Goal: Task Accomplishment & Management: Manage account settings

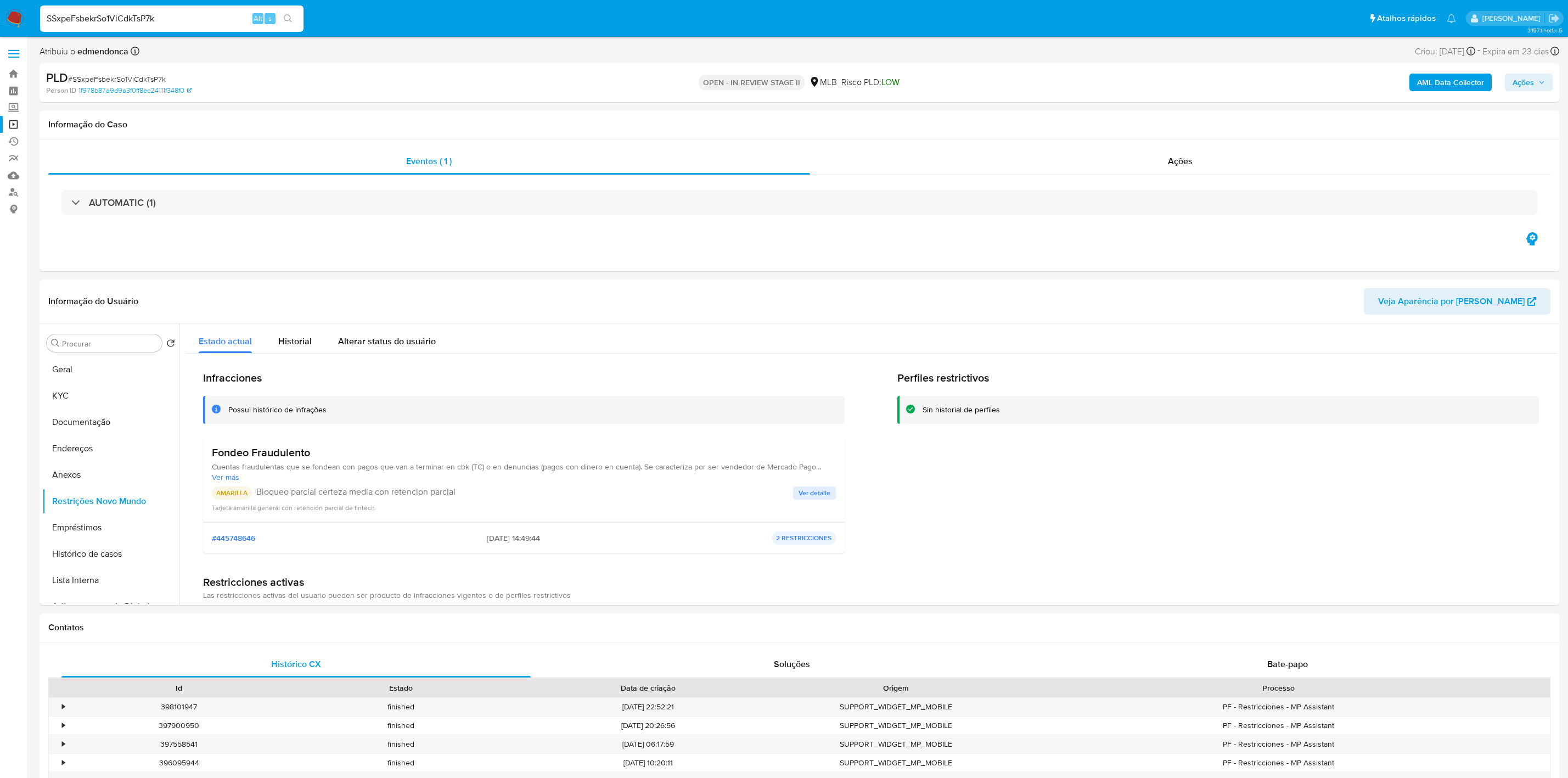
select select "10"
click at [138, 15] on input "SSxpeFsbekrSo1ViCdkTsP7k" at bounding box center [172, 19] width 263 height 14
paste input "VAAEiFJcnlH7LxA6sxvUv81V"
type input "VAAEiFJcnlH7LxA6sxvUv81V"
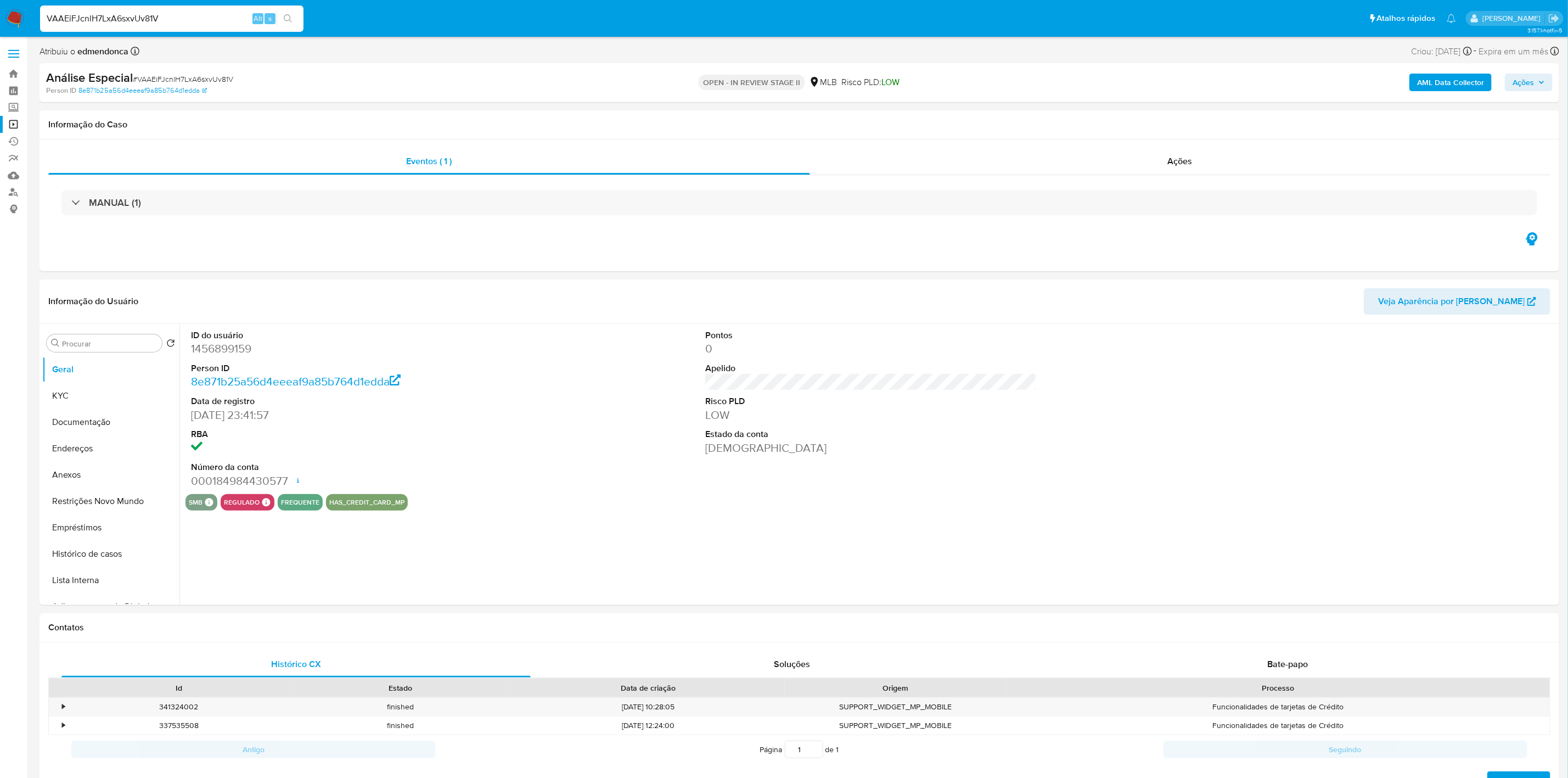
select select "10"
click at [499, 454] on dd at bounding box center [356, 448] width 332 height 15
click at [532, 378] on div "ID do usuário 1456899159 Person ID 8e871b25a56d4eeeaf9a85b764d1edda Data de reg…" at bounding box center [870, 408] width 1371 height 170
click at [515, 344] on dd "1456899159" at bounding box center [356, 348] width 332 height 15
click at [542, 370] on div "ID do usuário 1456899159 Person ID 8e871b25a56d4eeeaf9a85b764d1edda Data de reg…" at bounding box center [870, 408] width 1371 height 170
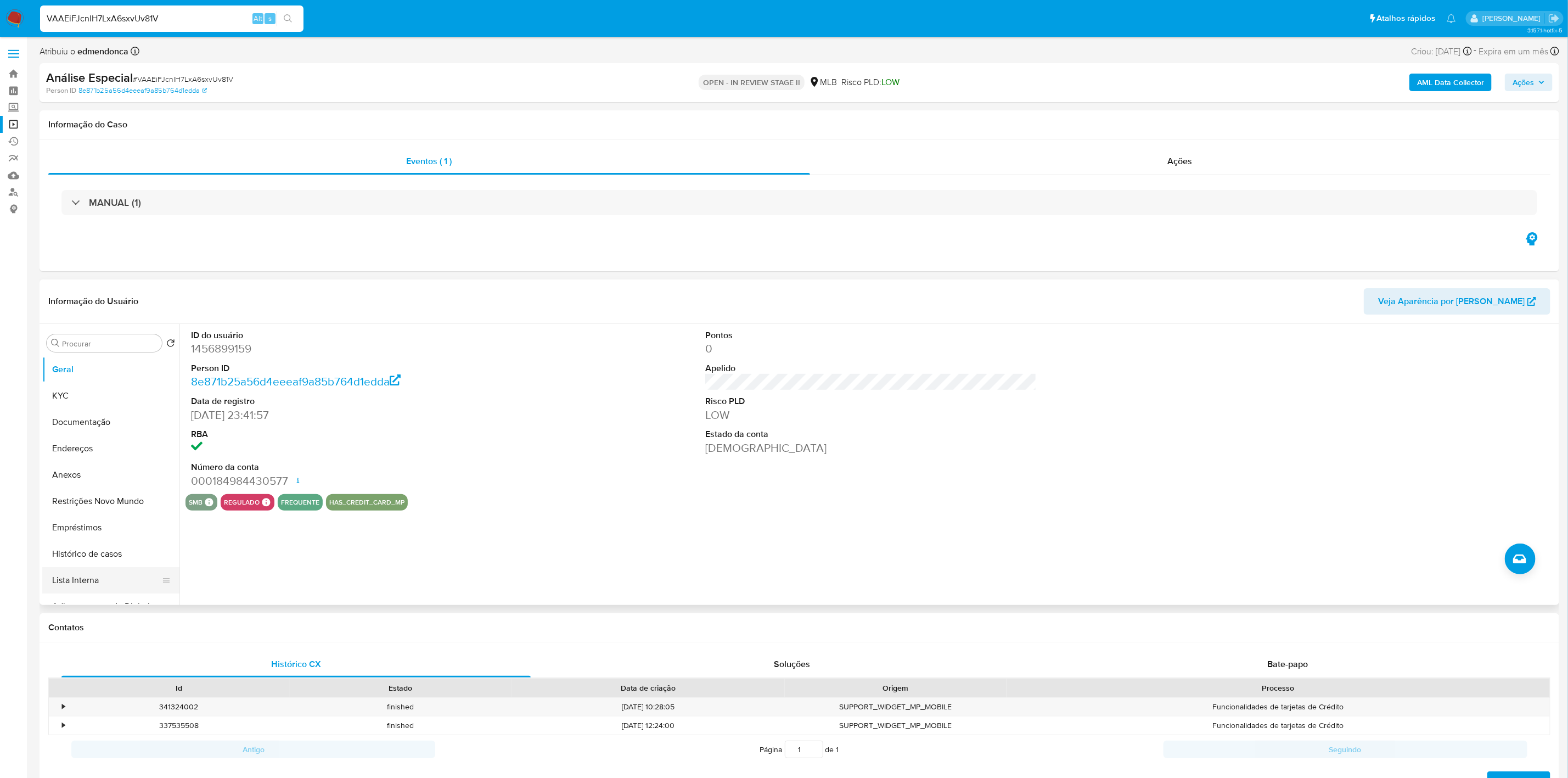
click at [64, 580] on button "Lista Interna" at bounding box center [106, 580] width 129 height 26
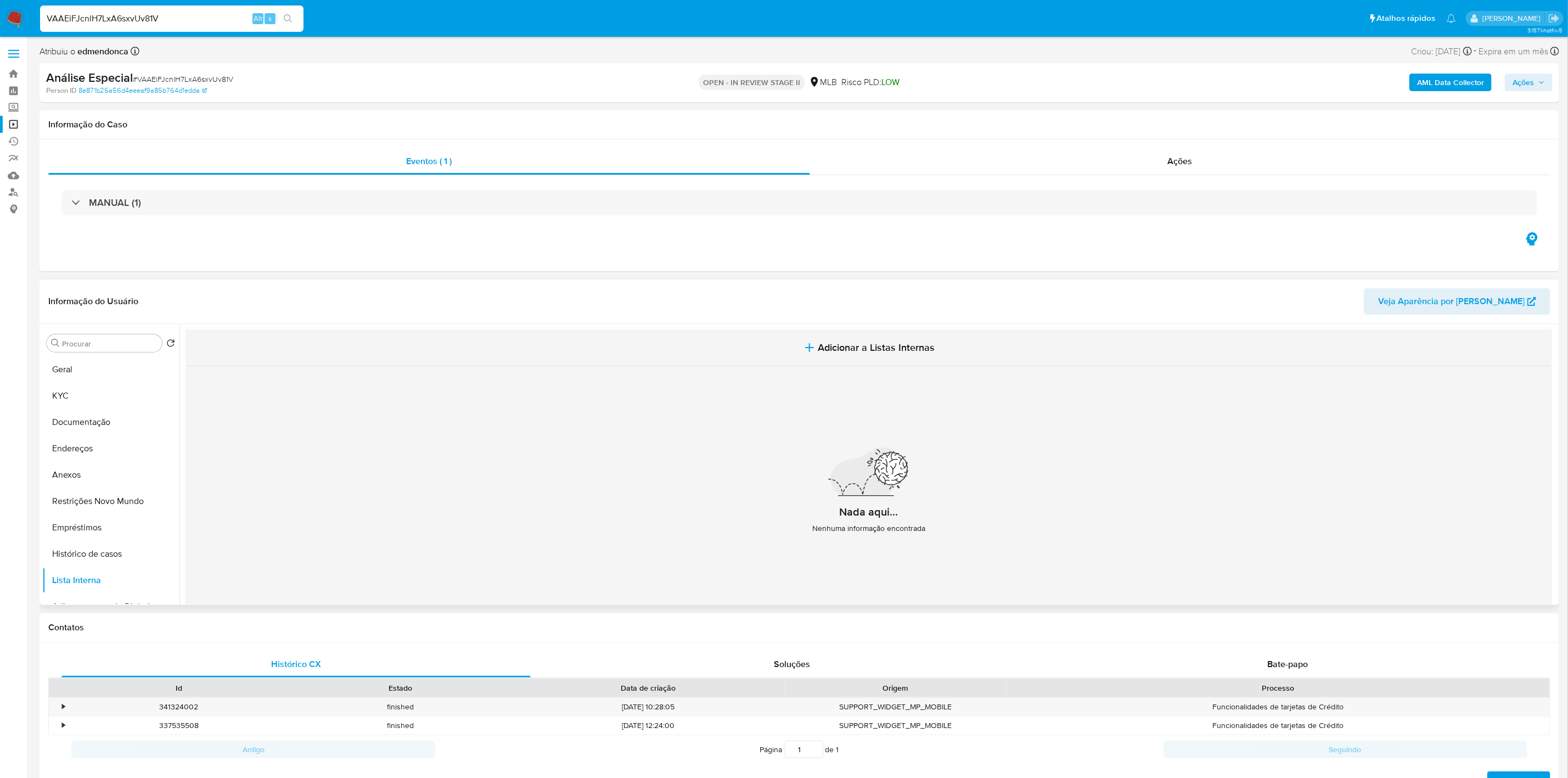
click at [878, 353] on span "Adicionar a Listas Internas" at bounding box center [877, 347] width 117 height 12
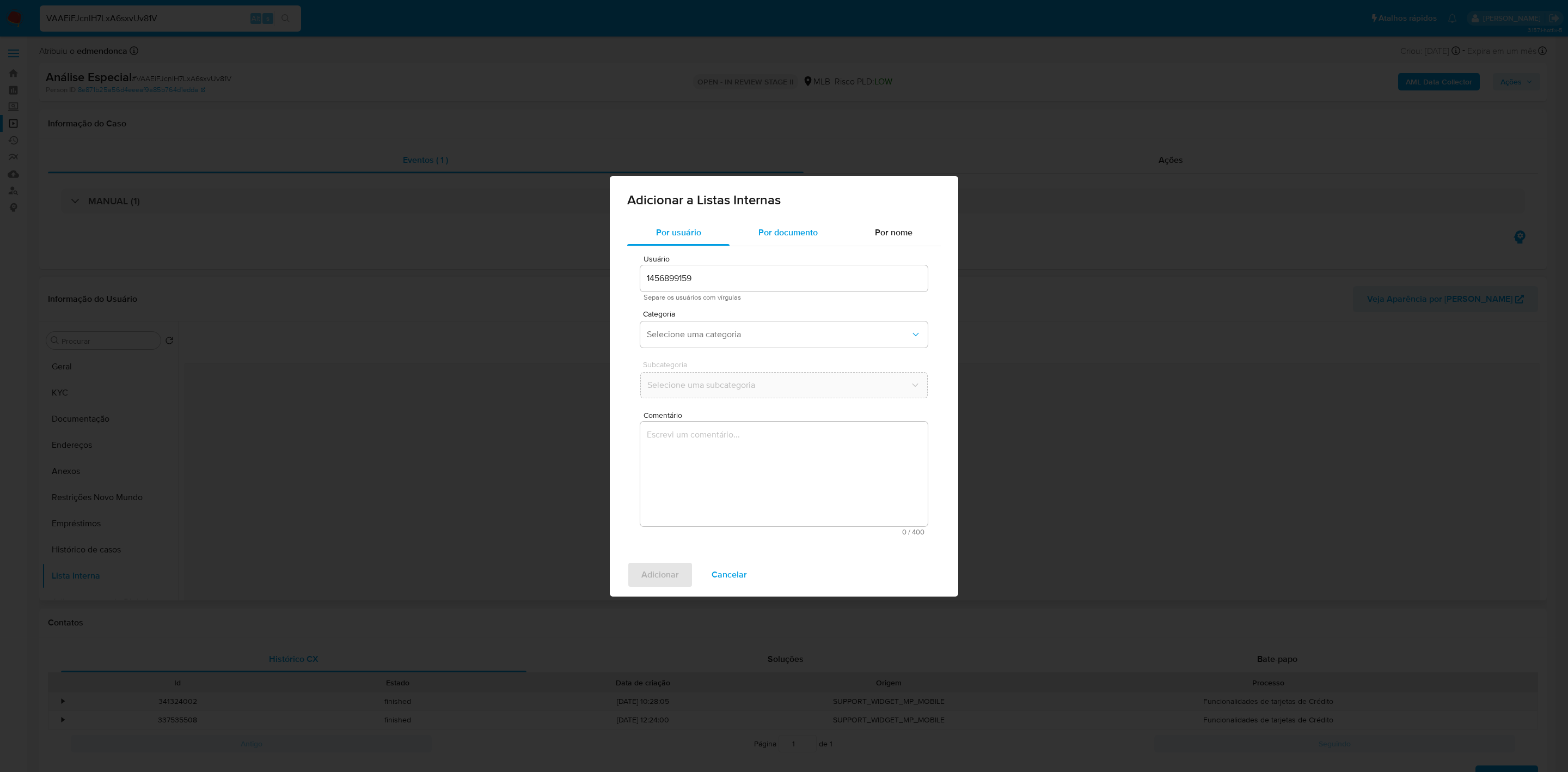
click at [778, 228] on span "Por documento" at bounding box center [788, 232] width 60 height 12
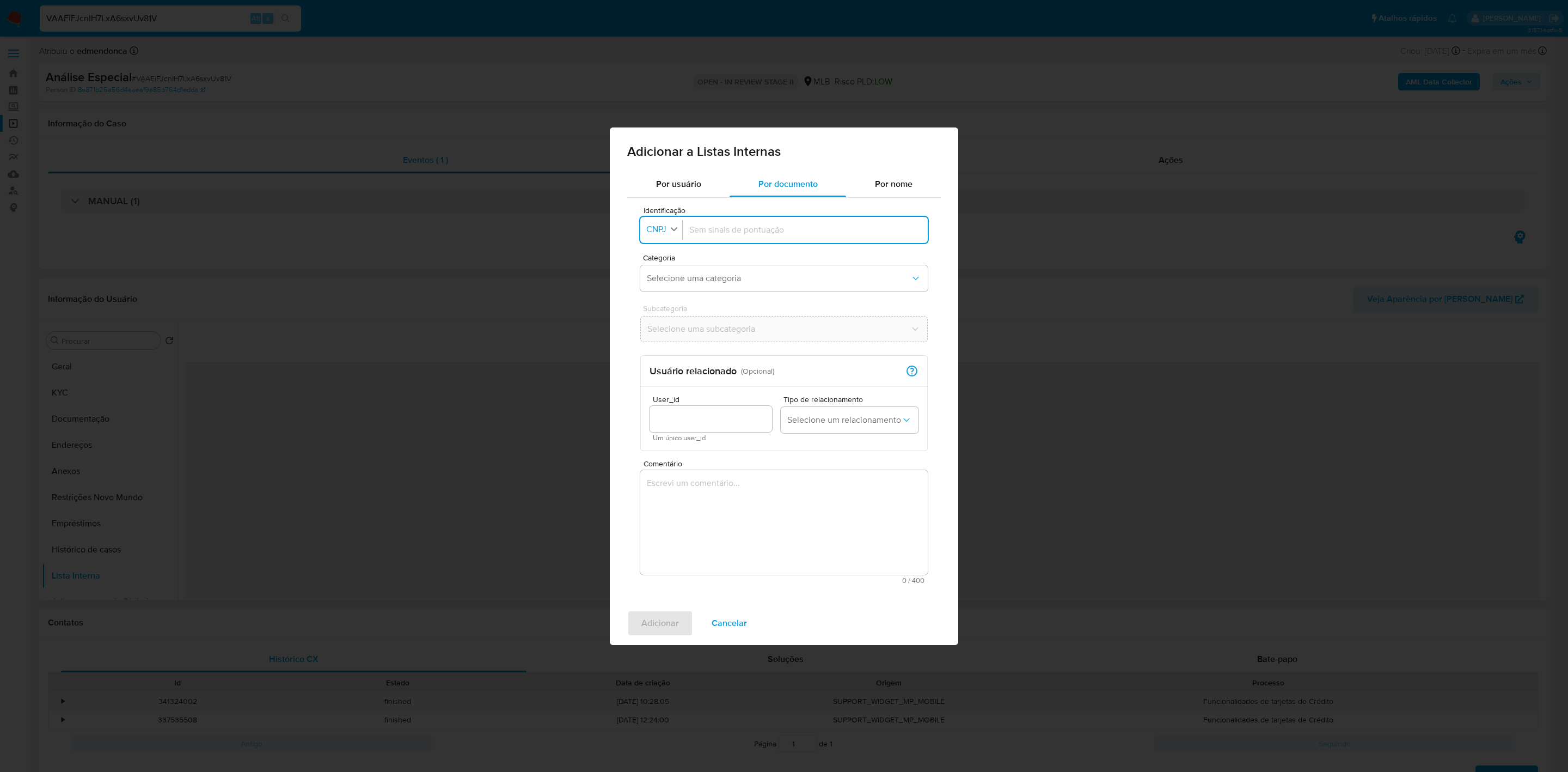
click at [657, 236] on button "Identificação CNPJ" at bounding box center [663, 229] width 38 height 16
click at [667, 277] on div "CPF" at bounding box center [658, 276] width 21 height 26
click at [697, 239] on div at bounding box center [803, 229] width 236 height 26
click at [701, 228] on input "Identificação" at bounding box center [803, 229] width 236 height 12
type input "03599691355"
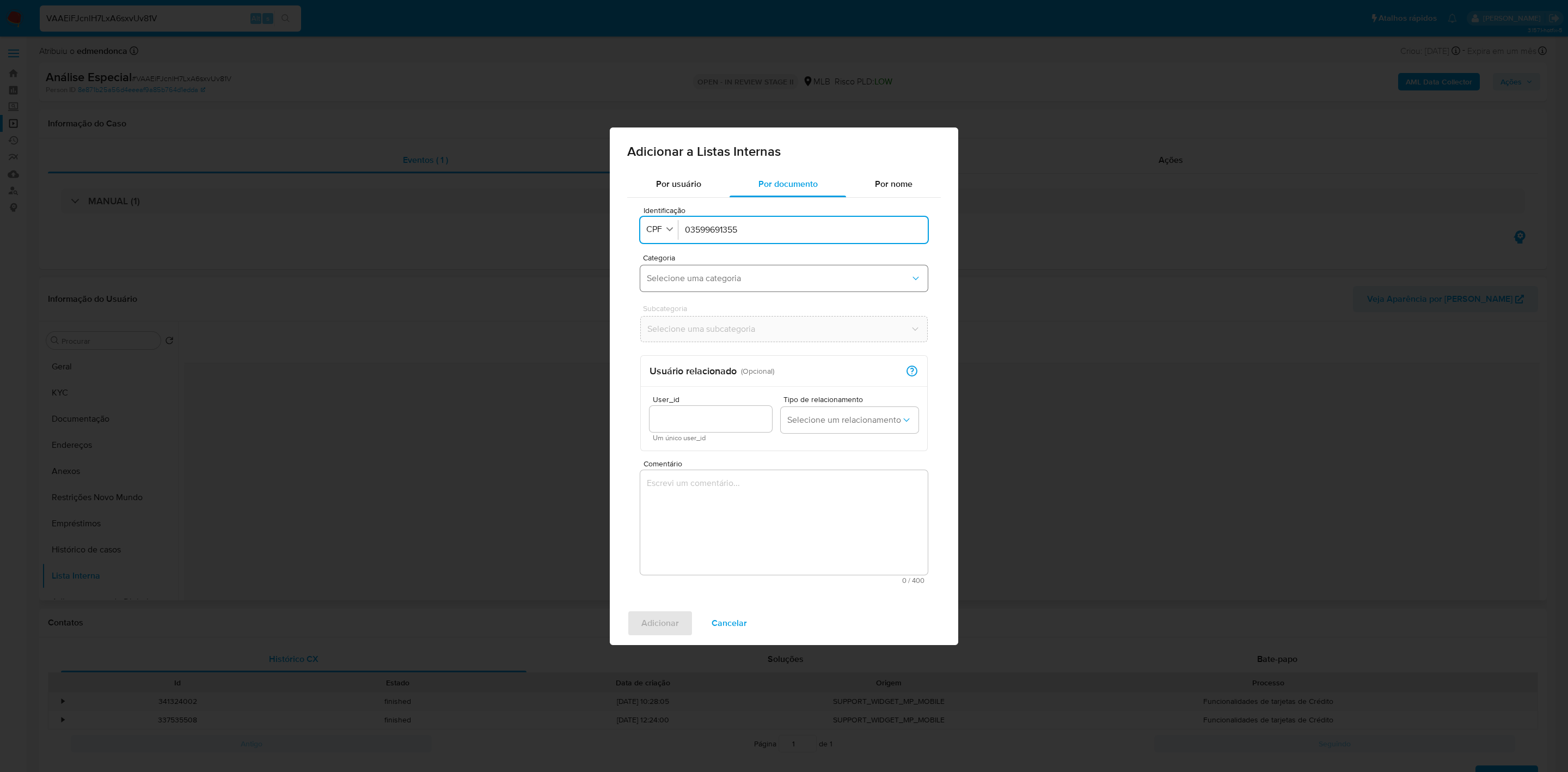
click at [699, 280] on span "Selecione uma categoria" at bounding box center [778, 278] width 263 height 11
click at [705, 385] on span "match_confirmado" at bounding box center [681, 386] width 70 height 11
click at [714, 336] on button "Selecione uma subcategoria" at bounding box center [784, 328] width 287 height 26
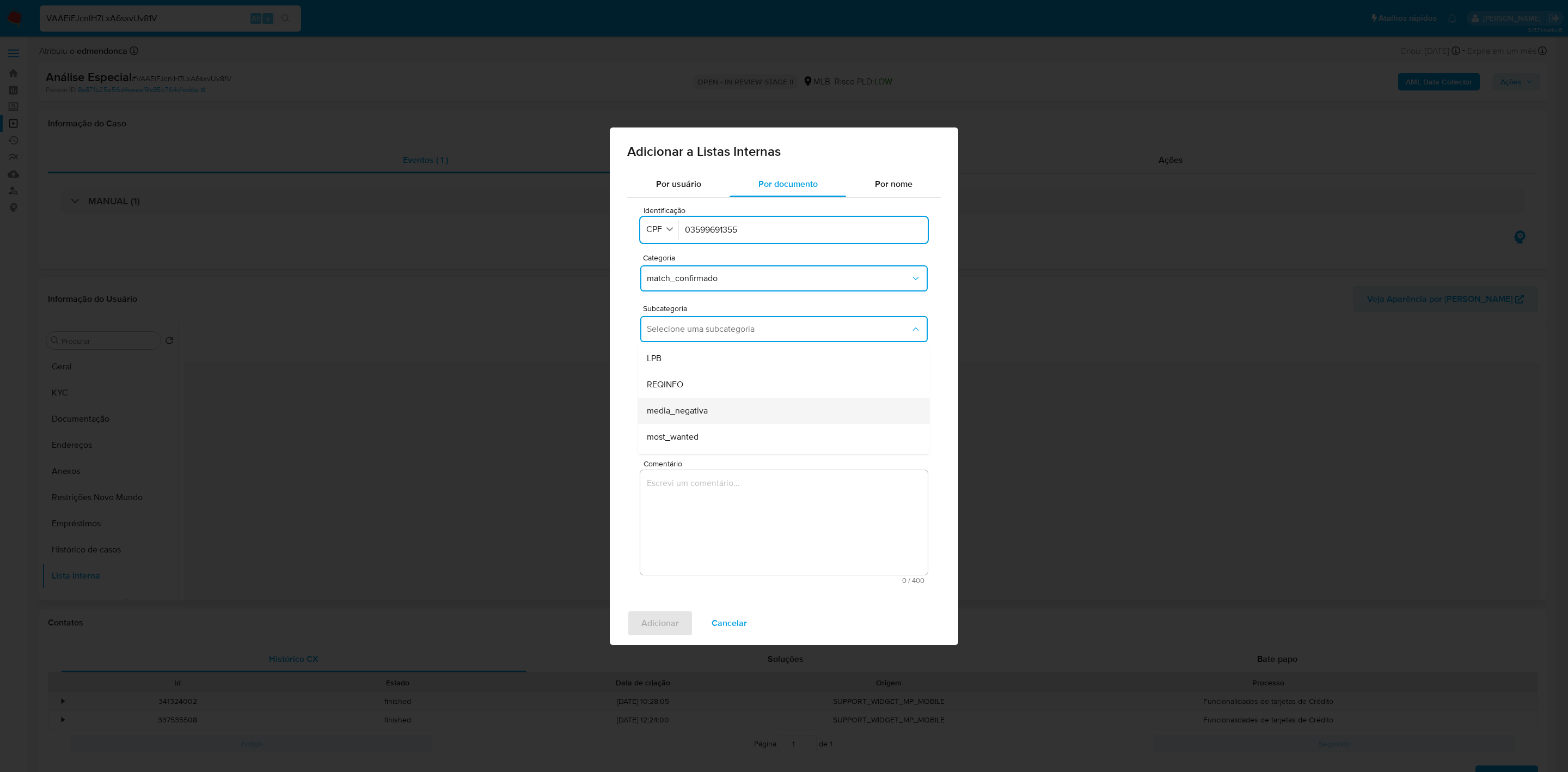
click at [743, 403] on div "media_negativa" at bounding box center [780, 411] width 268 height 26
click at [713, 517] on textarea "Comentário" at bounding box center [784, 522] width 287 height 104
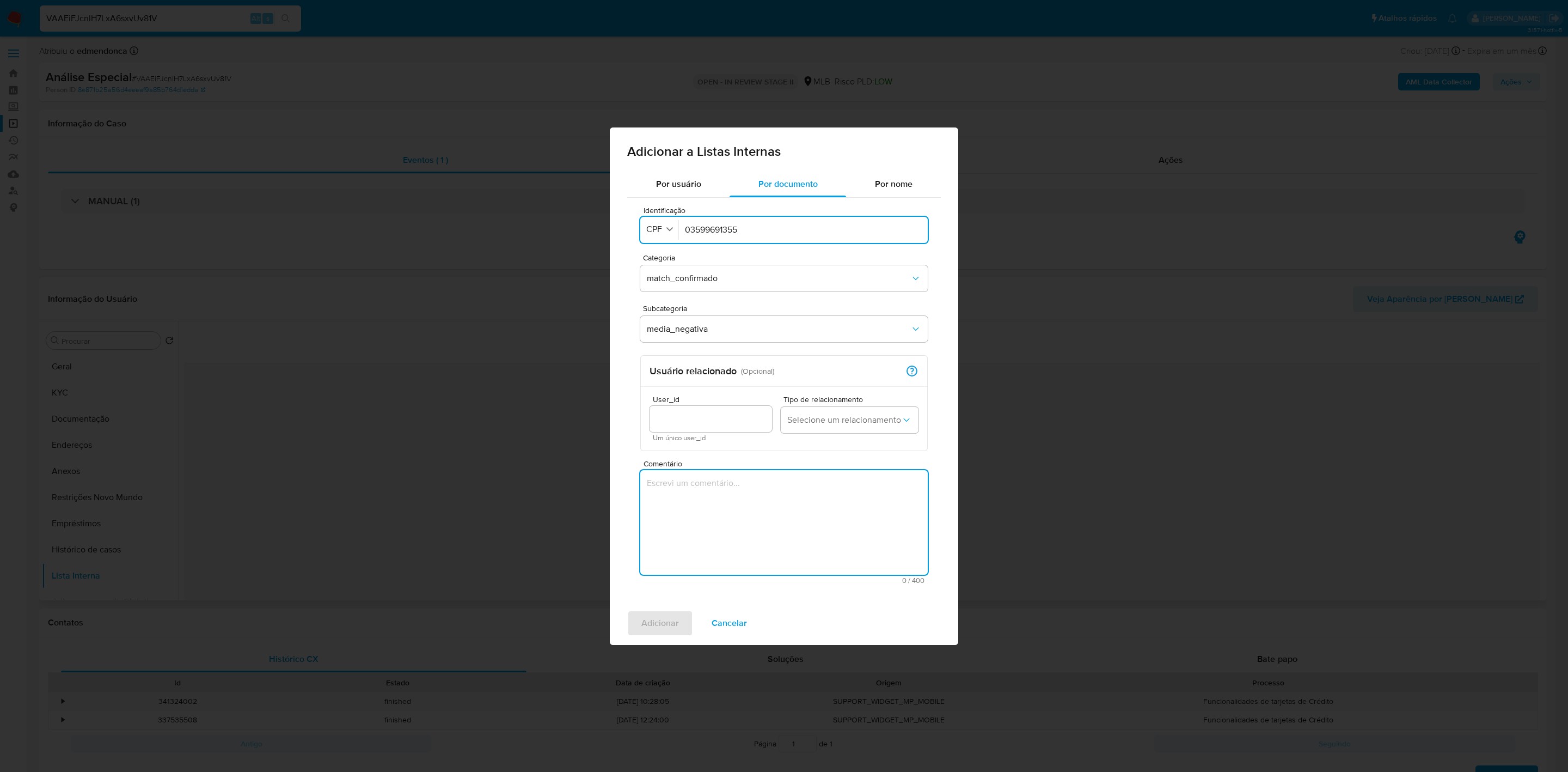
click at [673, 519] on textarea "Comentário" at bounding box center [784, 522] width 287 height 104
paste textarea "https://www.policiacivil.ce.gov.br/2017/10/27/policia-civil-prende-trio-suspeit…"
type textarea "https://www.policiacivil.ce.gov.br/2017/10/27/policia-civil-prende-trio-suspeit…"
click at [677, 623] on span "Adicionar" at bounding box center [660, 623] width 37 height 24
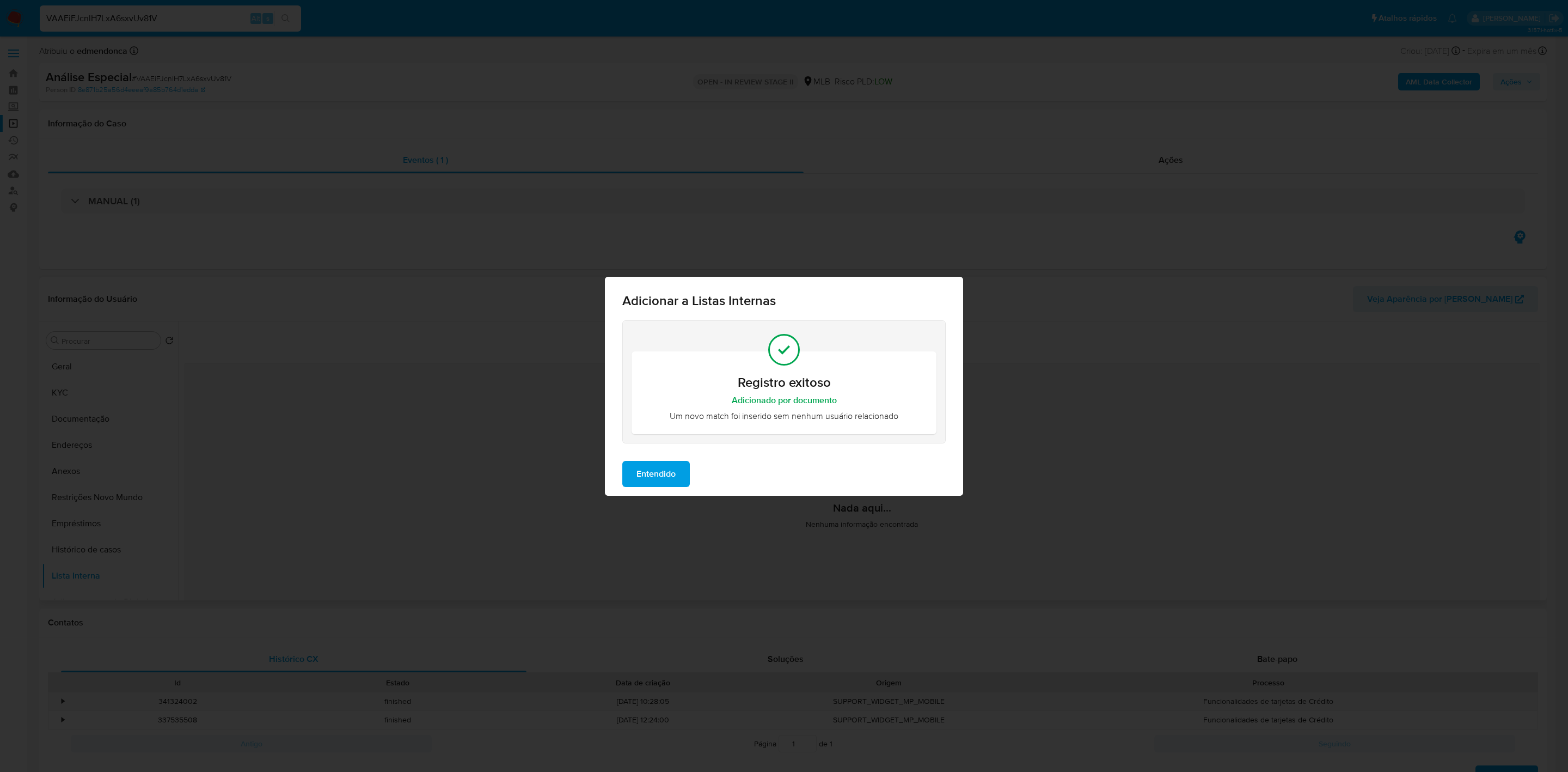
click at [676, 479] on button "Entendido" at bounding box center [656, 473] width 68 height 26
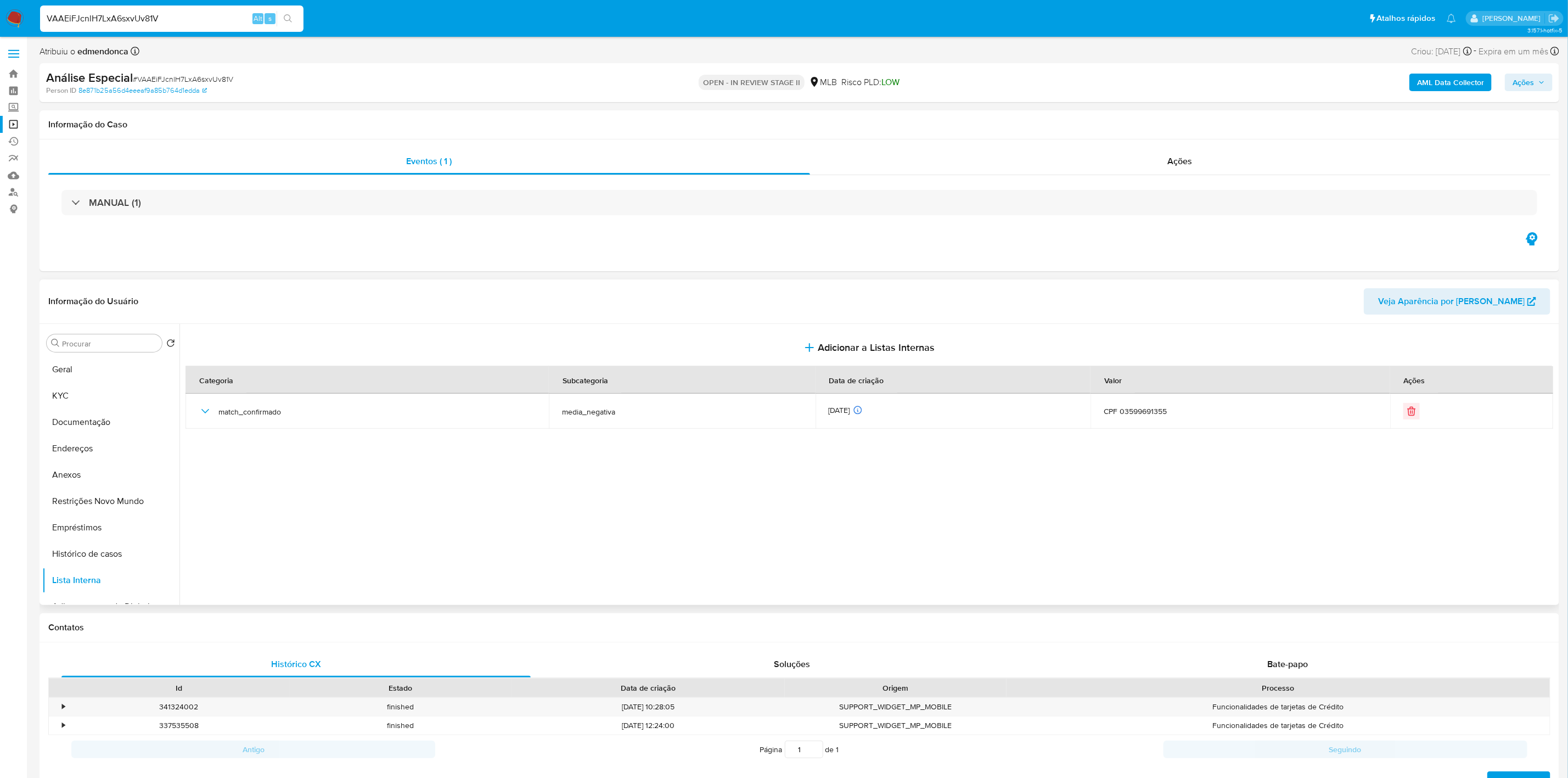
click at [118, 18] on input "VAAEiFJcnlH7LxA6sxvUv81V" at bounding box center [172, 19] width 263 height 14
paste input "e0uDMVSTpYDd5Cn1dL2CGV2l"
type input "e0uDMVSTpYDd5Cn1dL2CGV2l"
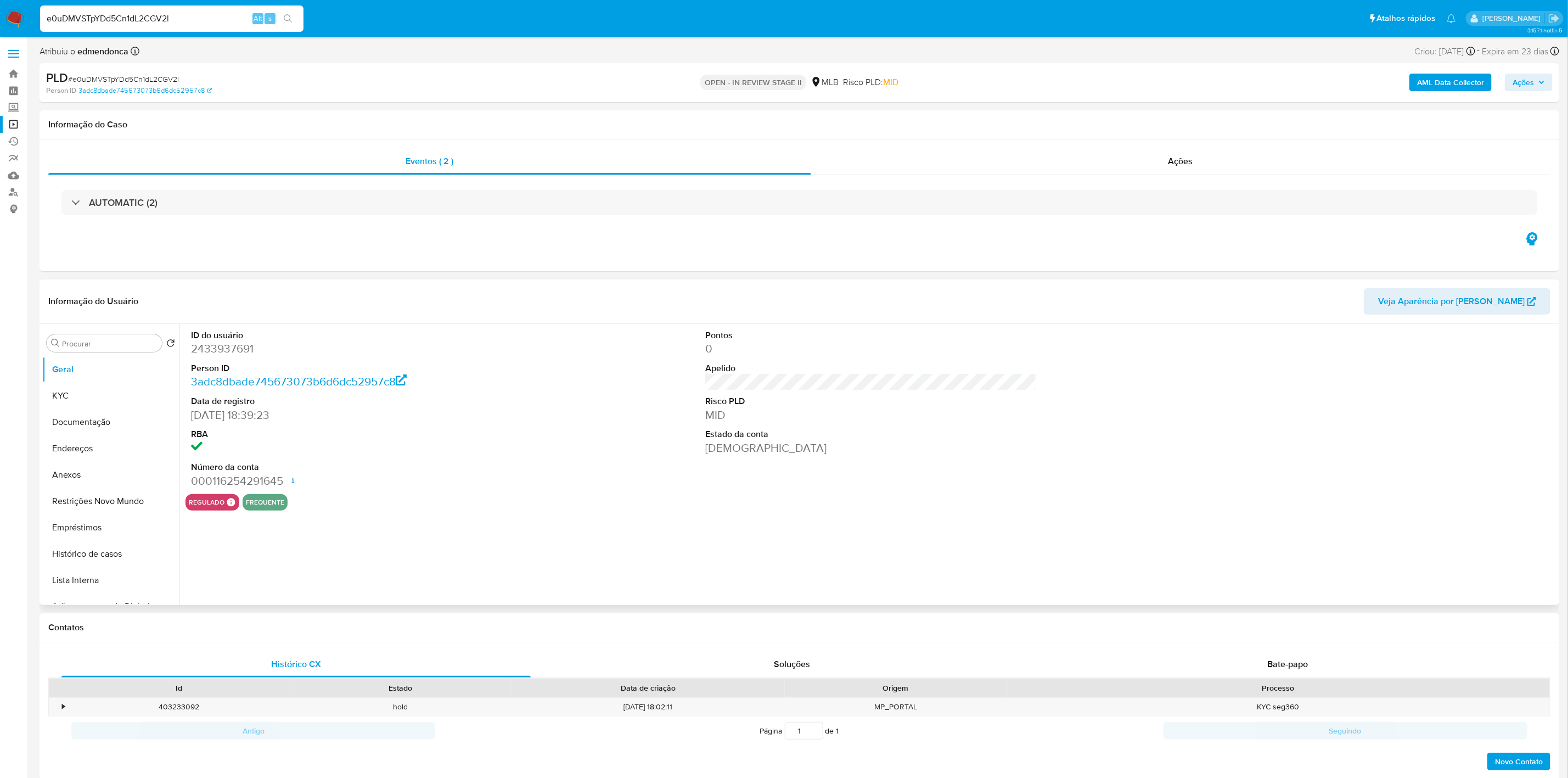
select select "10"
click at [71, 417] on button "Documentação" at bounding box center [106, 422] width 129 height 26
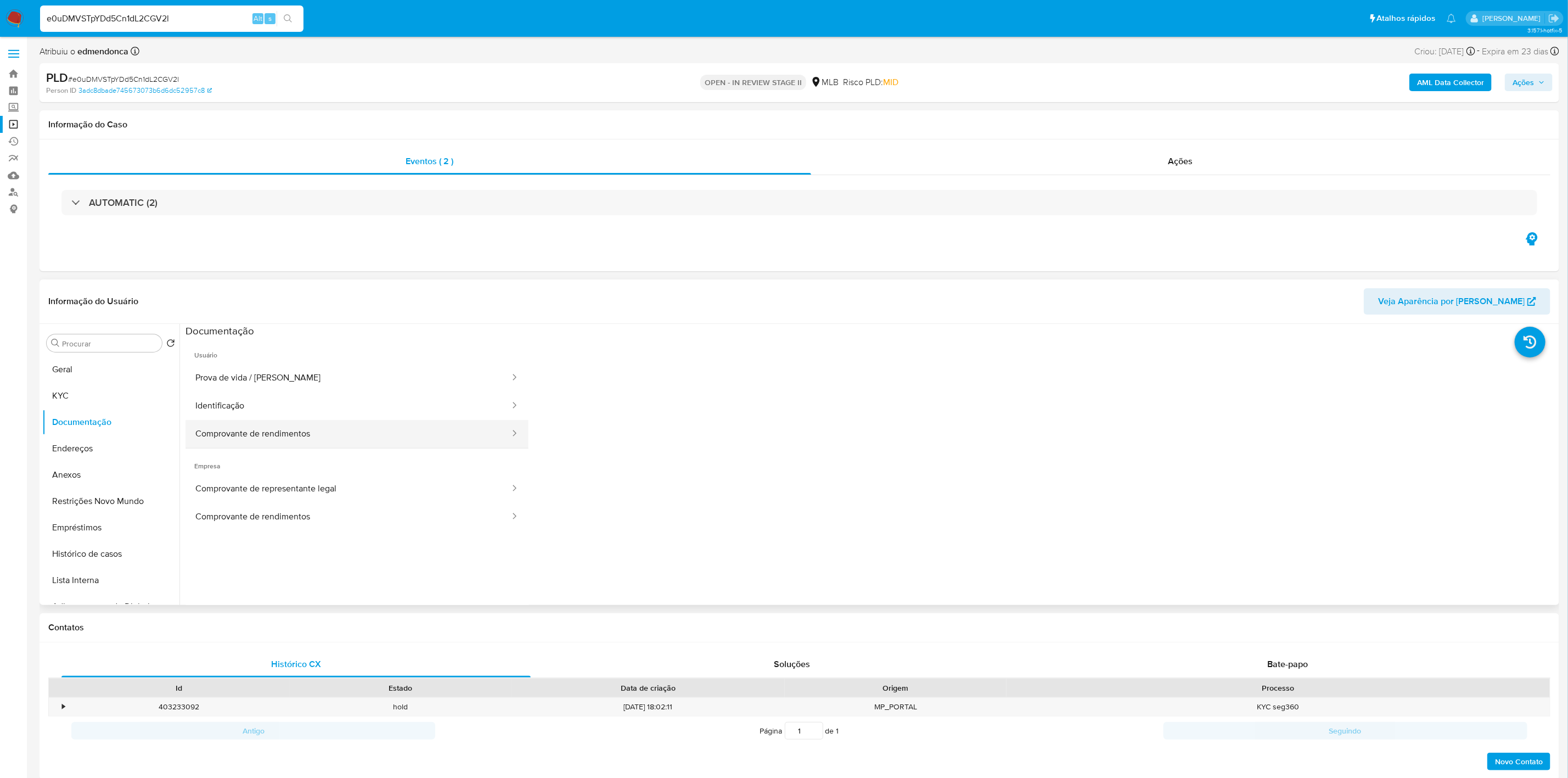
click at [298, 436] on button "Comprovante de rendimentos" at bounding box center [348, 434] width 325 height 28
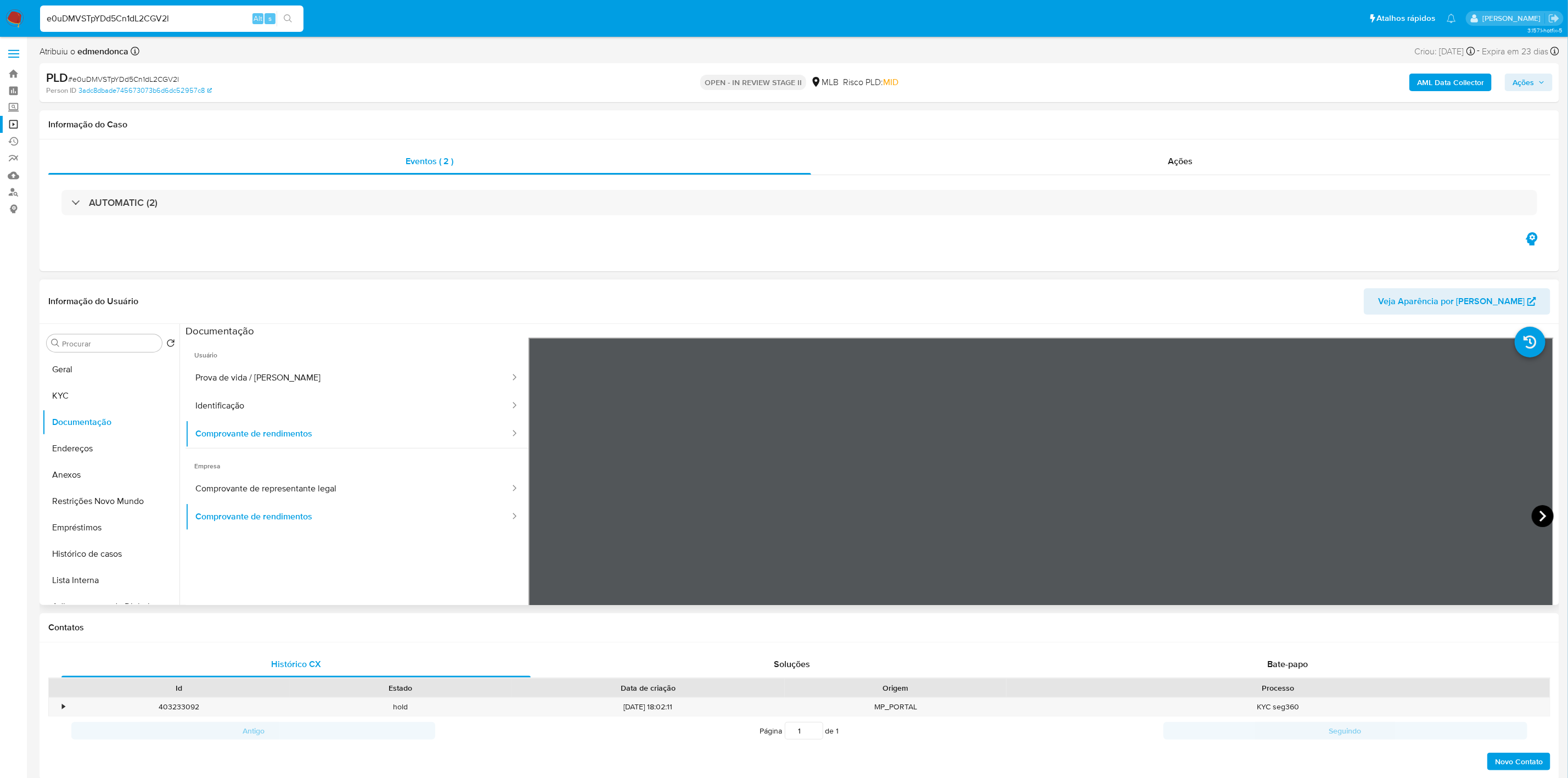
click at [1534, 510] on icon at bounding box center [1543, 516] width 22 height 22
click at [533, 513] on icon at bounding box center [542, 516] width 22 height 22
click at [98, 13] on input "e0uDMVSTpYDd5Cn1dL2CGV2l" at bounding box center [172, 19] width 263 height 14
click at [98, 14] on input "e0uDMVSTpYDd5Cn1dL2CGV2l" at bounding box center [172, 19] width 263 height 14
paste input "LB9er4r7B8ZR1L6kgSXWYY2h"
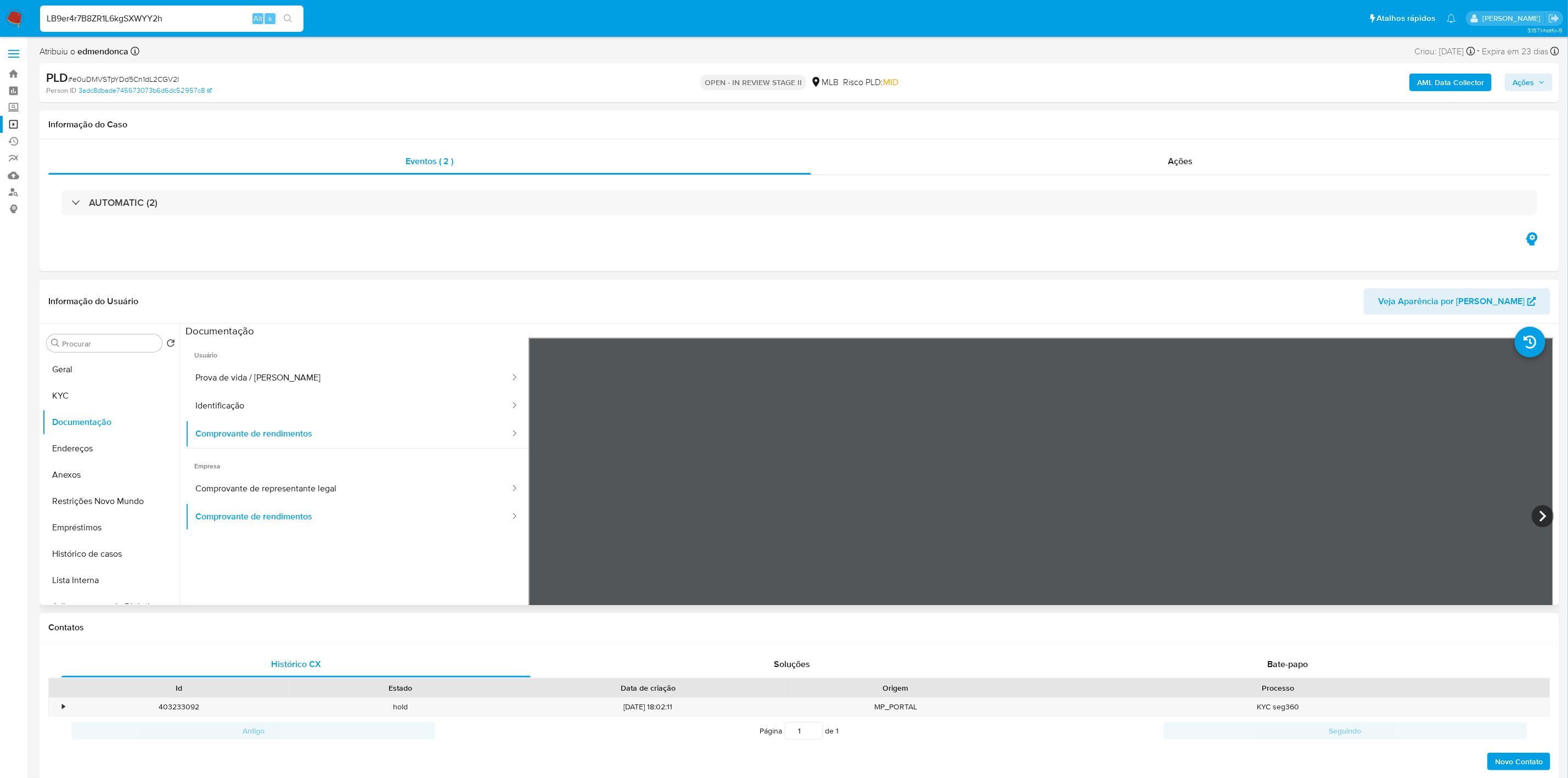
type input "LB9er4r7B8ZR1L6kgSXWYY2h"
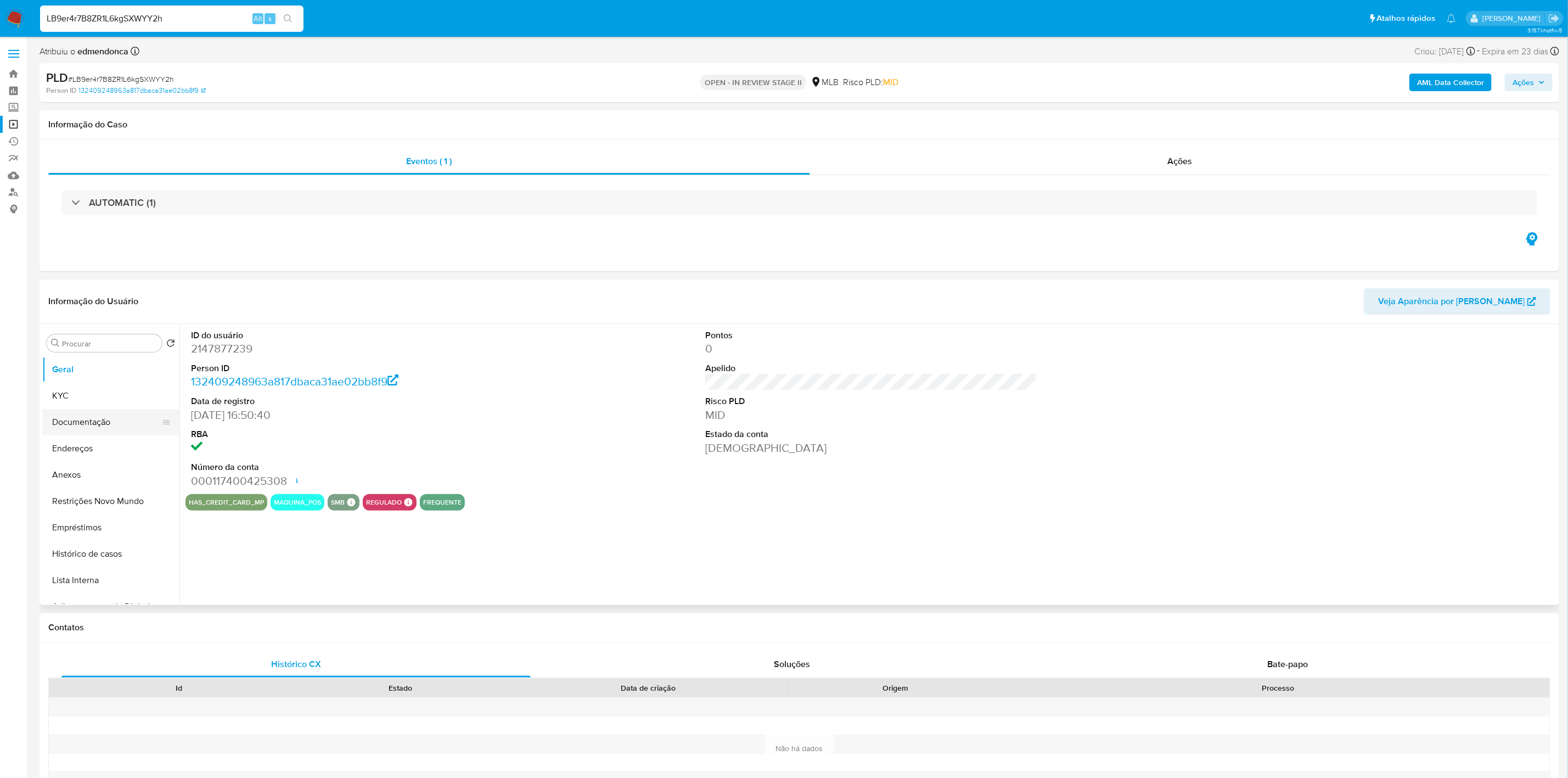
select select "10"
click at [93, 424] on button "Documentação" at bounding box center [106, 422] width 129 height 26
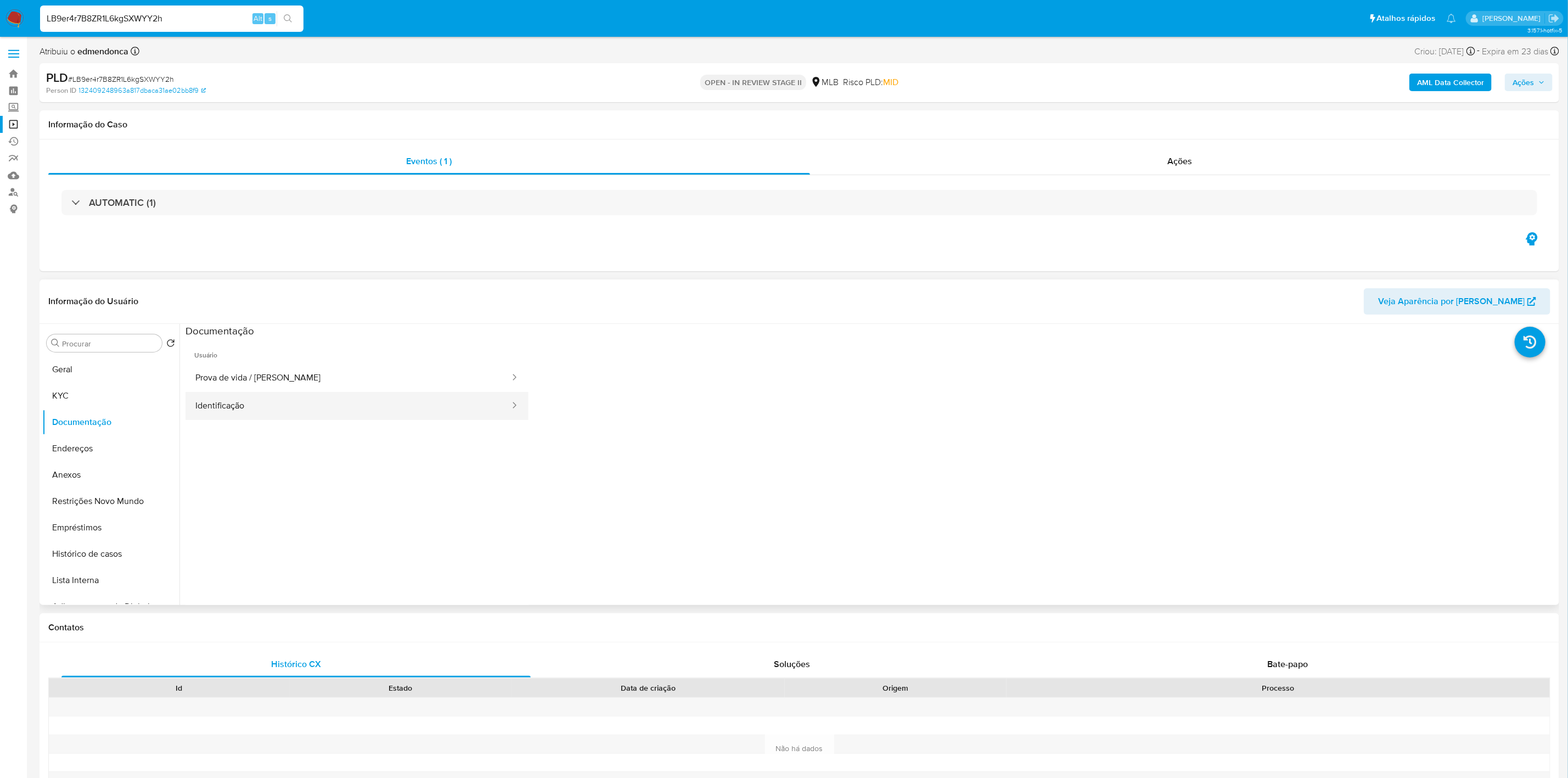
click at [254, 404] on button "Identificação" at bounding box center [348, 406] width 325 height 28
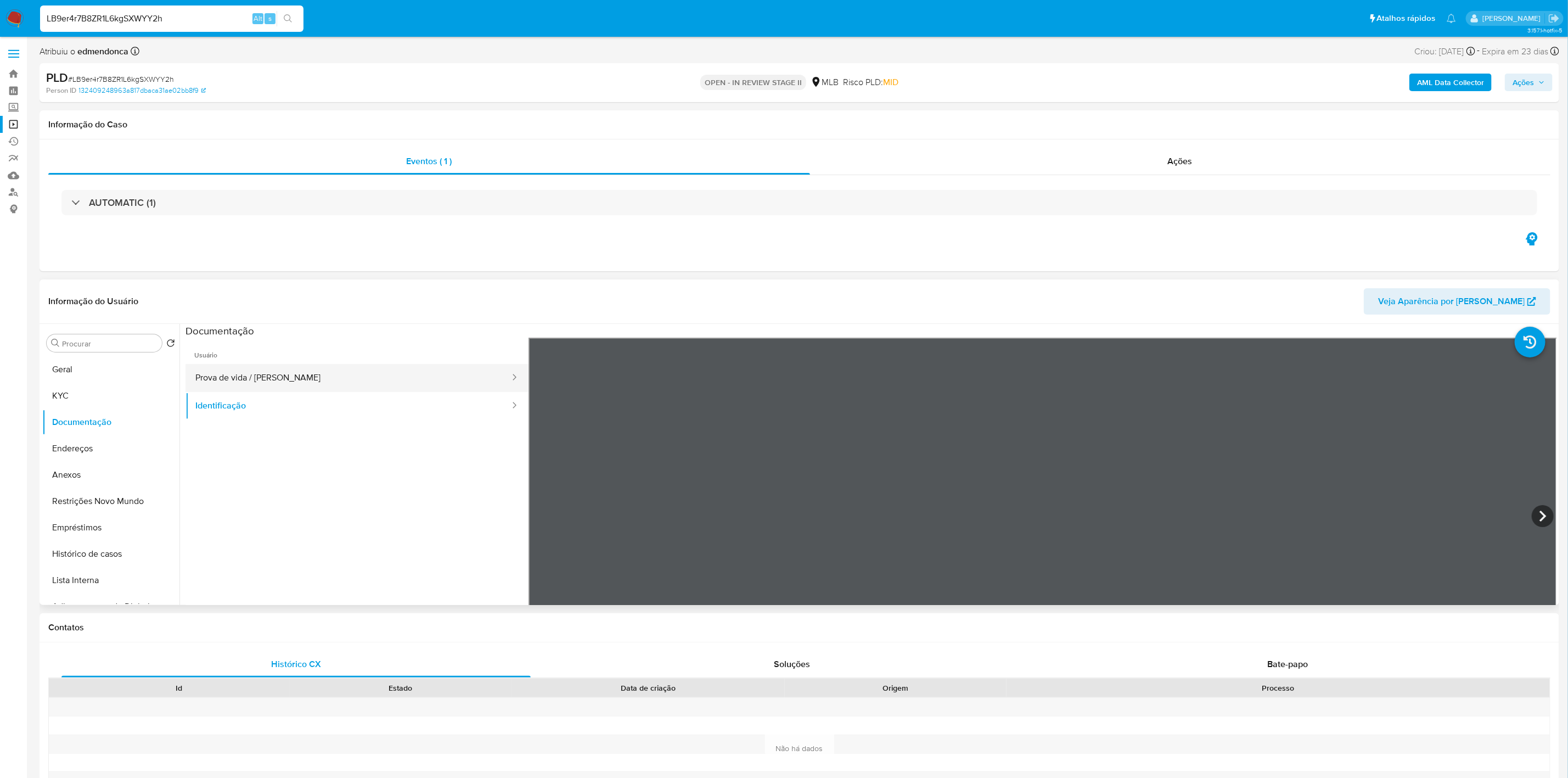
click at [362, 379] on button "Prova de vida / [PERSON_NAME]" at bounding box center [348, 378] width 325 height 28
click at [309, 404] on button "Identificação" at bounding box center [348, 406] width 325 height 28
click at [1539, 521] on icon at bounding box center [1543, 516] width 22 height 22
click at [118, 22] on input "LB9er4r7B8ZR1L6kgSXWYY2h" at bounding box center [172, 19] width 263 height 14
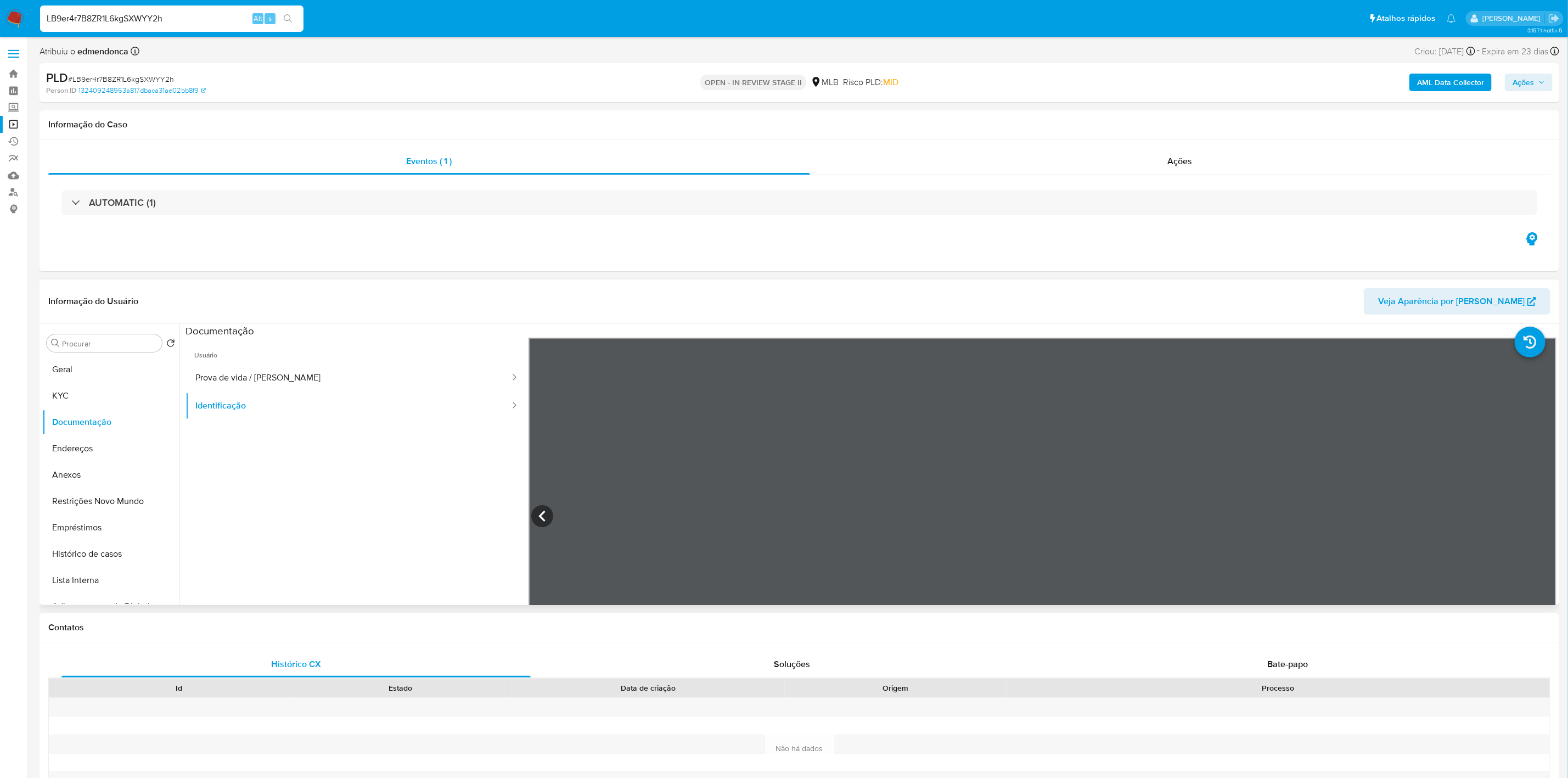
paste input "mBg9cxwQHIw3fdZyIvBFYx78"
type input "mBg9cxwQHIw3fdZyIvBFYx78"
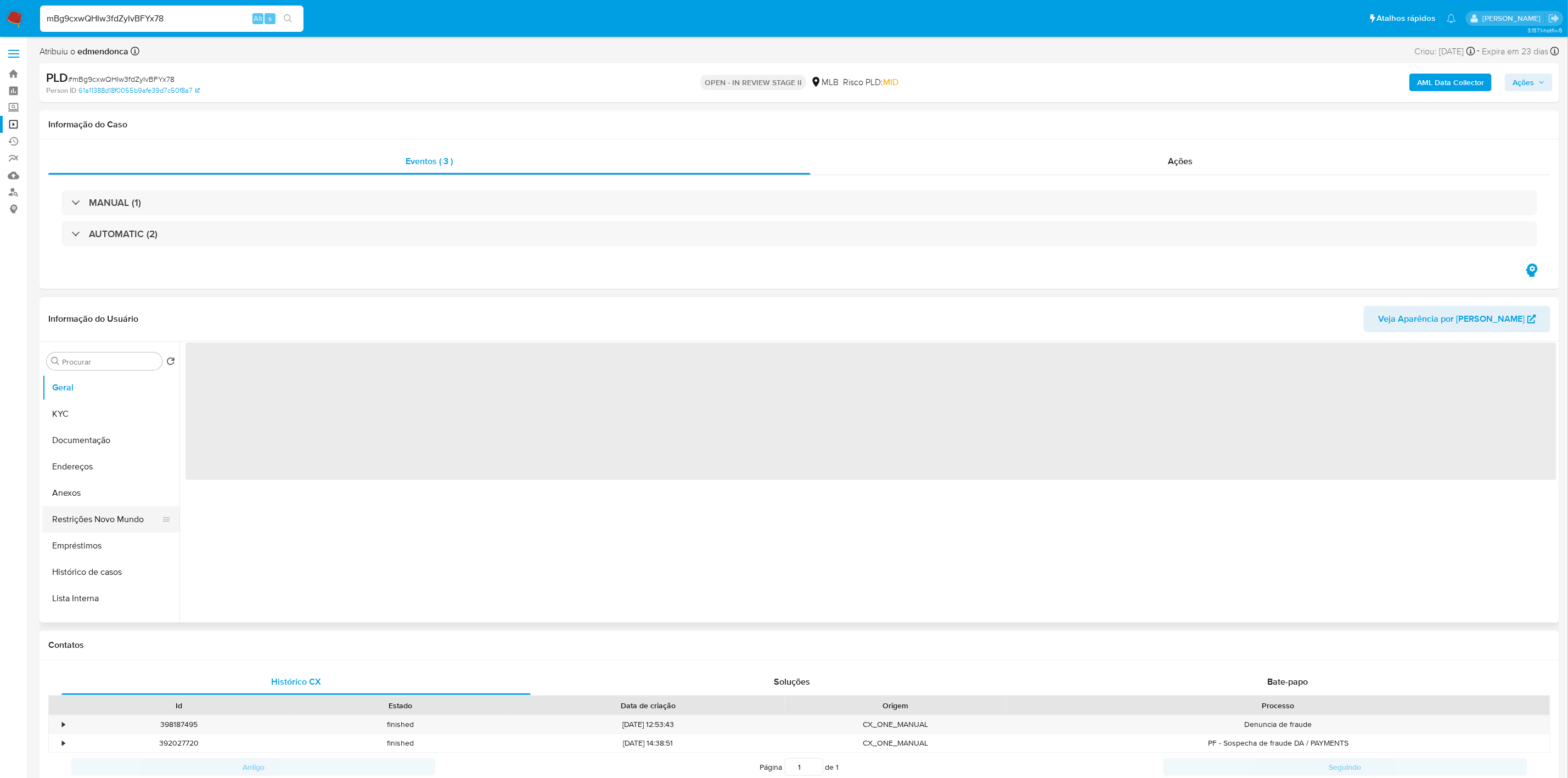
click at [84, 513] on button "Restrições Novo Mundo" at bounding box center [106, 519] width 129 height 26
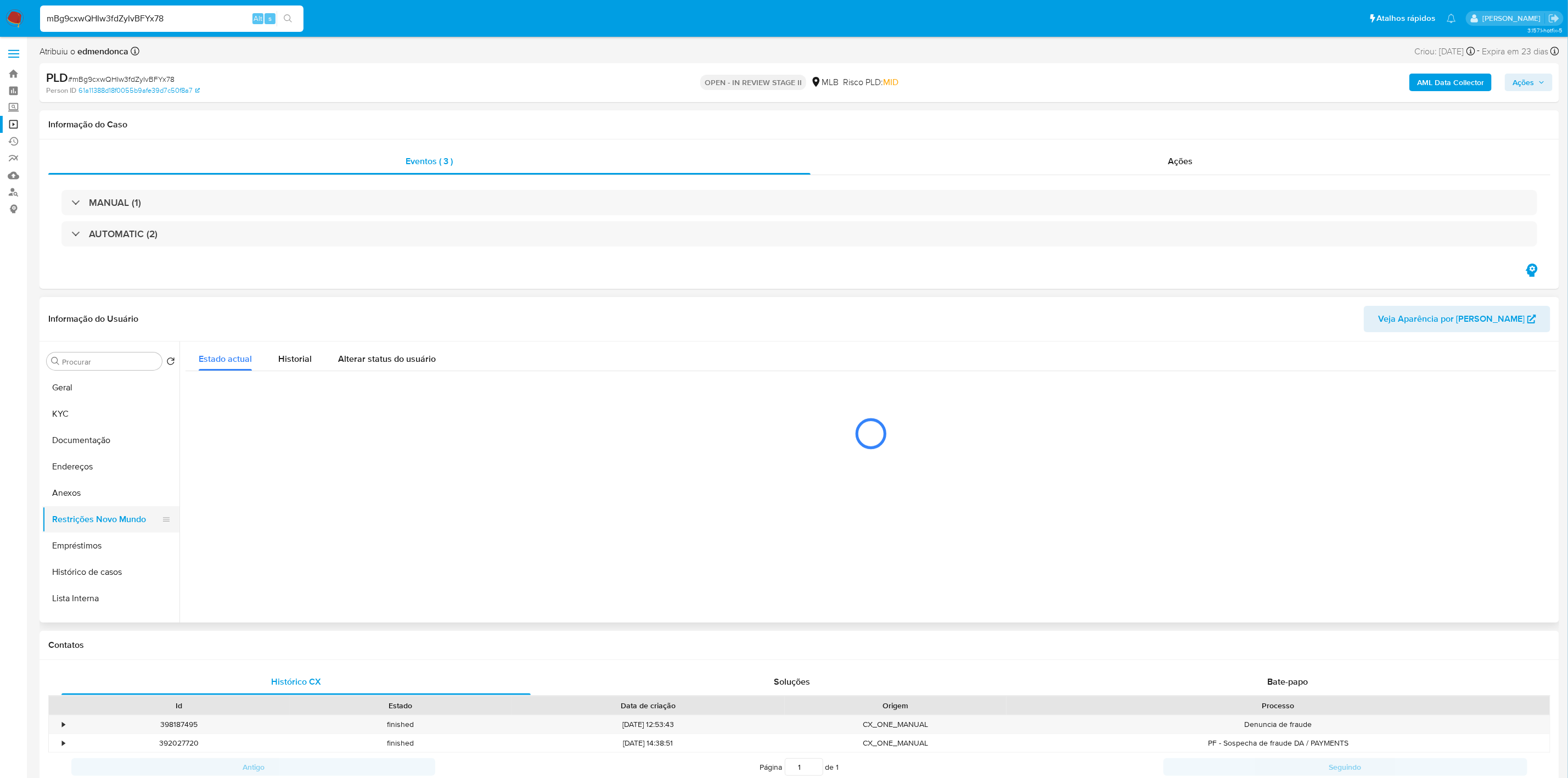
select select "10"
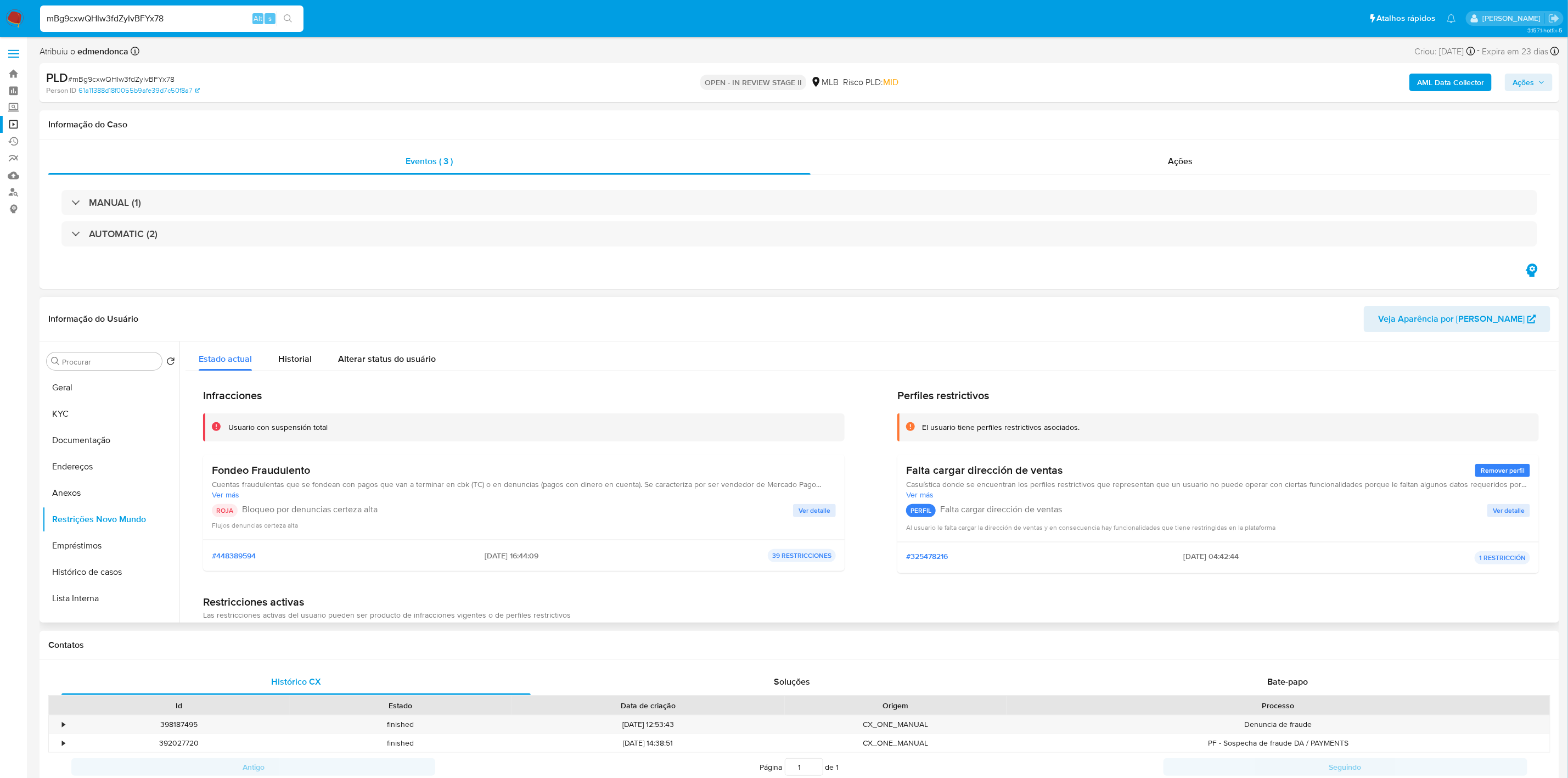
click at [506, 498] on span "Ver más" at bounding box center [524, 495] width 624 height 10
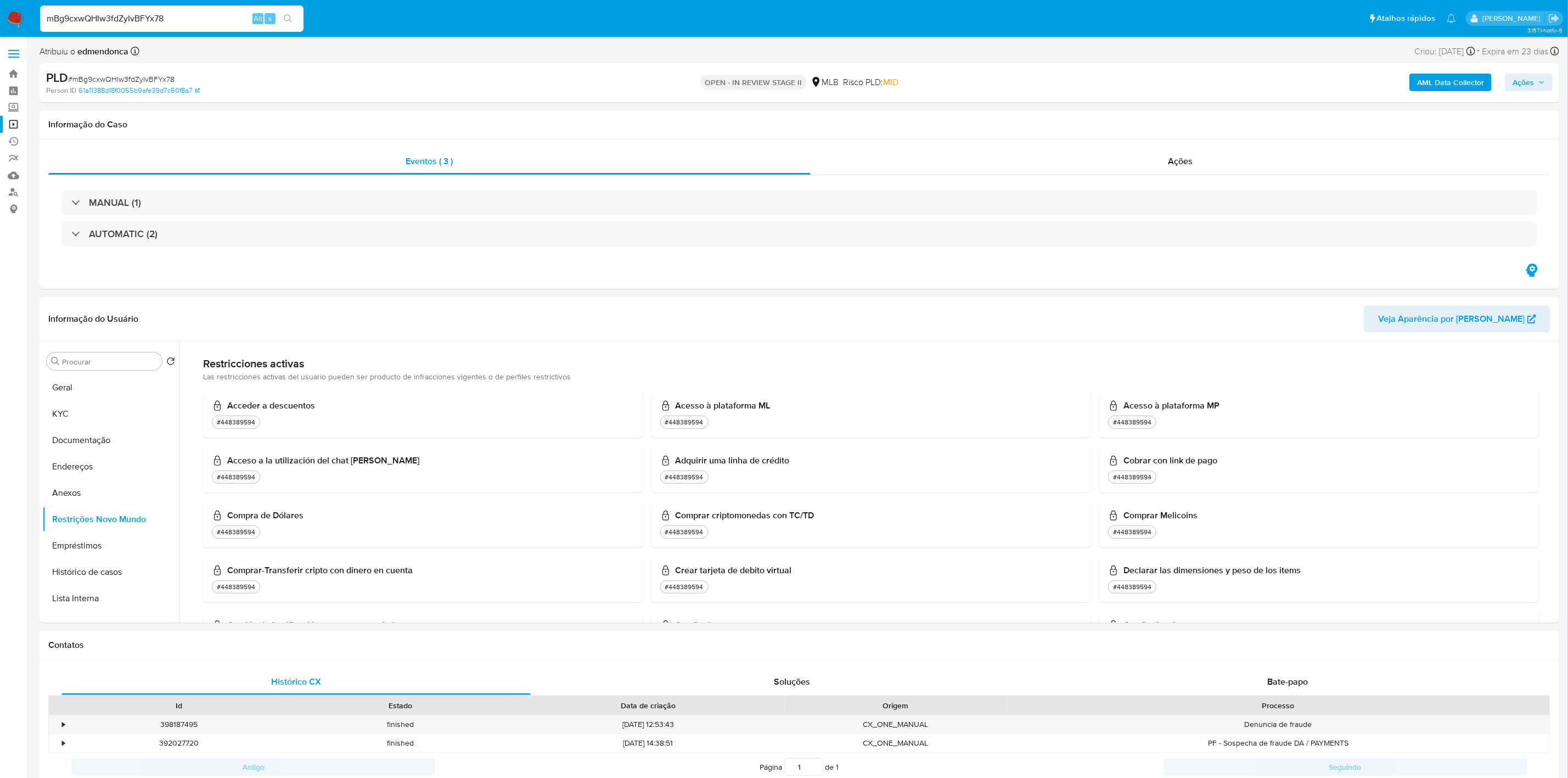
scroll to position [247, 0]
click at [168, 23] on input "mBg9cxwQHIw3fdZyIvBFYx78" at bounding box center [172, 19] width 263 height 14
paste input "H24ZiWerFFGpiObMCqpHR0sF"
type input "H24ZiWerFFGpiObMCqpHR0sF"
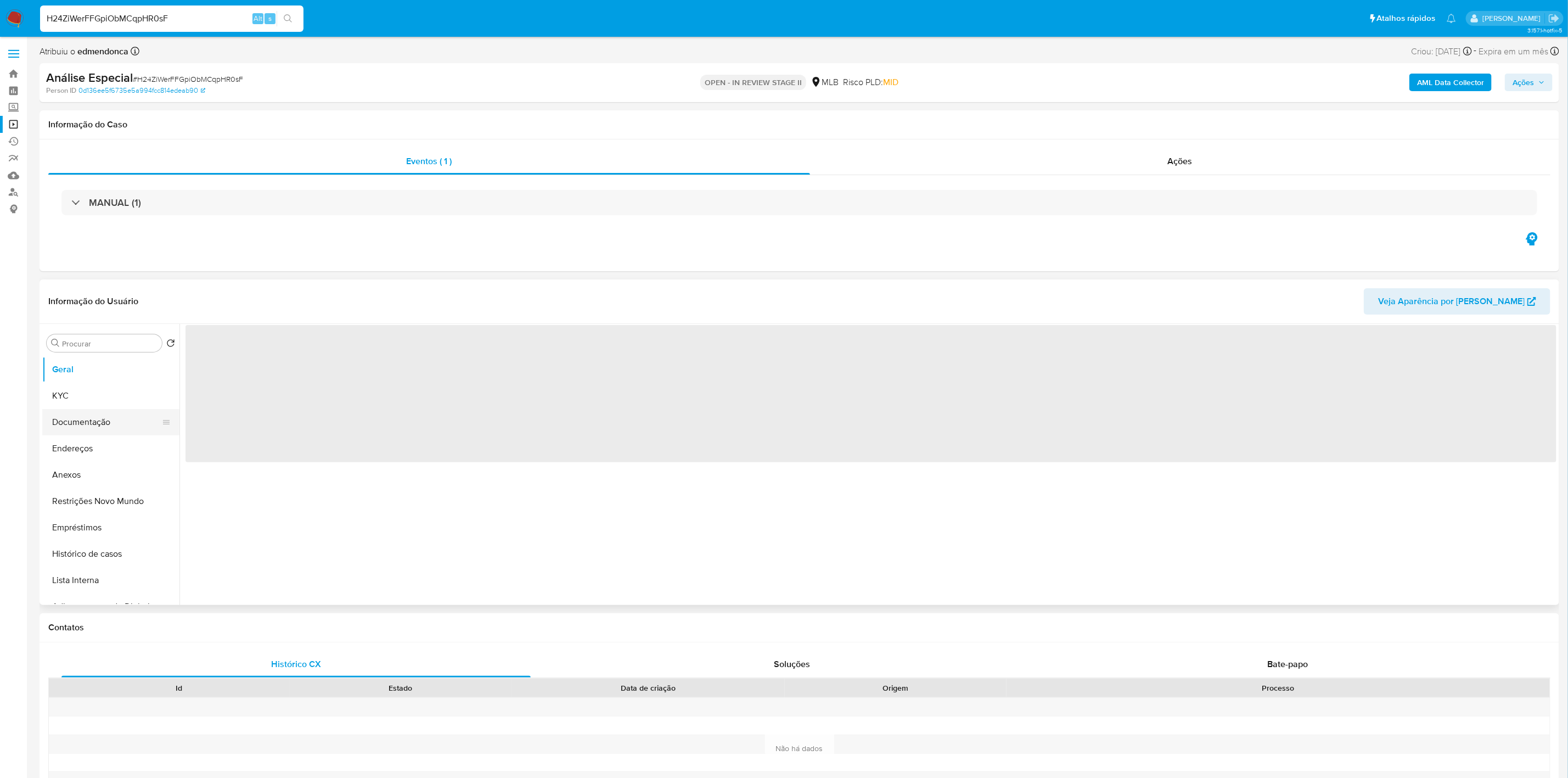
click at [80, 416] on button "Documentação" at bounding box center [106, 422] width 129 height 26
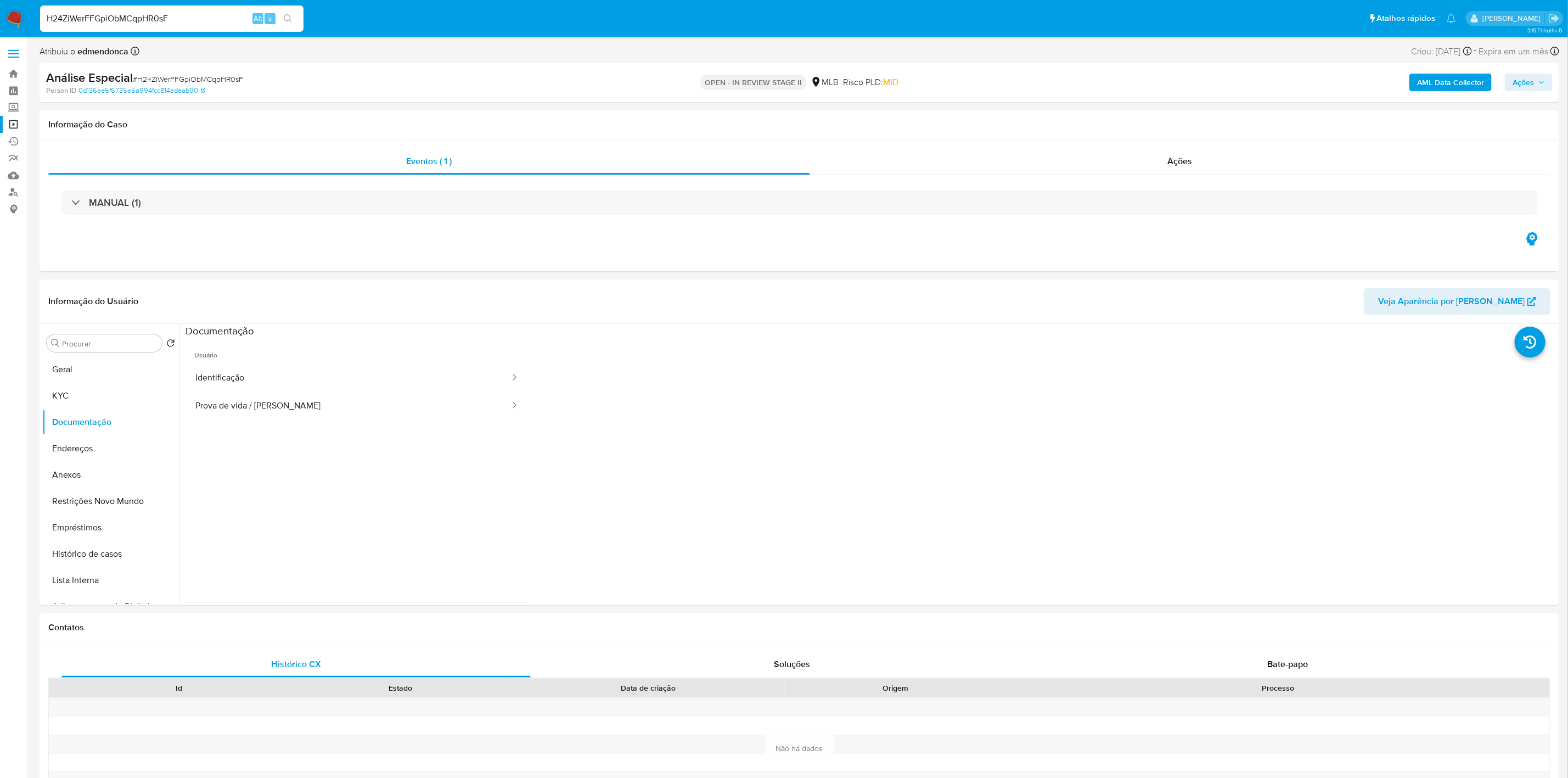
select select "10"
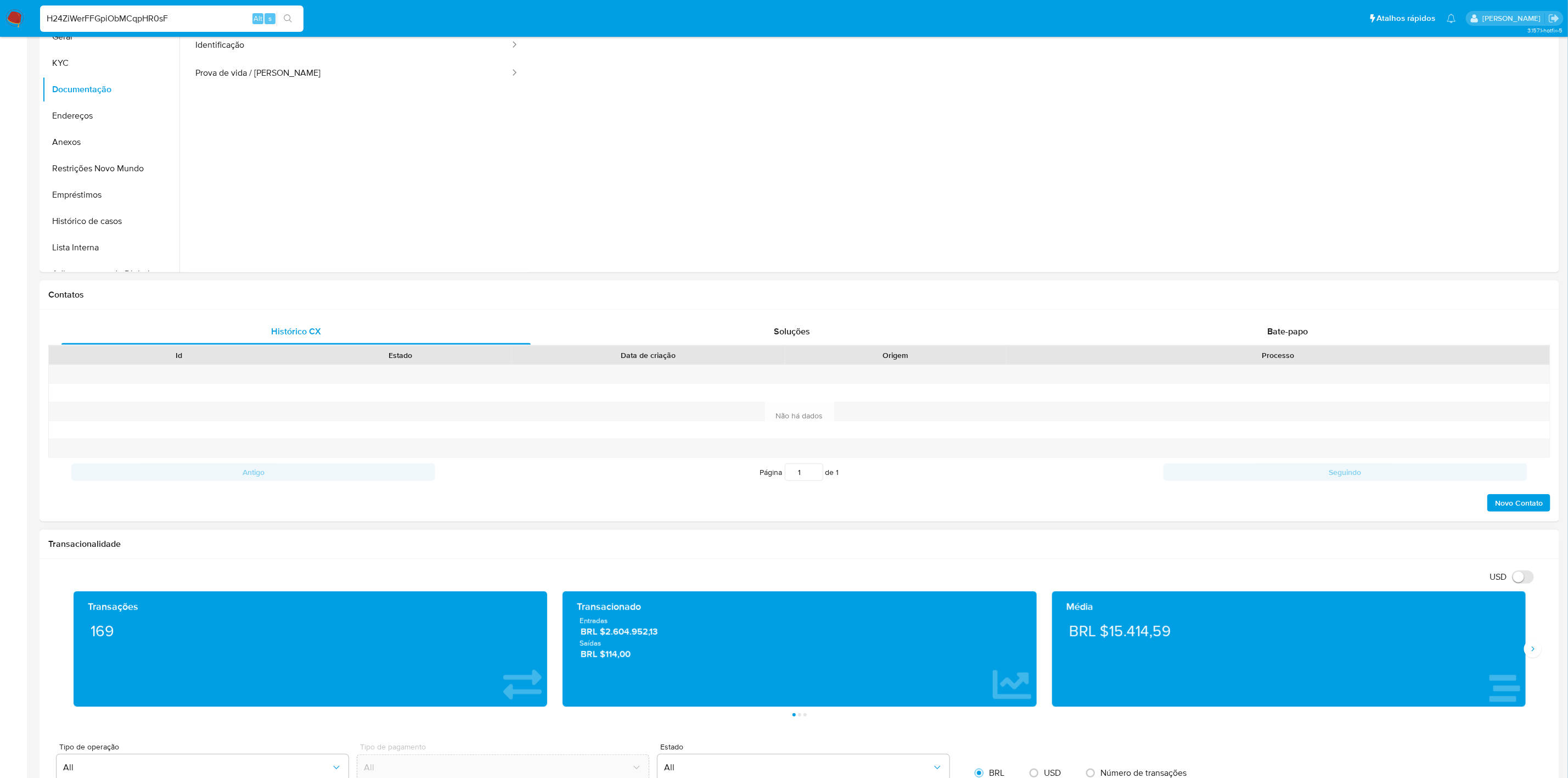
scroll to position [412, 0]
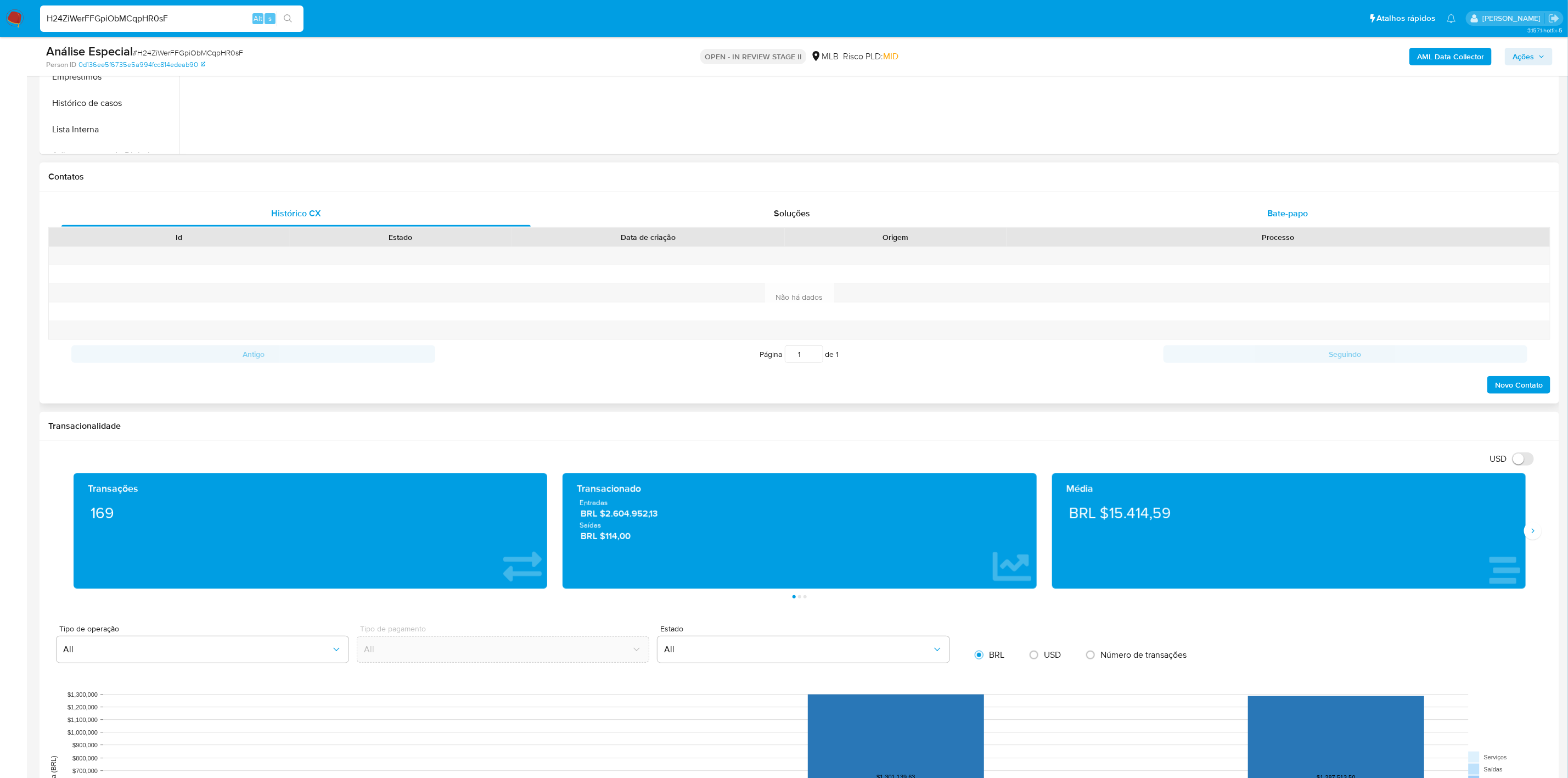
click at [1170, 223] on div "Bate-papo" at bounding box center [1287, 213] width 469 height 26
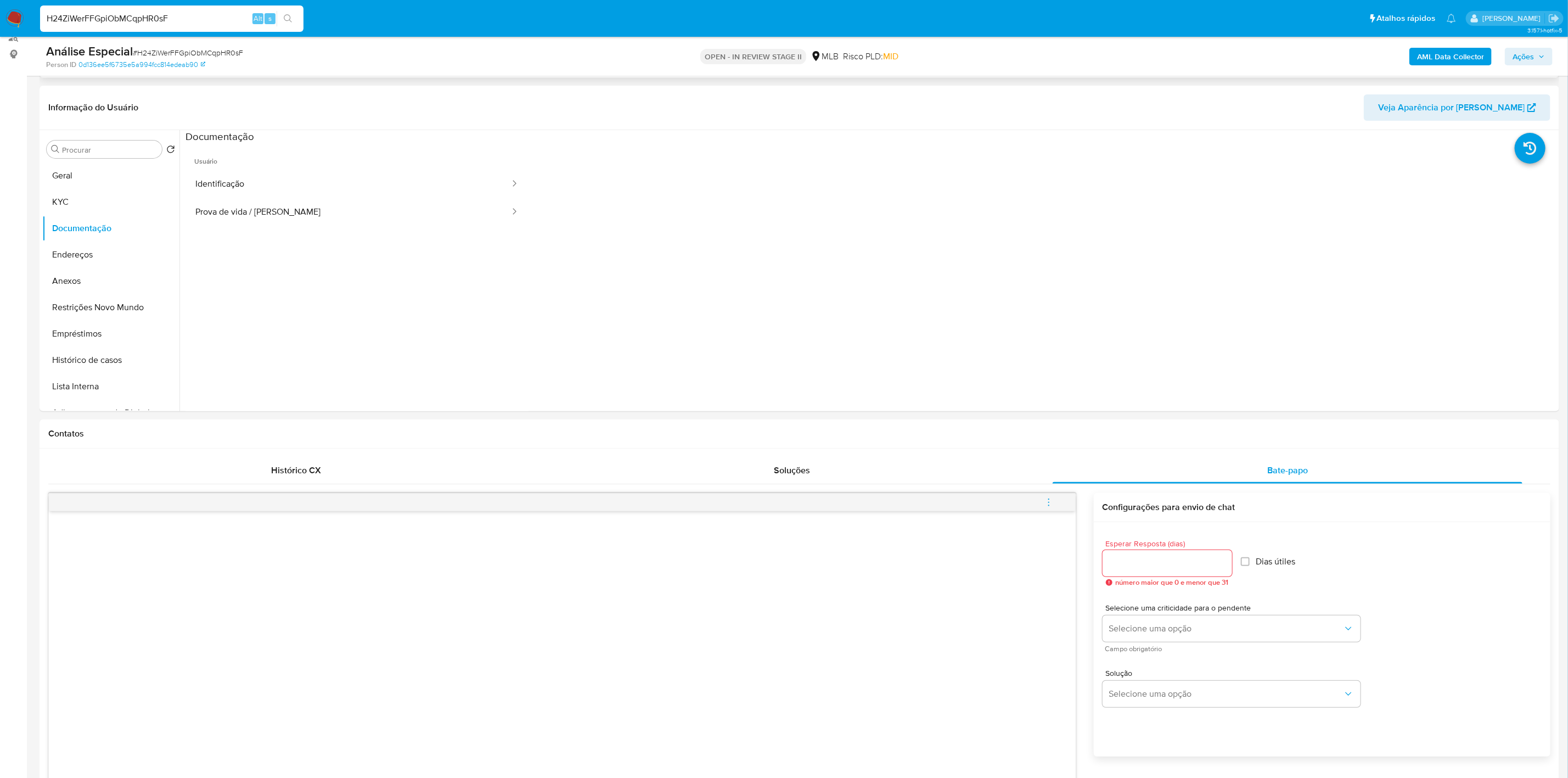
scroll to position [0, 0]
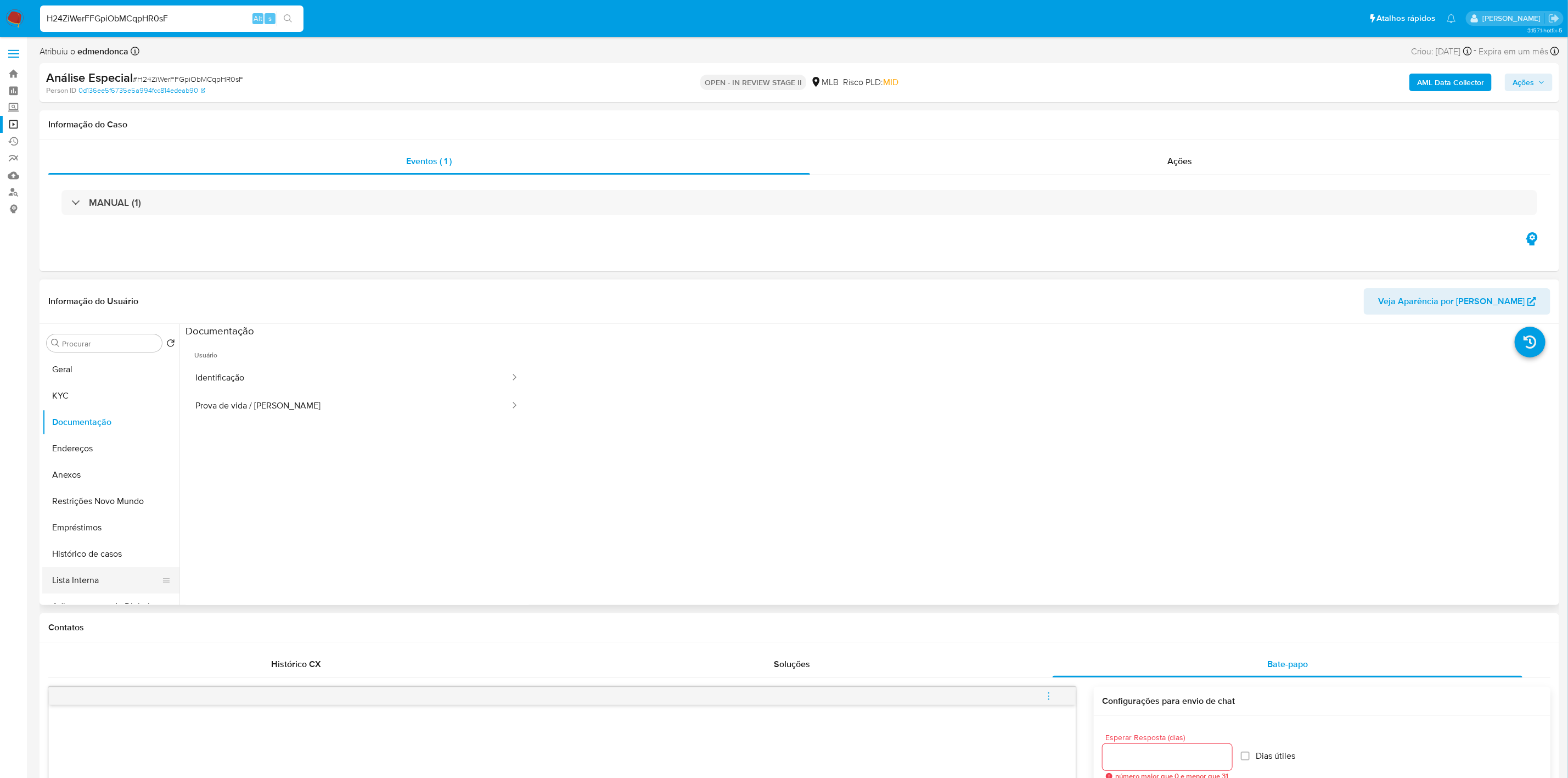
click at [80, 578] on button "Lista Interna" at bounding box center [106, 580] width 129 height 26
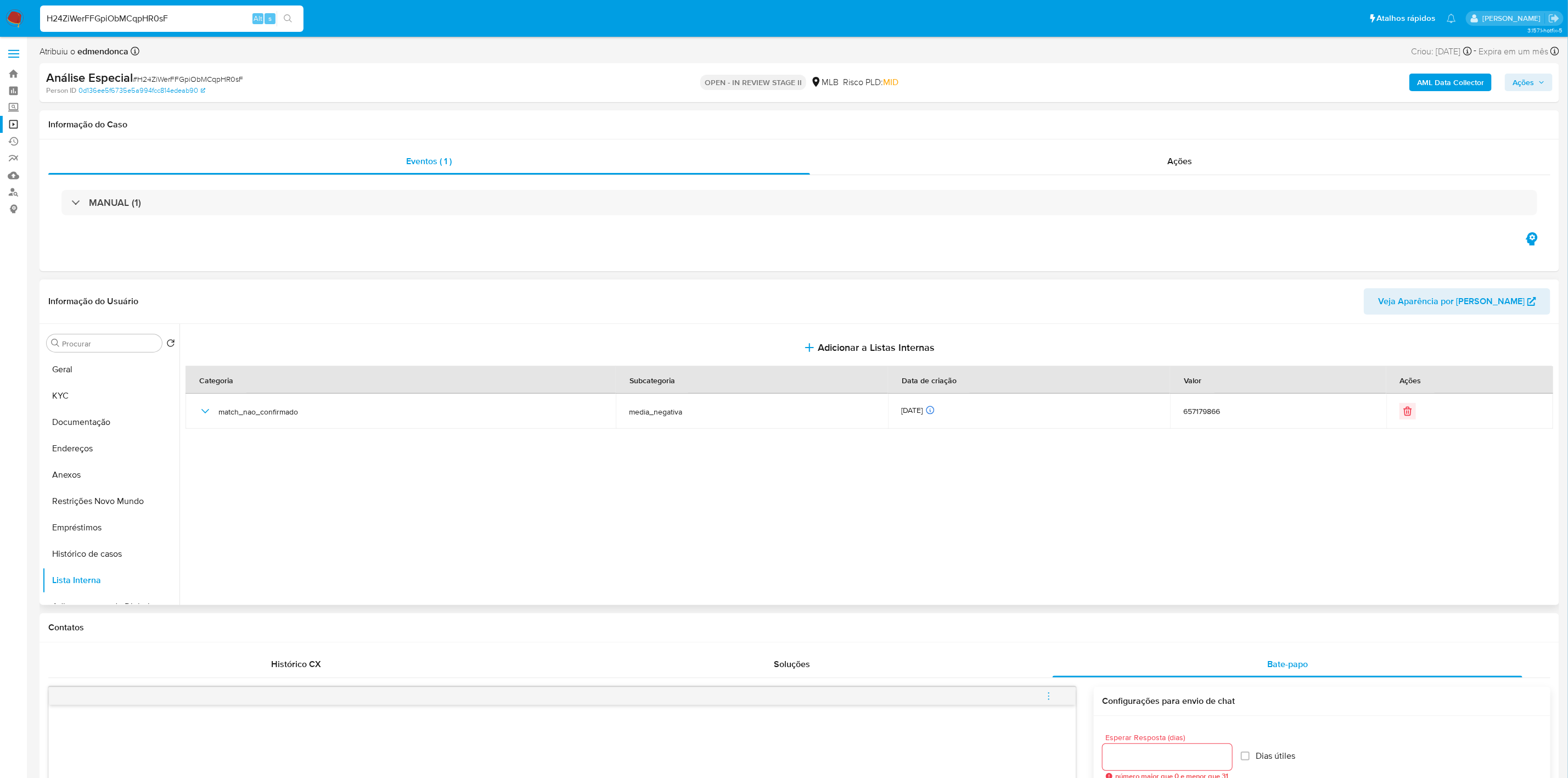
click at [281, 434] on div at bounding box center [869, 464] width 1377 height 282
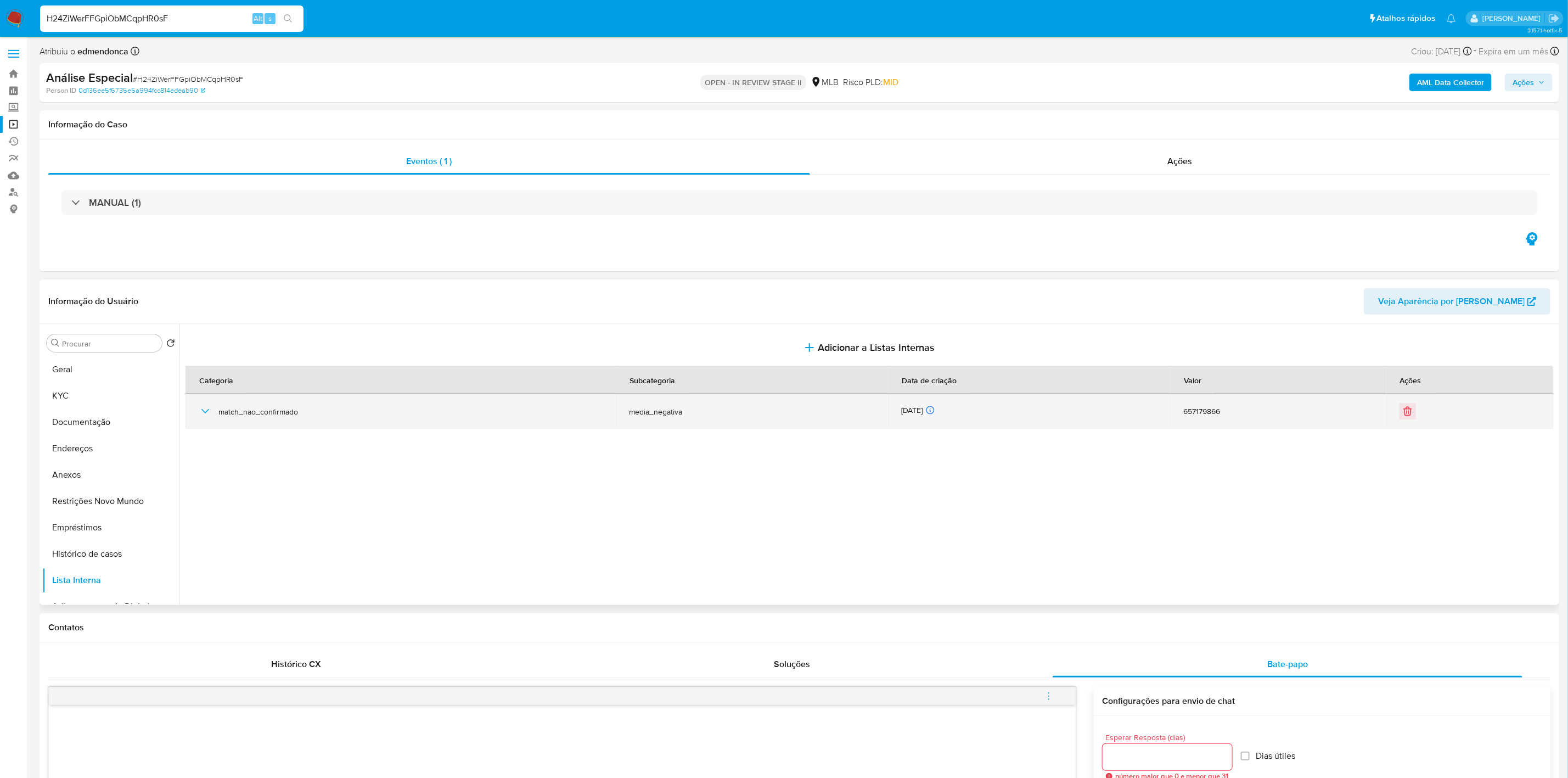
click at [275, 408] on span "match_nao_confirmado" at bounding box center [410, 411] width 384 height 10
click at [219, 422] on div "match_nao_confirmado" at bounding box center [400, 411] width 404 height 35
click at [211, 416] on div "match_nao_confirmado" at bounding box center [400, 411] width 404 height 35
click at [209, 411] on icon "button" at bounding box center [205, 411] width 13 height 13
click at [201, 407] on icon "button" at bounding box center [205, 411] width 13 height 13
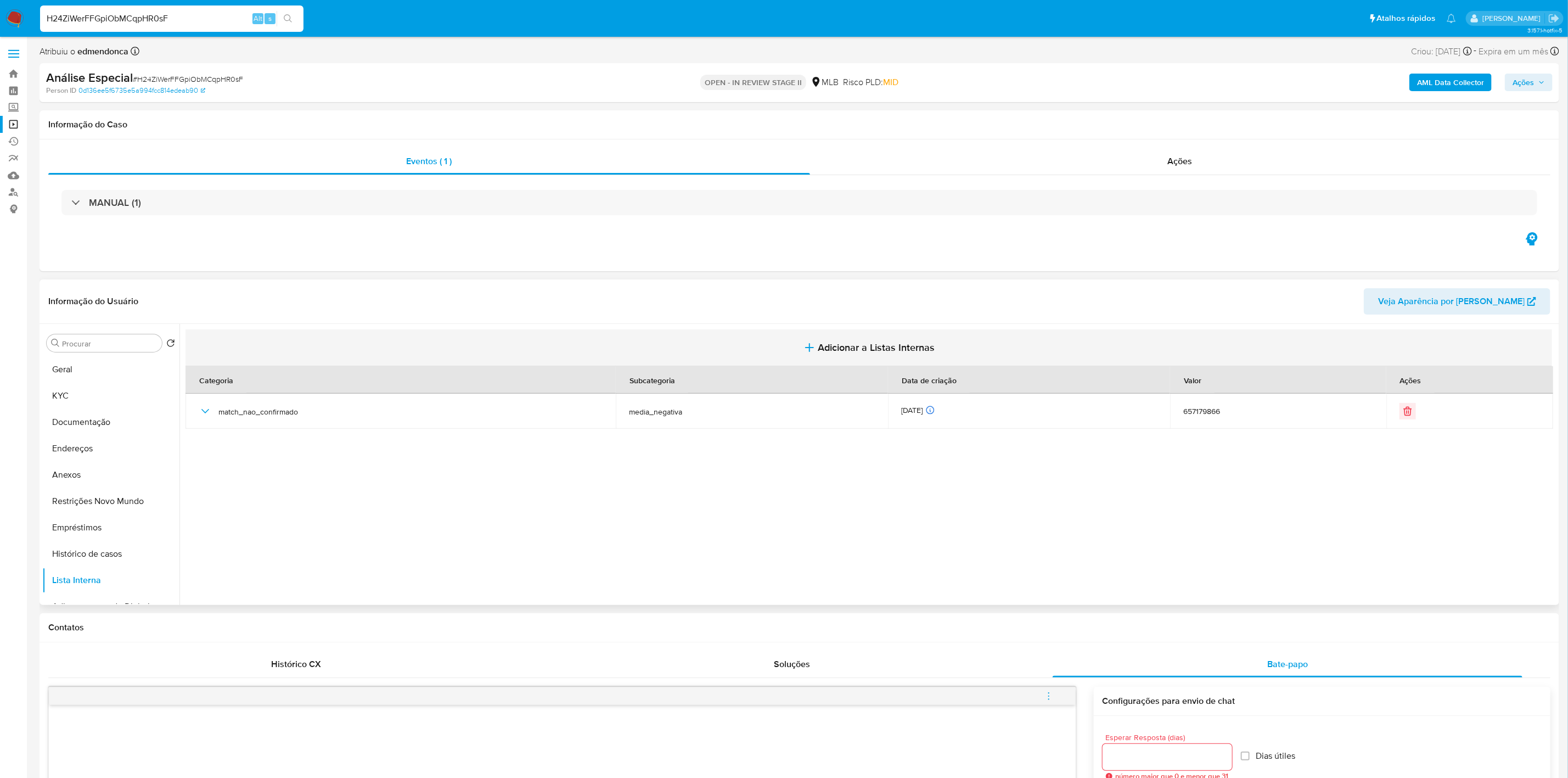
click at [824, 351] on span "Adicionar a Listas Internas" at bounding box center [877, 347] width 117 height 12
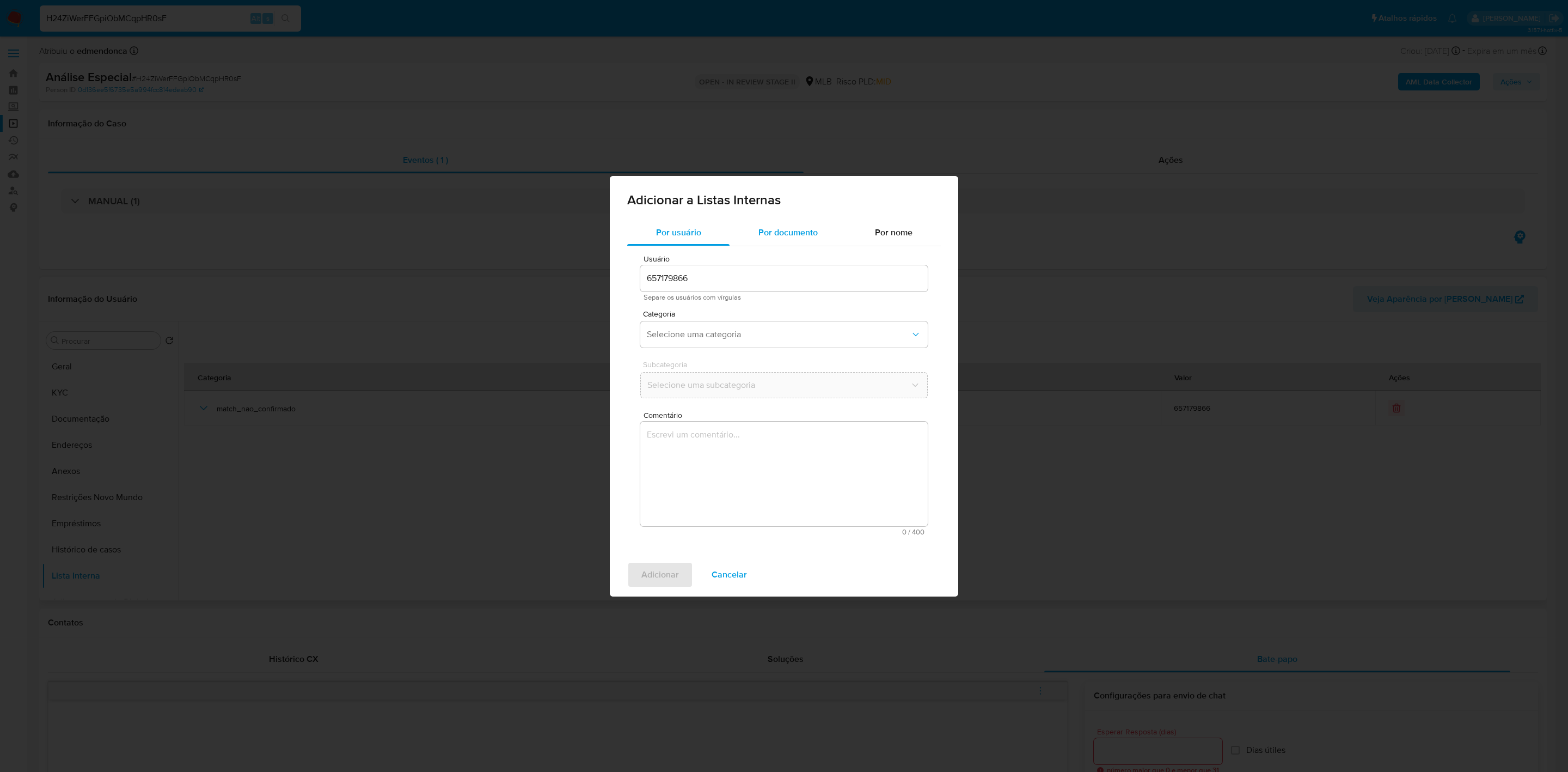
click at [782, 220] on div "Por documento" at bounding box center [788, 232] width 117 height 26
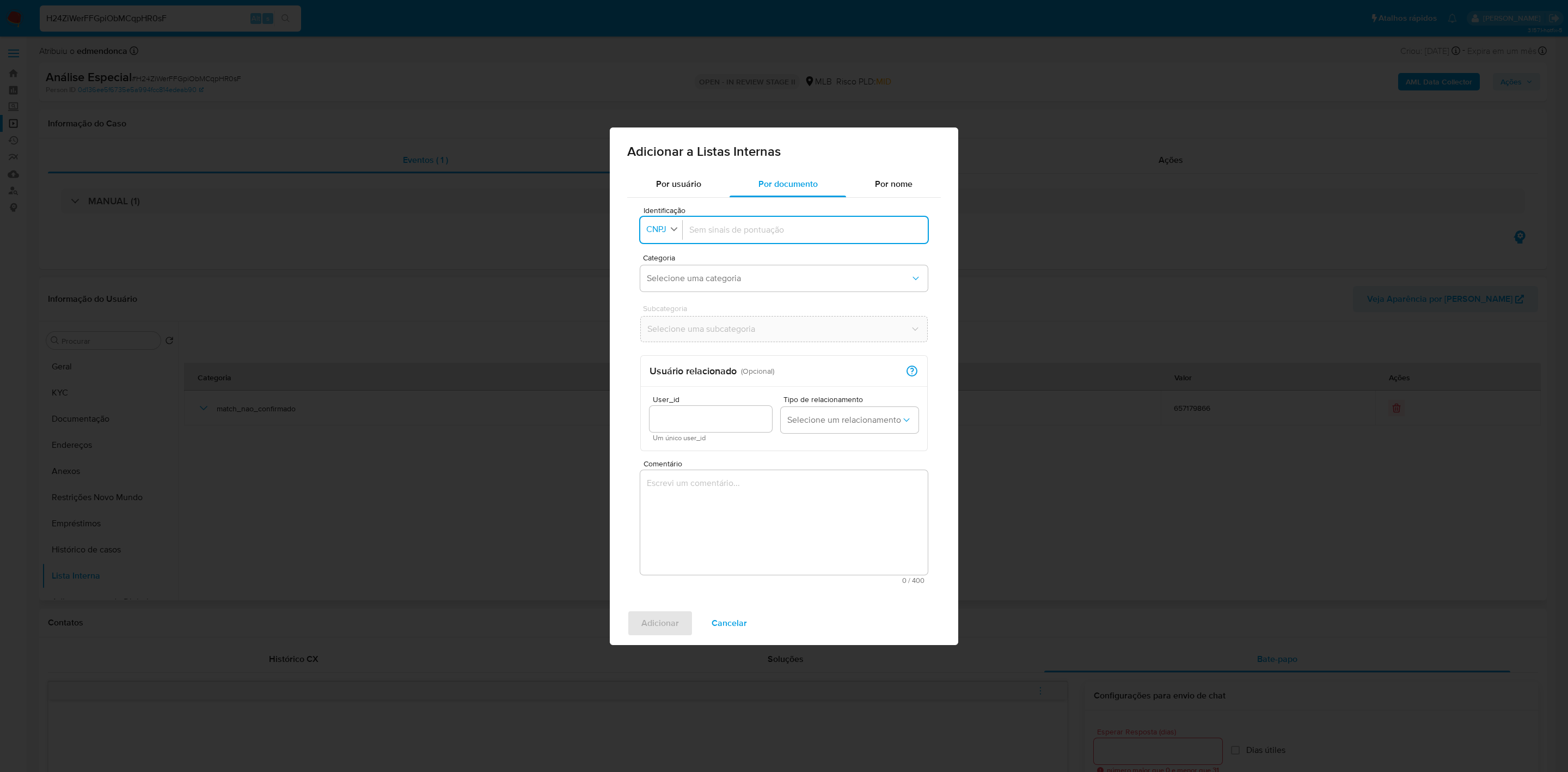
click at [659, 221] on button "Identificação CNPJ" at bounding box center [663, 229] width 38 height 16
click at [660, 281] on span "CPF" at bounding box center [656, 277] width 16 height 11
click at [713, 236] on input "Identificação" at bounding box center [803, 229] width 236 height 12
type input "94387982934"
drag, startPoint x: 691, startPoint y: 279, endPoint x: 683, endPoint y: 277, distance: 8.2
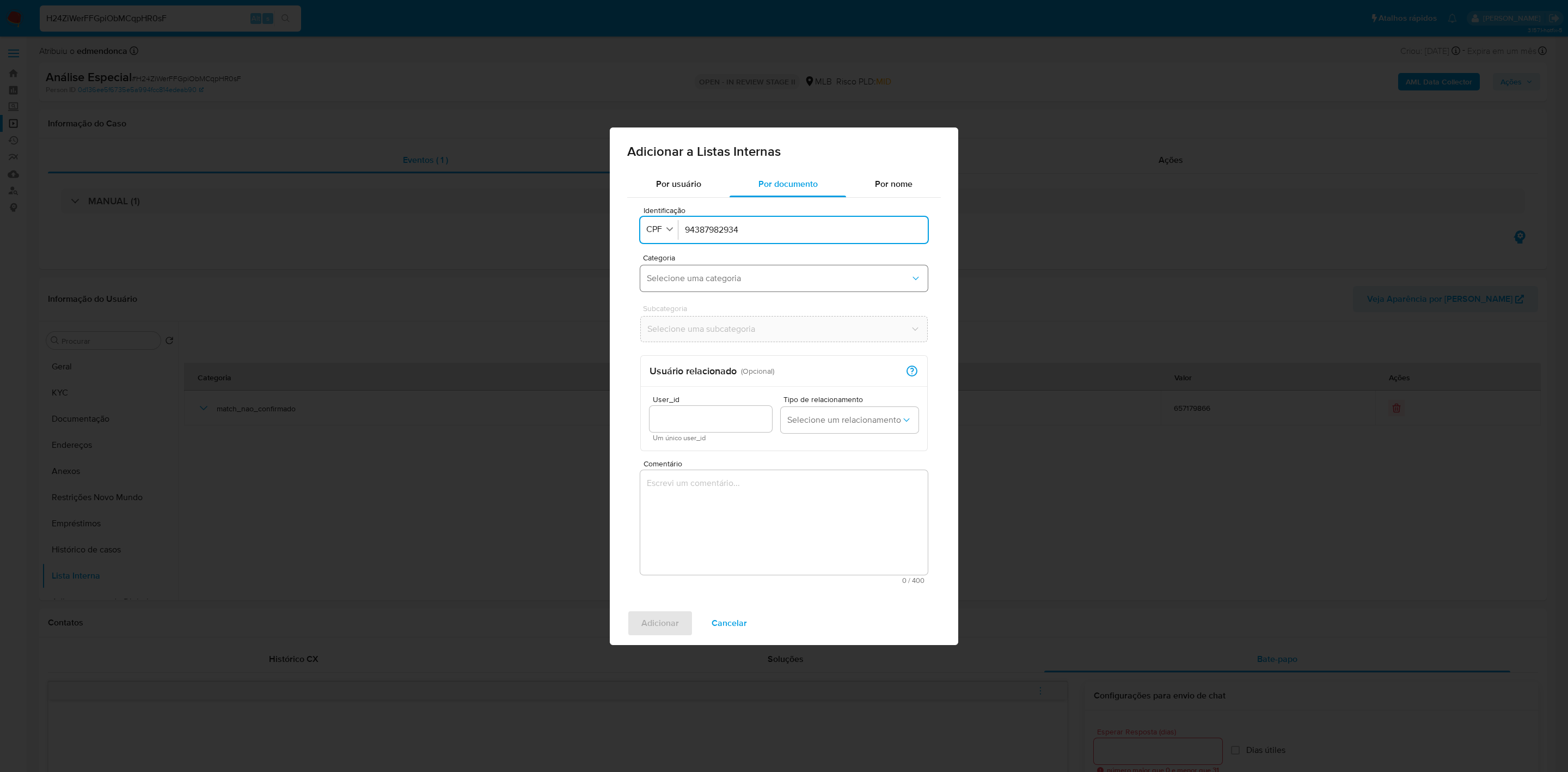
click at [691, 278] on span "Selecione uma categoria" at bounding box center [778, 278] width 263 height 11
click at [706, 383] on span "match_confirmado" at bounding box center [681, 386] width 70 height 11
click at [722, 332] on span "Selecione uma subcategoria" at bounding box center [778, 329] width 263 height 11
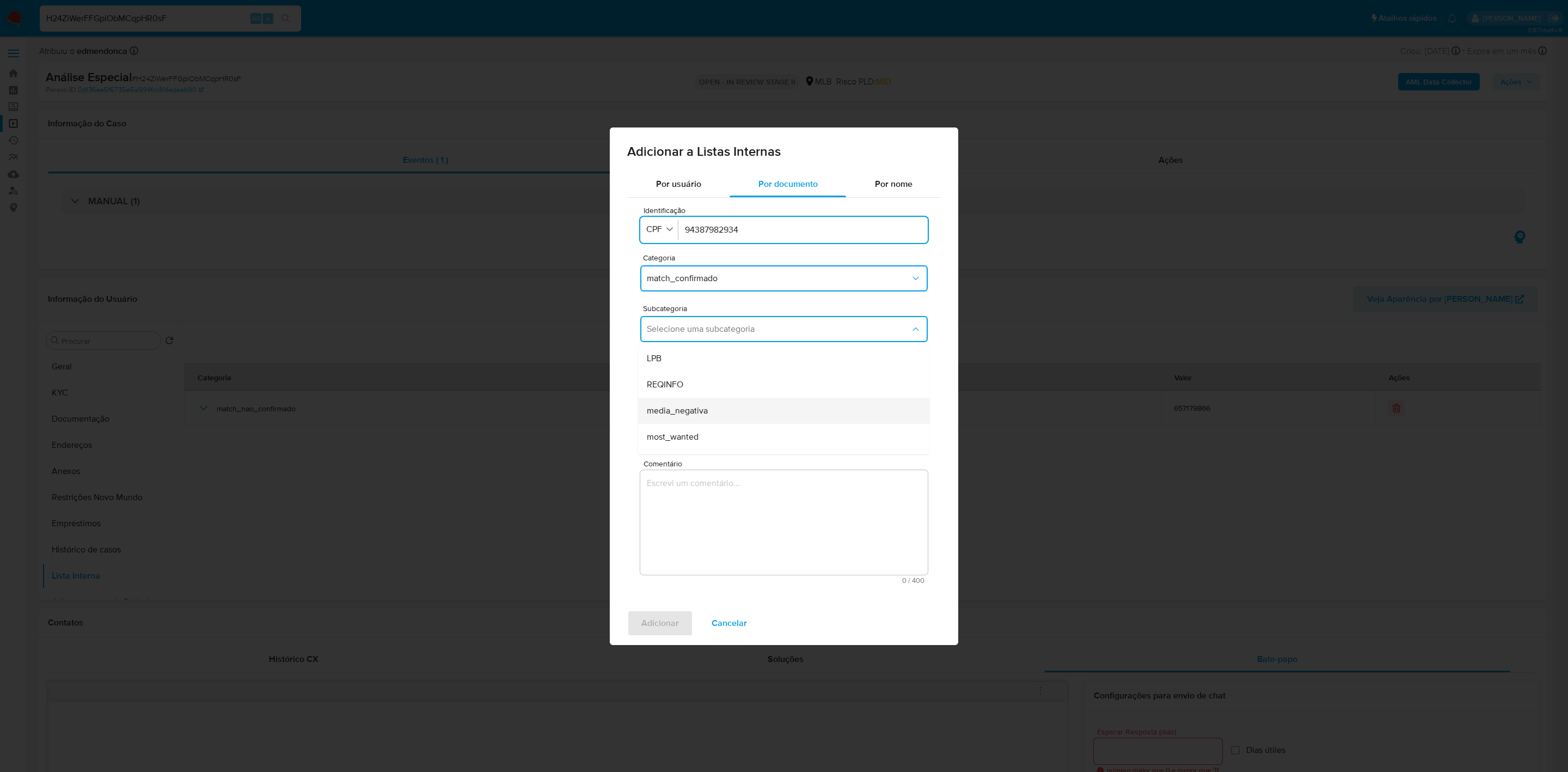
click at [713, 411] on div "media_negativa" at bounding box center [780, 411] width 268 height 26
click at [740, 532] on textarea "Comentário" at bounding box center [784, 522] width 287 height 104
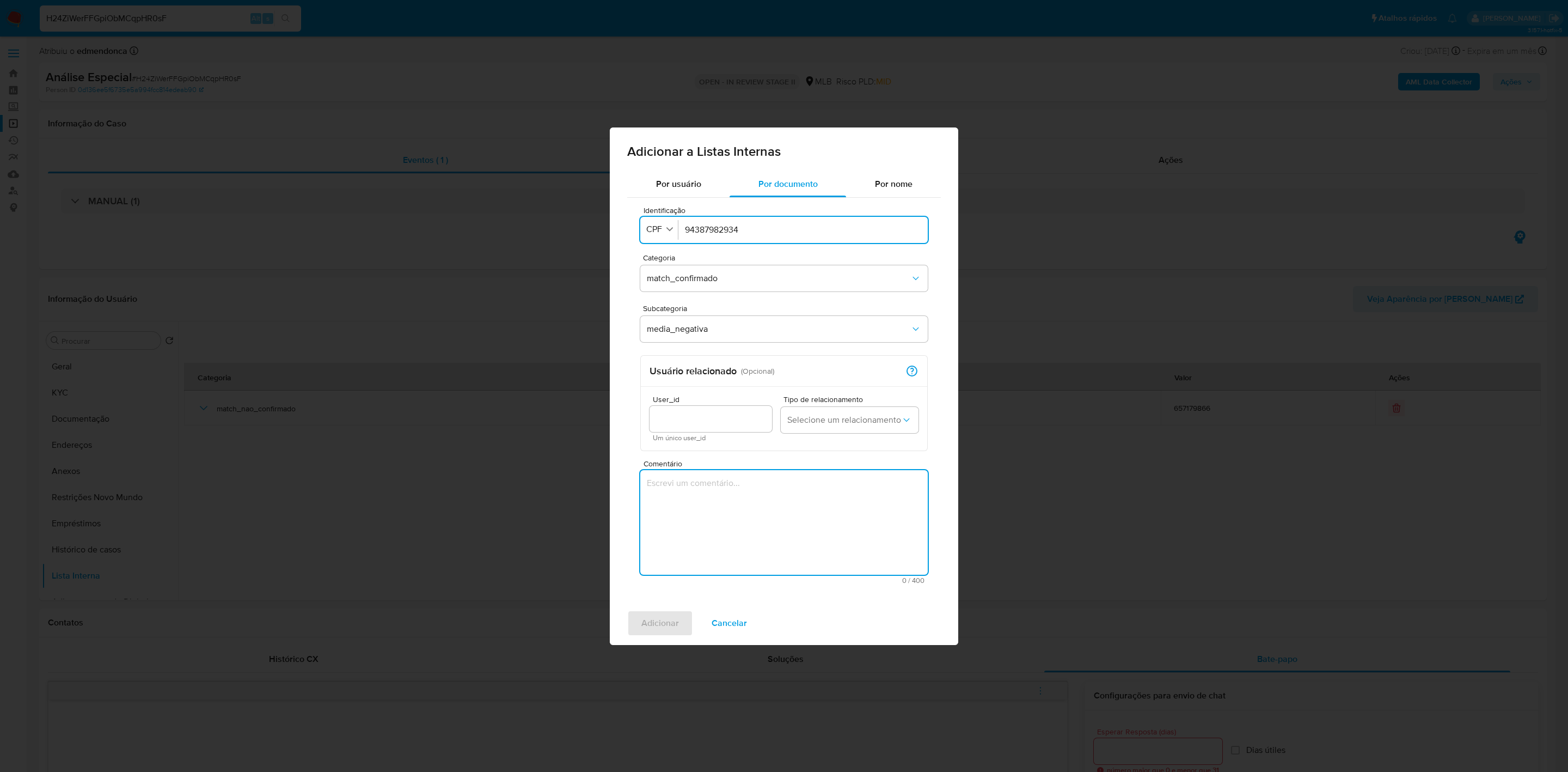
click at [724, 509] on textarea "Comentário" at bounding box center [784, 522] width 287 height 104
paste textarea "https://www.gazetadopovo.com.br/vida-e-cidadania/presidente-da-camara-de-veread…"
type textarea "https://www.gazetadopovo.com.br/vida-e-cidadania/presidente-da-camara-de-veread…"
click at [652, 632] on span "Adicionar" at bounding box center [660, 623] width 37 height 24
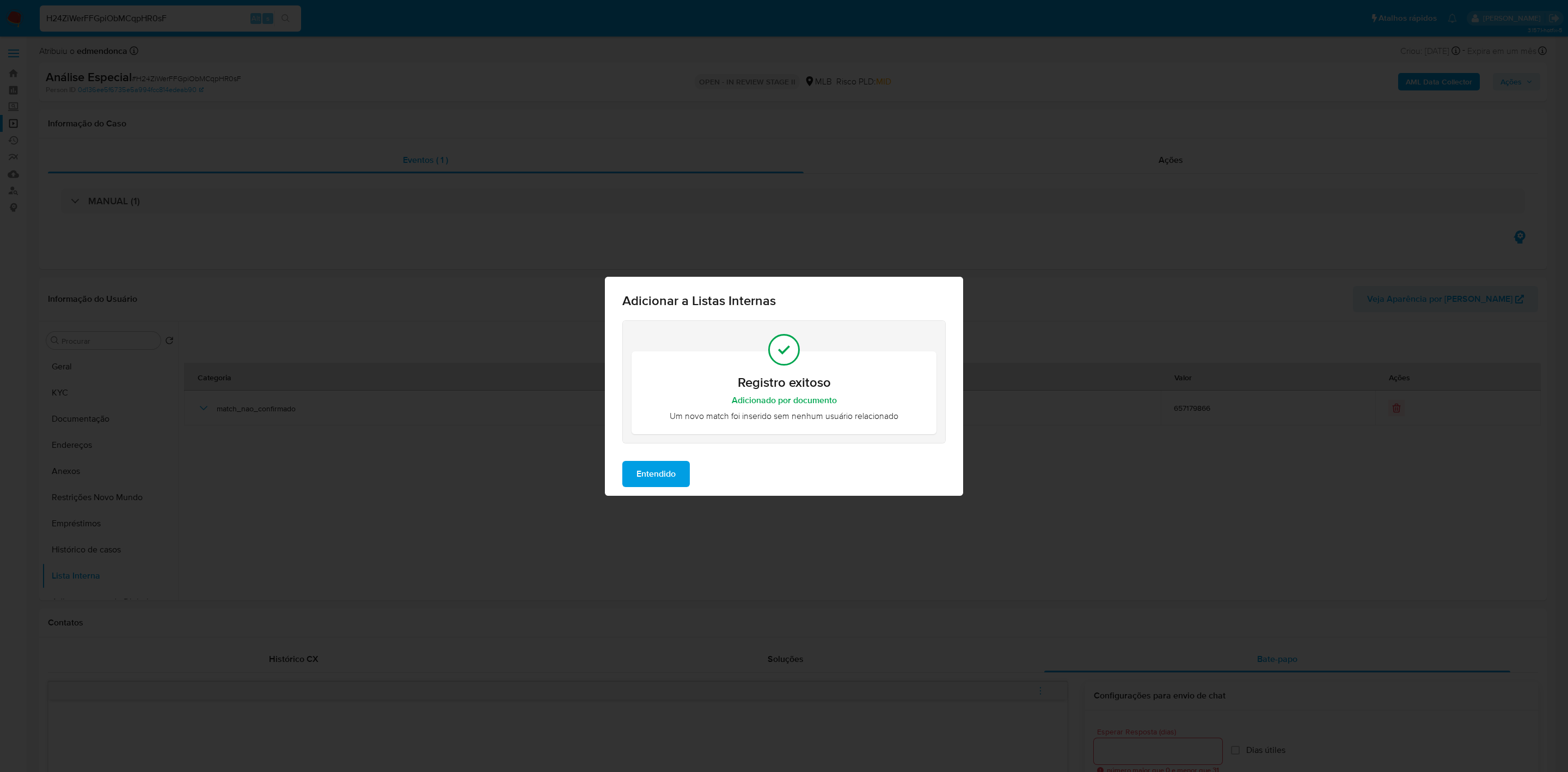
click at [656, 469] on span "Entendido" at bounding box center [656, 474] width 39 height 24
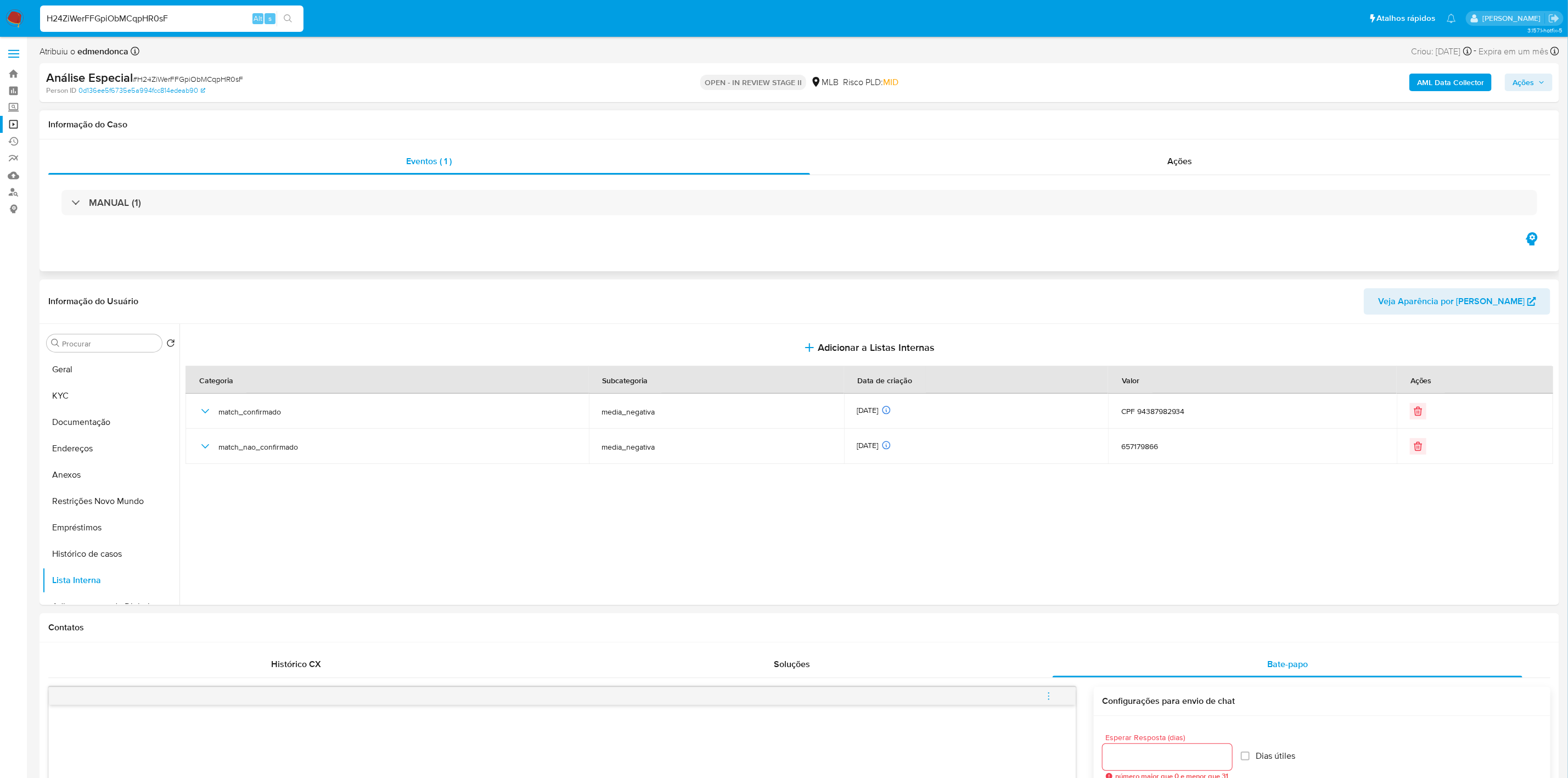
click at [212, 124] on h1 "Informação do Caso" at bounding box center [799, 124] width 1502 height 11
click at [11, 126] on link "Operações em massa" at bounding box center [65, 124] width 130 height 17
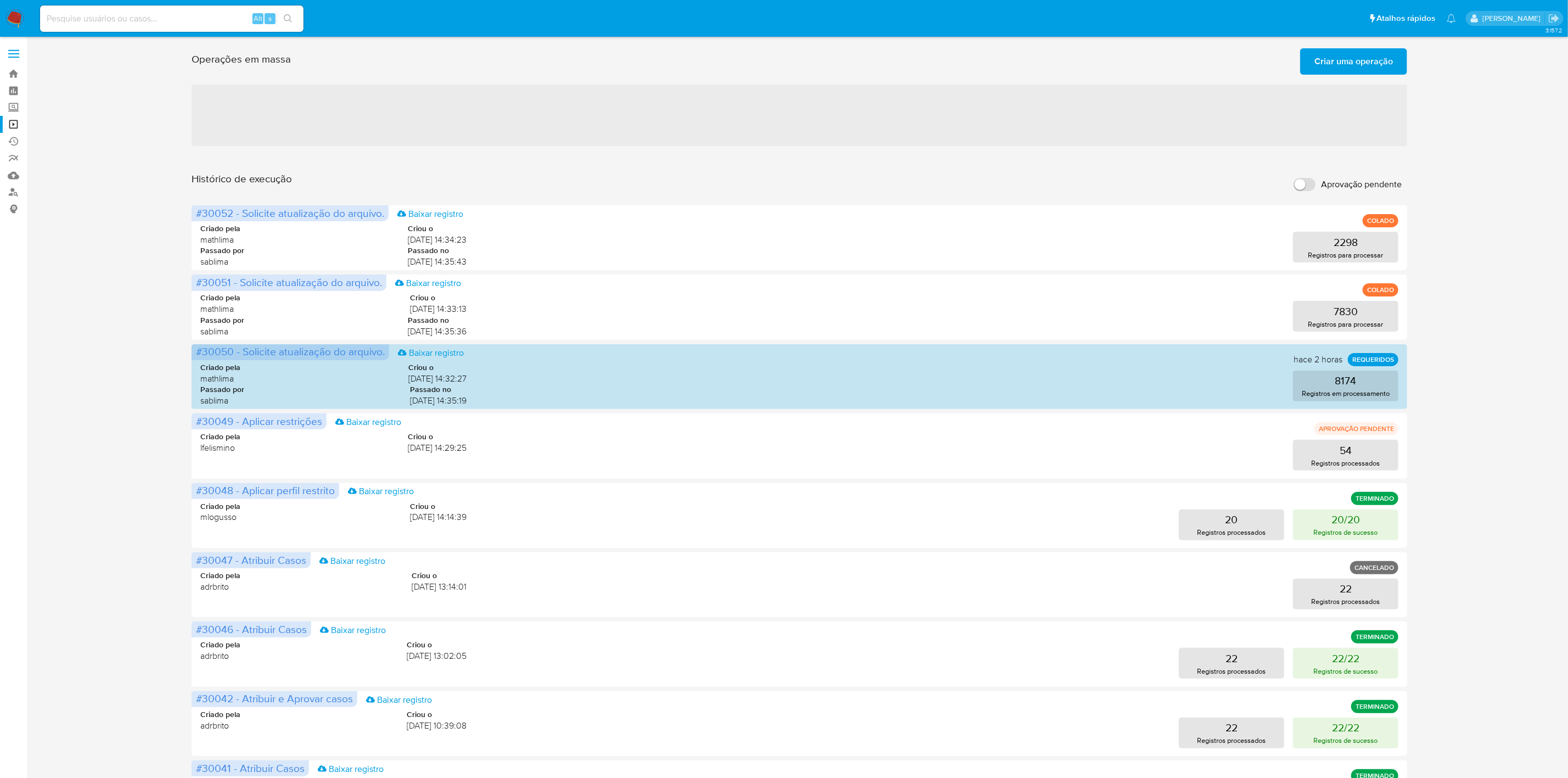
click at [1356, 67] on span "Criar uma operação" at bounding box center [1353, 61] width 78 height 24
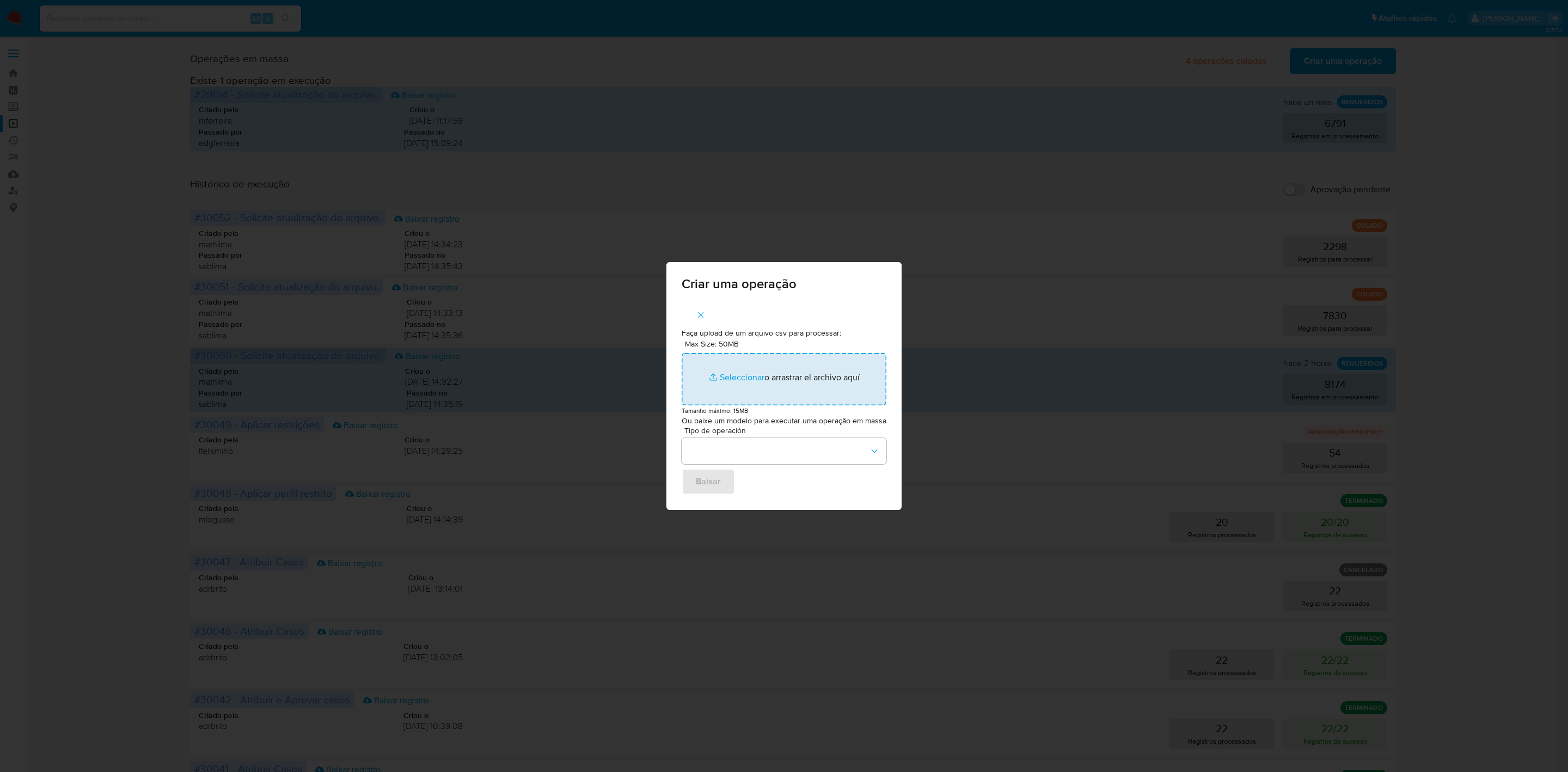
click at [797, 369] on input "Max Size: 50MB Seleccionar archivos" at bounding box center [784, 379] width 205 height 53
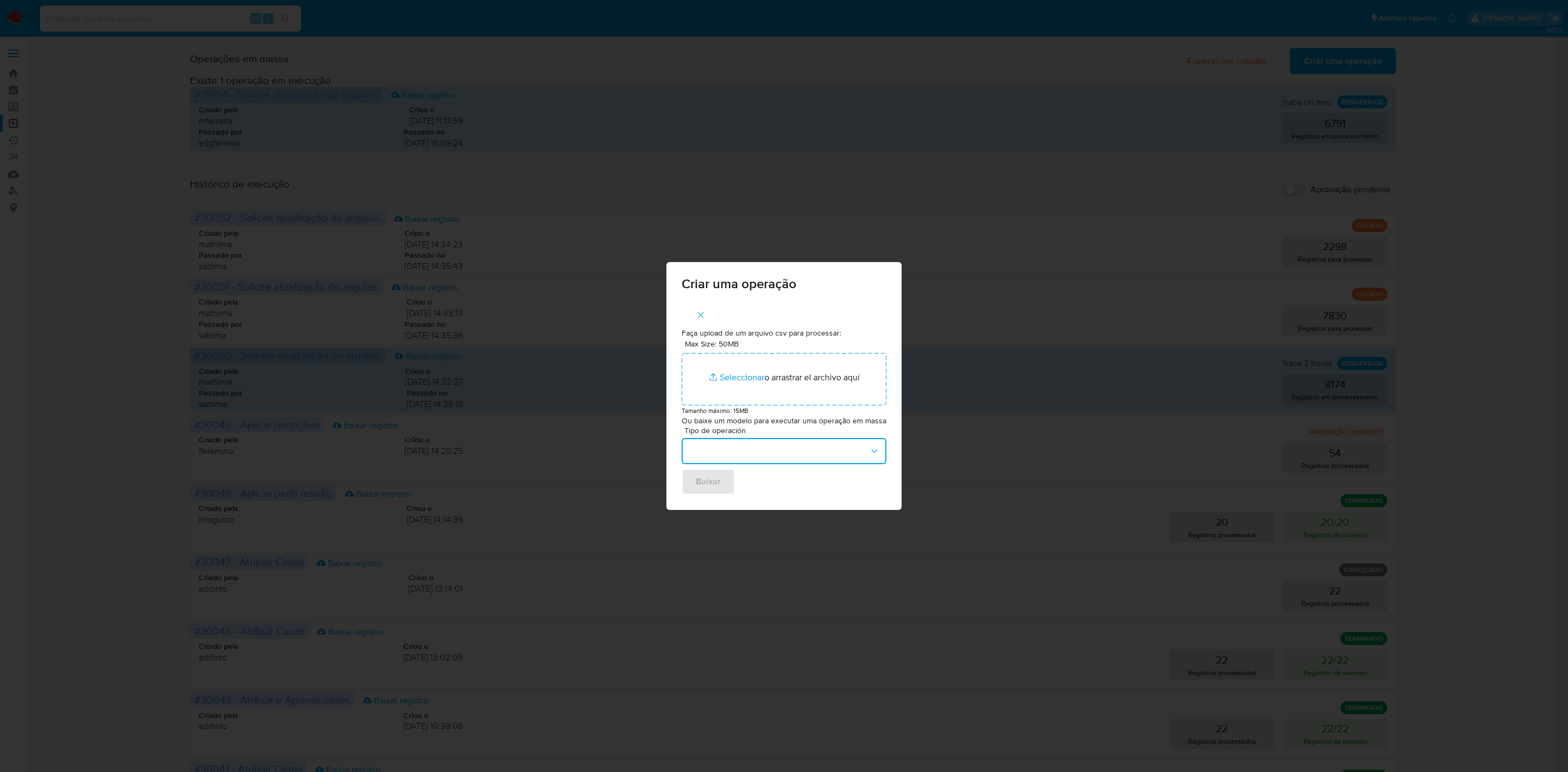
click at [829, 455] on button "button" at bounding box center [784, 451] width 205 height 26
click at [874, 441] on button "button" at bounding box center [784, 451] width 205 height 26
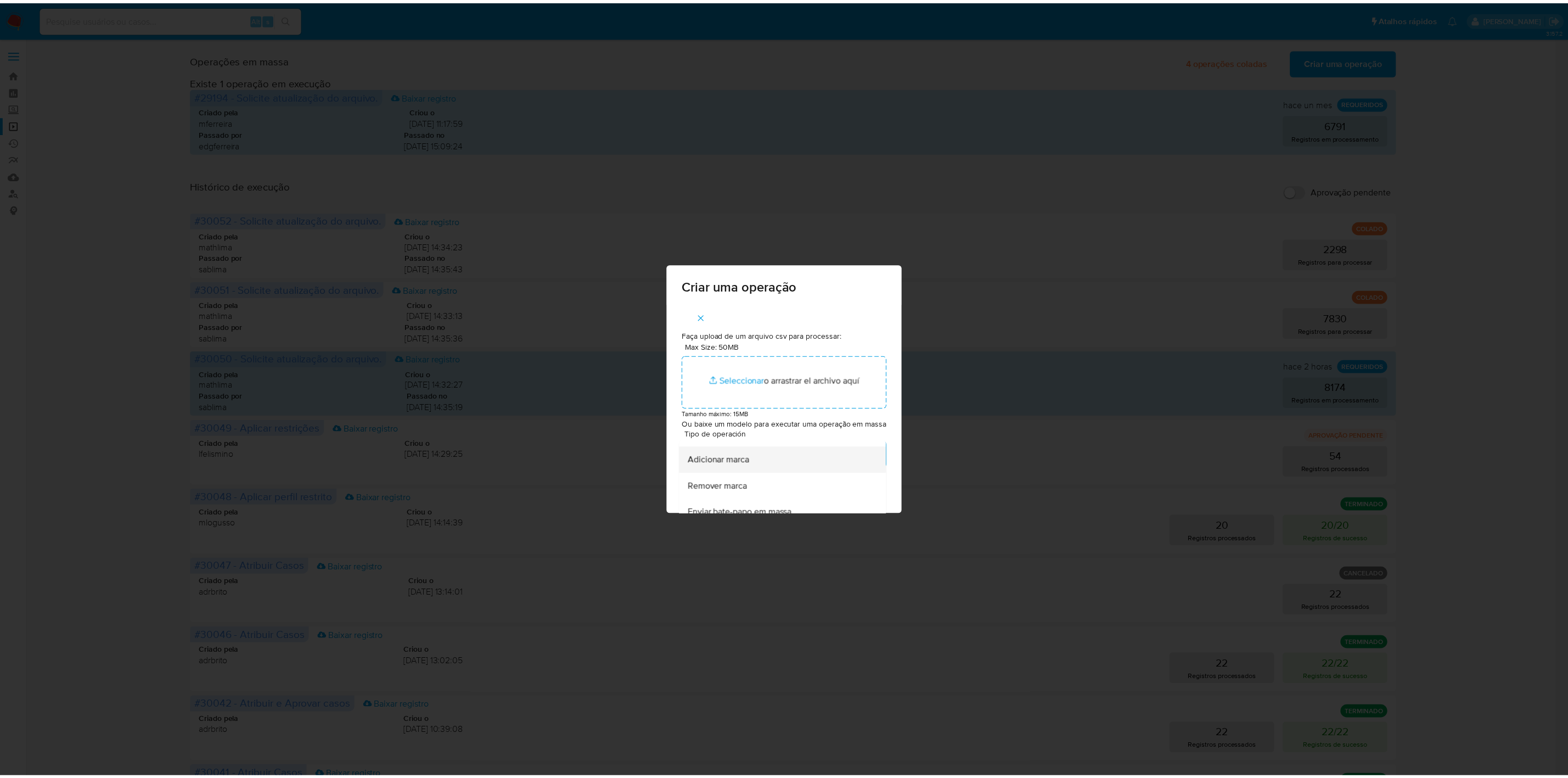
scroll to position [515, 0]
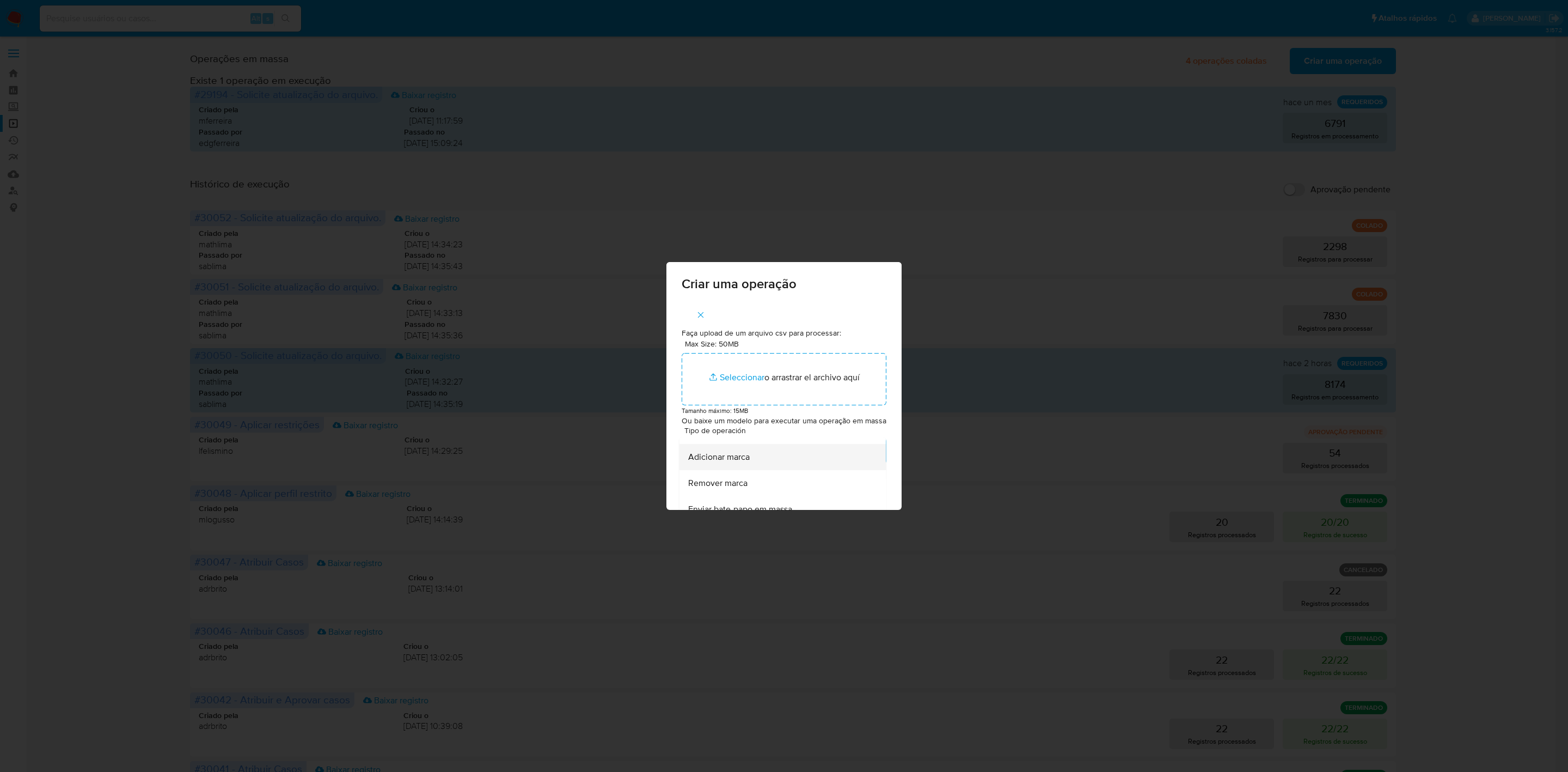
click at [745, 469] on div "Adicionar marca" at bounding box center [780, 457] width 183 height 26
click at [721, 483] on span "Baixar" at bounding box center [708, 484] width 25 height 24
click at [701, 311] on icon "button" at bounding box center [701, 312] width 6 height 6
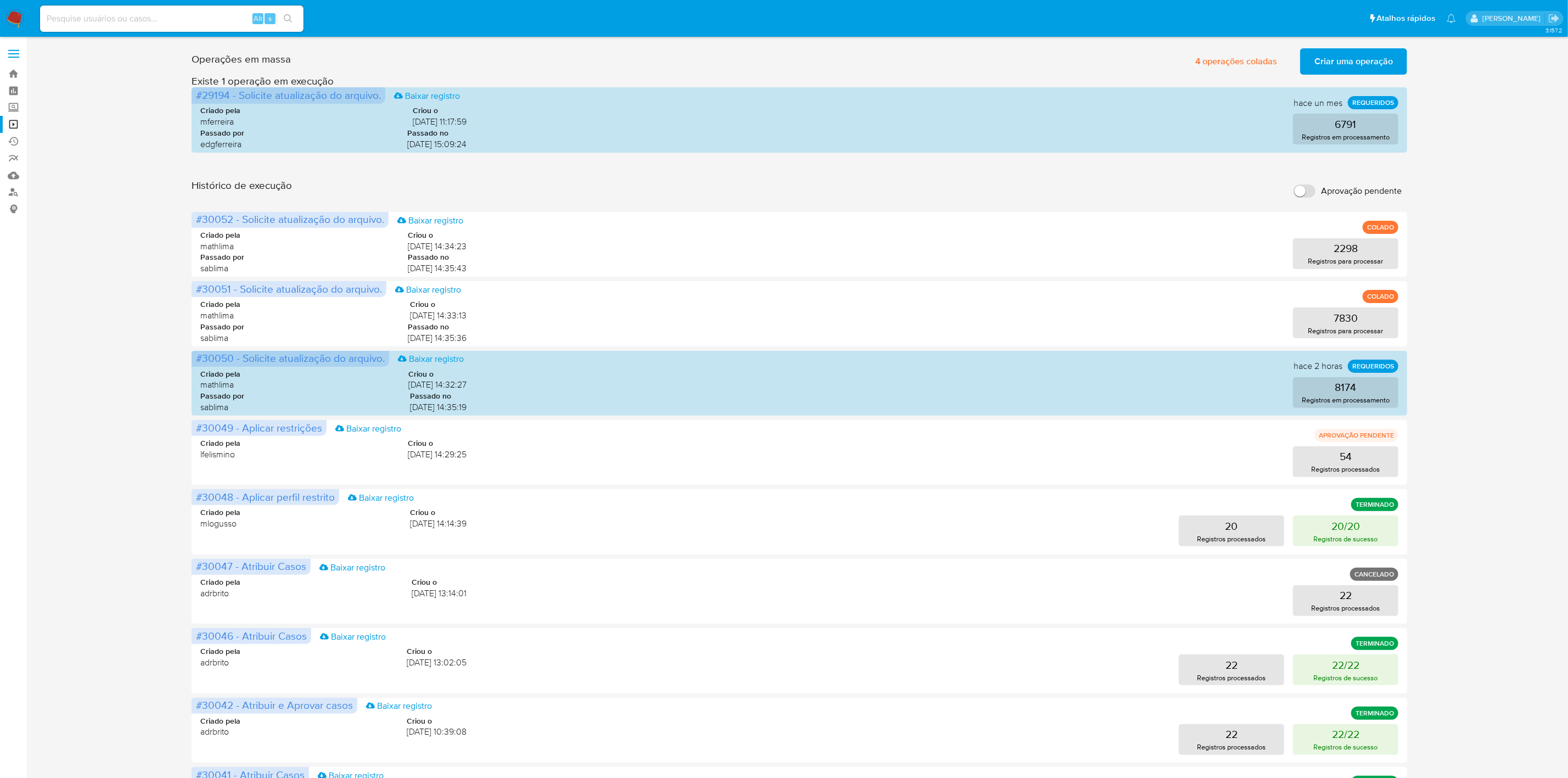
click at [145, 19] on input at bounding box center [172, 19] width 263 height 14
paste input "H24ZiWerFFGpiObMCqpHR0sF"
type input "H24ZiWerFFGpiObMCqpHR0sF"
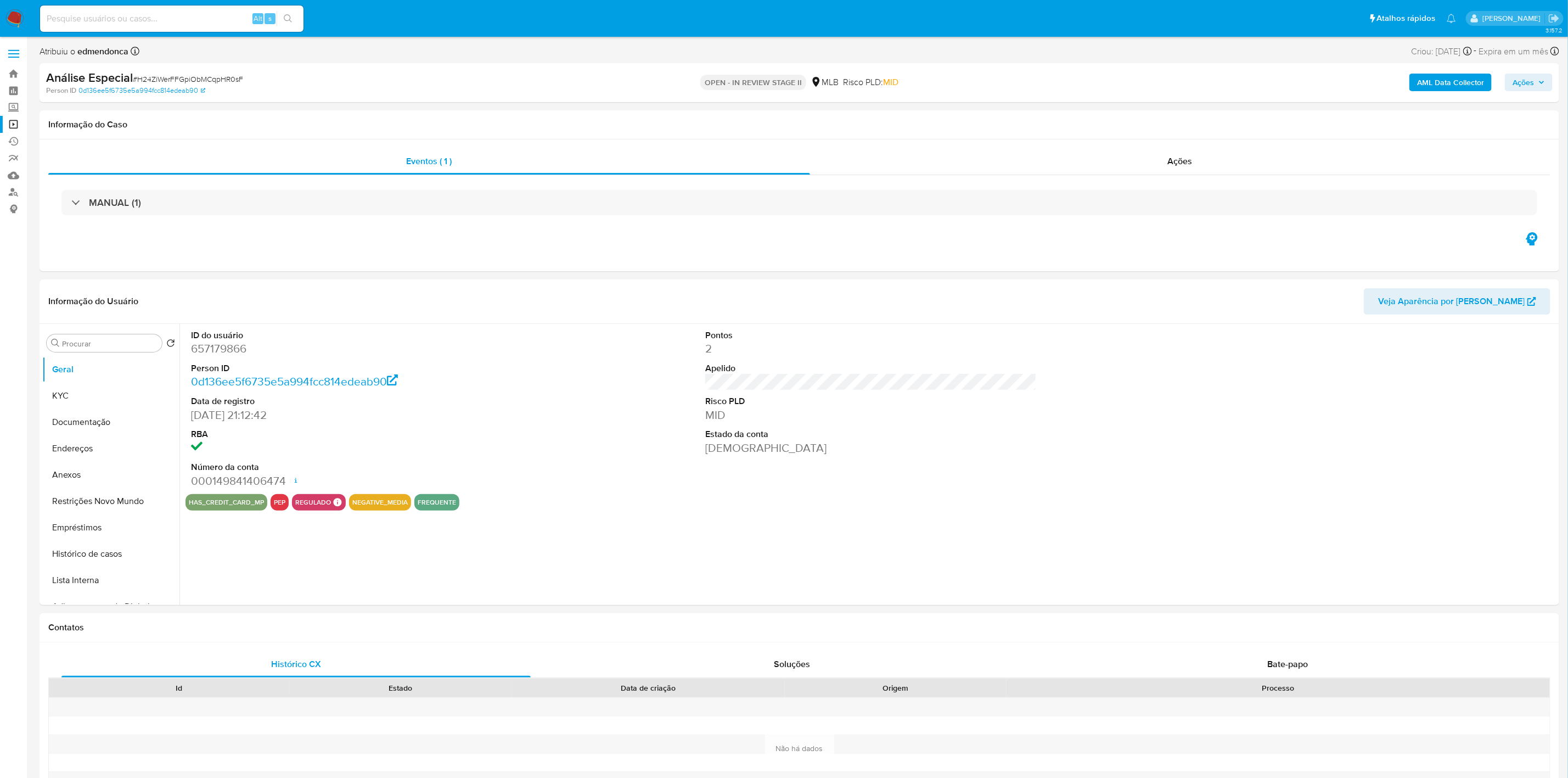
select select "10"
click at [164, 9] on div "Alt s" at bounding box center [172, 18] width 263 height 26
click at [165, 18] on input at bounding box center [172, 19] width 263 height 14
paste input "H24ZiWerFFGpiObMCqpHR0sF"
click at [1049, 158] on div "Ações" at bounding box center [1180, 161] width 741 height 26
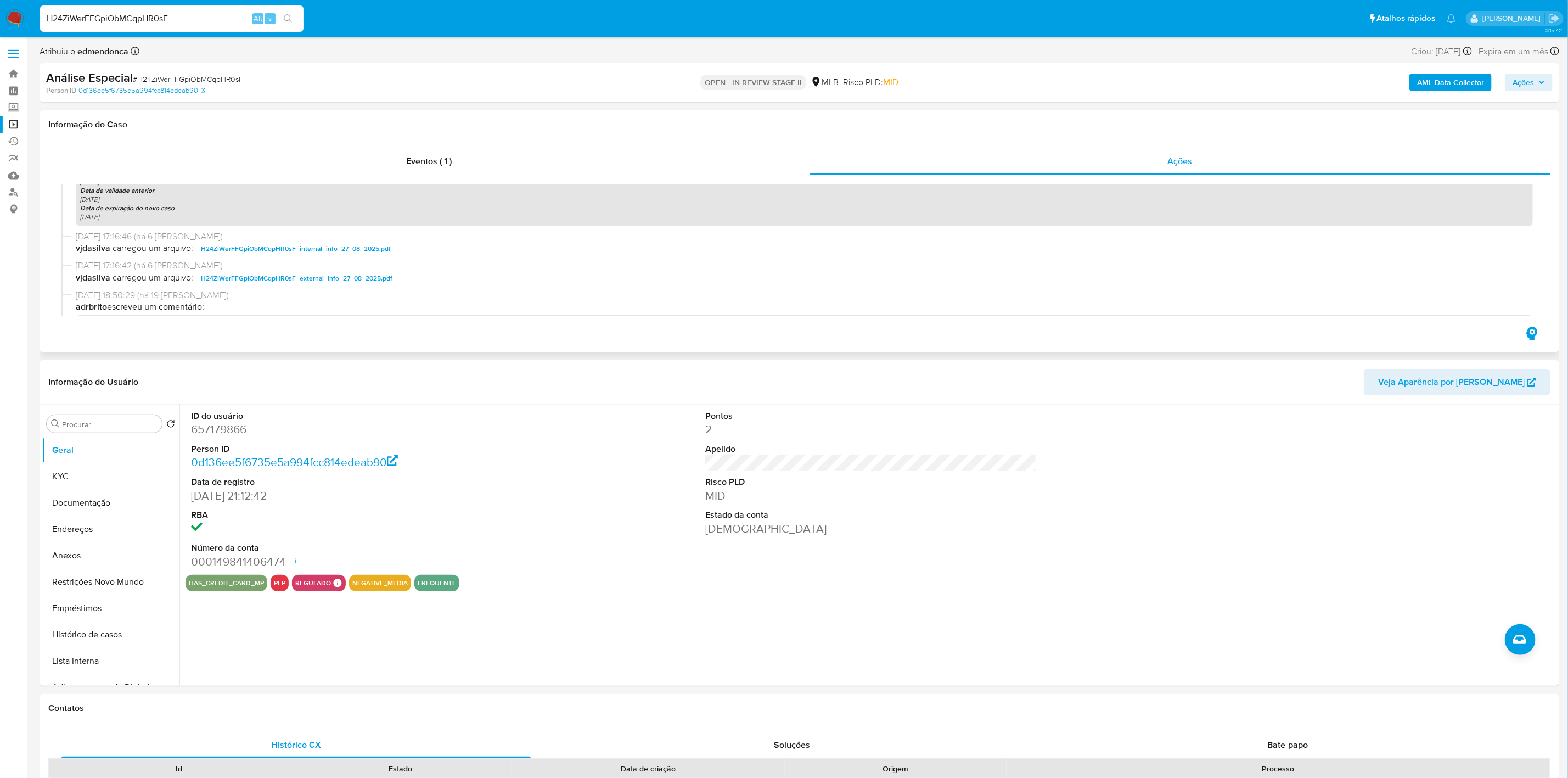
scroll to position [741, 0]
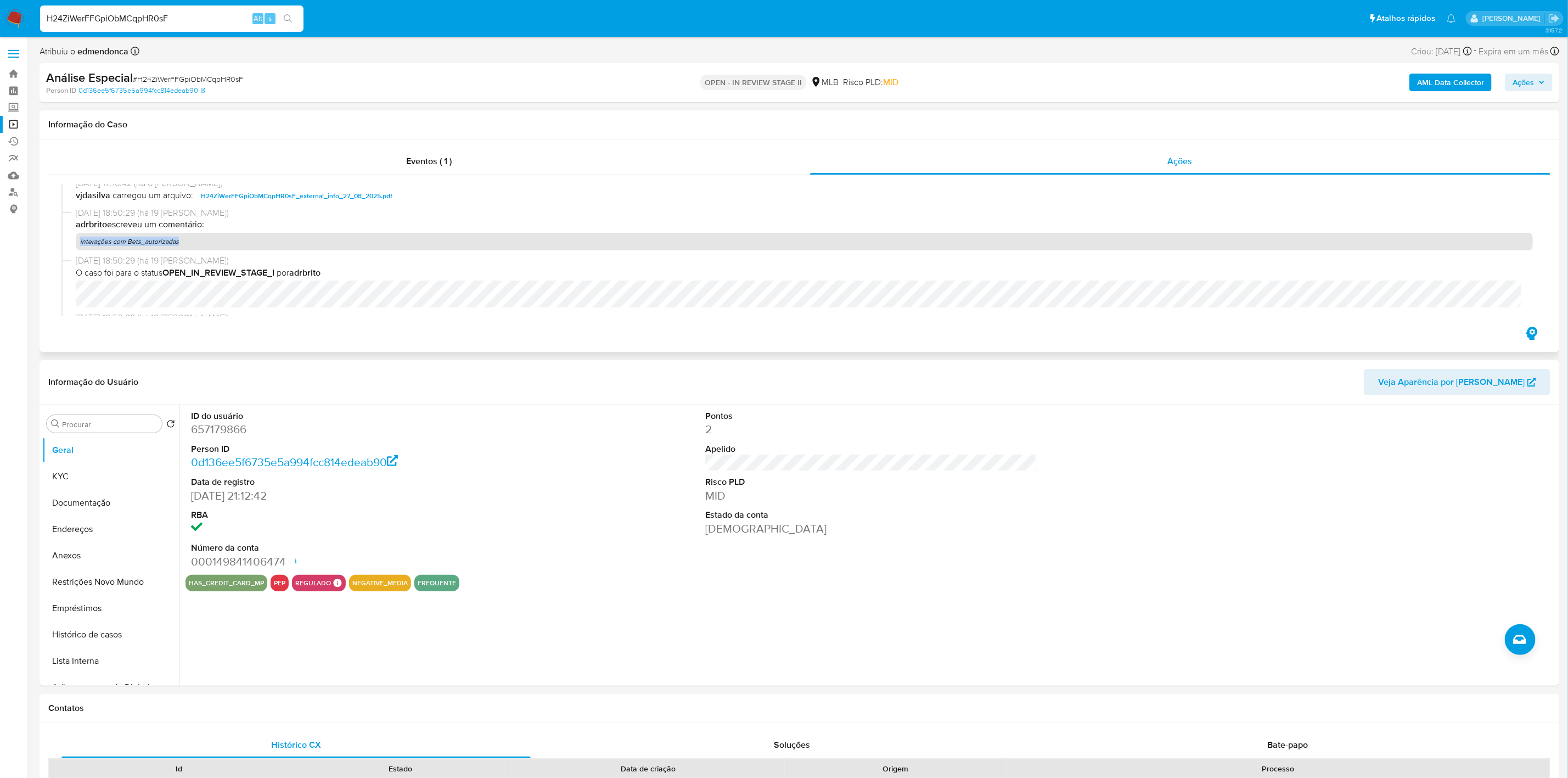
drag, startPoint x: 194, startPoint y: 246, endPoint x: 76, endPoint y: 246, distance: 118.0
click at [76, 246] on p "interações com Bets_autorizadas" at bounding box center [804, 242] width 1457 height 18
copy p "interações com Bets_autorizadas"
click at [132, 18] on input "H24ZiWerFFGpiObMCqpHR0sF" at bounding box center [172, 19] width 263 height 14
click at [130, 18] on input "H24ZiWerFFGpiObMCqpHR0sF" at bounding box center [172, 19] width 263 height 14
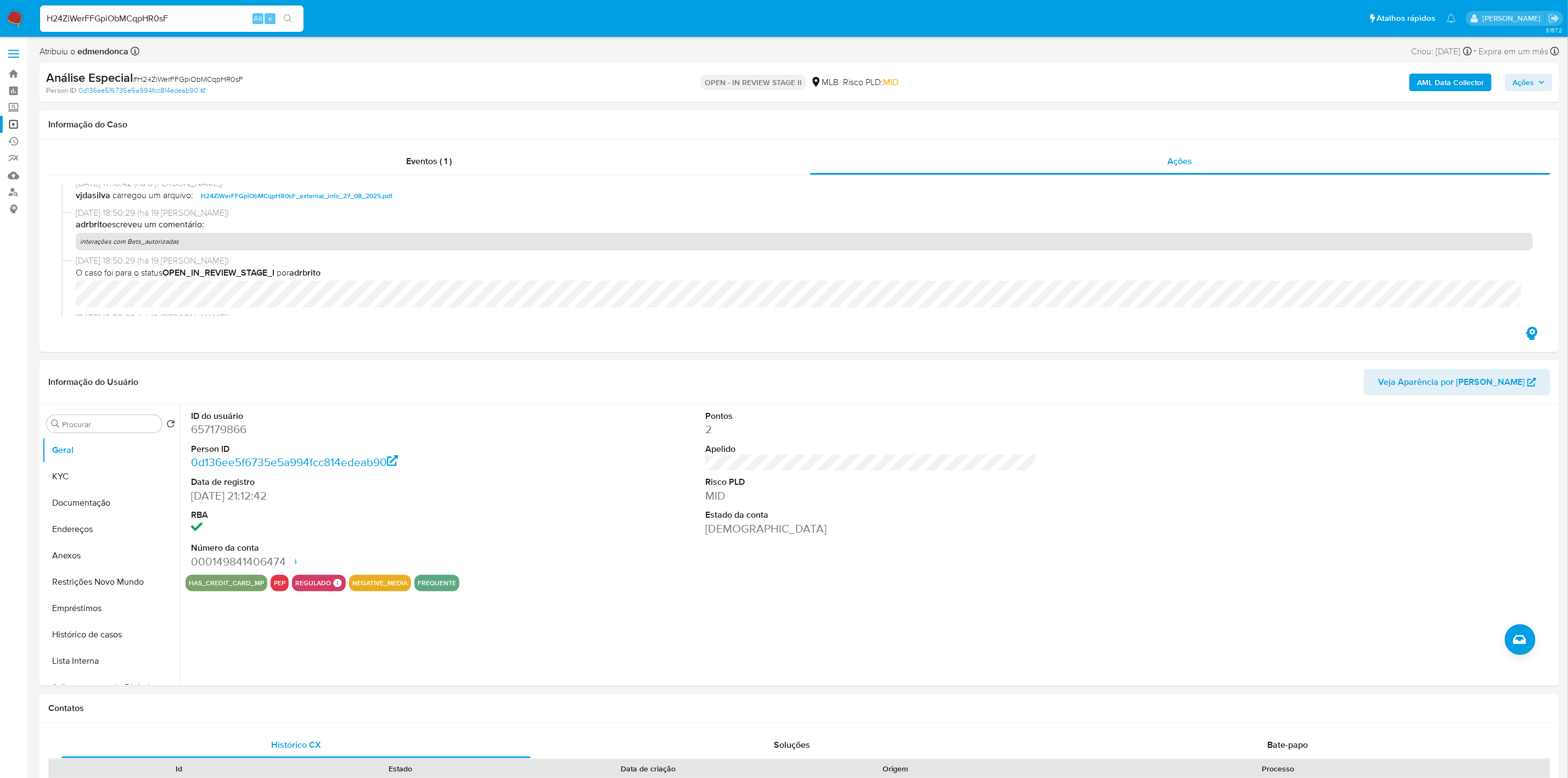
paste input "WacZ6HLvbQC7I37LGpOLD1Is"
type input "WacZ6HLvbQC7I37LGpOLD1Is"
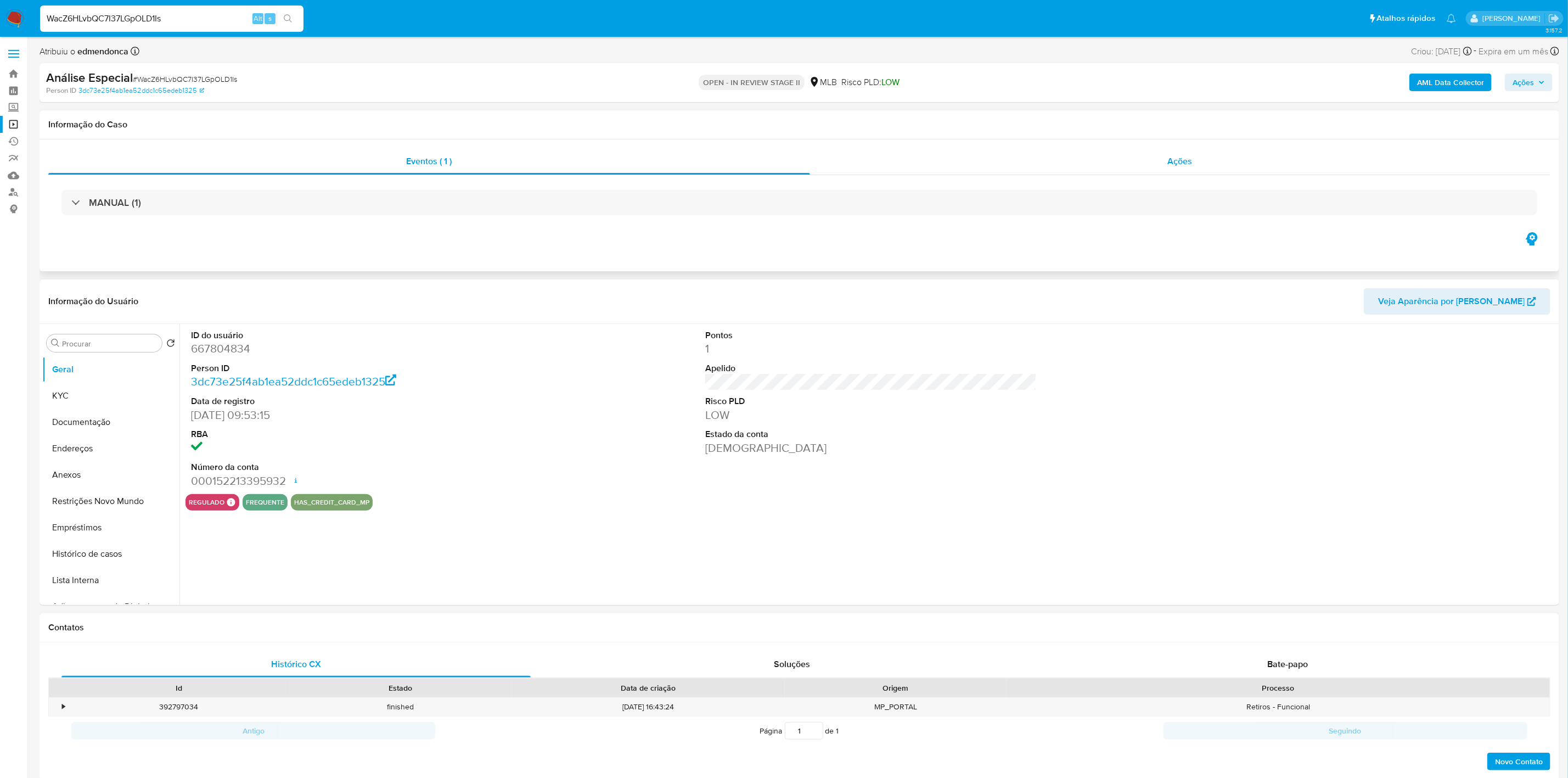
click at [1134, 156] on div "Ações" at bounding box center [1180, 161] width 741 height 26
select select "10"
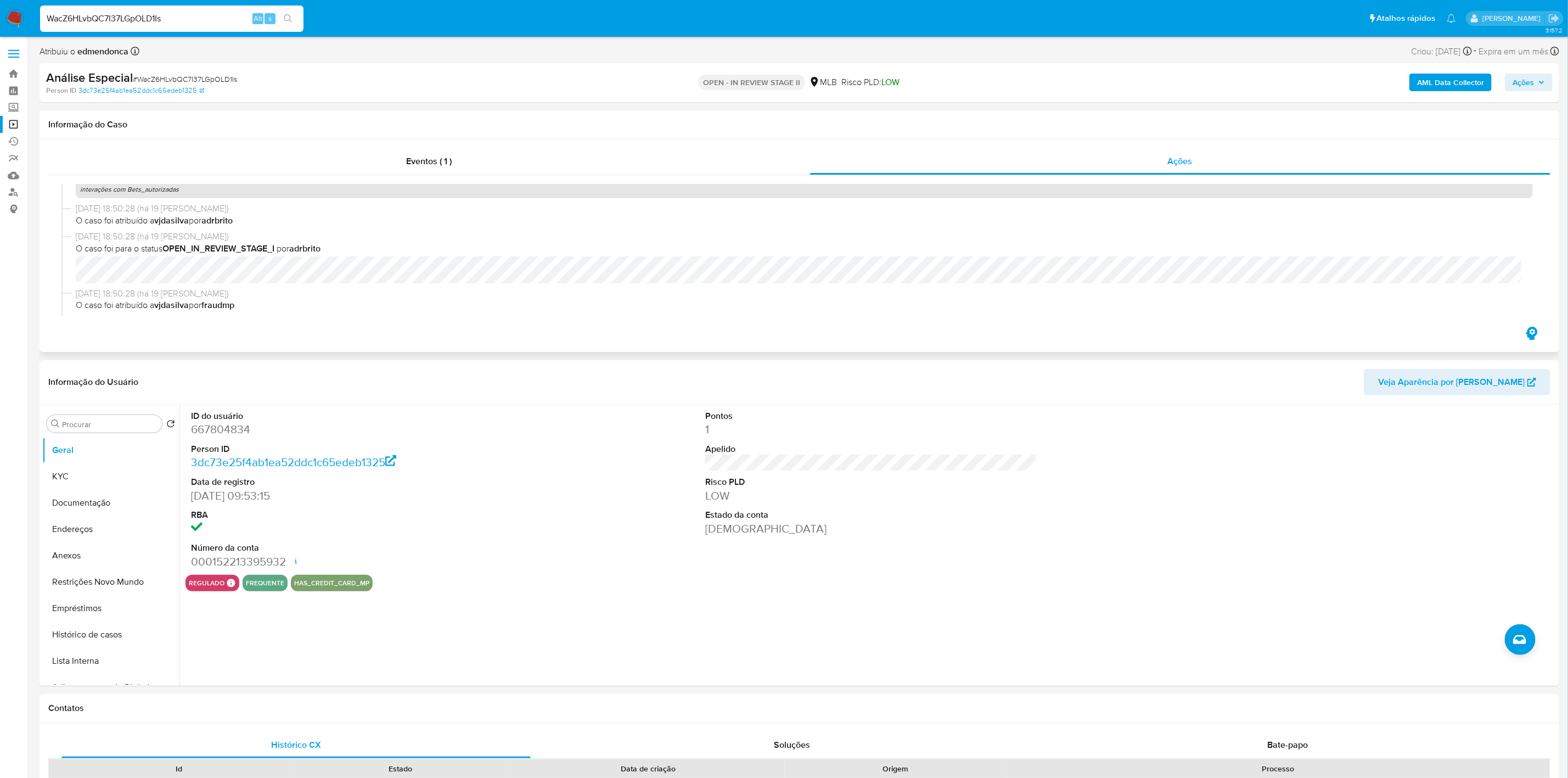
scroll to position [300, 0]
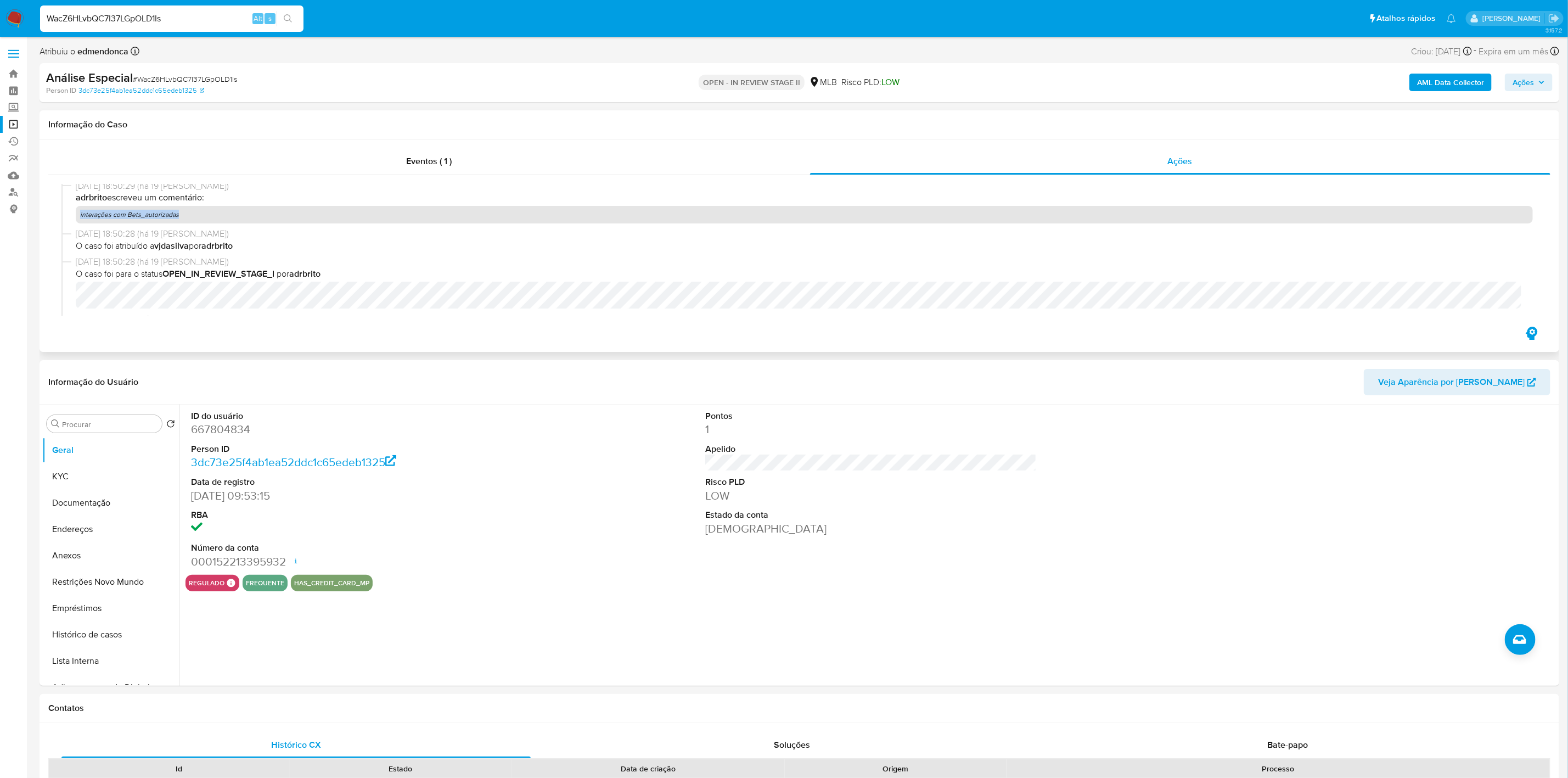
drag, startPoint x: 186, startPoint y: 216, endPoint x: 79, endPoint y: 213, distance: 107.0
click at [79, 213] on p "interações com Bets_autorizadas" at bounding box center [804, 215] width 1457 height 18
copy p "interações com Bets_autorizadas"
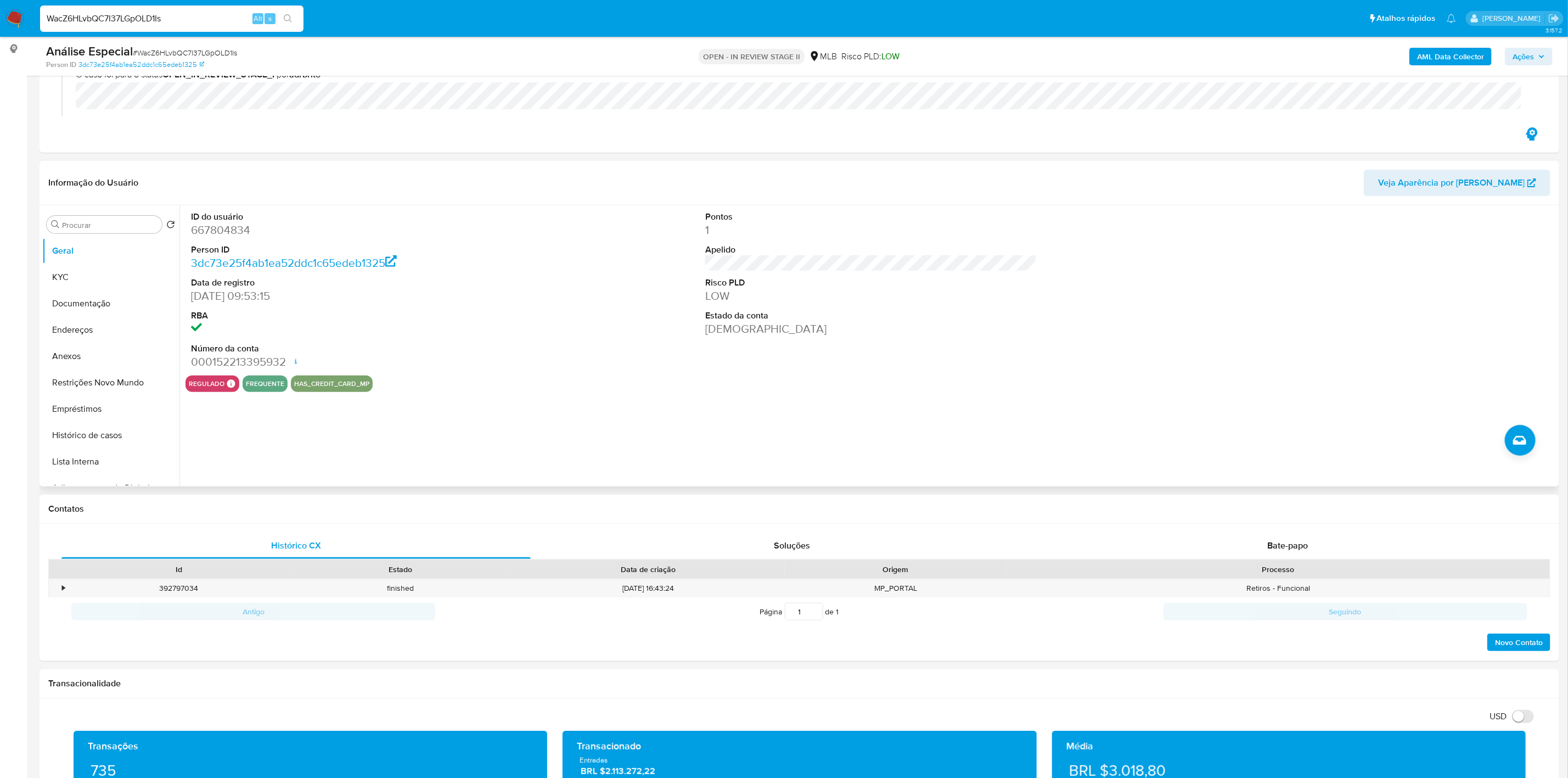
scroll to position [165, 0]
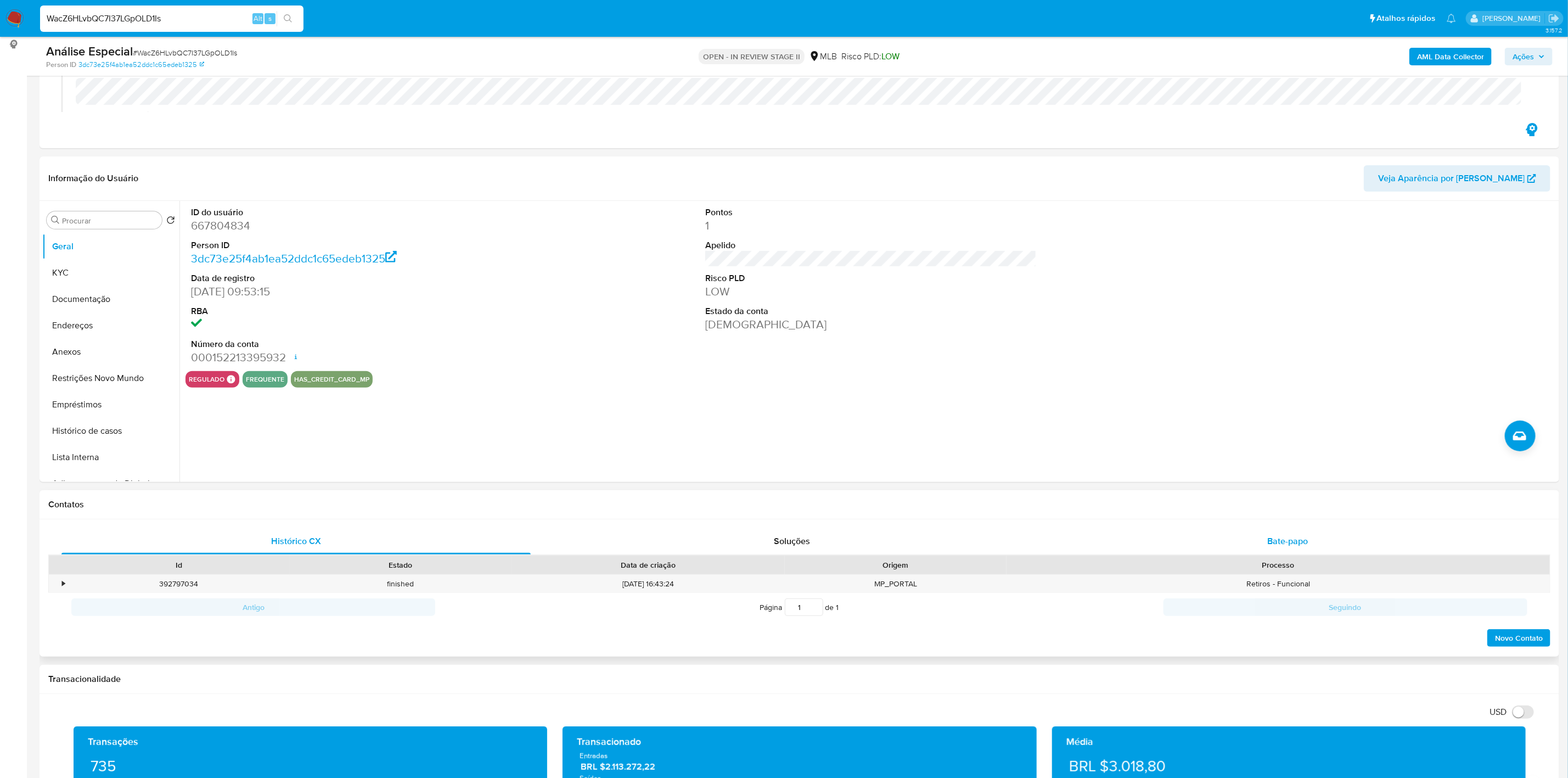
click at [1291, 539] on span "Bate-papo" at bounding box center [1287, 541] width 40 height 13
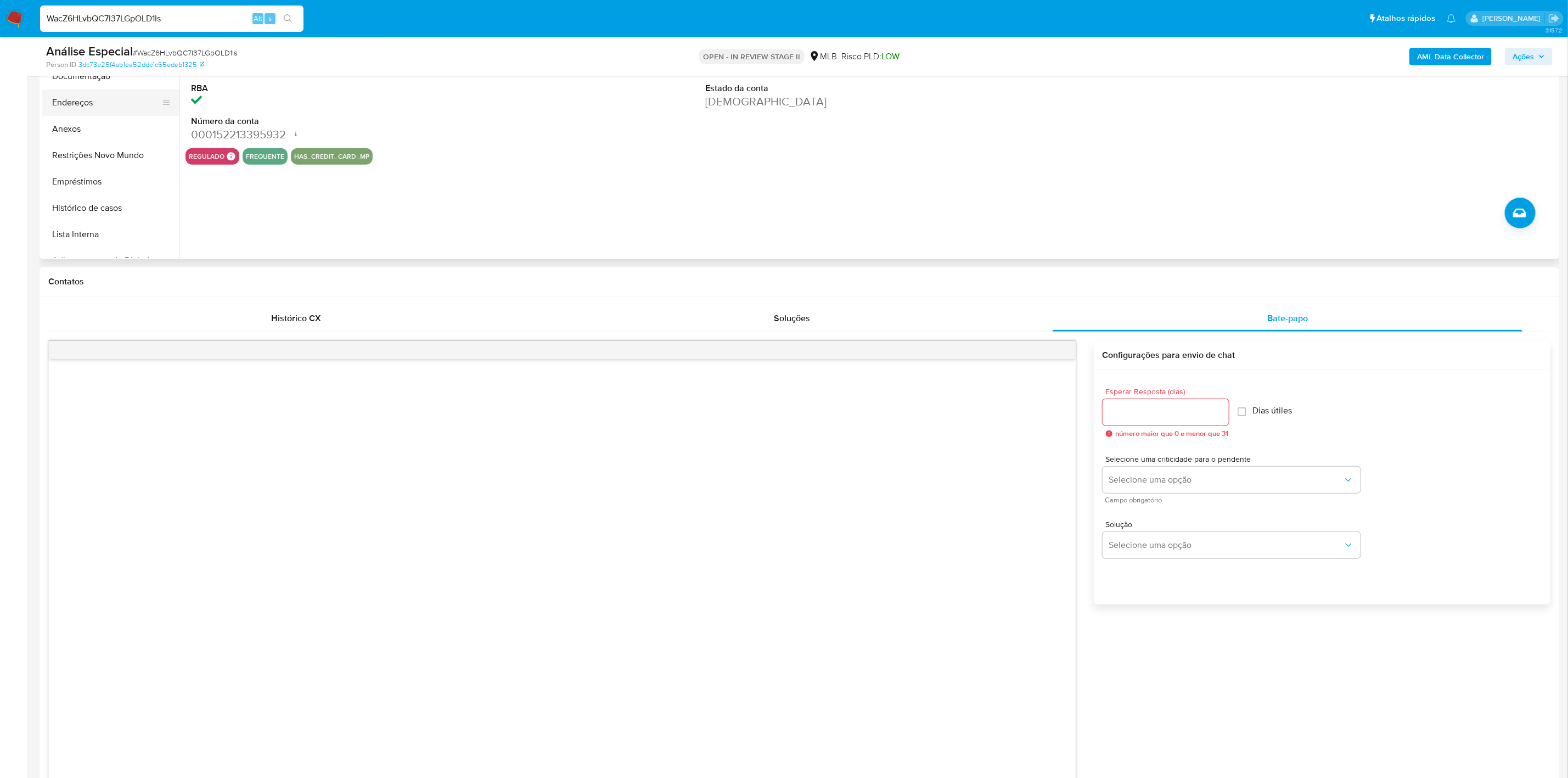
scroll to position [247, 0]
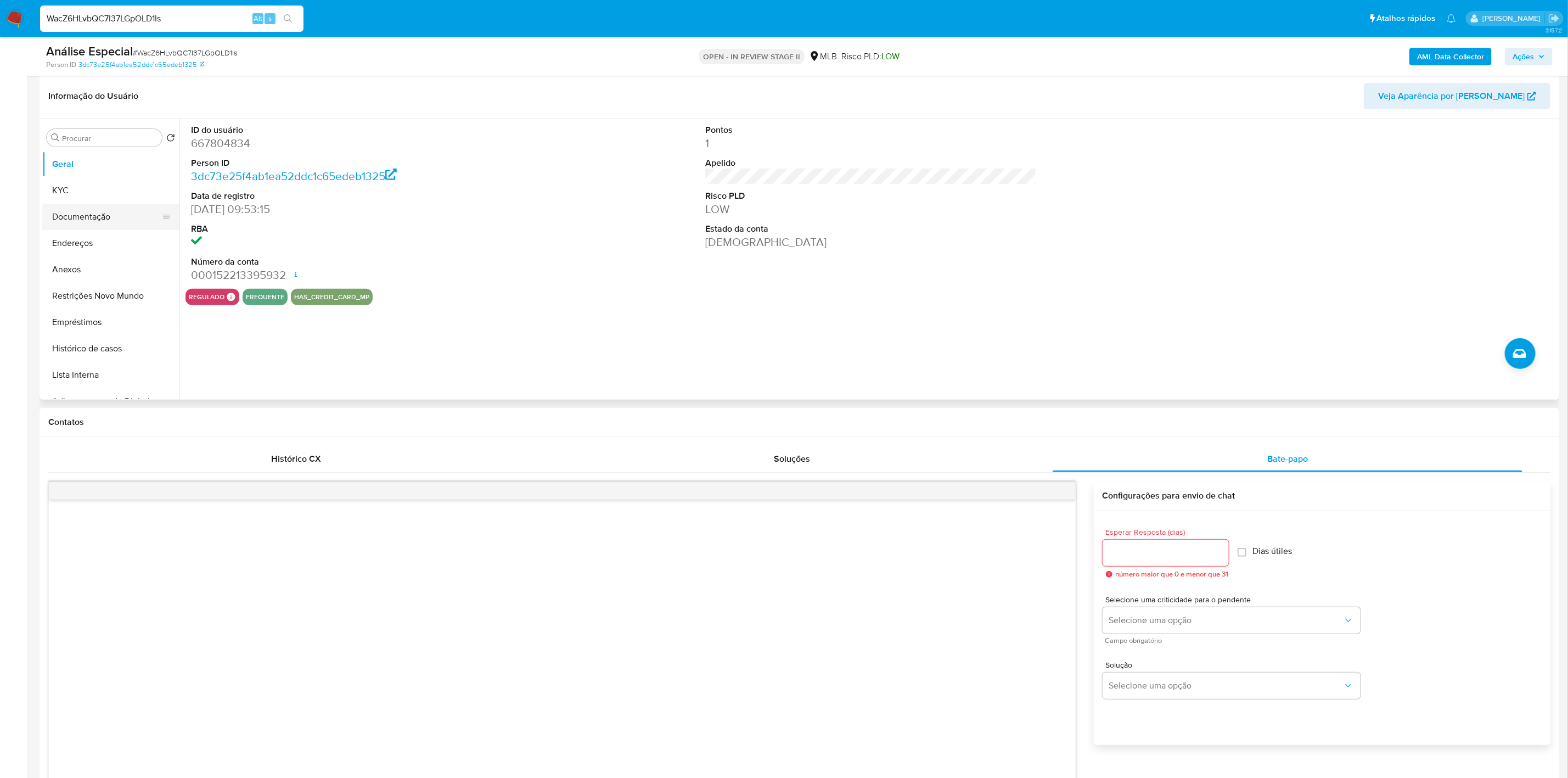
click at [76, 212] on button "Documentação" at bounding box center [106, 216] width 129 height 26
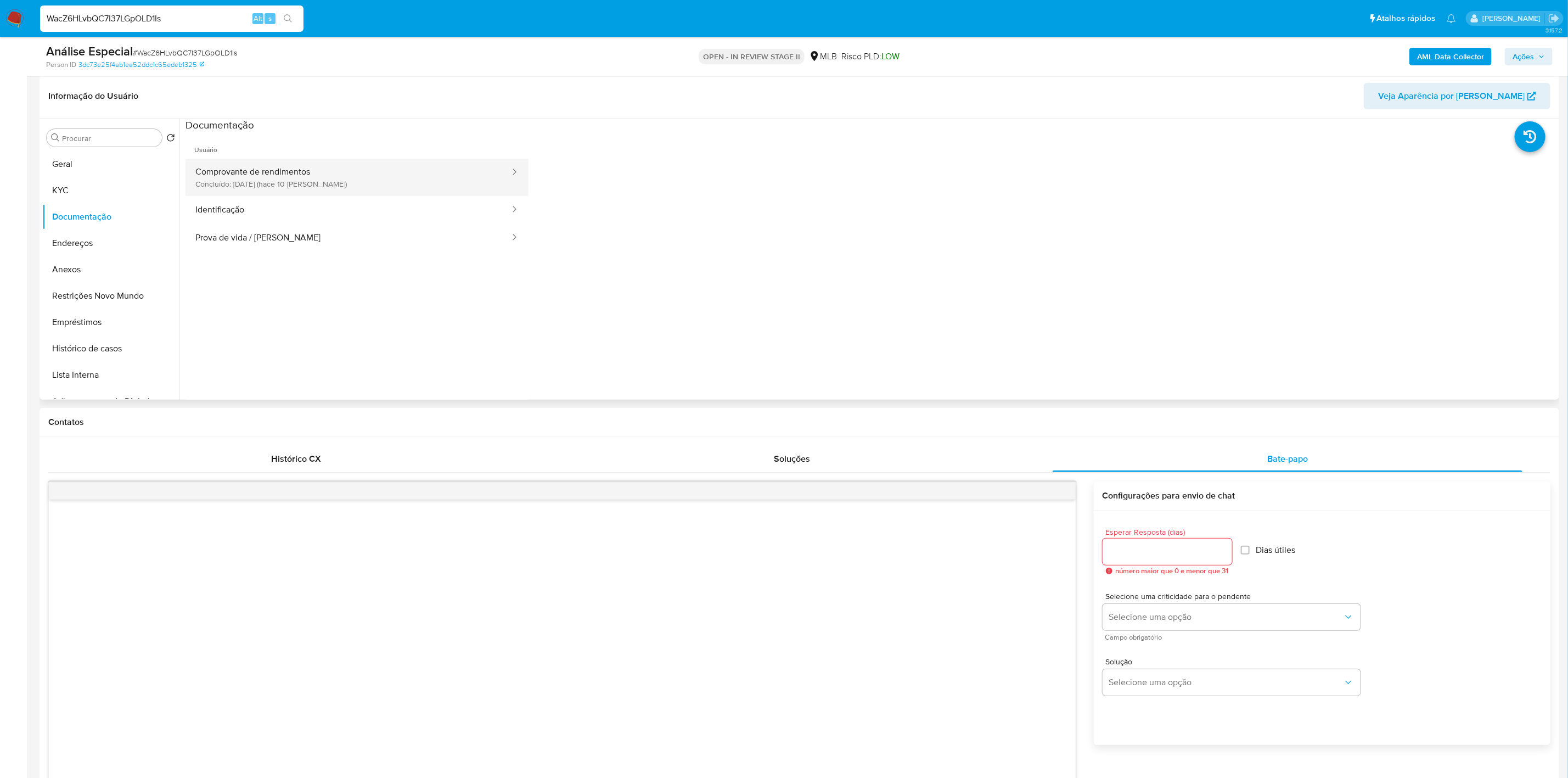
click at [341, 183] on button "Comprovante de rendimentos Concluído: 23/08/2025 (hace 10 días)" at bounding box center [348, 177] width 325 height 38
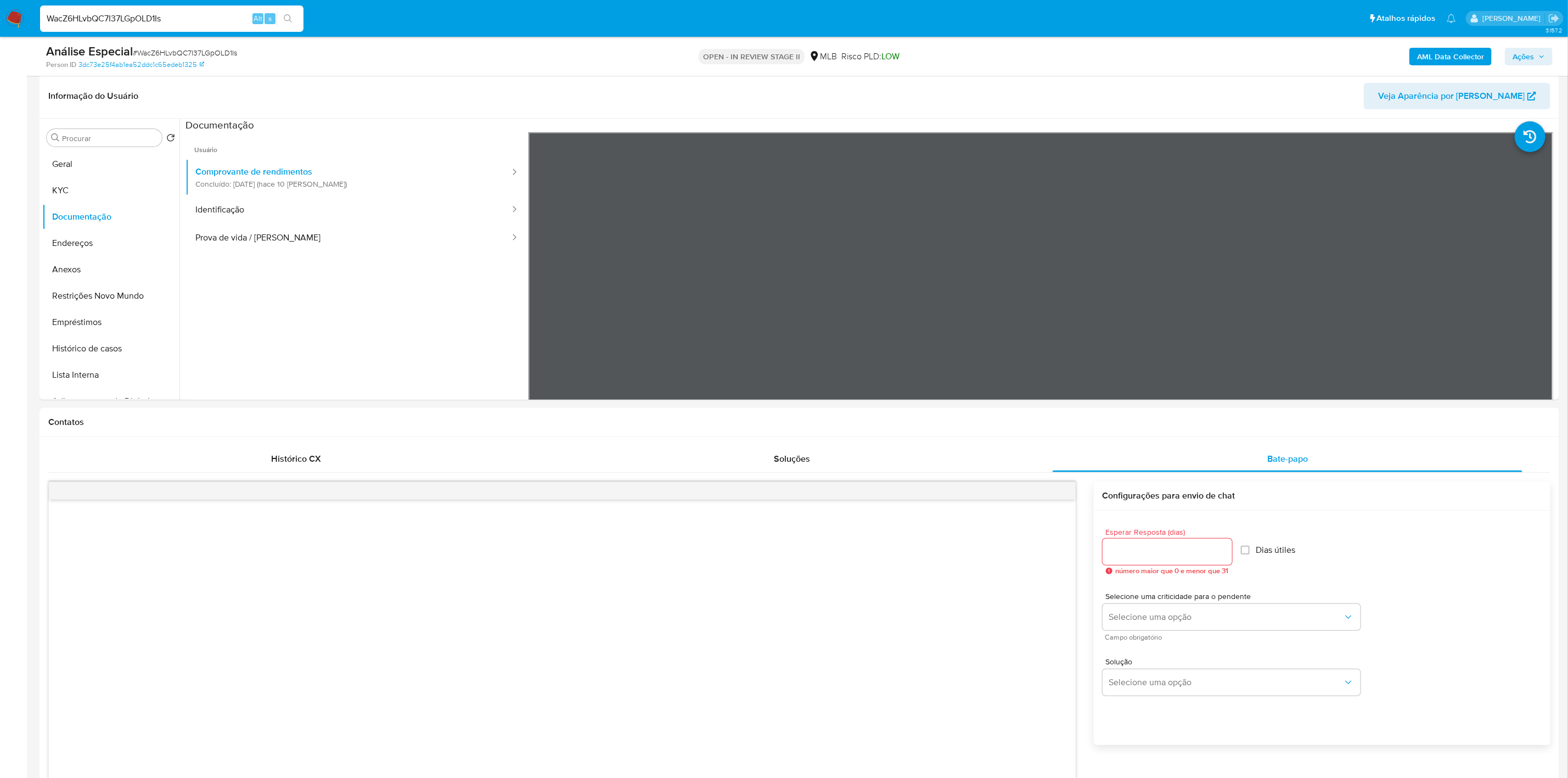
click at [174, 21] on input "WacZ6HLvbQC7I37LGpOLD1Is" at bounding box center [172, 19] width 263 height 14
paste input "9mvxUl5vwfZpvst3ac5vdYAu"
type input "9mvxUl5vwfZpvst3ac5vdYAu"
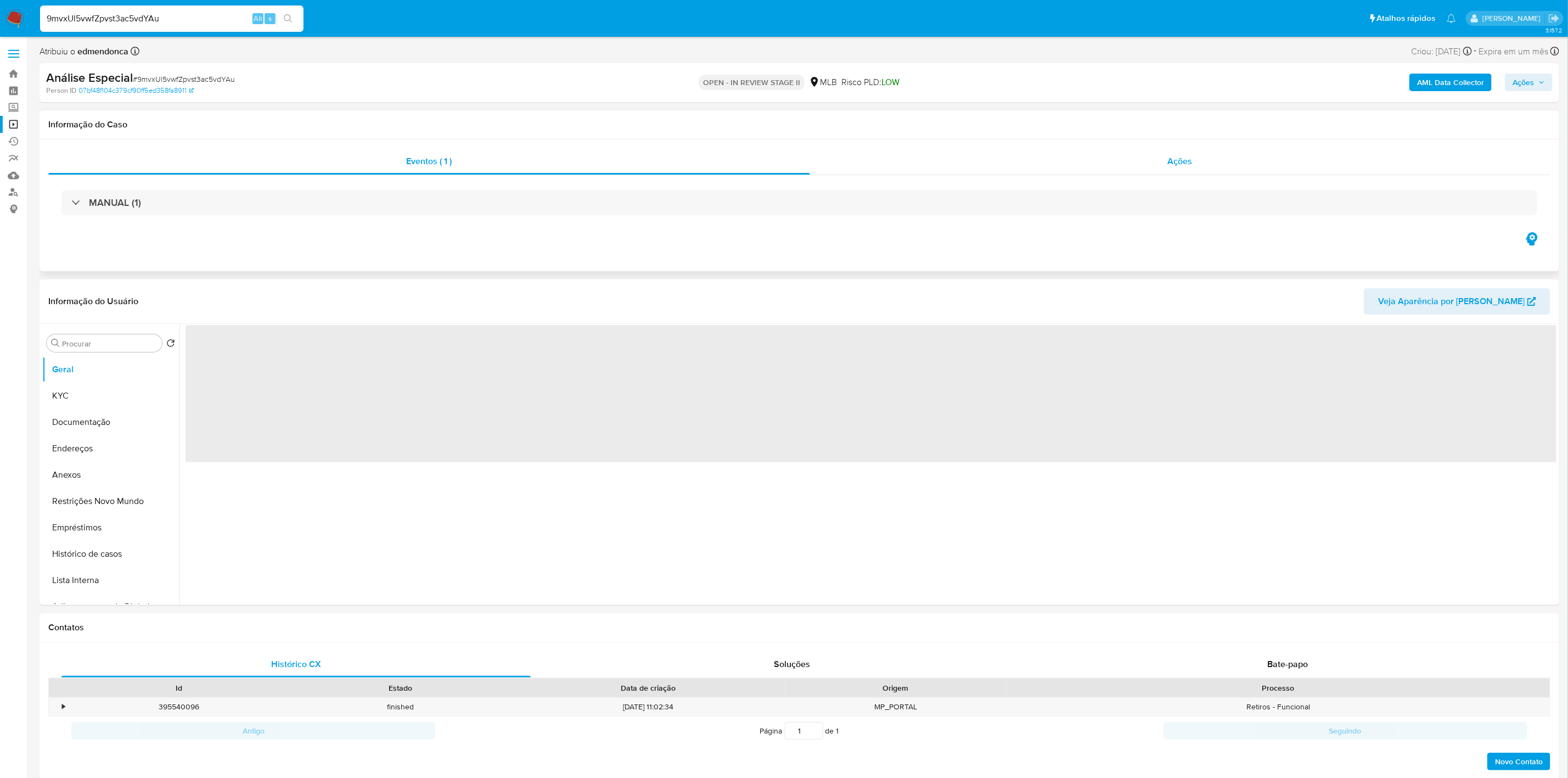
click at [968, 155] on div "Ações" at bounding box center [1180, 161] width 741 height 26
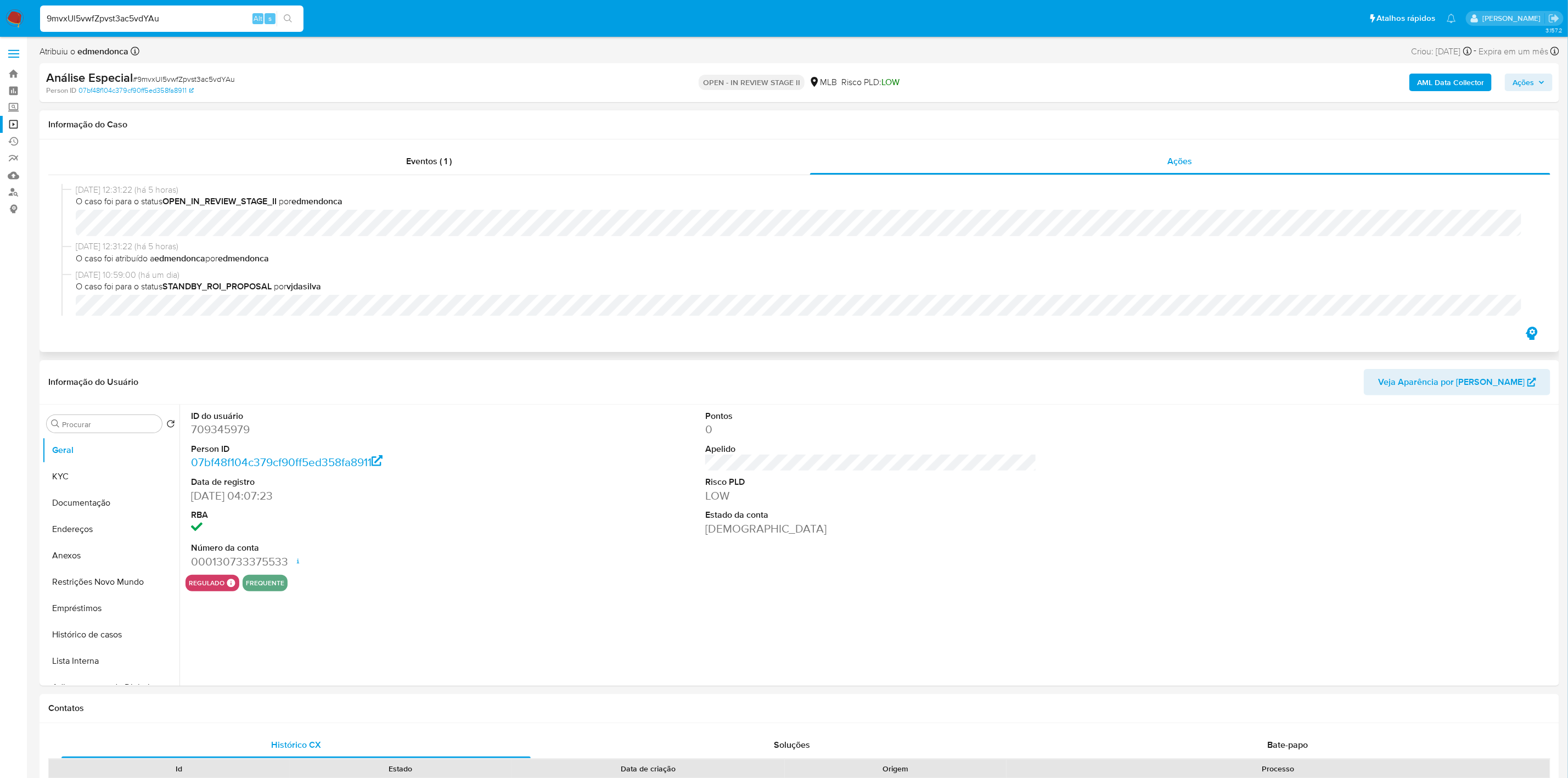
select select "10"
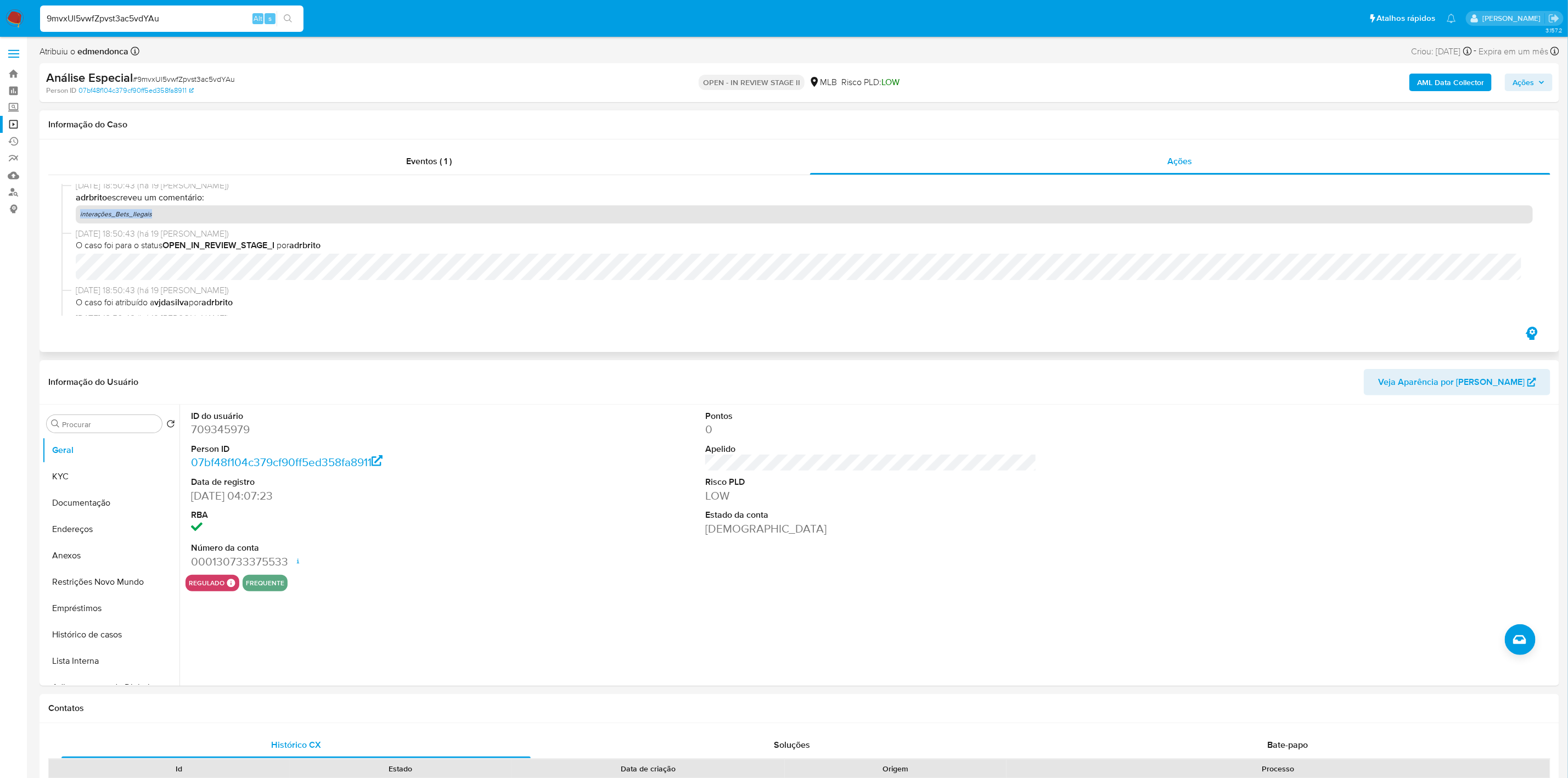
drag, startPoint x: 155, startPoint y: 212, endPoint x: 78, endPoint y: 218, distance: 77.2
click at [78, 218] on p "interações_Bets_Ilegais" at bounding box center [804, 214] width 1457 height 18
copy p "interações_Bets_Ilegais"
click at [71, 496] on button "Documentação" at bounding box center [106, 503] width 129 height 26
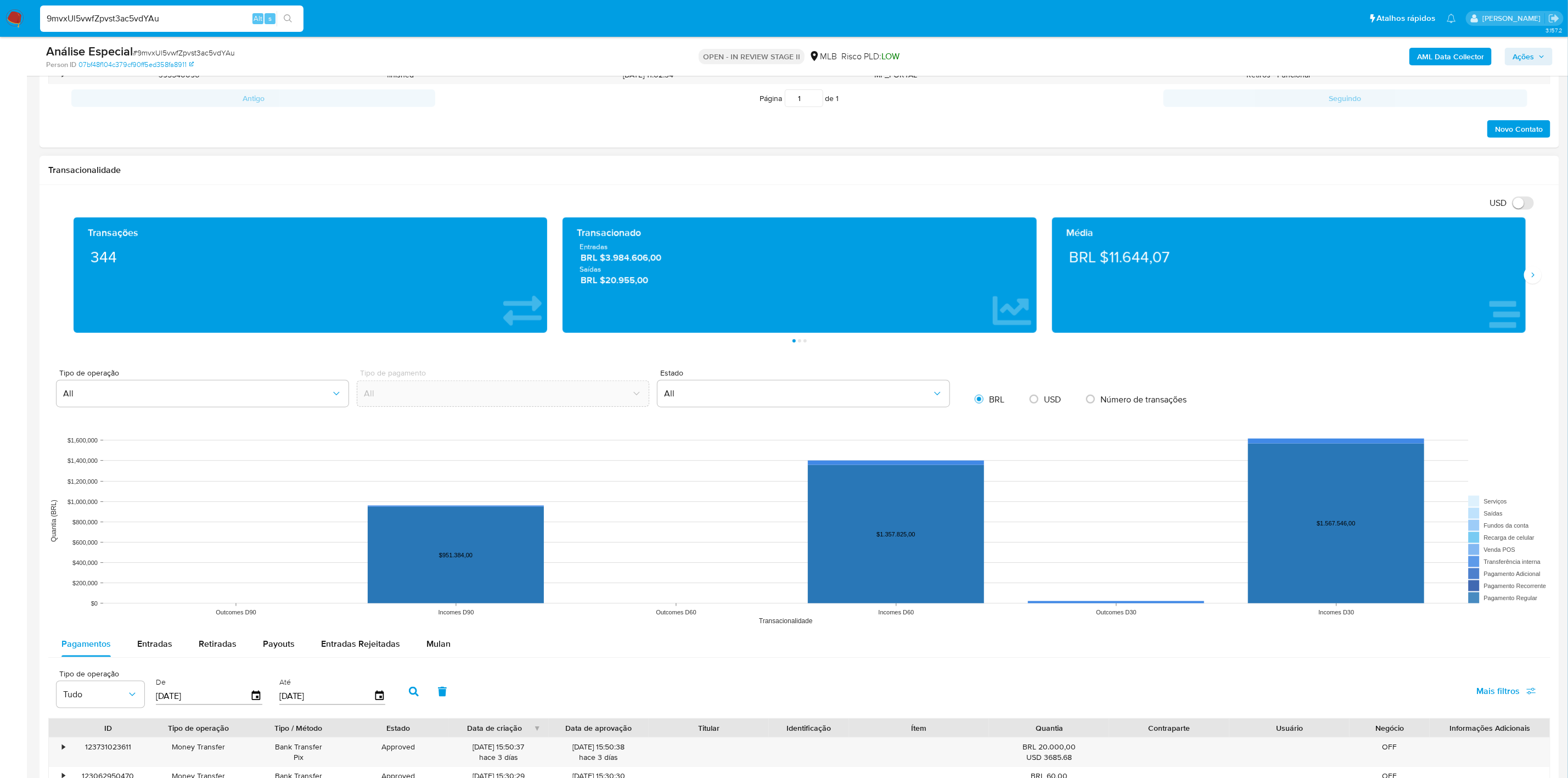
scroll to position [494, 0]
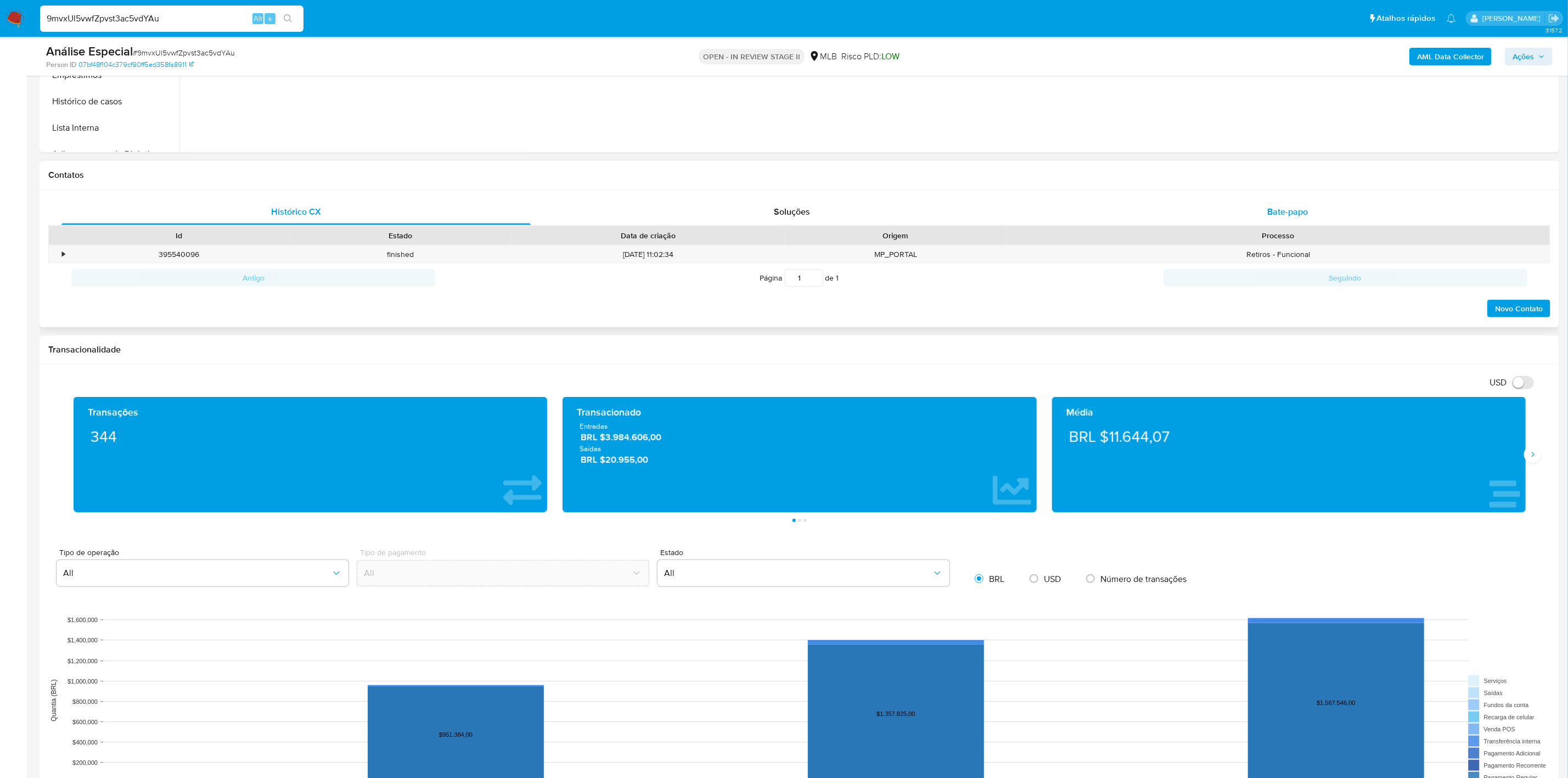
click at [1239, 206] on div "Bate-papo" at bounding box center [1287, 211] width 469 height 26
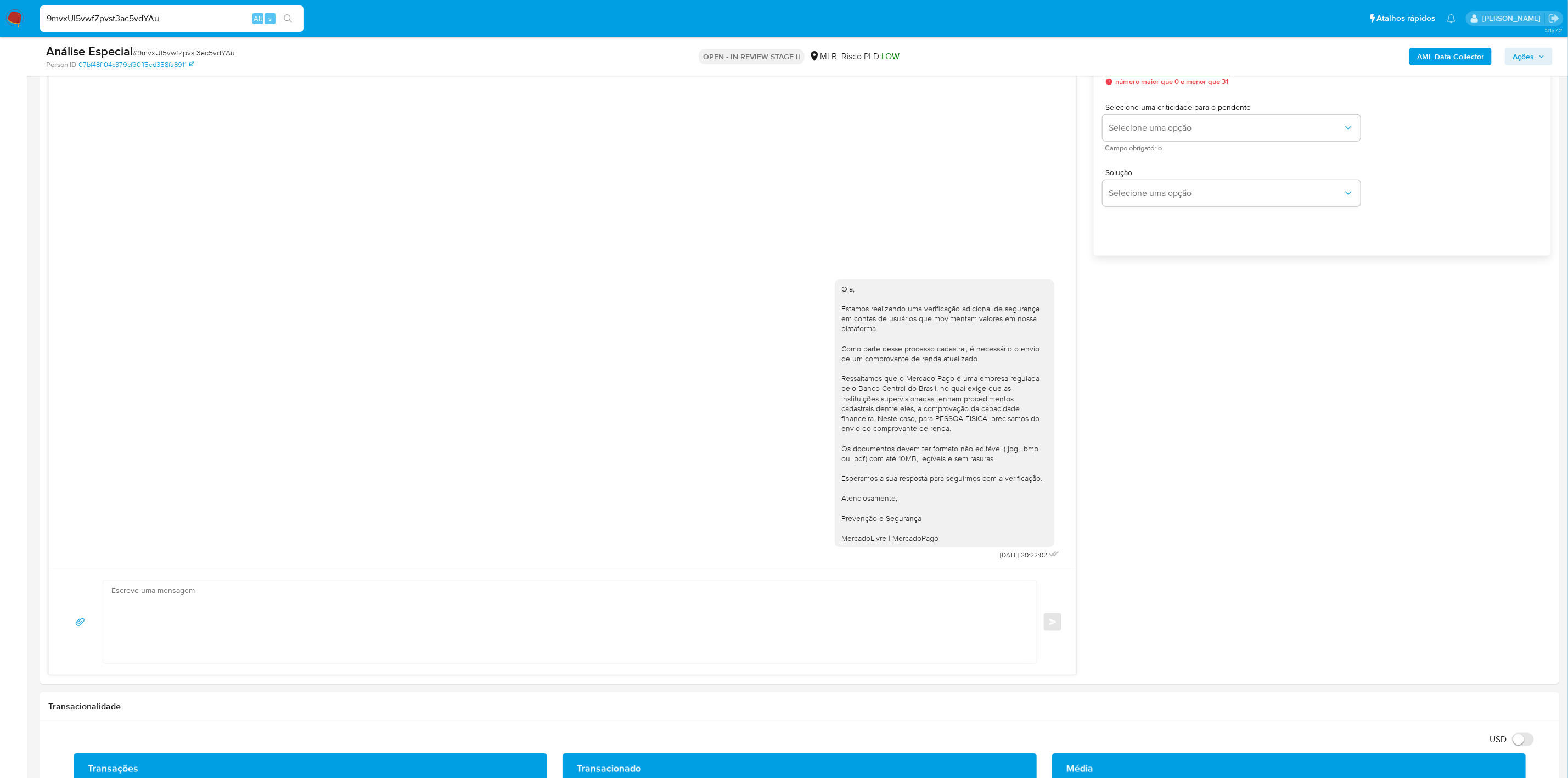
scroll to position [412, 0]
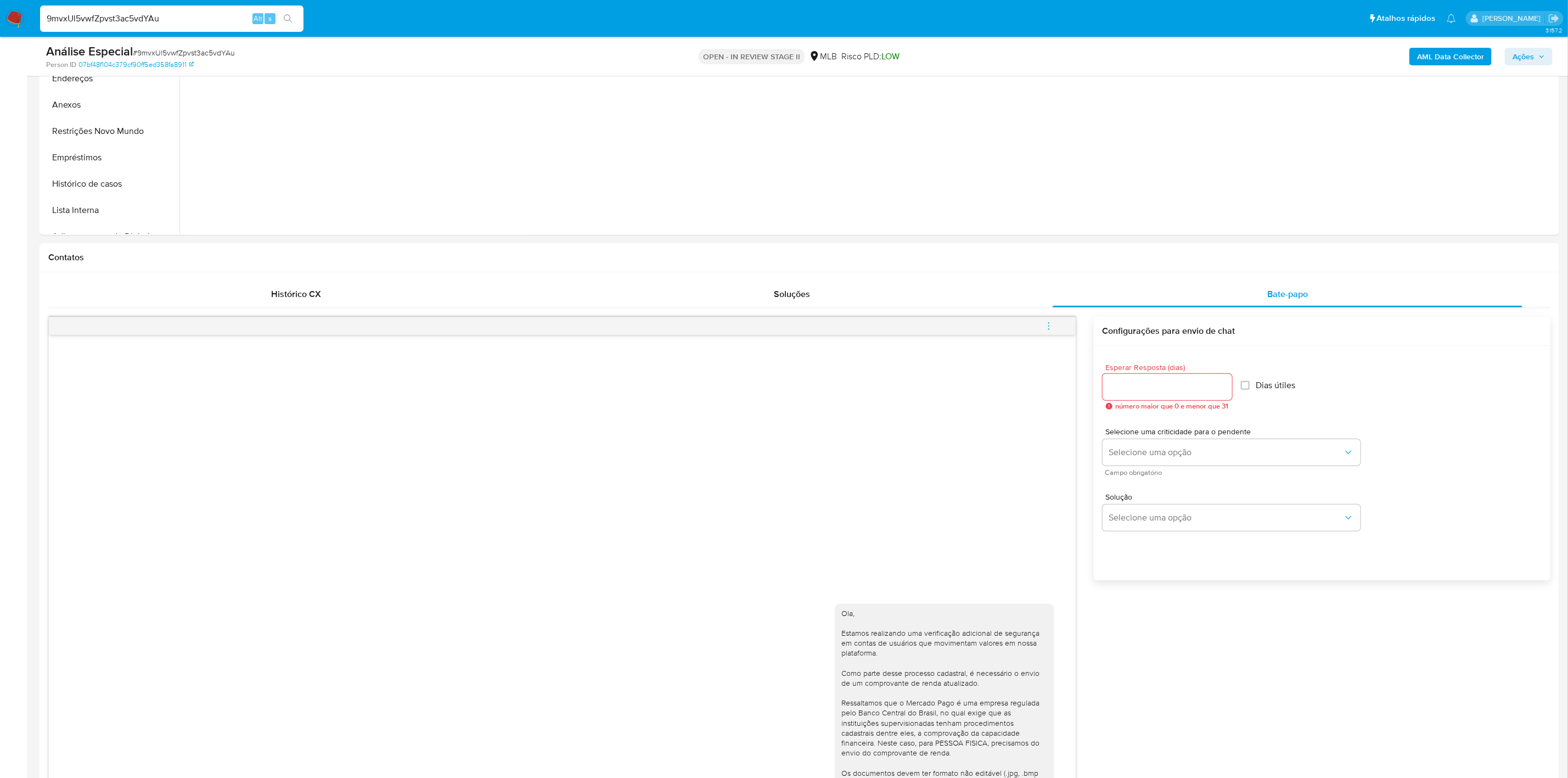
click at [120, 19] on input "9mvxUl5vwfZpvst3ac5vdYAu" at bounding box center [172, 19] width 263 height 14
paste input "hFkznqPq0OinwtIpQDsrxbCb"
type input "hFkznqPq0OinwtIpQDsrxbCb"
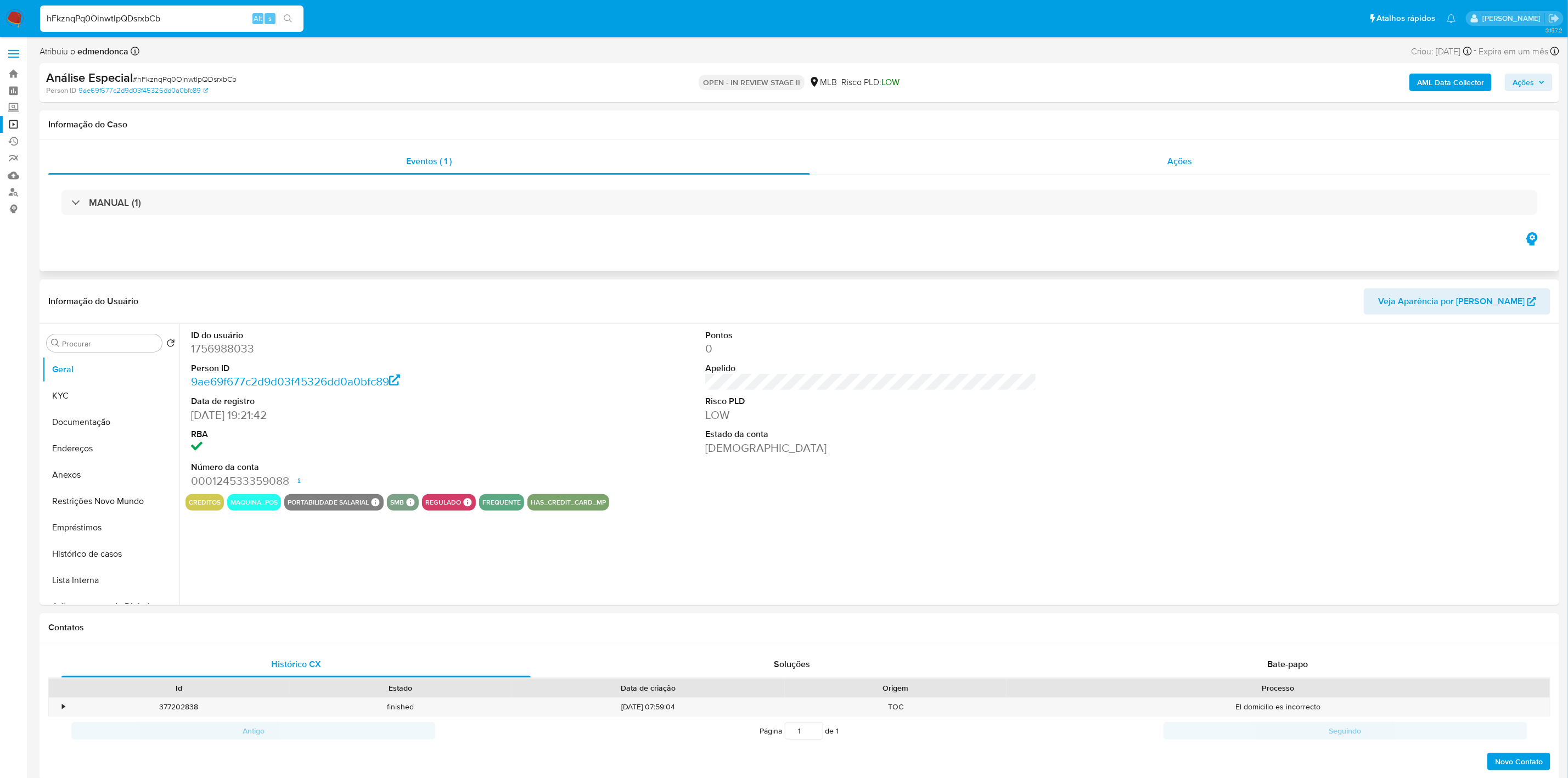
select select "10"
click at [1178, 165] on span "Ações" at bounding box center [1180, 161] width 24 height 13
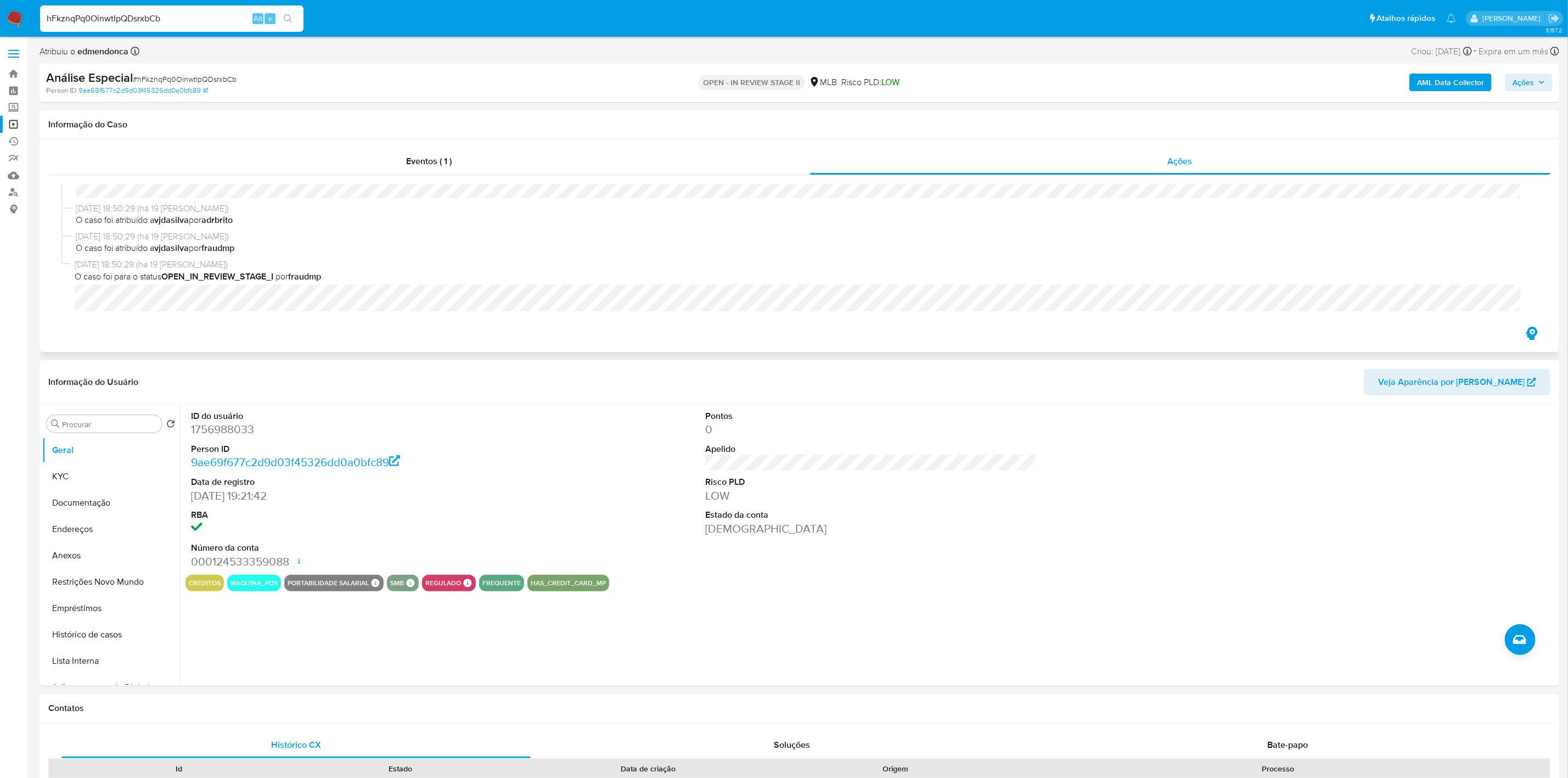
scroll to position [1374, 0]
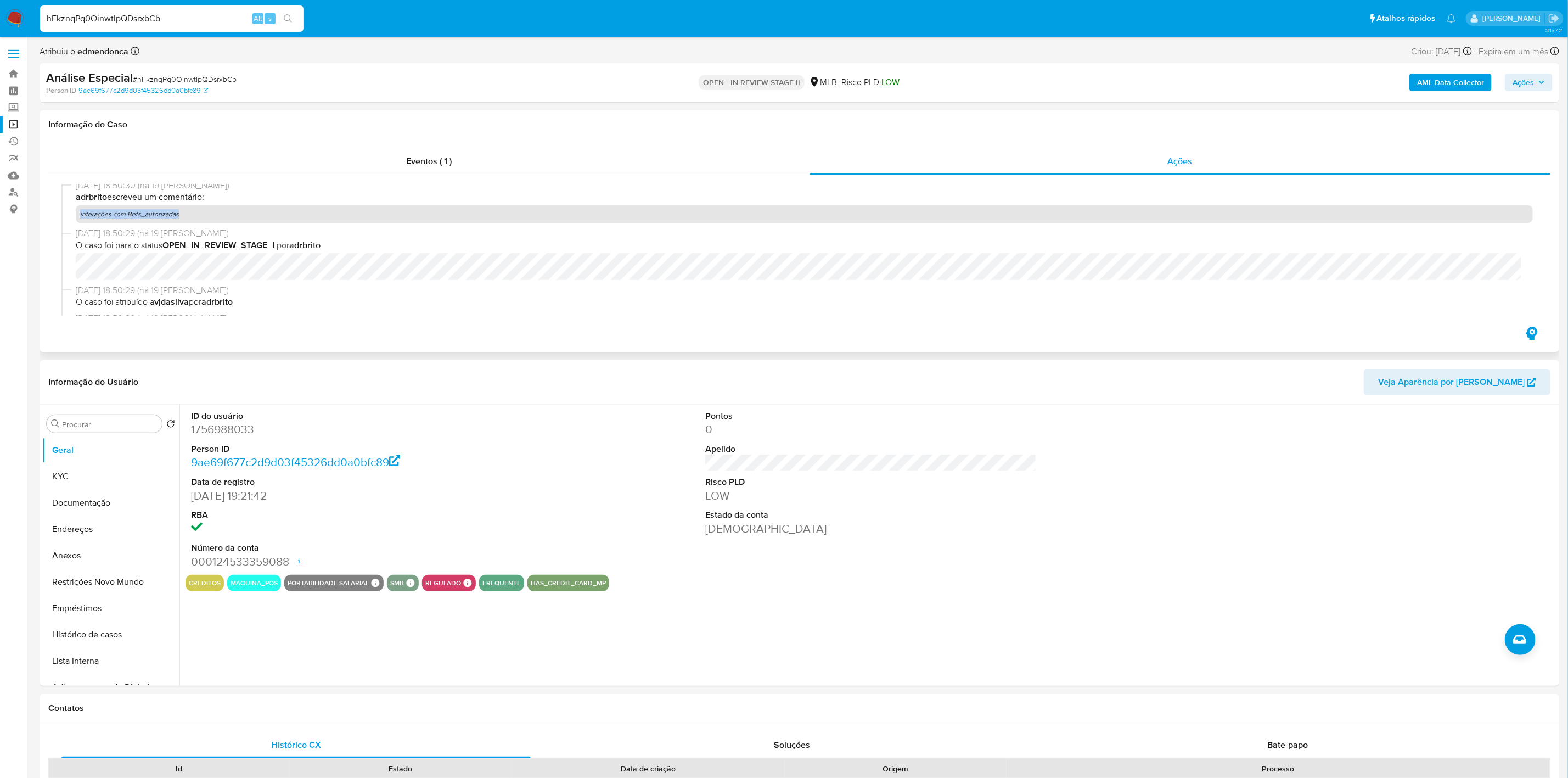
drag, startPoint x: 183, startPoint y: 217, endPoint x: 74, endPoint y: 219, distance: 109.0
click at [74, 219] on div "14/08/2025 18:50:30 (há 19 dias) adrbrito escreveu um comentário: interações co…" at bounding box center [799, 203] width 1476 height 48
copy p "interações com Bets_autorizadas"
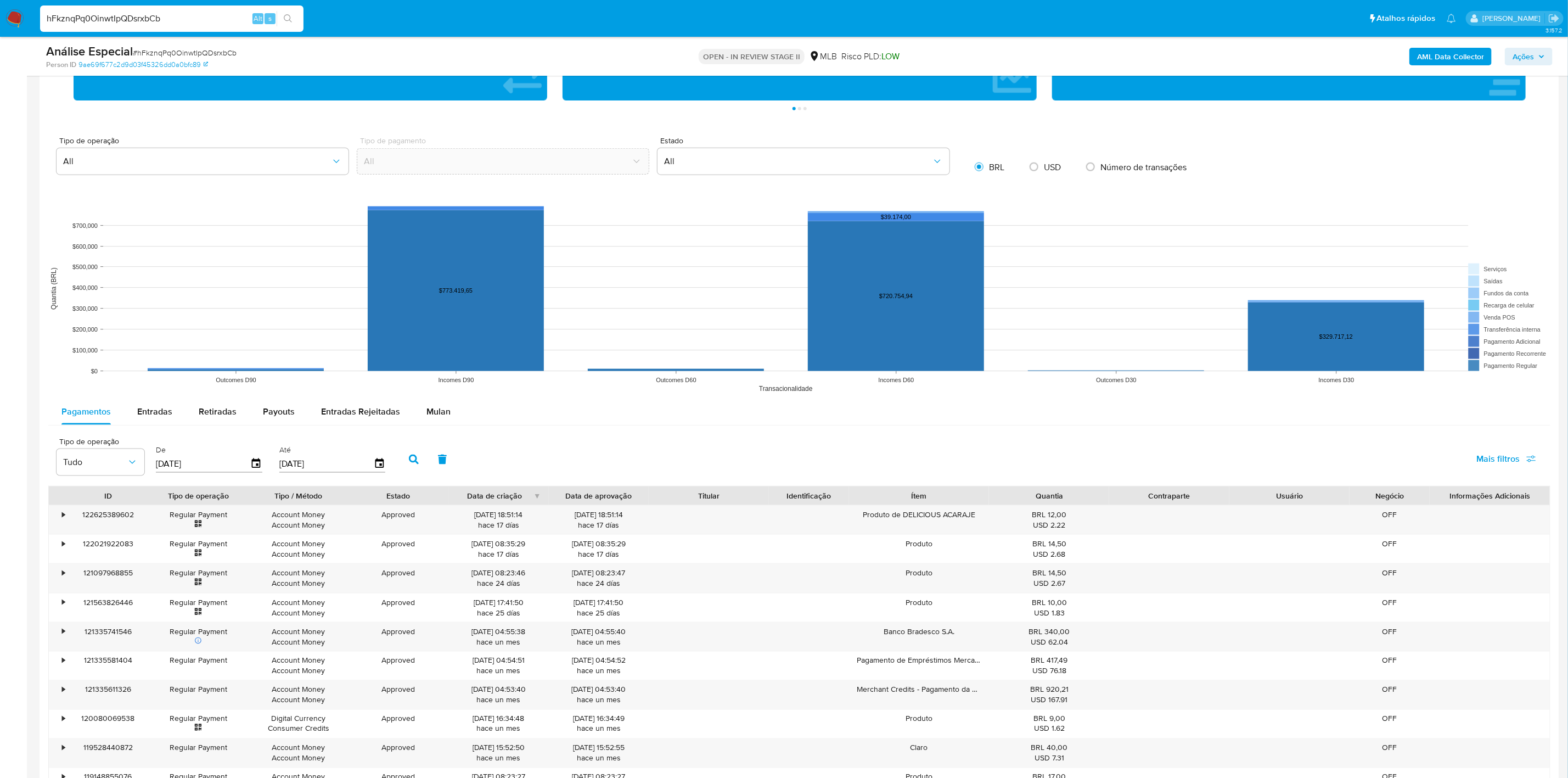
scroll to position [494, 0]
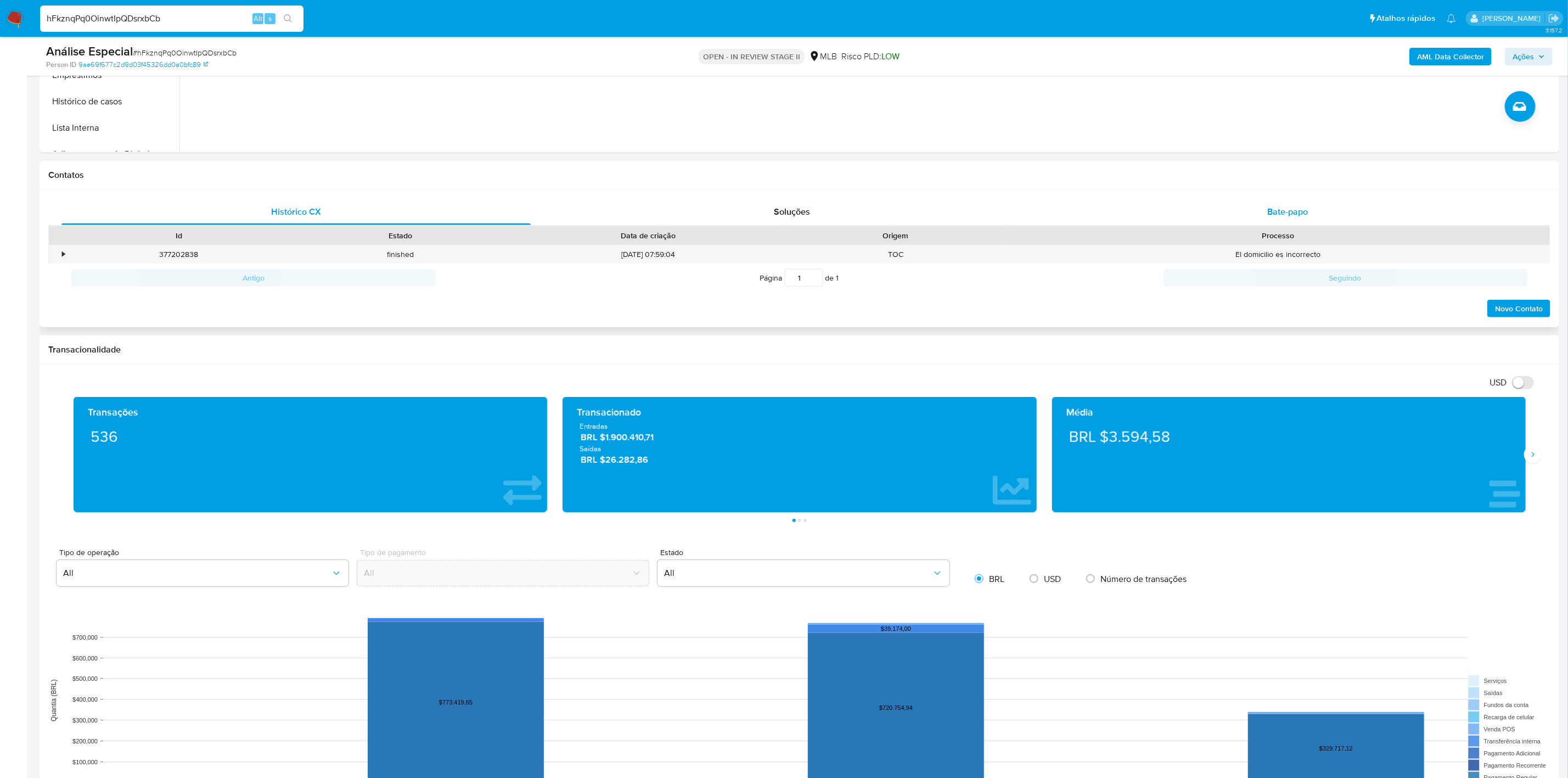
click at [1265, 211] on div "Bate-papo" at bounding box center [1287, 211] width 469 height 26
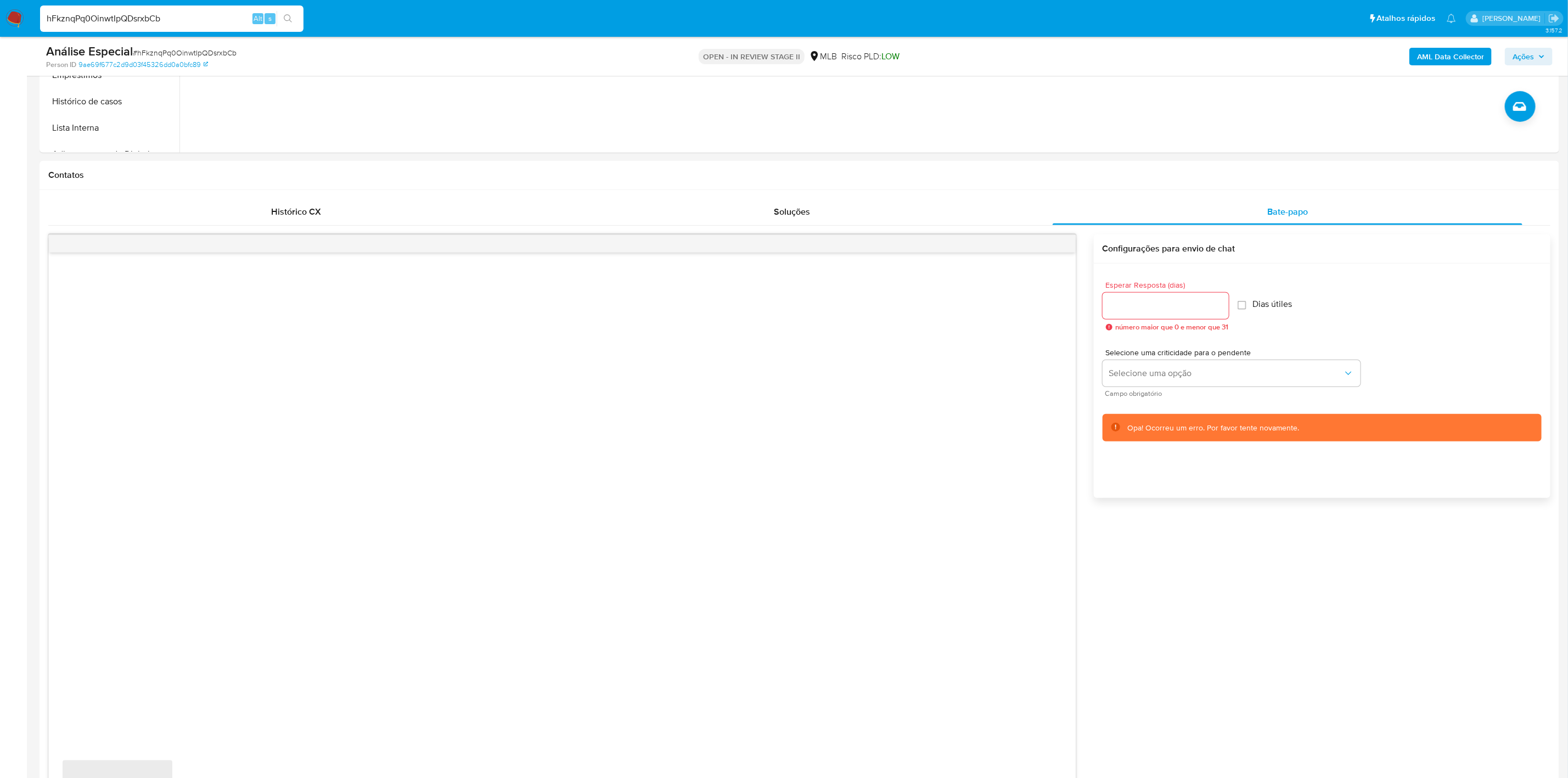
click at [161, 13] on input "hFkznqPq0OinwtIpQDsrxbCb" at bounding box center [172, 19] width 263 height 14
click at [1214, 210] on div "Bate-papo" at bounding box center [1287, 211] width 469 height 26
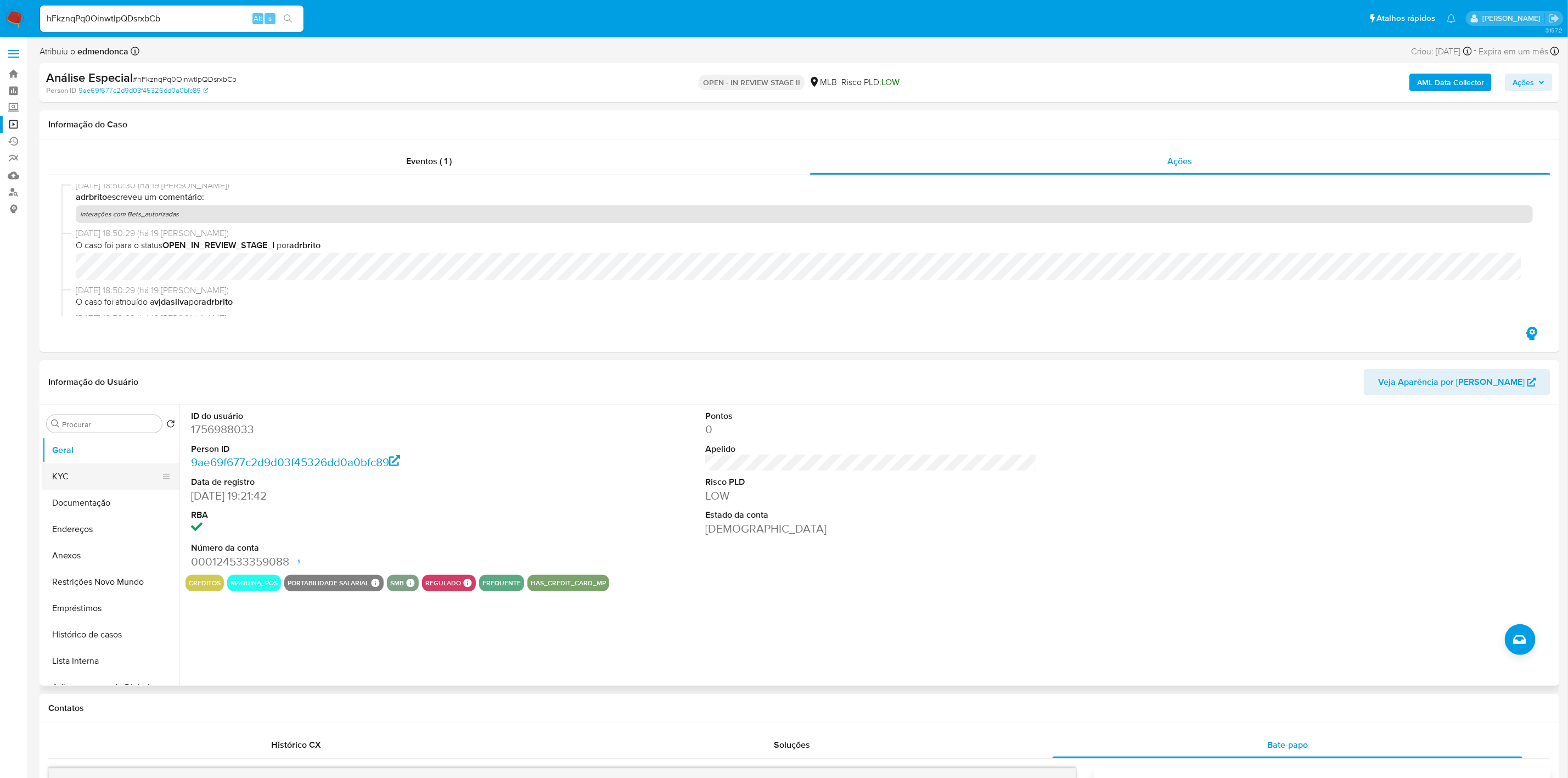
click at [105, 478] on button "KYC" at bounding box center [106, 476] width 129 height 26
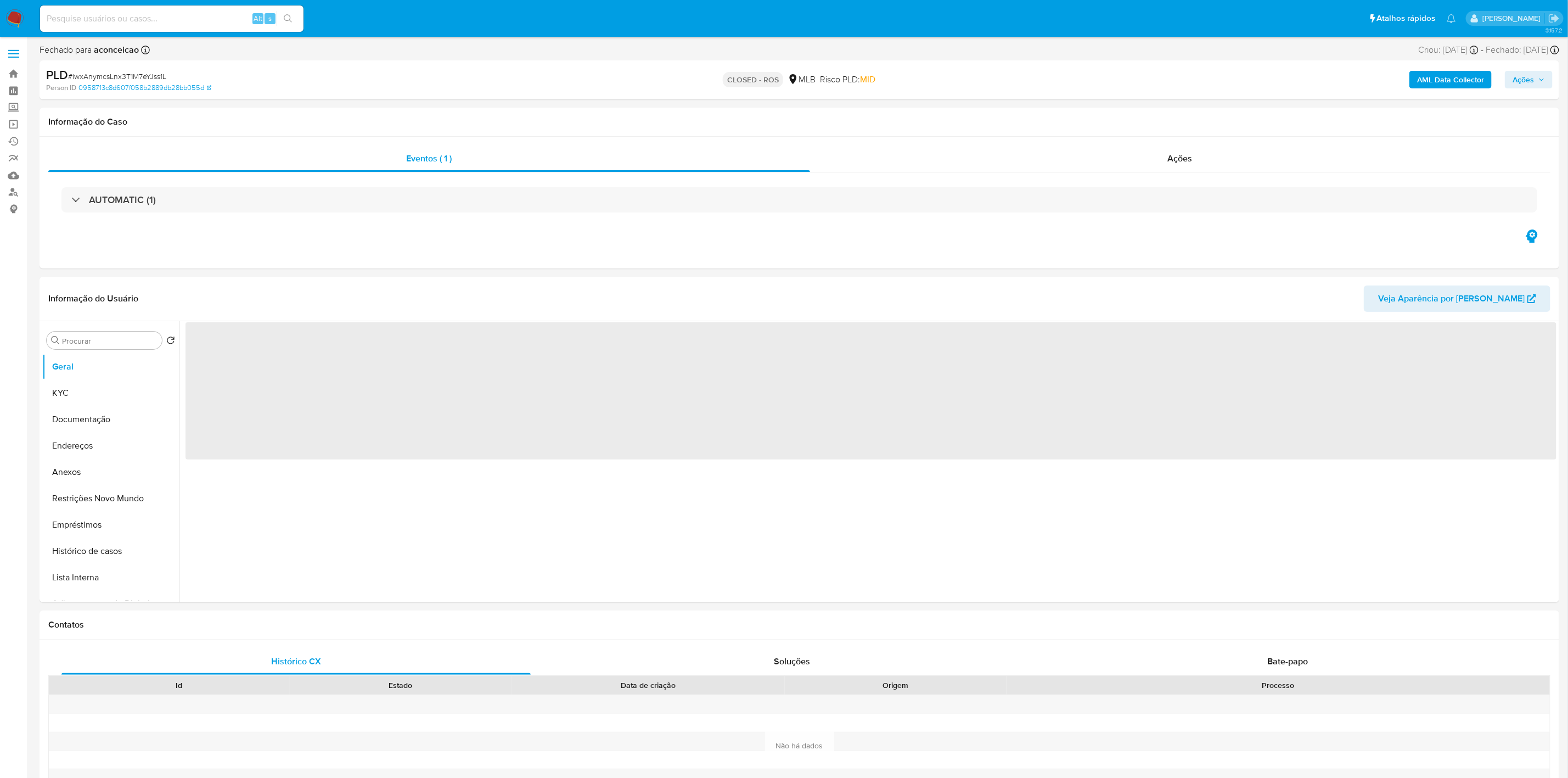
click at [156, 74] on span "# iwxAnymcsLnx3T1M7eYJss1L" at bounding box center [117, 76] width 98 height 11
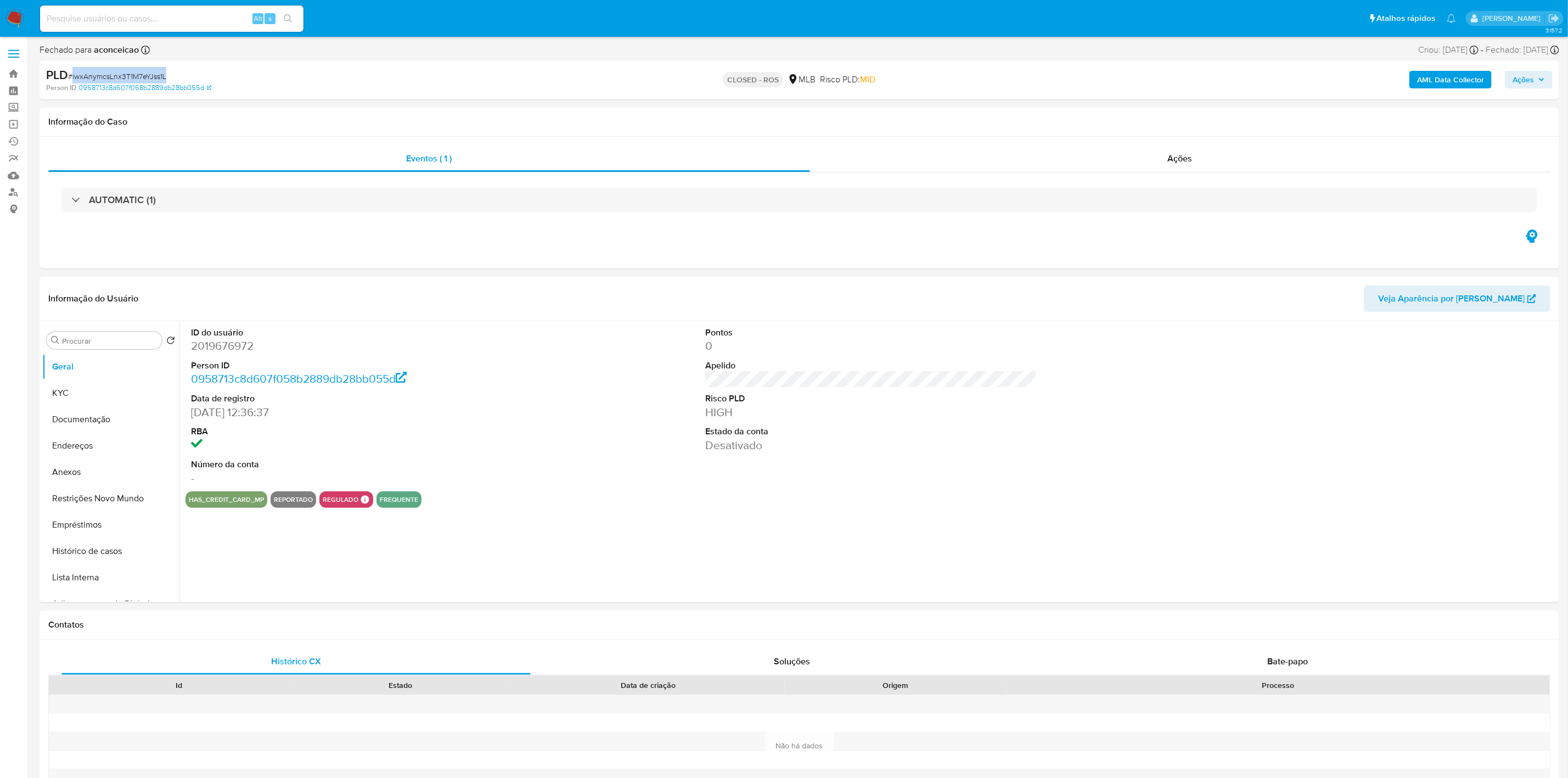
click at [156, 74] on span "# iwxAnymcsLnx3T1M7eYJss1L" at bounding box center [117, 76] width 98 height 11
copy span "iwxAnymcsLnx3T1M7eYJss1L"
select select "10"
click at [81, 469] on button "Anexos" at bounding box center [106, 471] width 129 height 26
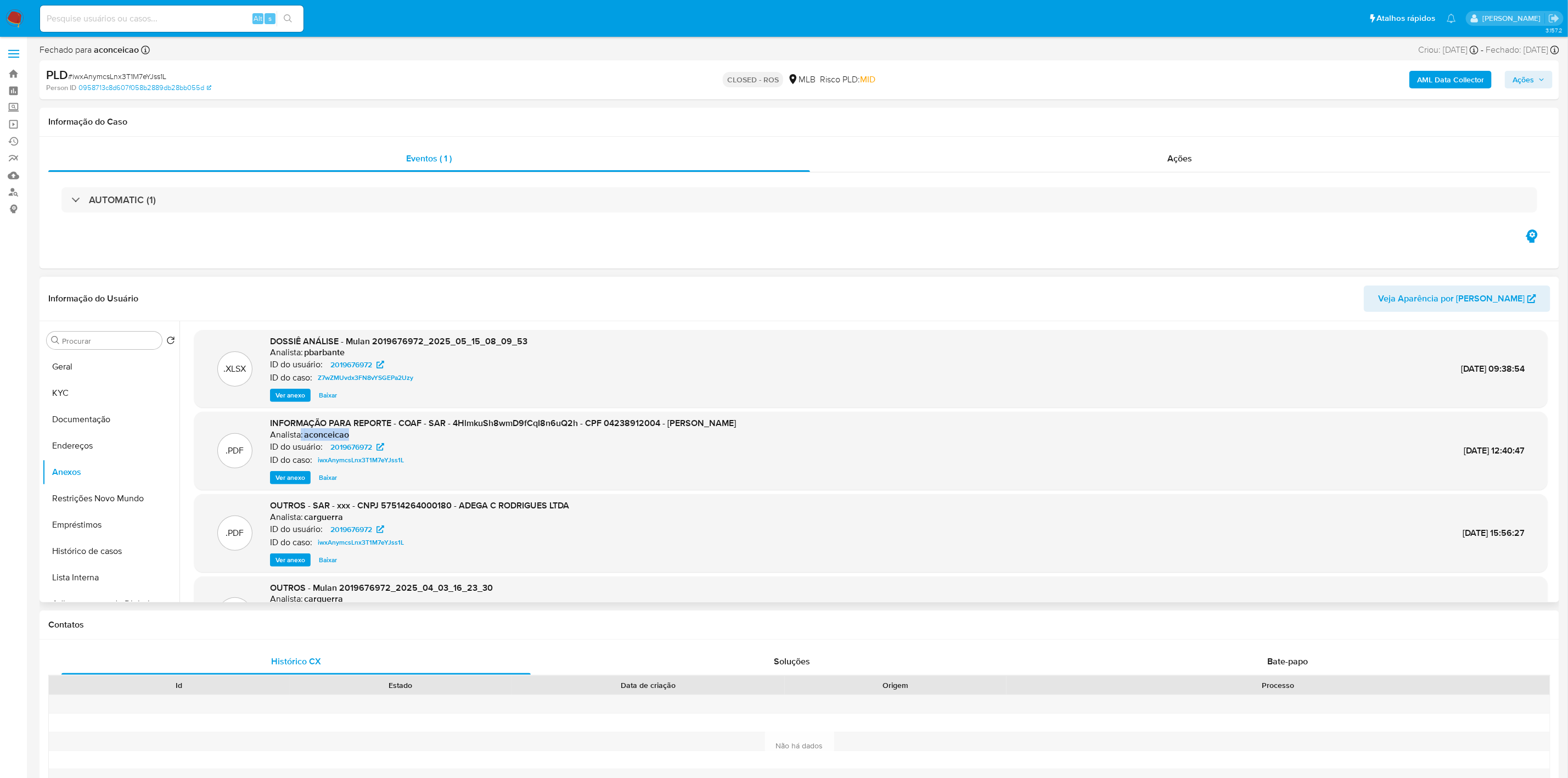
drag, startPoint x: 299, startPoint y: 435, endPoint x: 350, endPoint y: 437, distance: 51.0
click at [350, 437] on div "Analista: aconceicao" at bounding box center [503, 434] width 466 height 11
drag, startPoint x: 454, startPoint y: 426, endPoint x: 576, endPoint y: 430, distance: 122.1
click at [576, 429] on span "INFORMAÇÃO PARA REPORTE - COAF - SAR - 4HlmkuSh8wmD9fCqI8n6uQ2h - CPF 042389120…" at bounding box center [503, 423] width 466 height 13
copy span "4HlmkuSh8wmD9fCqI8n6uQ2h"
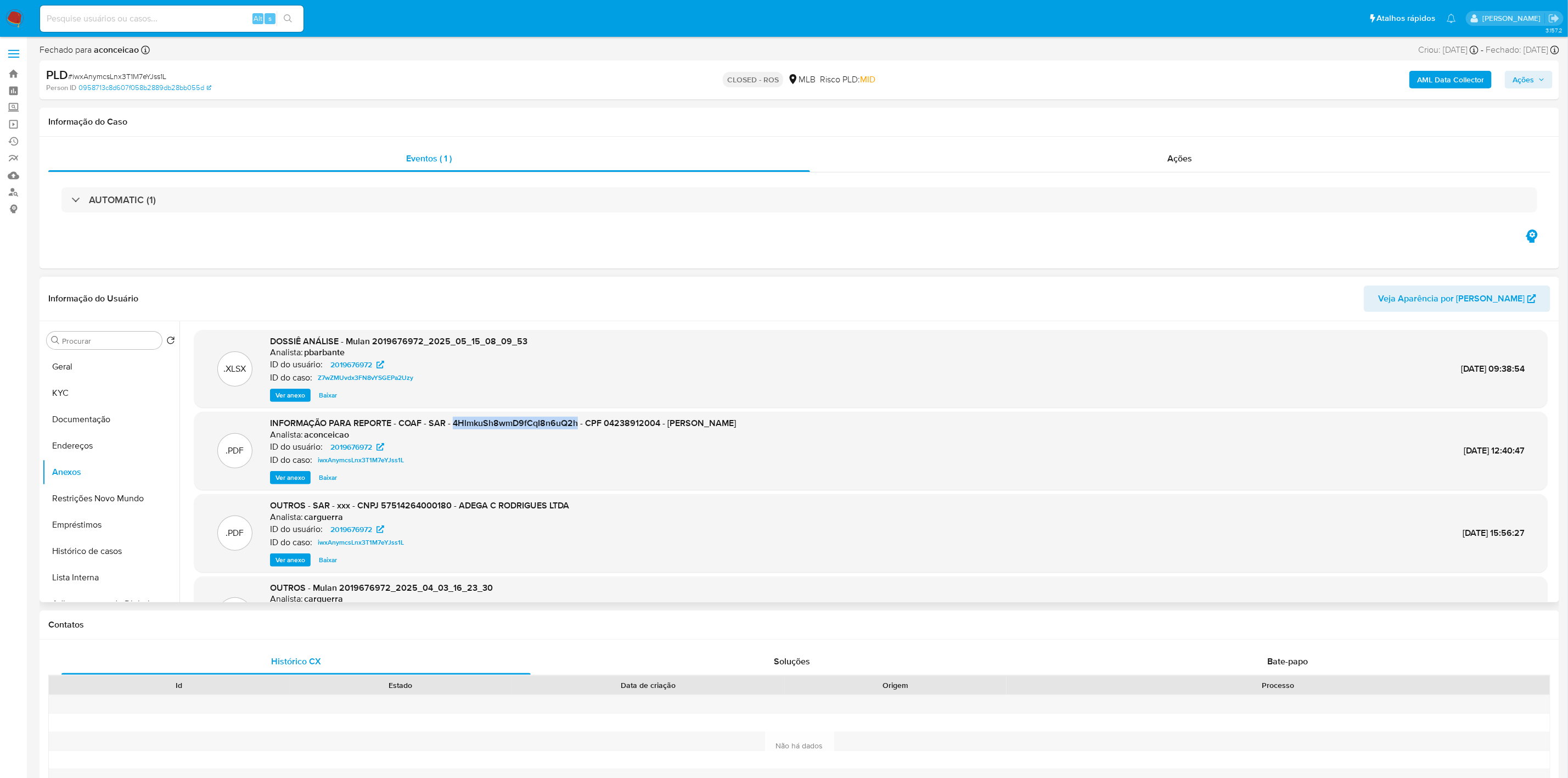
click at [555, 425] on span "INFORMAÇÃO PARA REPORTE - COAF - SAR - 4HlmkuSh8wmD9fCqI8n6uQ2h - CPF 042389120…" at bounding box center [503, 423] width 466 height 13
click at [509, 422] on span "INFORMAÇÃO PARA REPORTE - COAF - SAR - 4HlmkuSh8wmD9fCqI8n6uQ2h - CPF 042389120…" at bounding box center [503, 423] width 466 height 13
copy span "4HlmkuSh8wmD9fCqI8n6uQ2h"
click at [477, 468] on div "INFORMAÇÃO PARA REPORTE - COAF - SAR - 4HlmkuSh8wmD9fCqI8n6uQ2h - CPF 042389120…" at bounding box center [503, 451] width 466 height 67
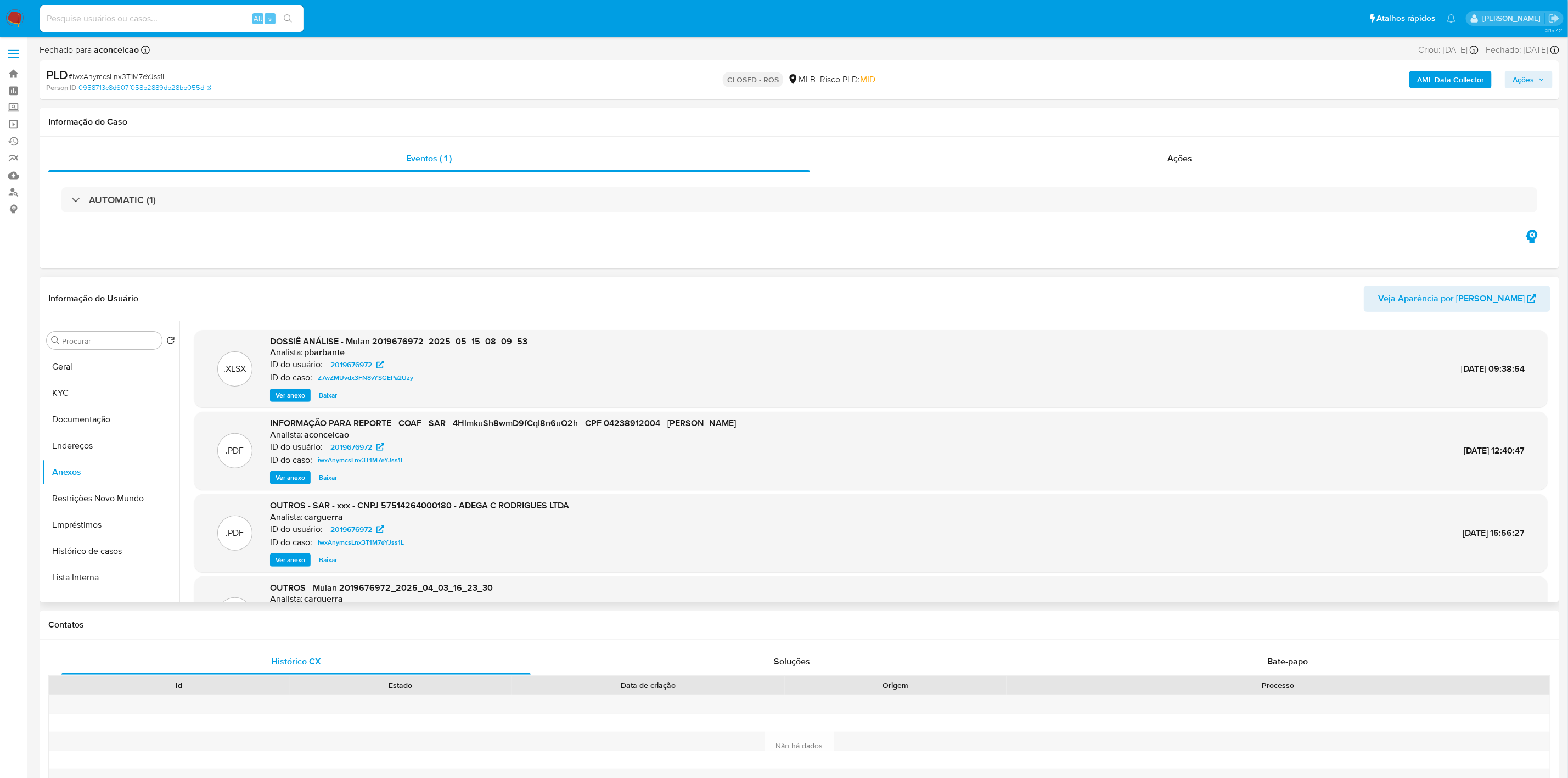
drag, startPoint x: 1447, startPoint y: 451, endPoint x: 1501, endPoint y: 416, distance: 64.4
click at [1519, 444] on span "[DATE] 12:40:47" at bounding box center [1494, 451] width 61 height 13
click at [1497, 453] on span "[DATE] 12:40:47" at bounding box center [1494, 451] width 61 height 13
drag, startPoint x: 1434, startPoint y: 459, endPoint x: 1580, endPoint y: 452, distance: 146.2
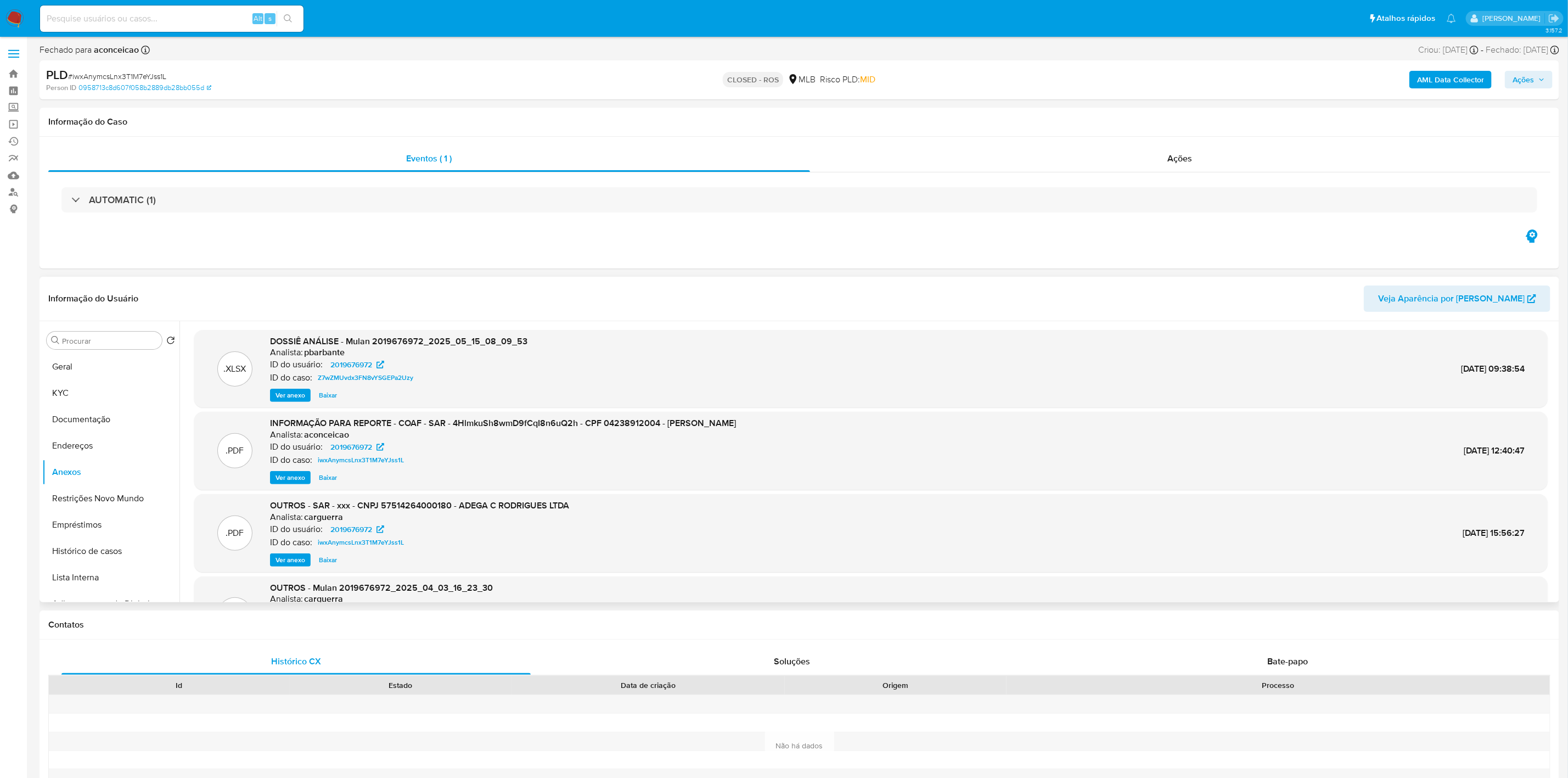
click at [1217, 461] on div ".PDF INFORMAÇÃO PARA REPORTE - COAF - SAR - 4HlmkuSh8wmD9fCqI8n6uQ2h - CPF 0423…" at bounding box center [870, 451] width 1342 height 67
click at [97, 371] on button "Geral" at bounding box center [106, 366] width 129 height 26
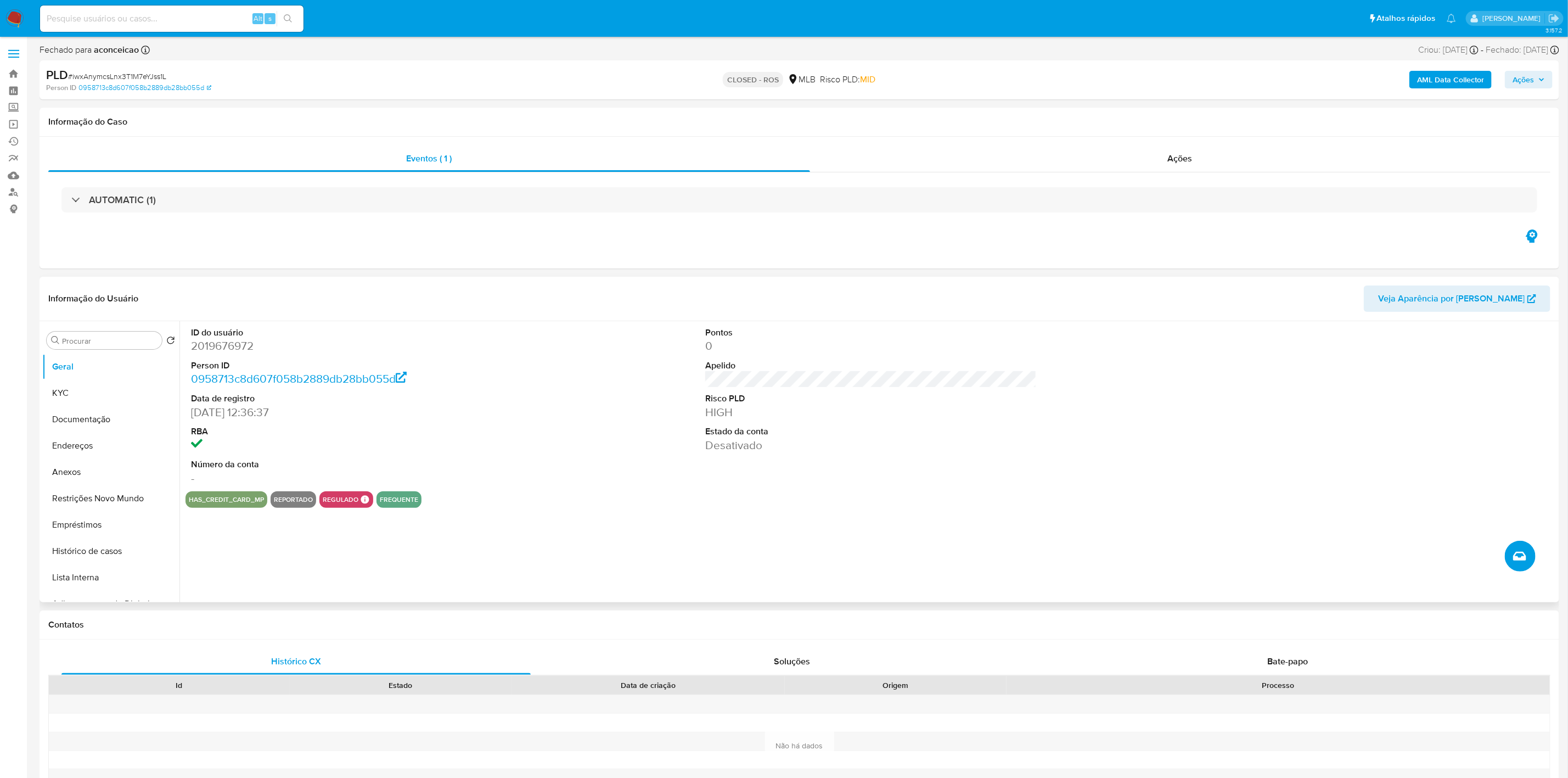
click at [1517, 557] on icon "Criar caso manual" at bounding box center [1519, 557] width 13 height 9
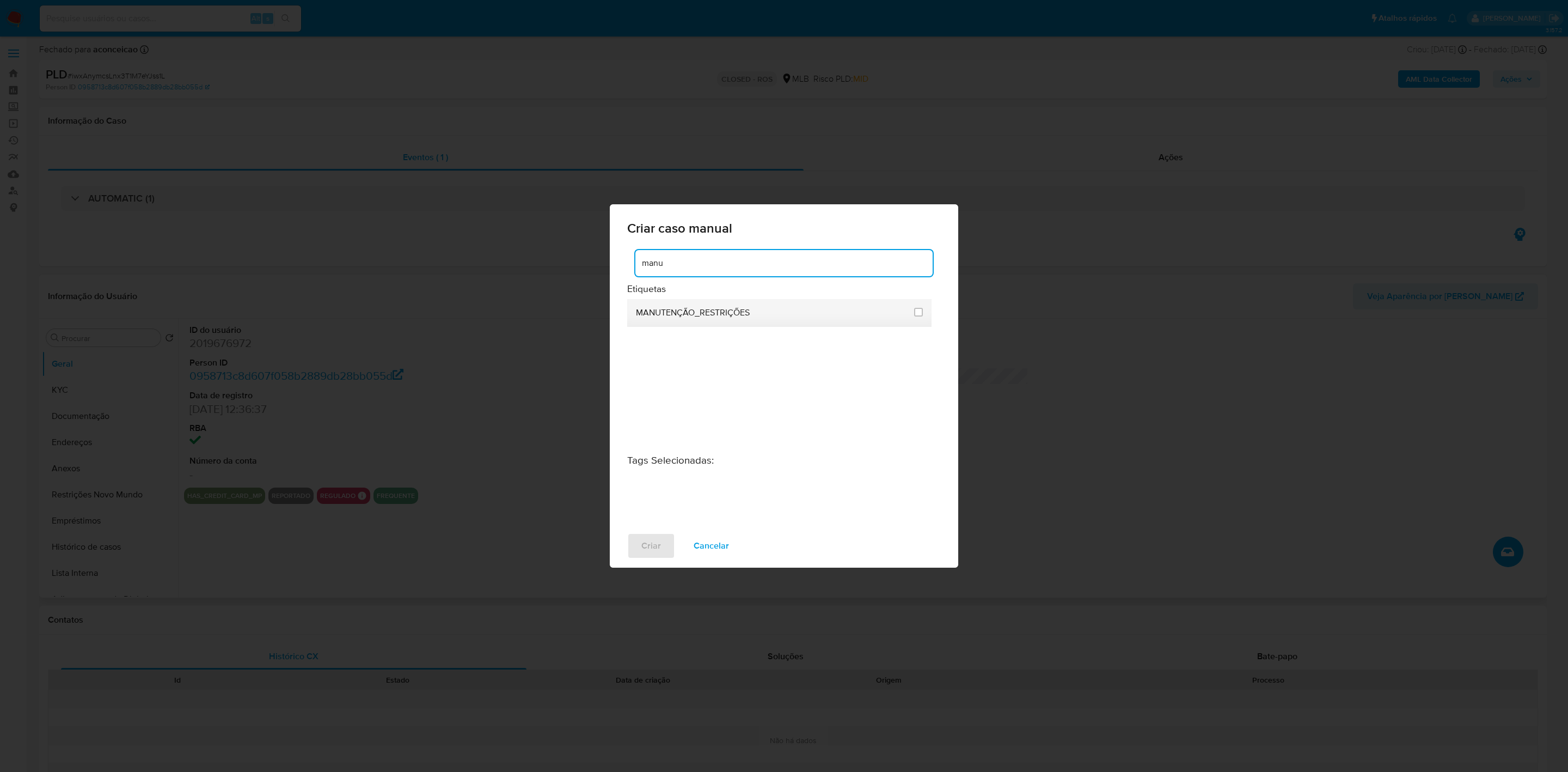
type input "manu"
click at [797, 308] on div "MANUTENÇÃO_RESTRIÇÕES" at bounding box center [772, 312] width 272 height 28
click at [778, 321] on div "MANUTENÇÃO_RESTRIÇÕES" at bounding box center [772, 312] width 272 height 28
click at [745, 307] on span "MANUTENÇÃO_RESTRIÇÕES" at bounding box center [693, 312] width 114 height 11
click at [925, 311] on li "MANUTENÇÃO_RESTRIÇÕES" at bounding box center [779, 312] width 304 height 28
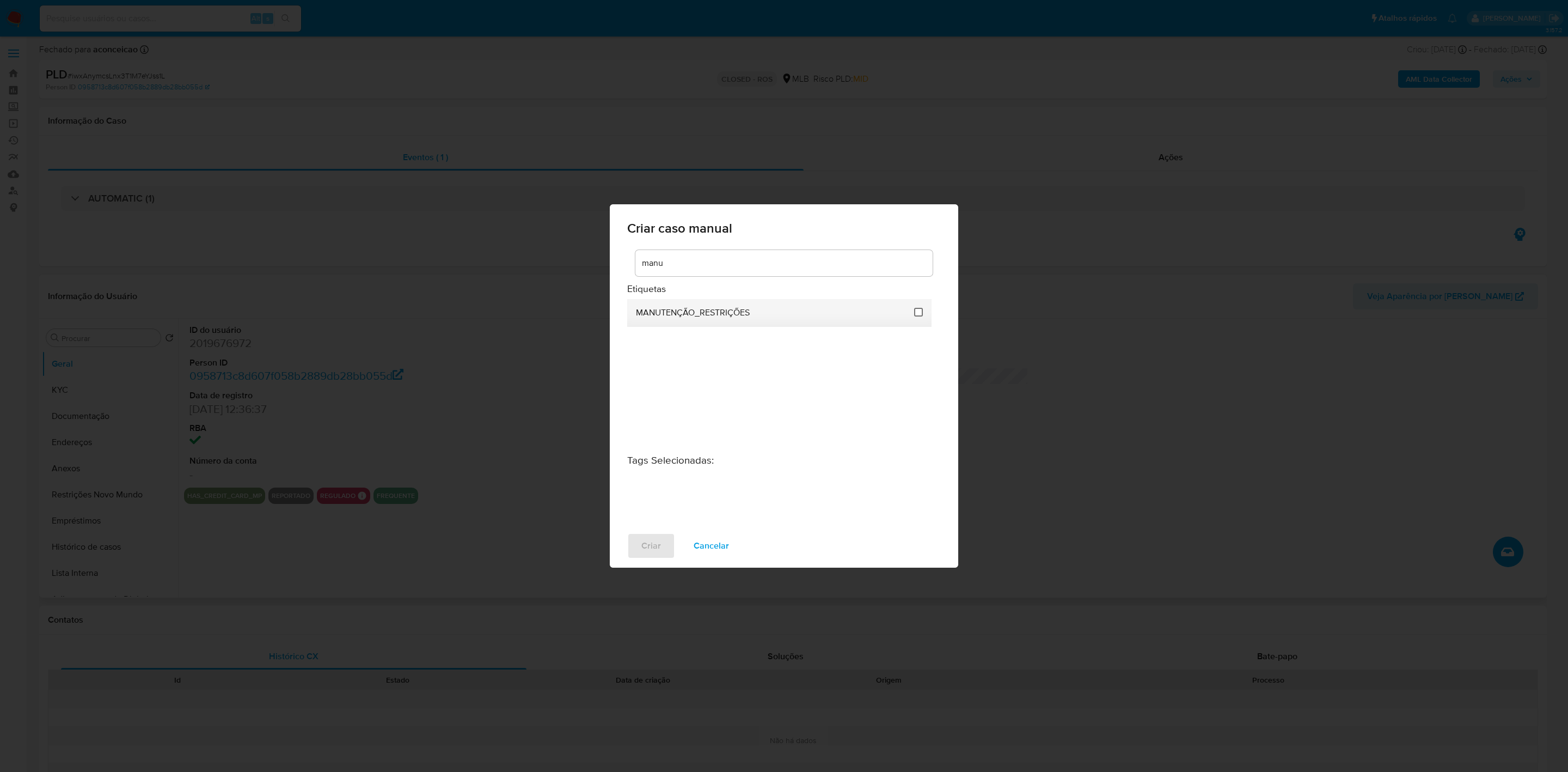
click at [916, 311] on input "2407" at bounding box center [919, 312] width 9 height 9
checkbox input "true"
click at [659, 540] on span "Criar" at bounding box center [651, 545] width 20 height 24
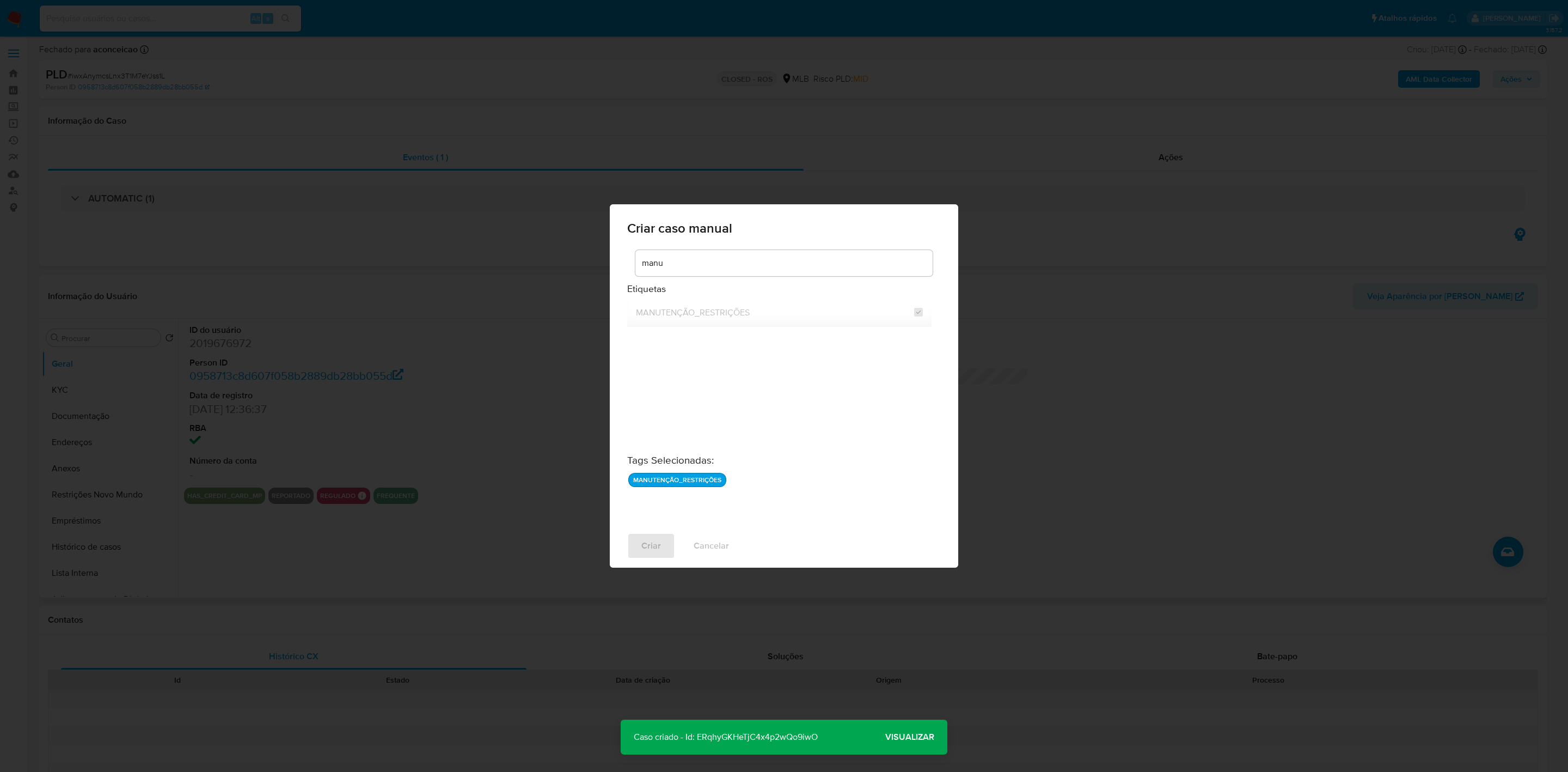
click at [916, 737] on span "Visualizar" at bounding box center [910, 737] width 49 height 0
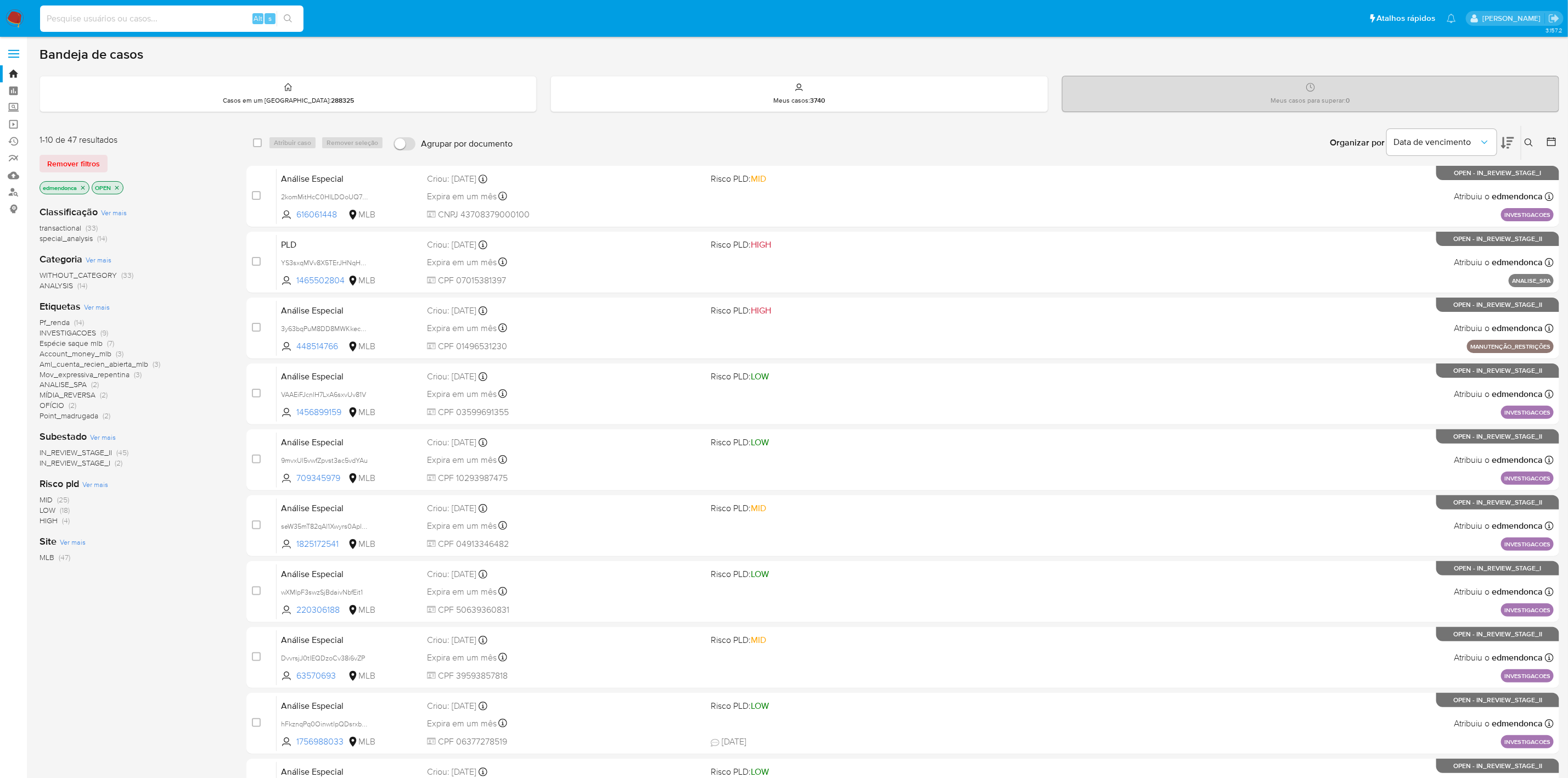
click at [125, 18] on input at bounding box center [172, 19] width 263 height 14
paste input "4HlmkuSh8wmD9fCqI8n6uQ2h"
type input "4HlmkuSh8wmD9fCqI8n6uQ2h"
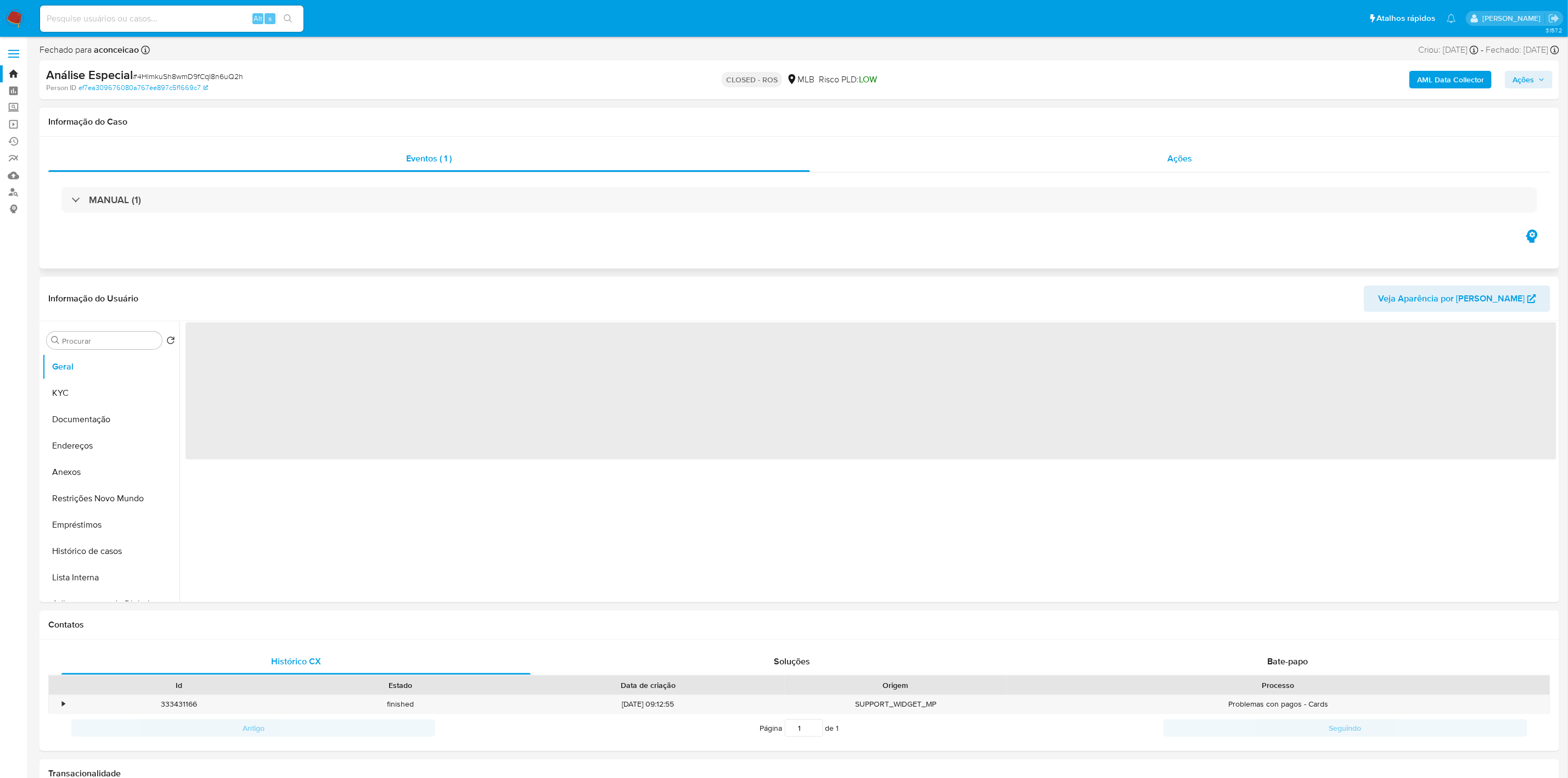
click at [1047, 168] on div "Ações" at bounding box center [1180, 158] width 741 height 26
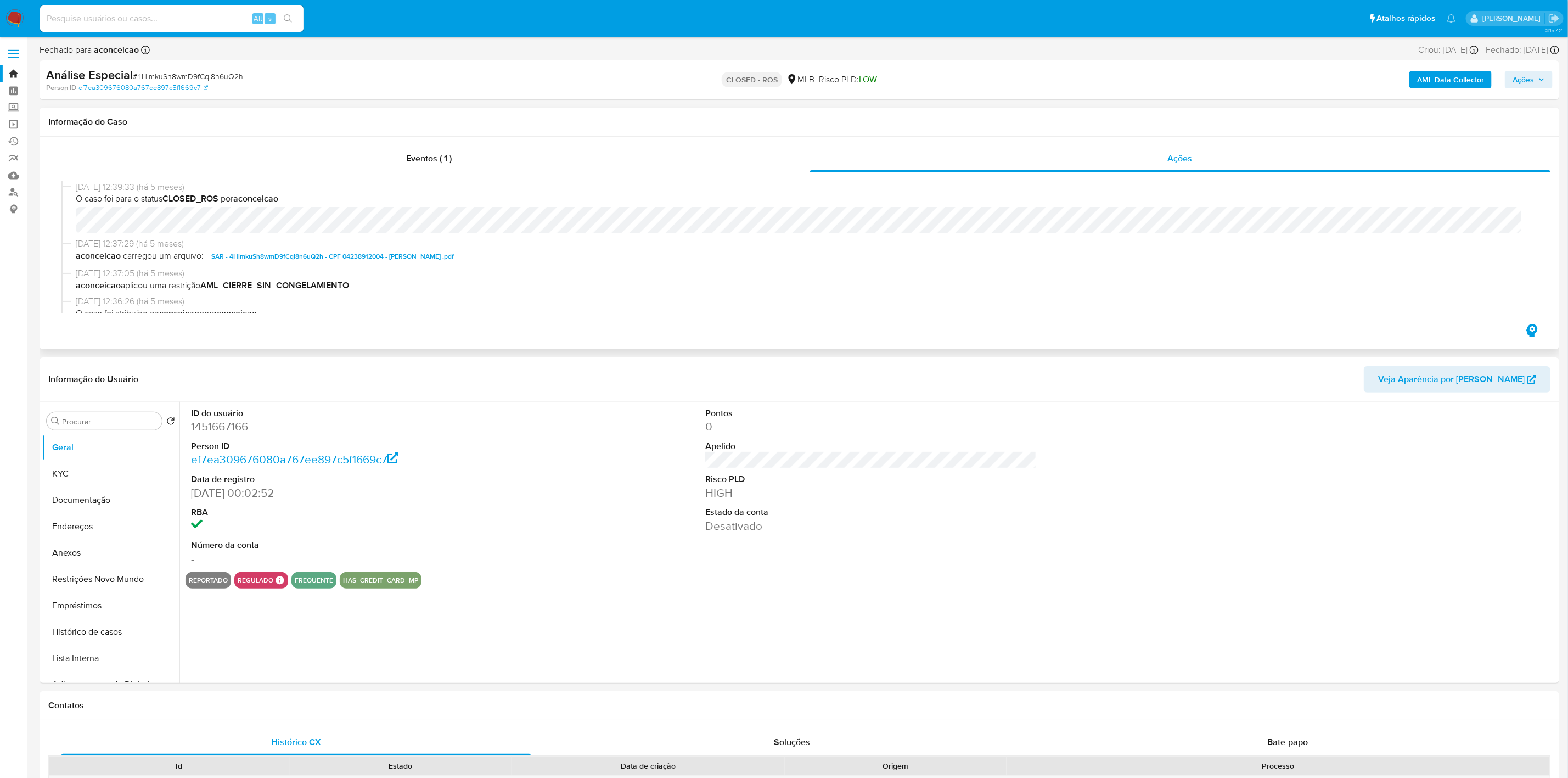
select select "10"
drag, startPoint x: 107, startPoint y: 259, endPoint x: 563, endPoint y: 259, distance: 456.0
click at [563, 259] on span "aconceicao carregou um arquivo: SAR - 4HlmkuSh8wmD9fCqI8n6uQ2h - CPF 0423891200…" at bounding box center [804, 256] width 1457 height 13
click at [148, 284] on span "aconceicao aplicou uma restrição AML_CIERRE_SIN_CONGELAMIENTO" at bounding box center [804, 285] width 1457 height 12
drag, startPoint x: 120, startPoint y: 247, endPoint x: 176, endPoint y: 247, distance: 56.0
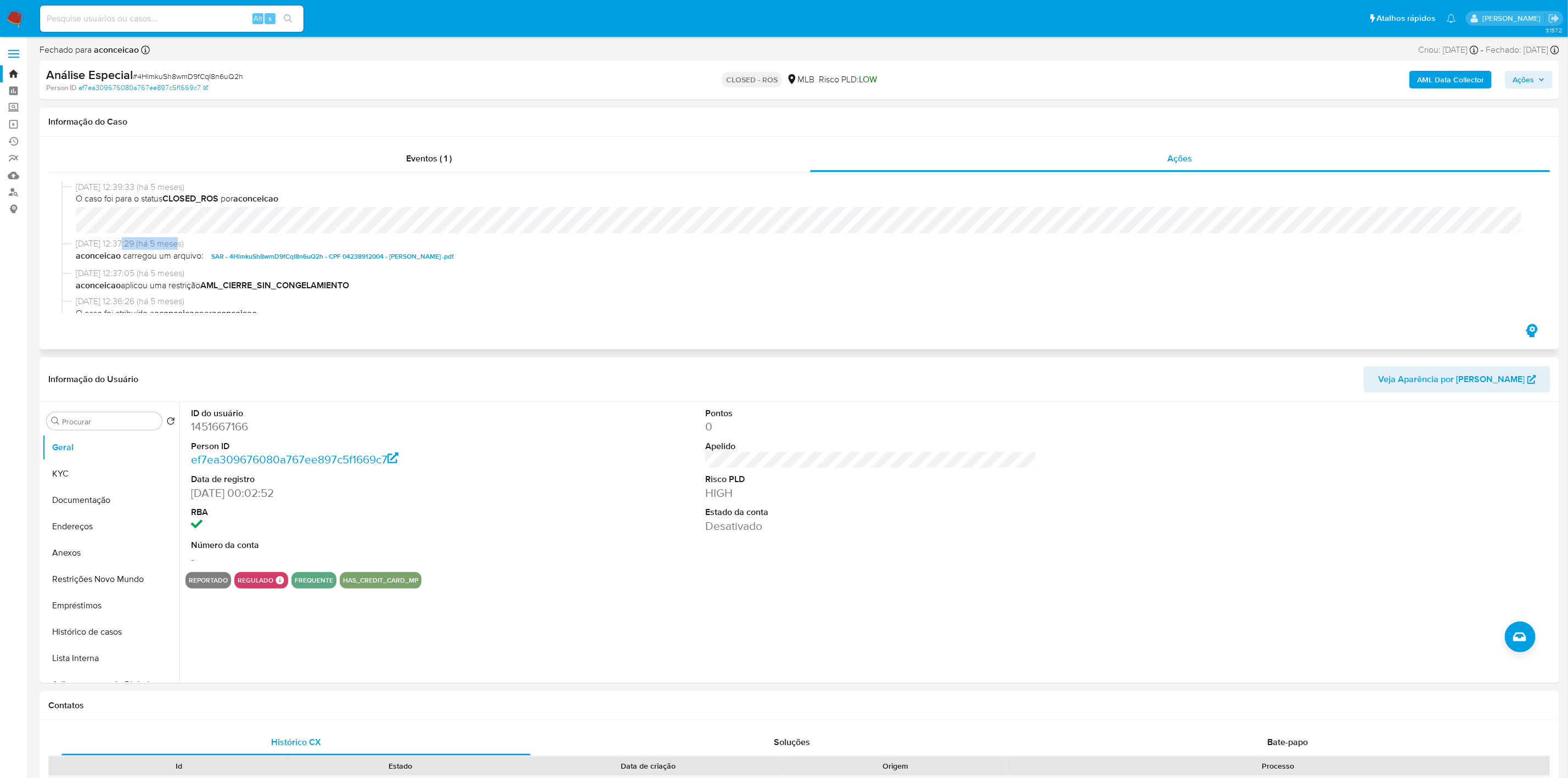
click at [176, 247] on span "11/04/2025 12:37:29 (há 5 meses)" at bounding box center [804, 243] width 1457 height 12
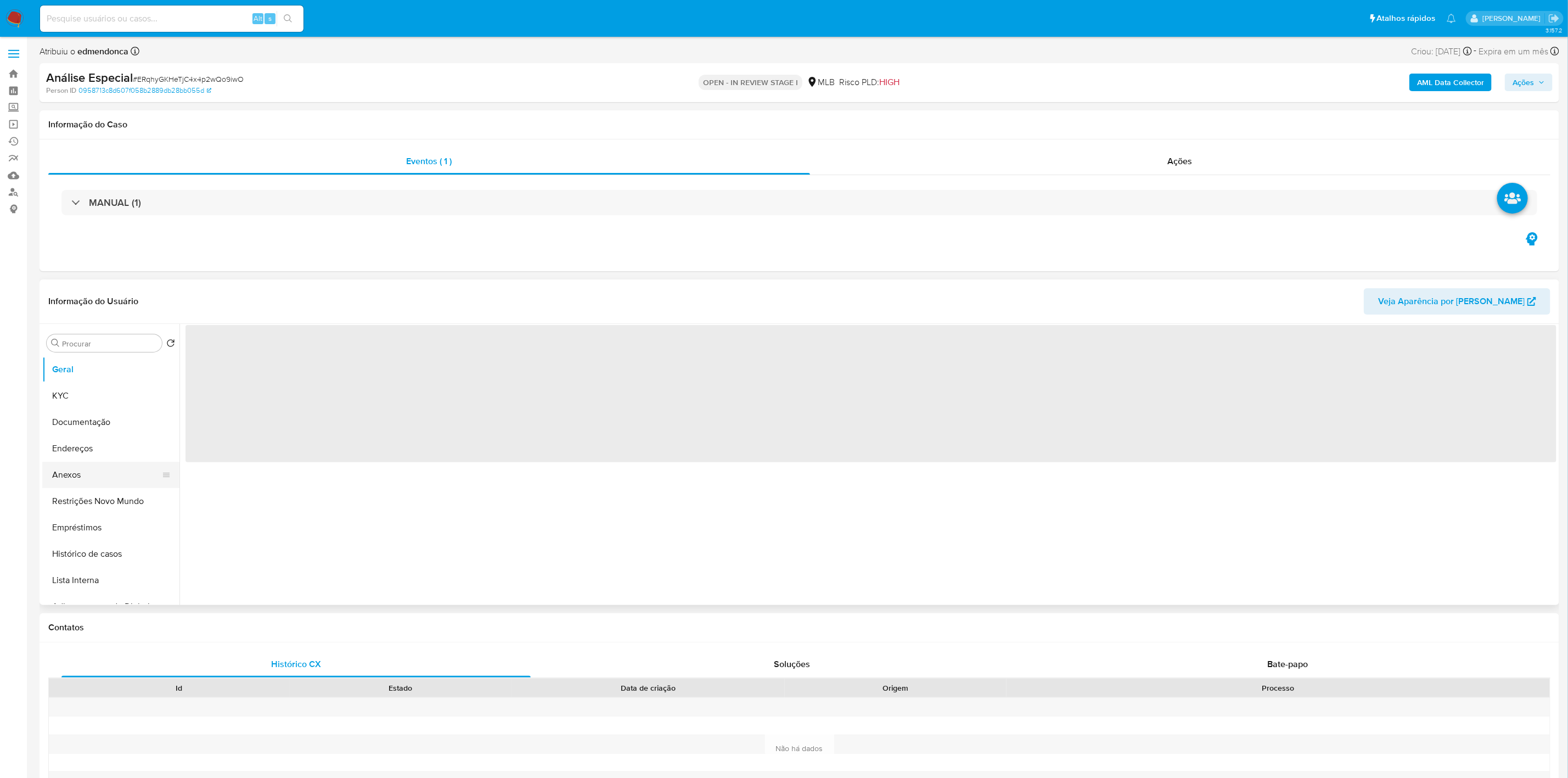
click at [83, 476] on button "Anexos" at bounding box center [106, 474] width 129 height 26
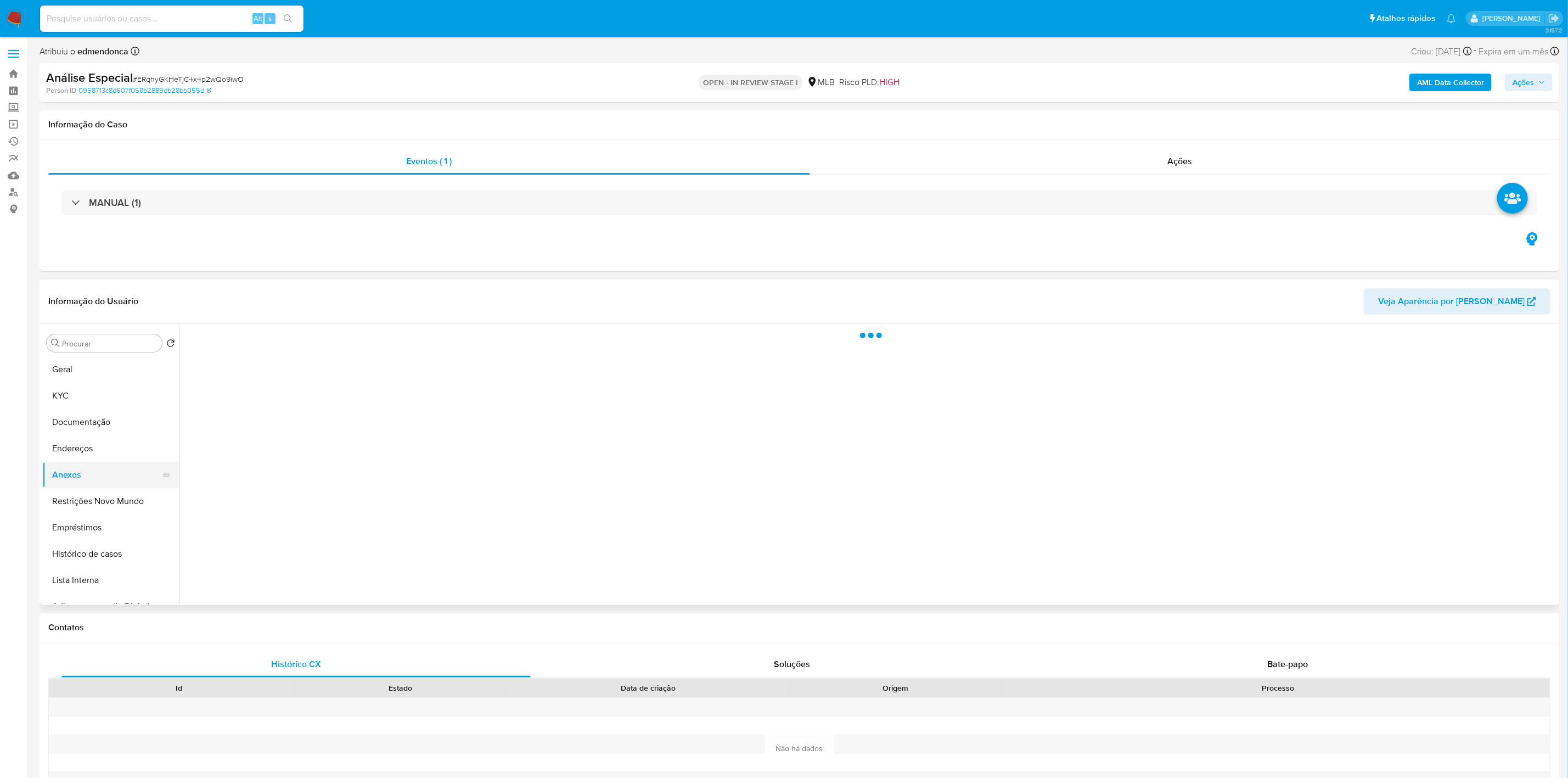
select select "10"
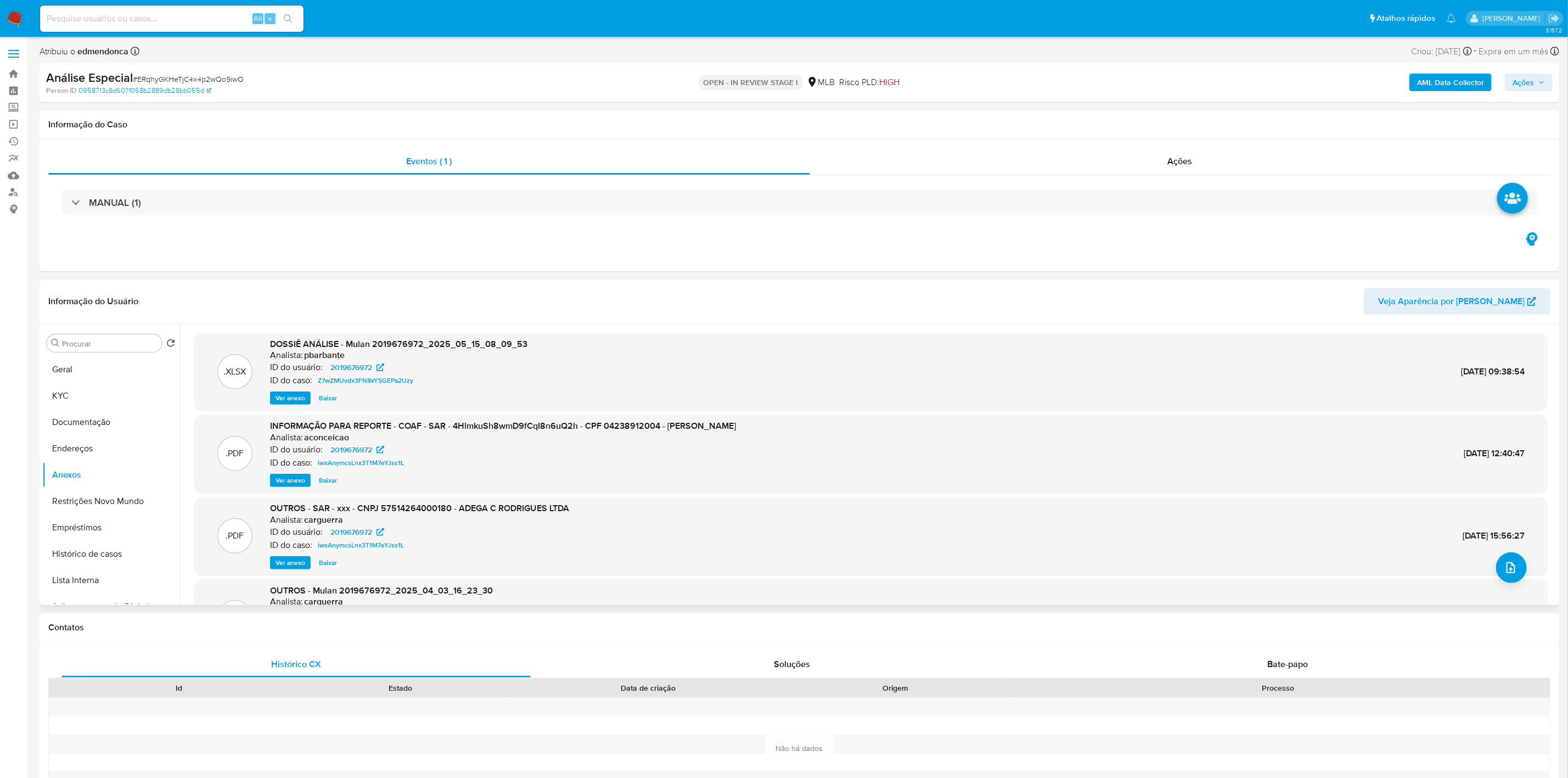
drag, startPoint x: 610, startPoint y: 427, endPoint x: 843, endPoint y: 427, distance: 233.0
click at [843, 427] on div ".PDF INFORMAÇÃO PARA REPORTE - COAF - SAR - 4HlmkuSh8wmD9fCqI8n6uQ2h - CPF 0423…" at bounding box center [870, 453] width 1342 height 67
click at [843, 448] on div ".PDF INFORMAÇÃO PARA REPORTE - COAF - SAR - 4HlmkuSh8wmD9fCqI8n6uQ2h - CPF 0423…" at bounding box center [870, 453] width 1342 height 67
click at [1516, 573] on button "upload-file" at bounding box center [1511, 568] width 31 height 31
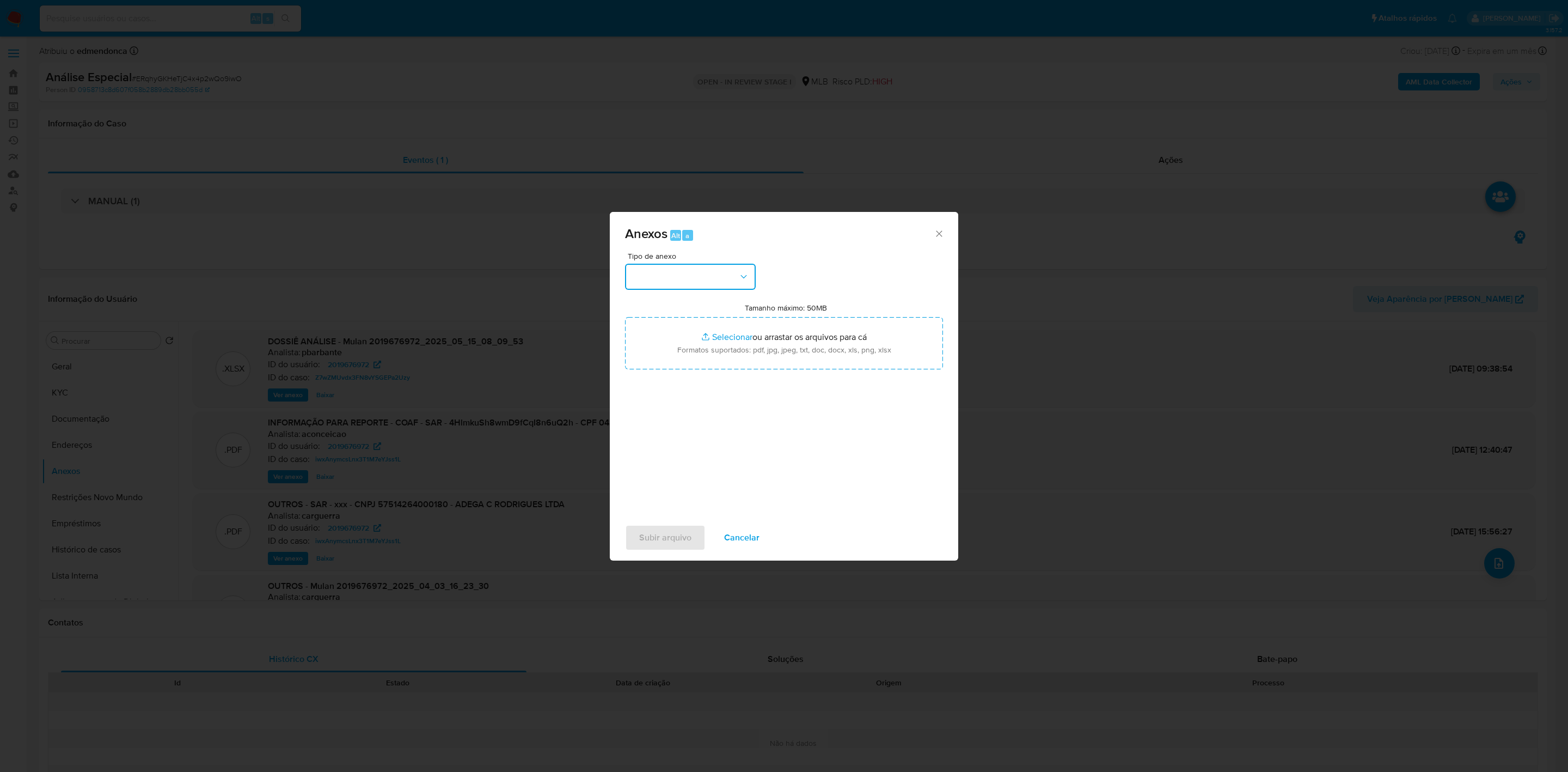
click at [696, 275] on button "button" at bounding box center [690, 276] width 131 height 26
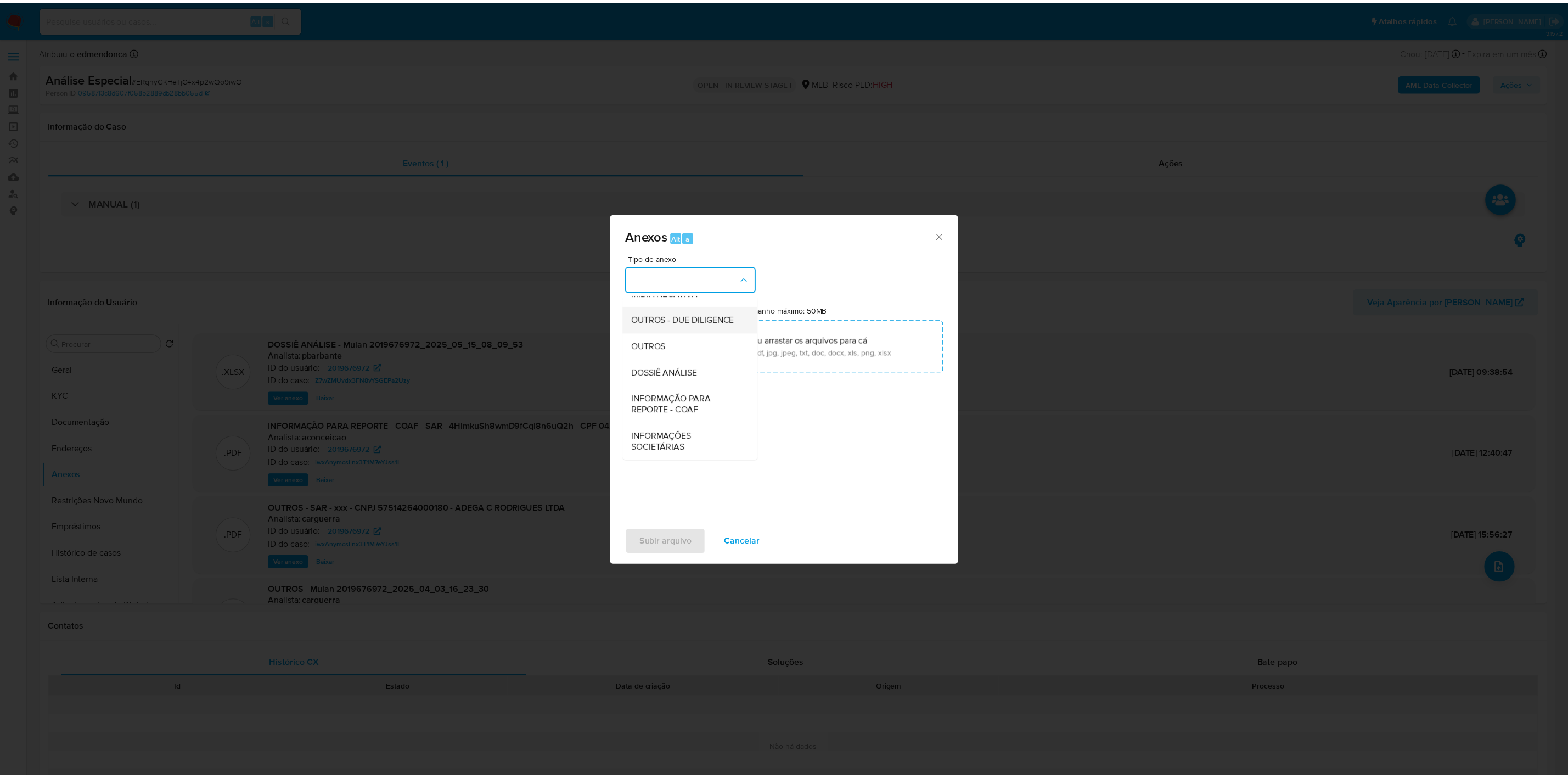
scroll to position [168, 0]
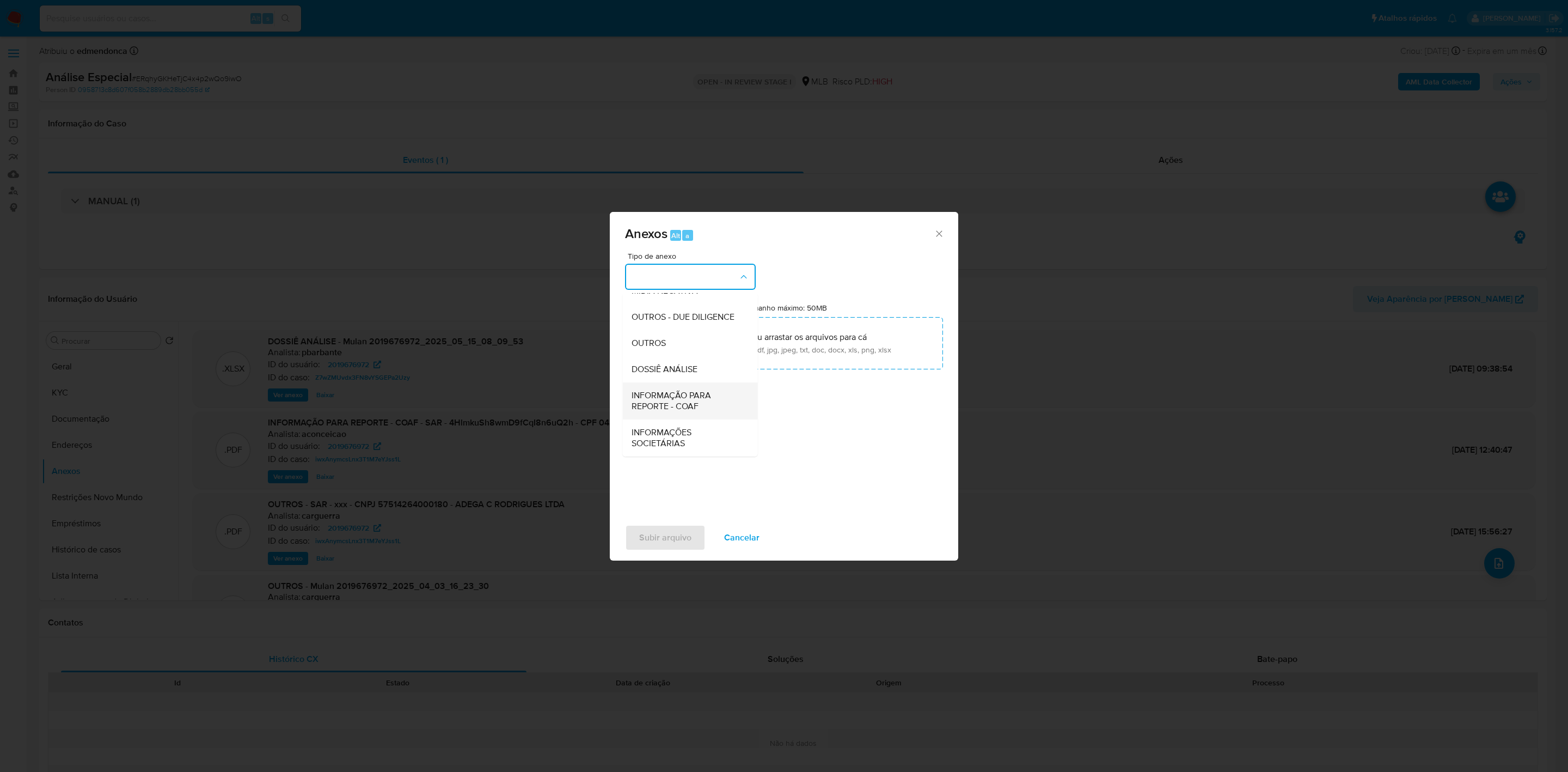
click at [698, 398] on span "INFORMAÇÃO PARA REPORTE - COAF" at bounding box center [687, 401] width 111 height 21
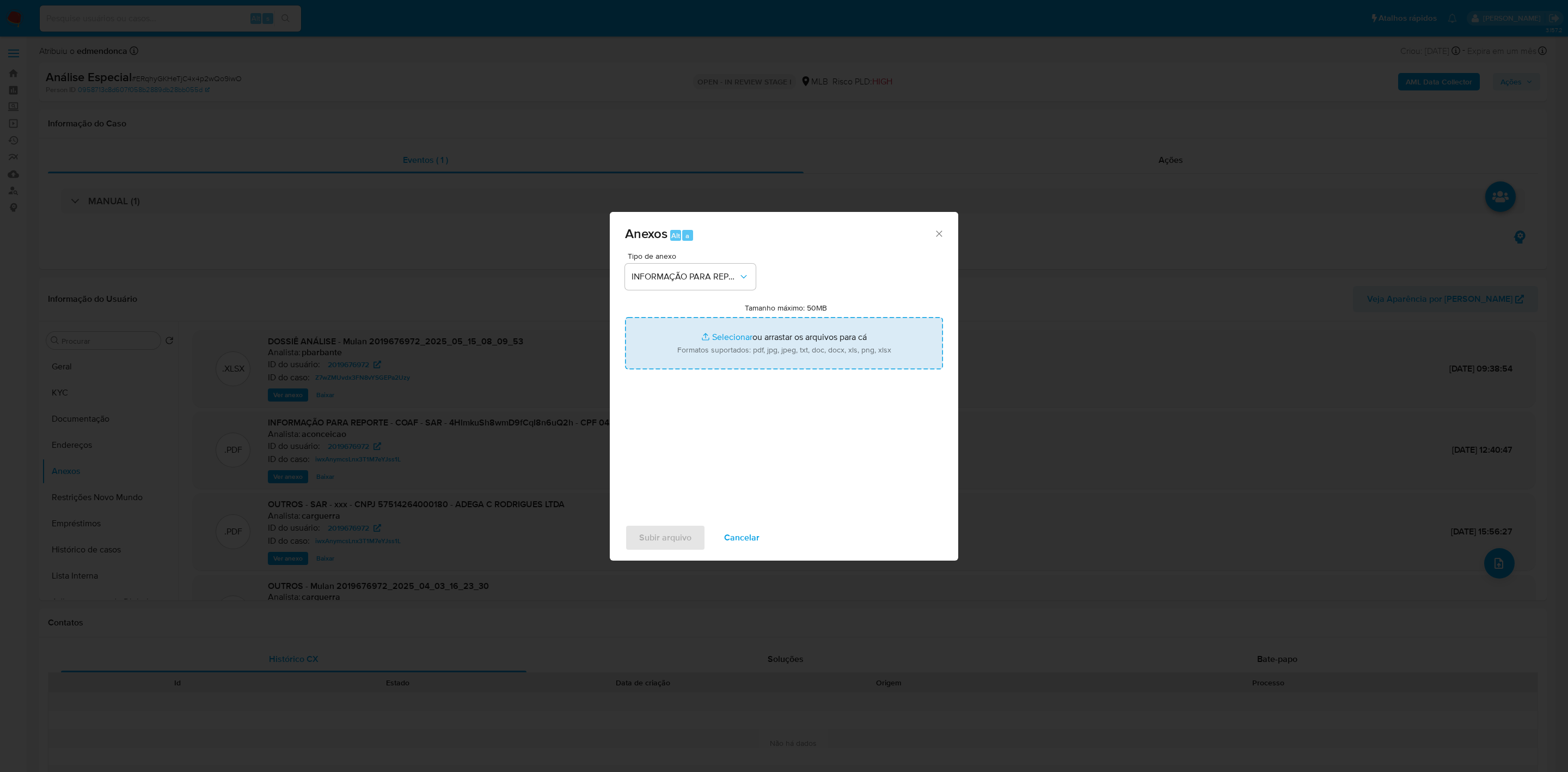
type input "C:\fakepath\SAR - iwxAnymcsLnx3T1M7eYJss1L - CNPJ 57514264000180 - ADEGA C RODR…"
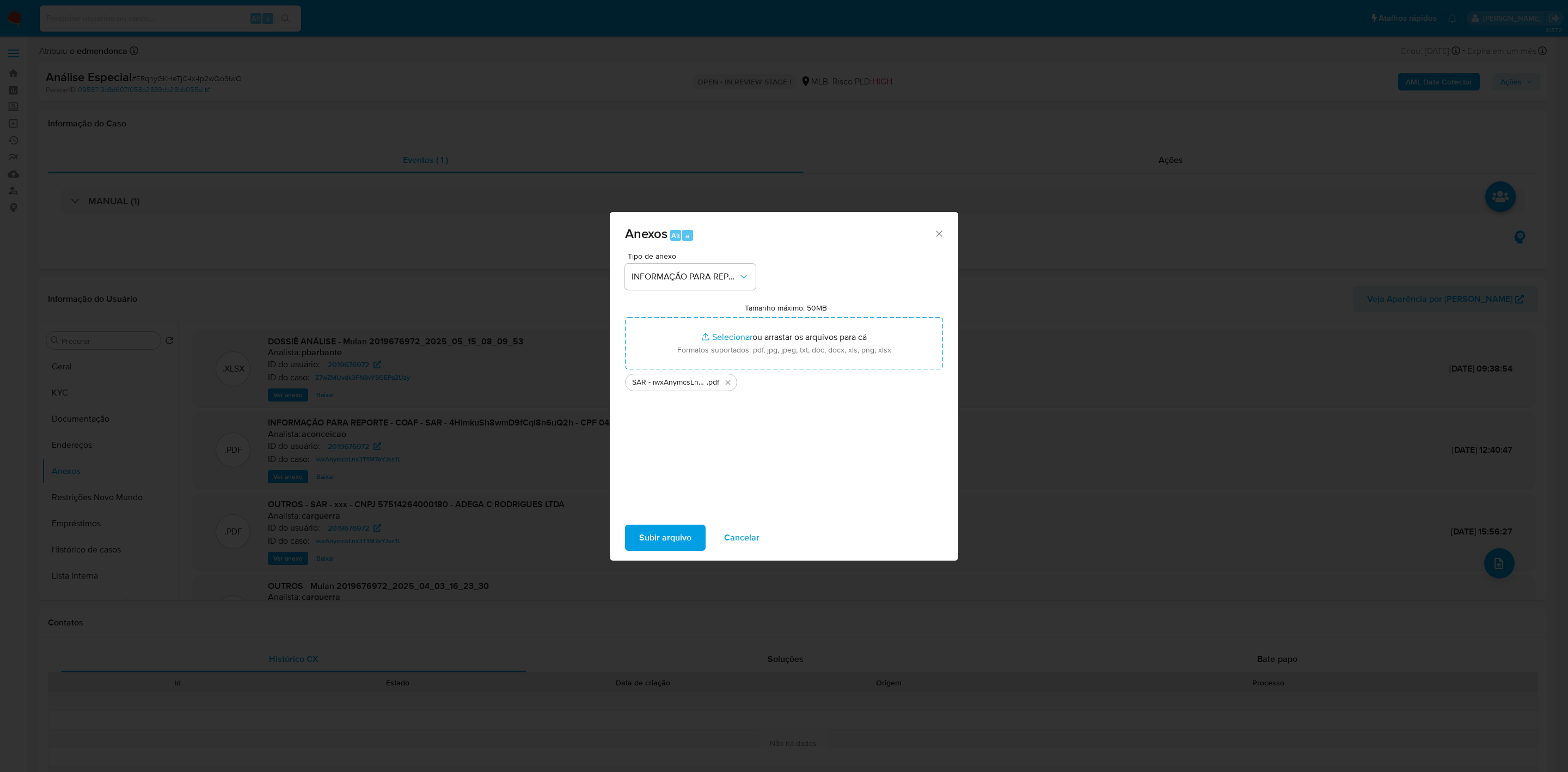
click at [664, 535] on span "Subir arquivo" at bounding box center [665, 537] width 53 height 24
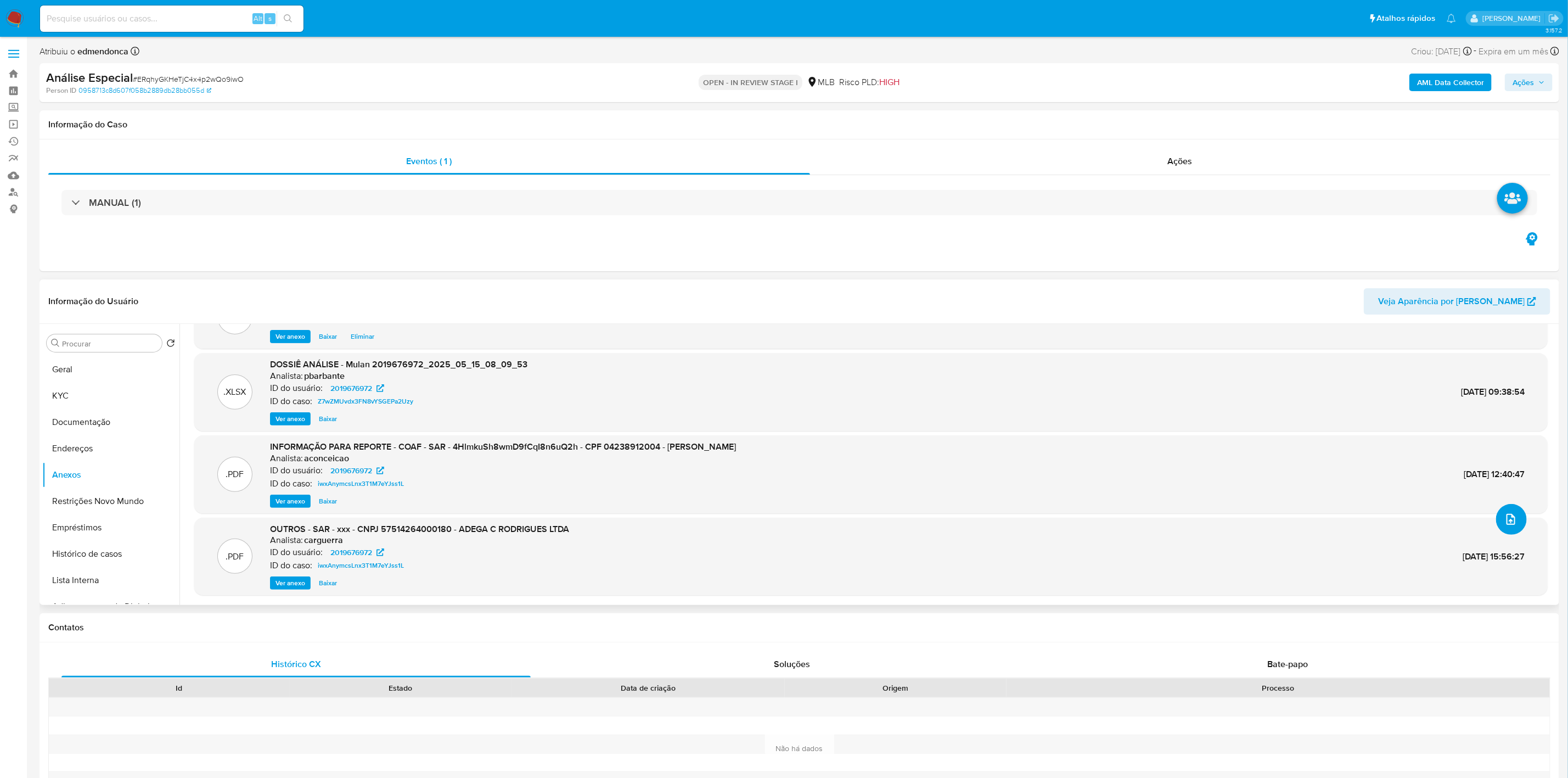
scroll to position [0, 0]
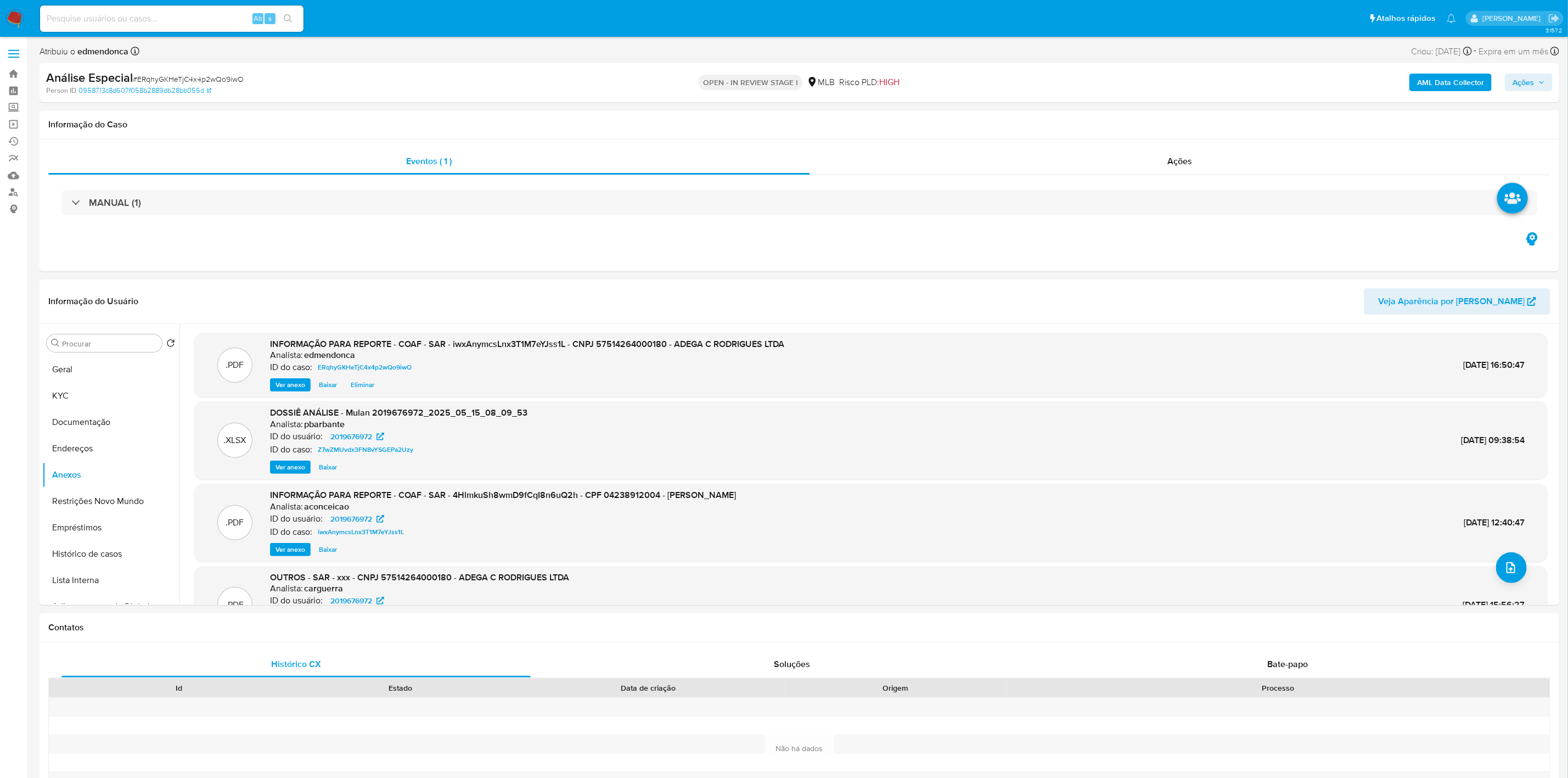
click at [1526, 81] on span "Ações" at bounding box center [1523, 83] width 22 height 18
click at [1201, 117] on span "Resolução do caso" at bounding box center [1210, 117] width 74 height 13
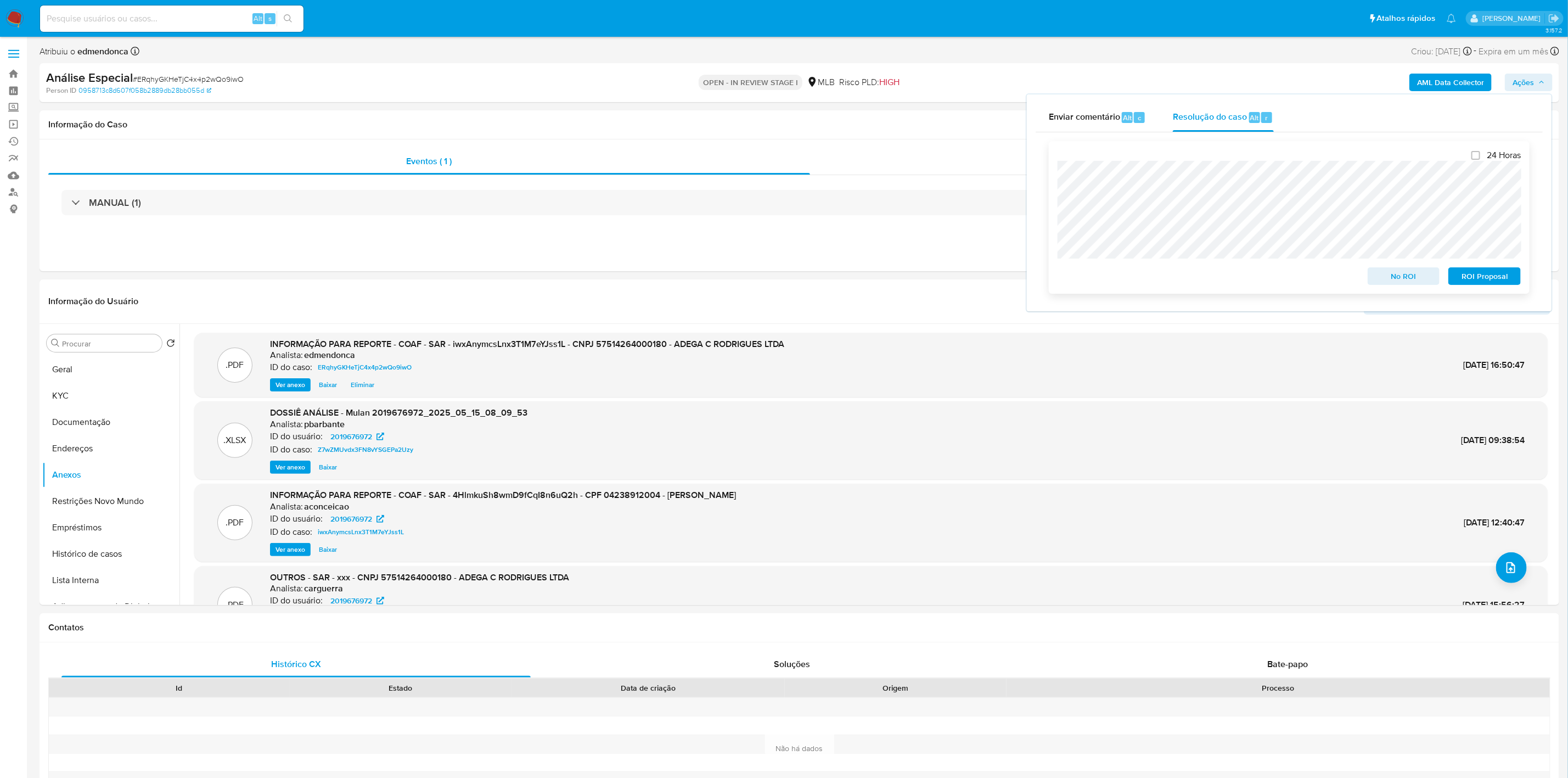
click at [1393, 279] on span "No ROI" at bounding box center [1403, 276] width 57 height 15
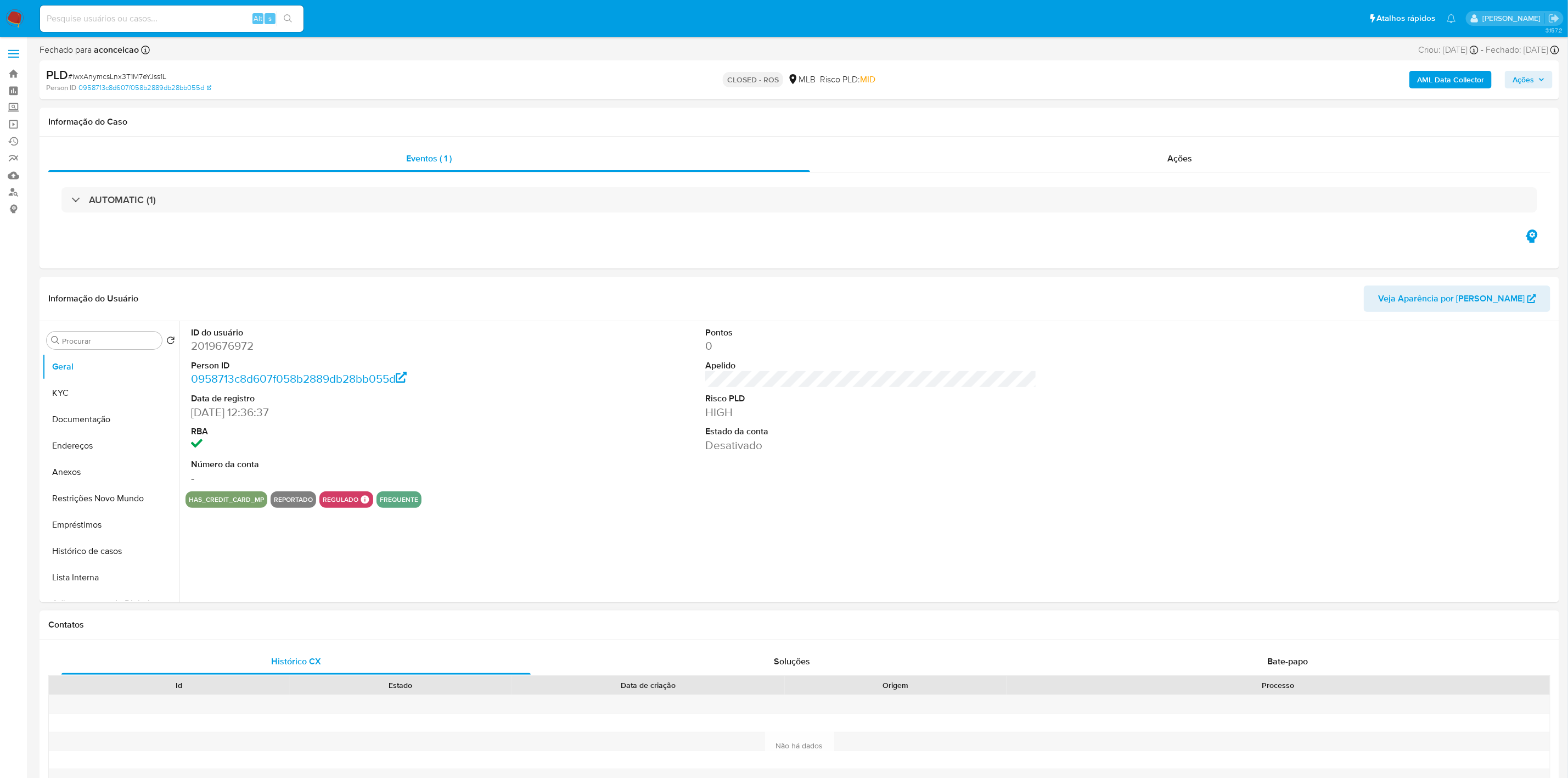
select select "10"
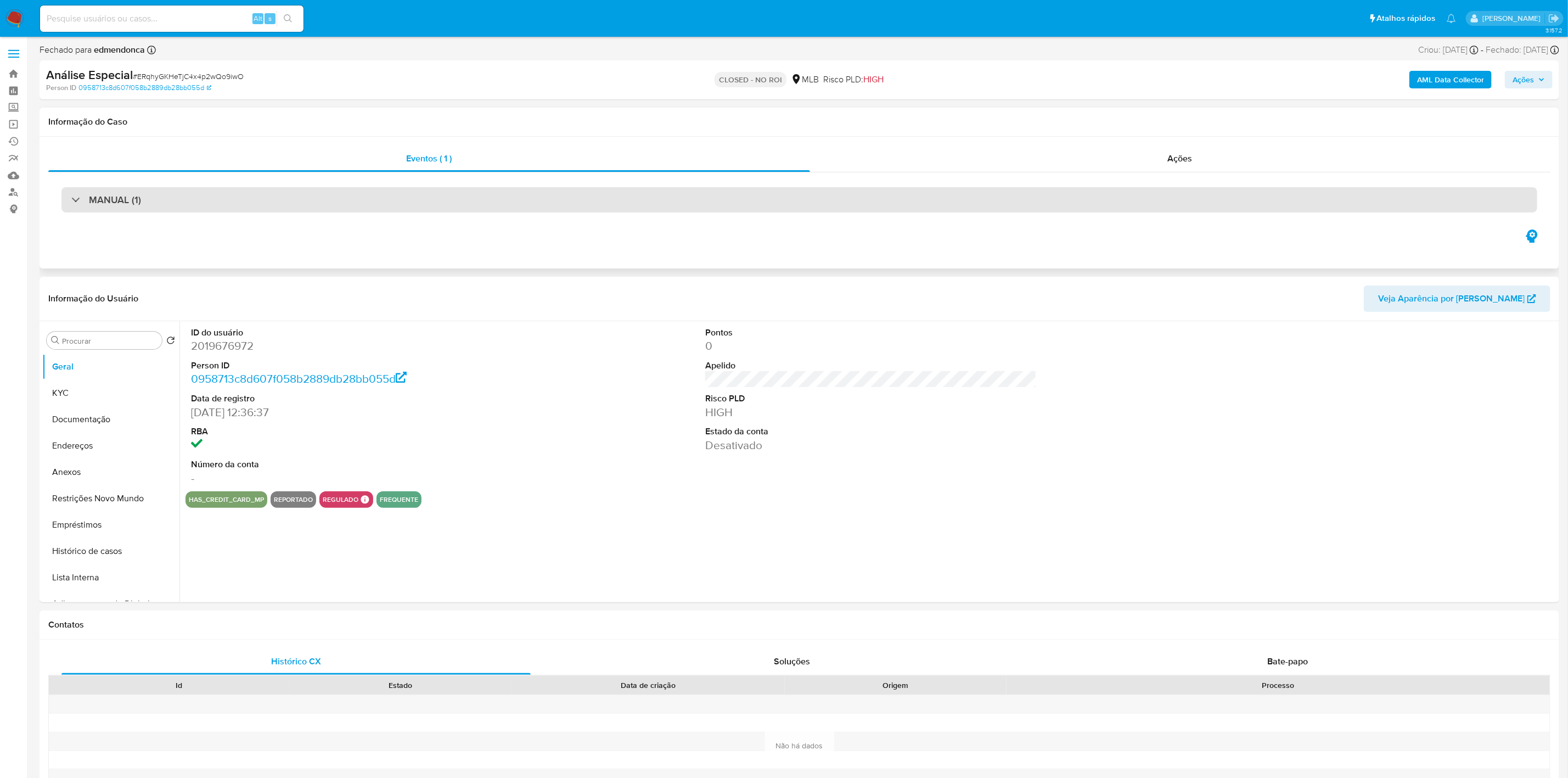
select select "10"
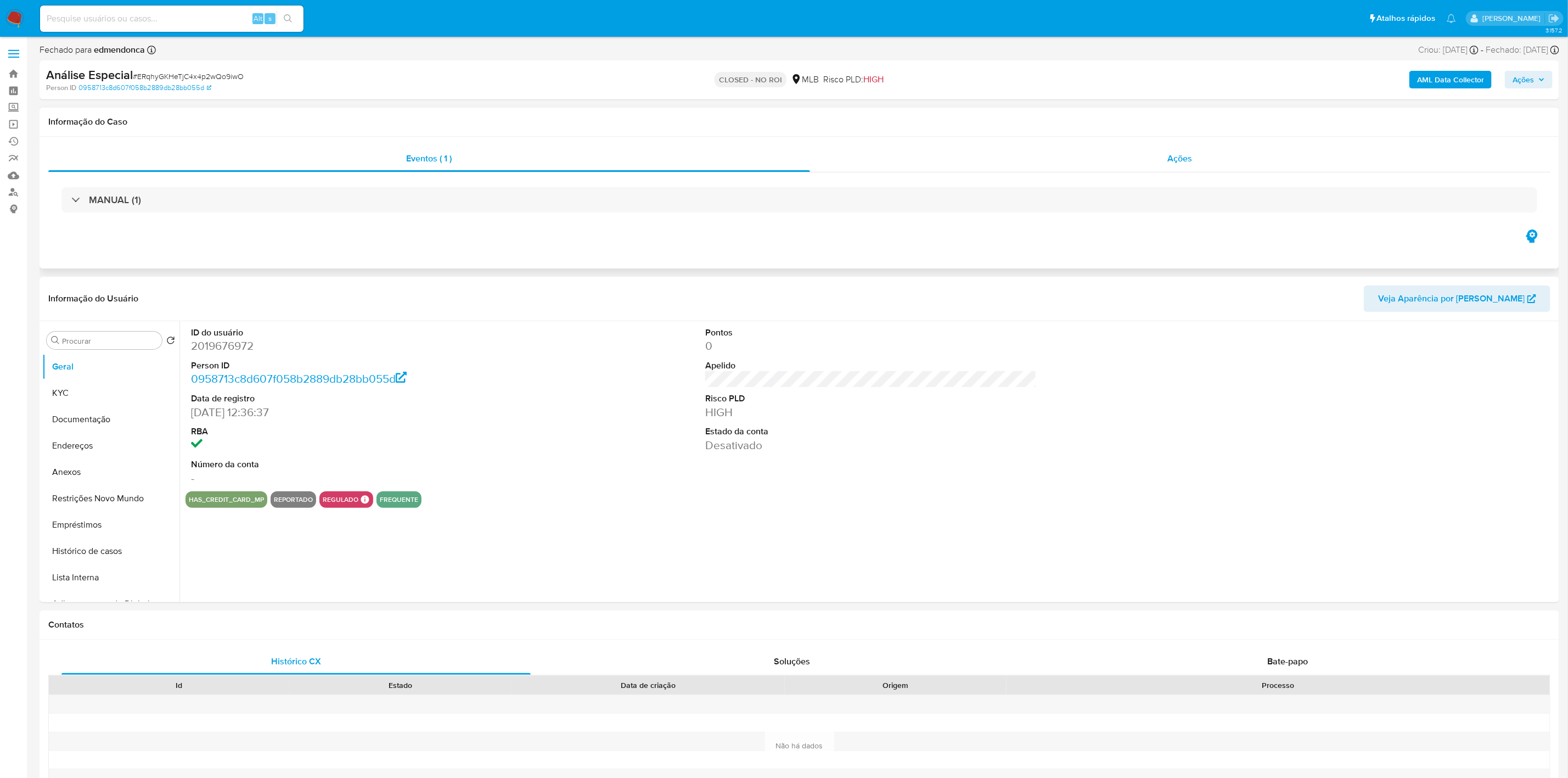
click at [1035, 164] on div "Ações" at bounding box center [1180, 158] width 741 height 26
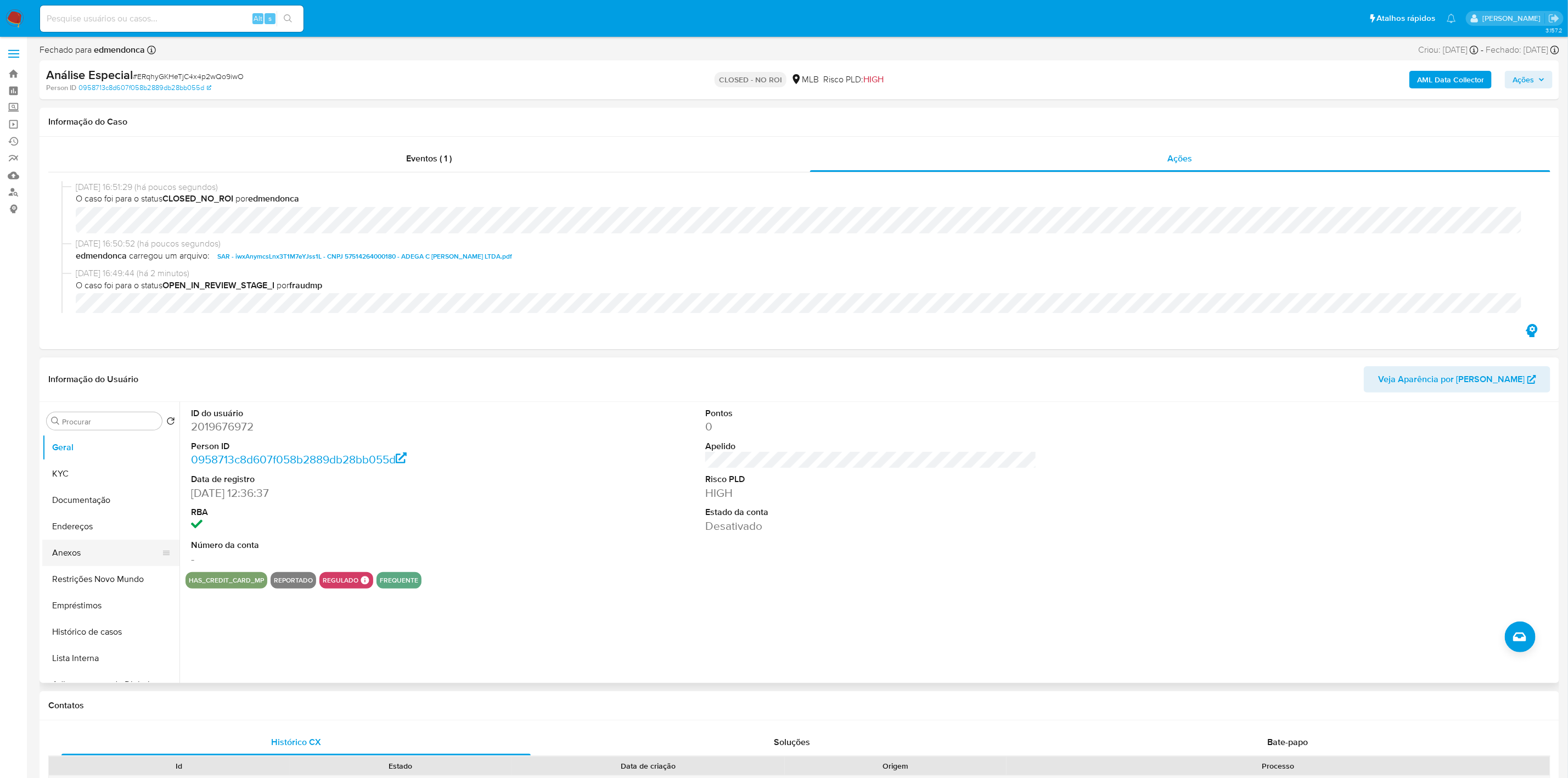
click at [99, 557] on button "Anexos" at bounding box center [106, 552] width 129 height 26
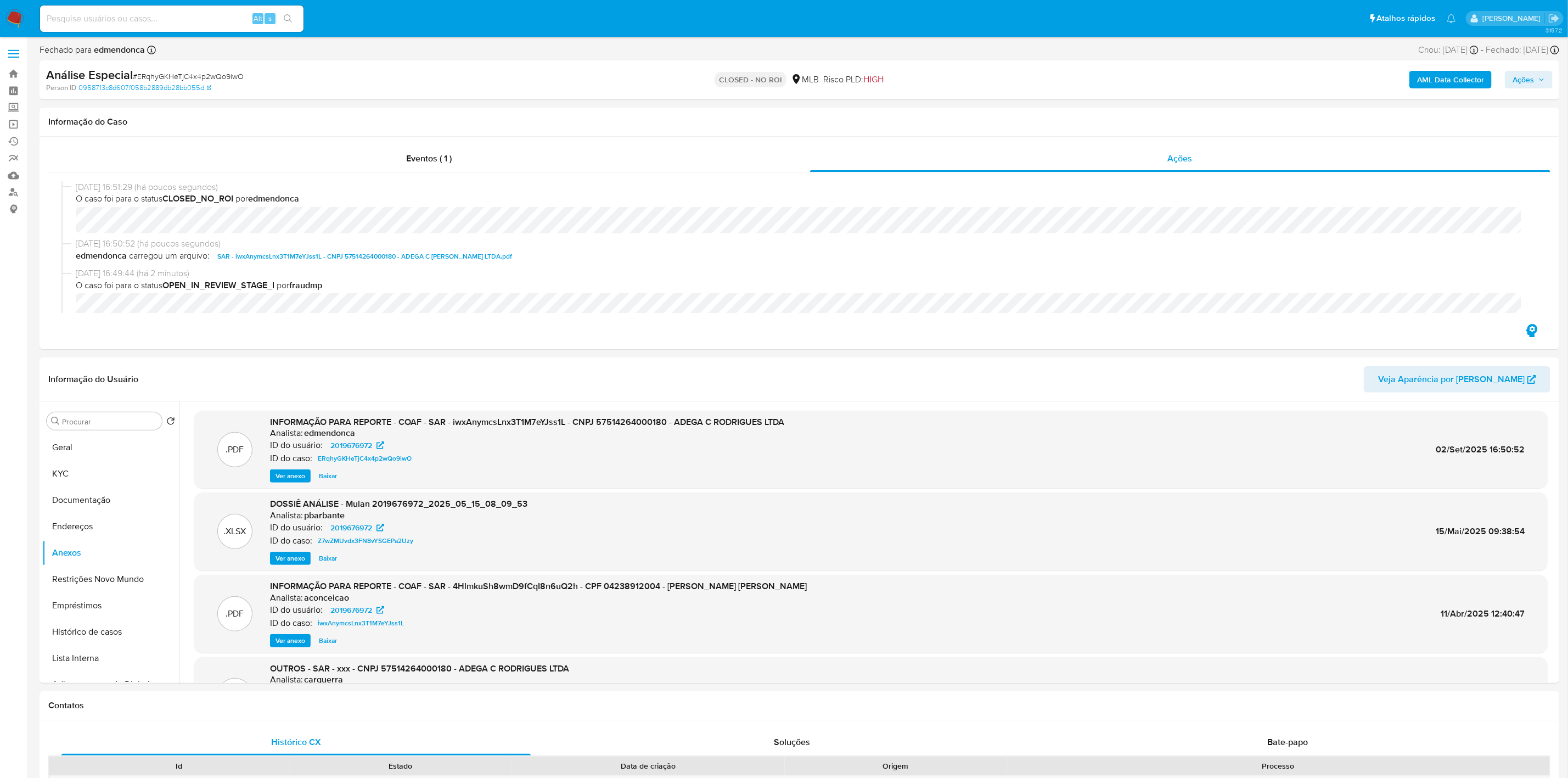
click at [148, 19] on input at bounding box center [172, 19] width 263 height 14
paste input "H24ZiWerFFGpiObMCqpHR0sF"
type input "H24ZiWerFFGpiObMCqpHR0sF"
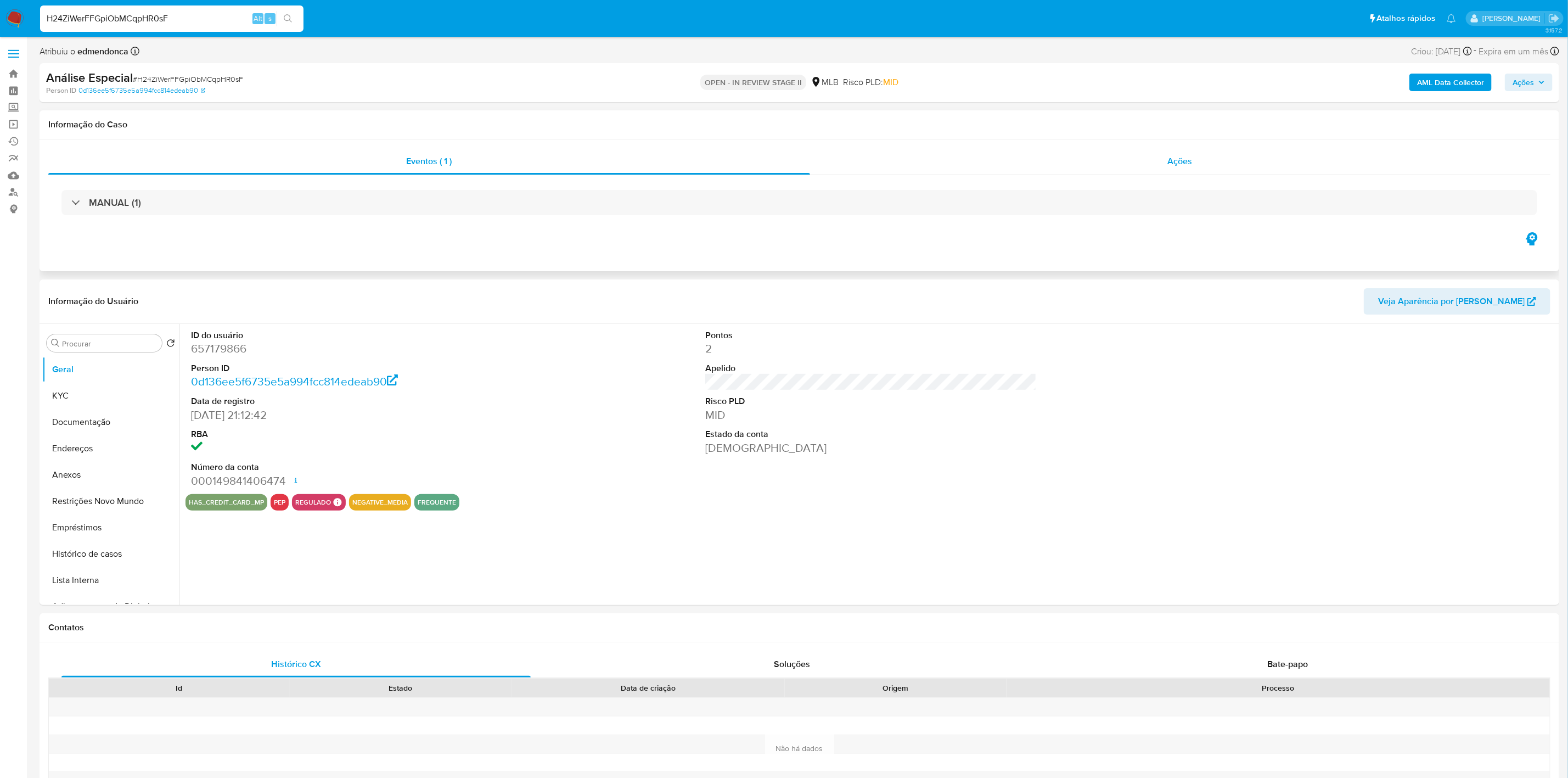
click at [974, 157] on div "Ações" at bounding box center [1180, 161] width 741 height 26
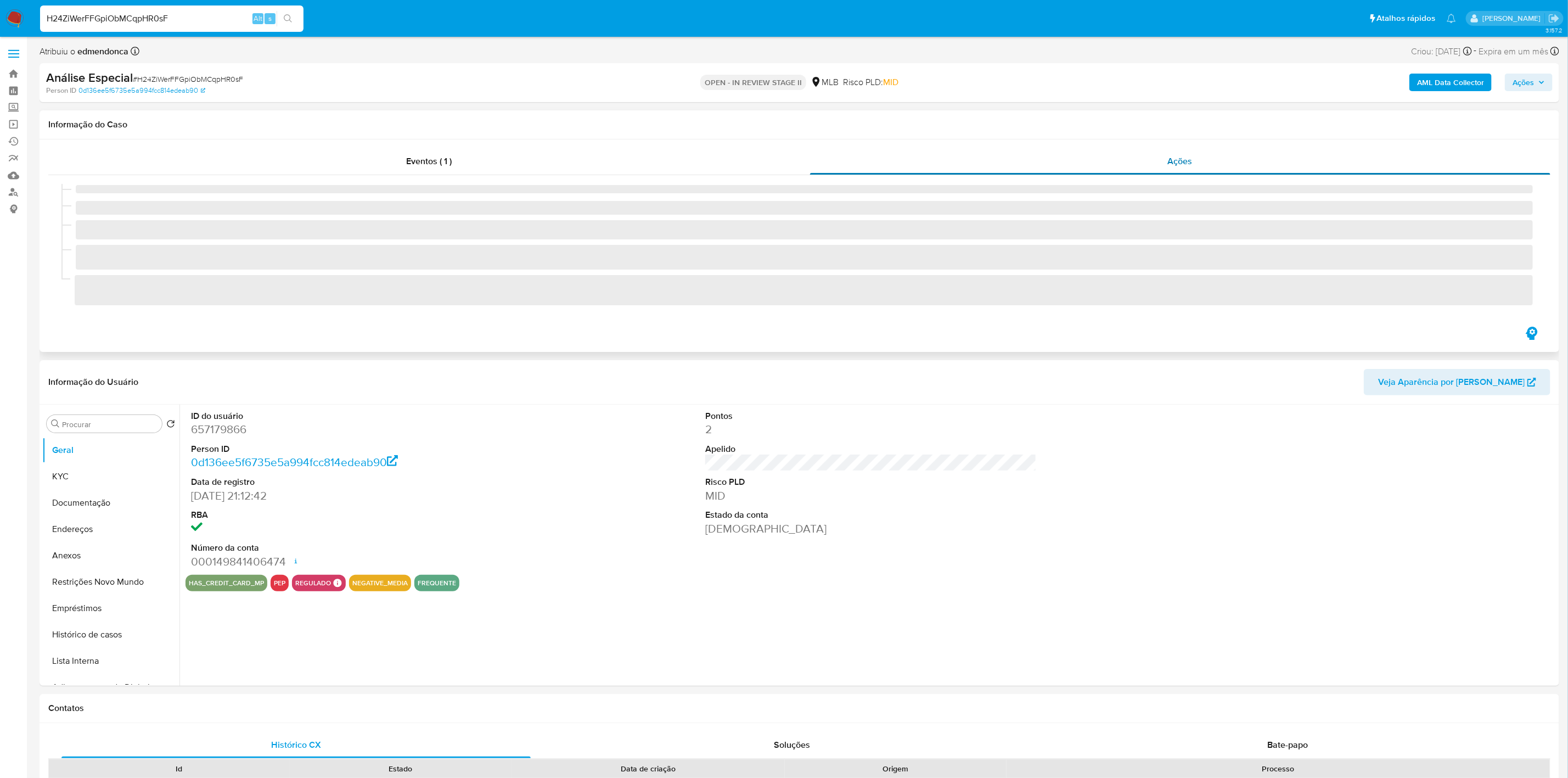
select select "10"
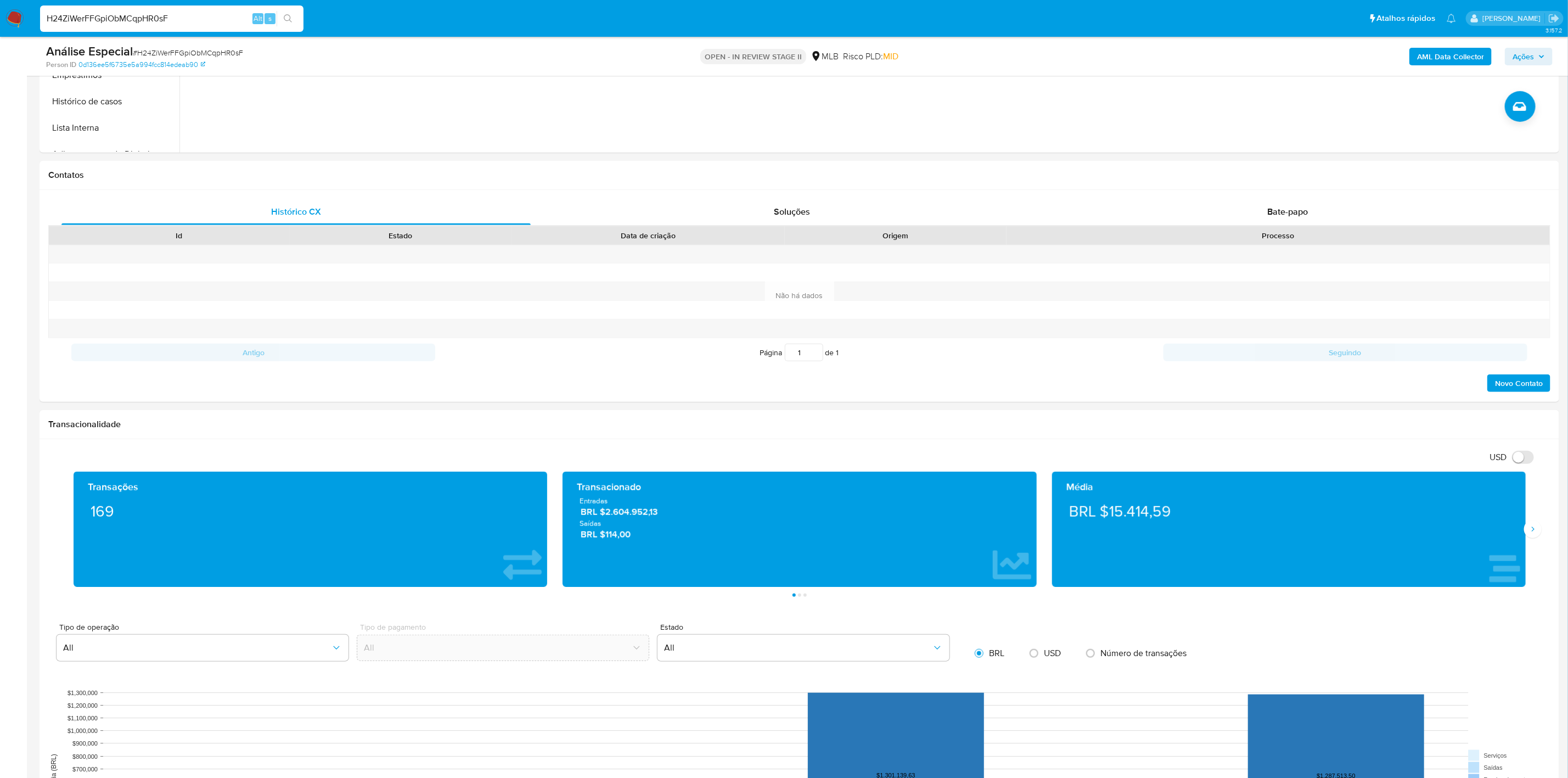
scroll to position [329, 0]
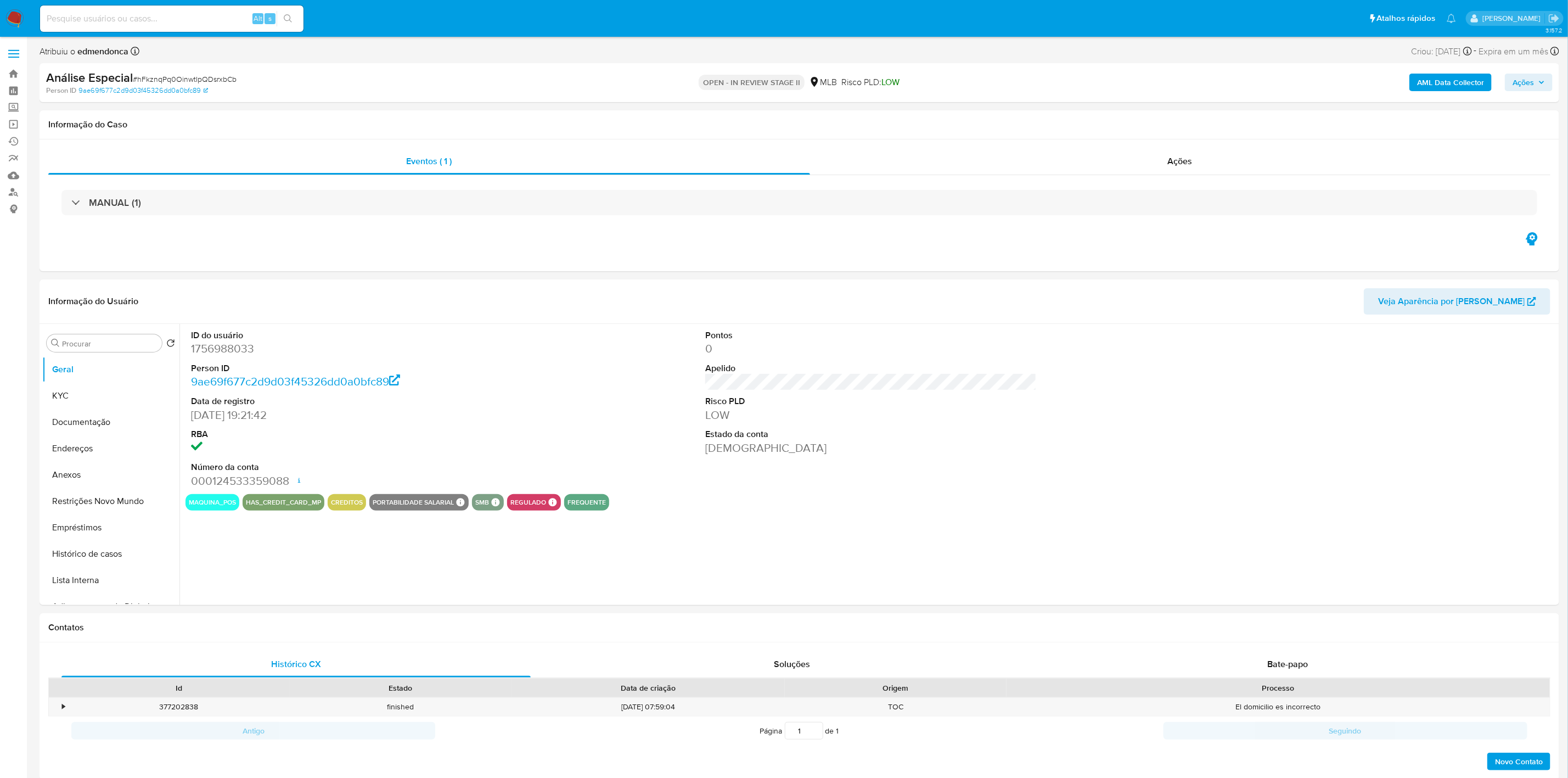
select select "10"
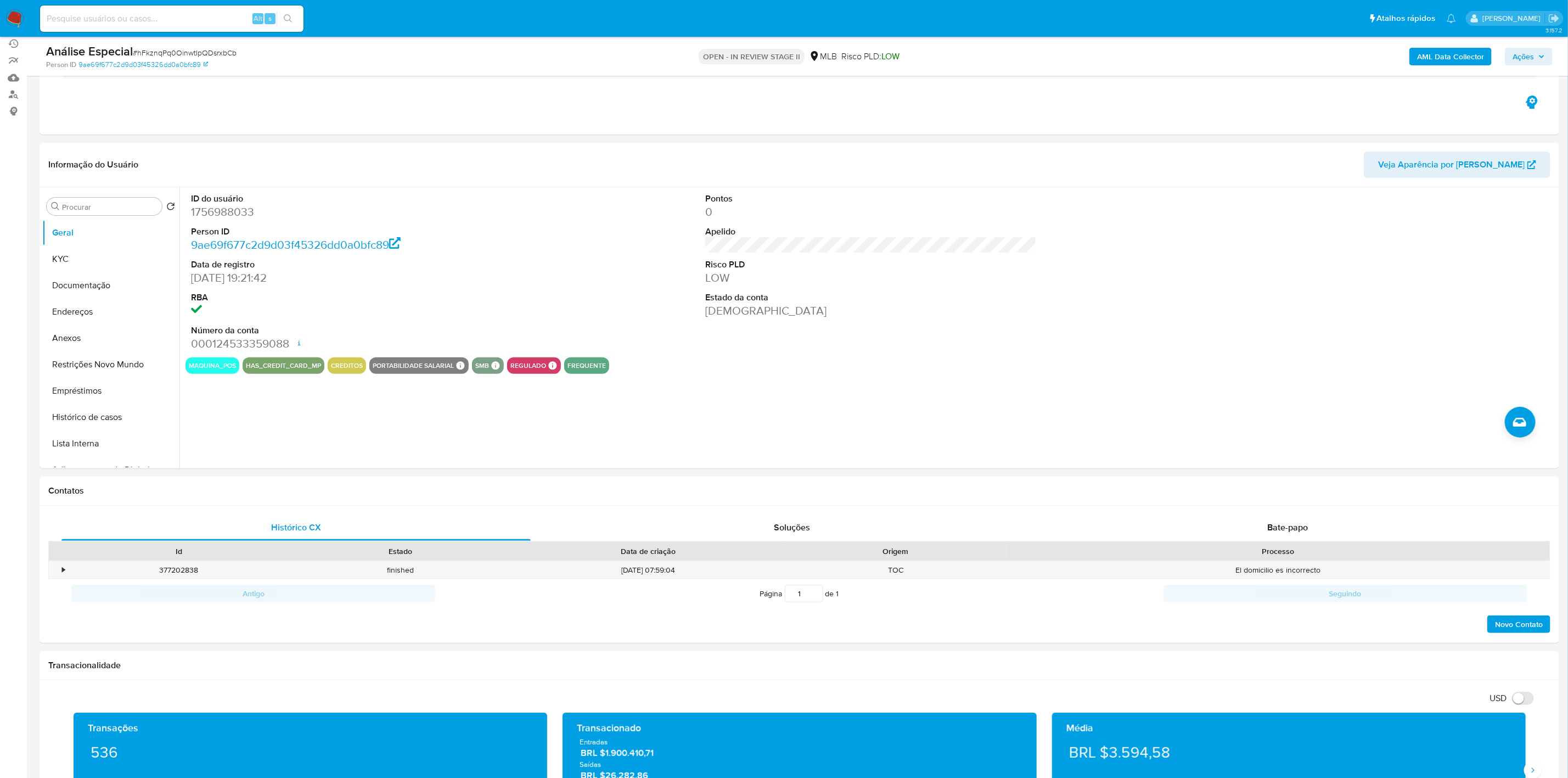
scroll to position [247, 0]
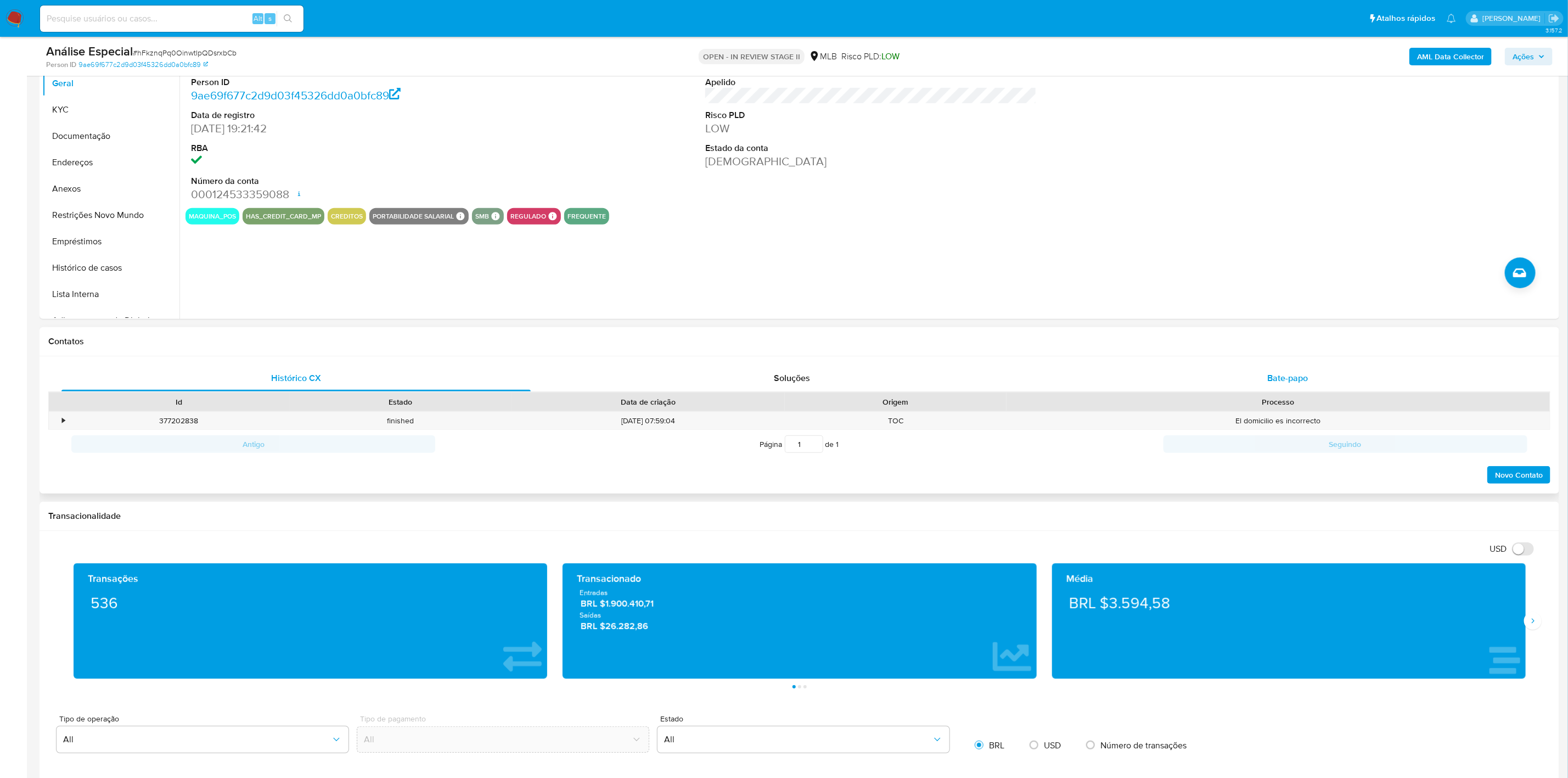
drag, startPoint x: 1341, startPoint y: 372, endPoint x: 1332, endPoint y: 369, distance: 9.5
click at [1341, 372] on div "Bate-papo" at bounding box center [1287, 378] width 469 height 26
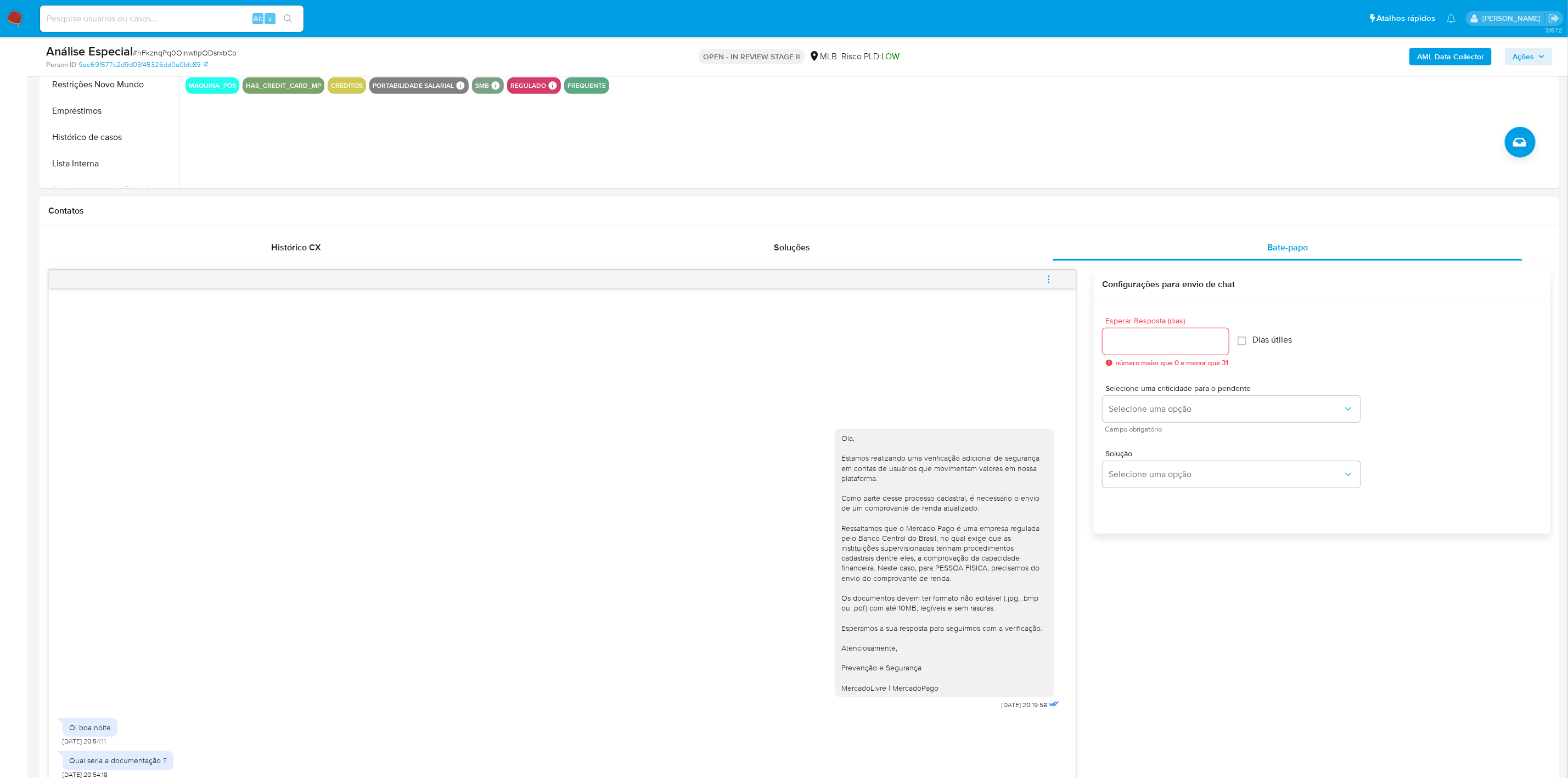
scroll to position [577, 0]
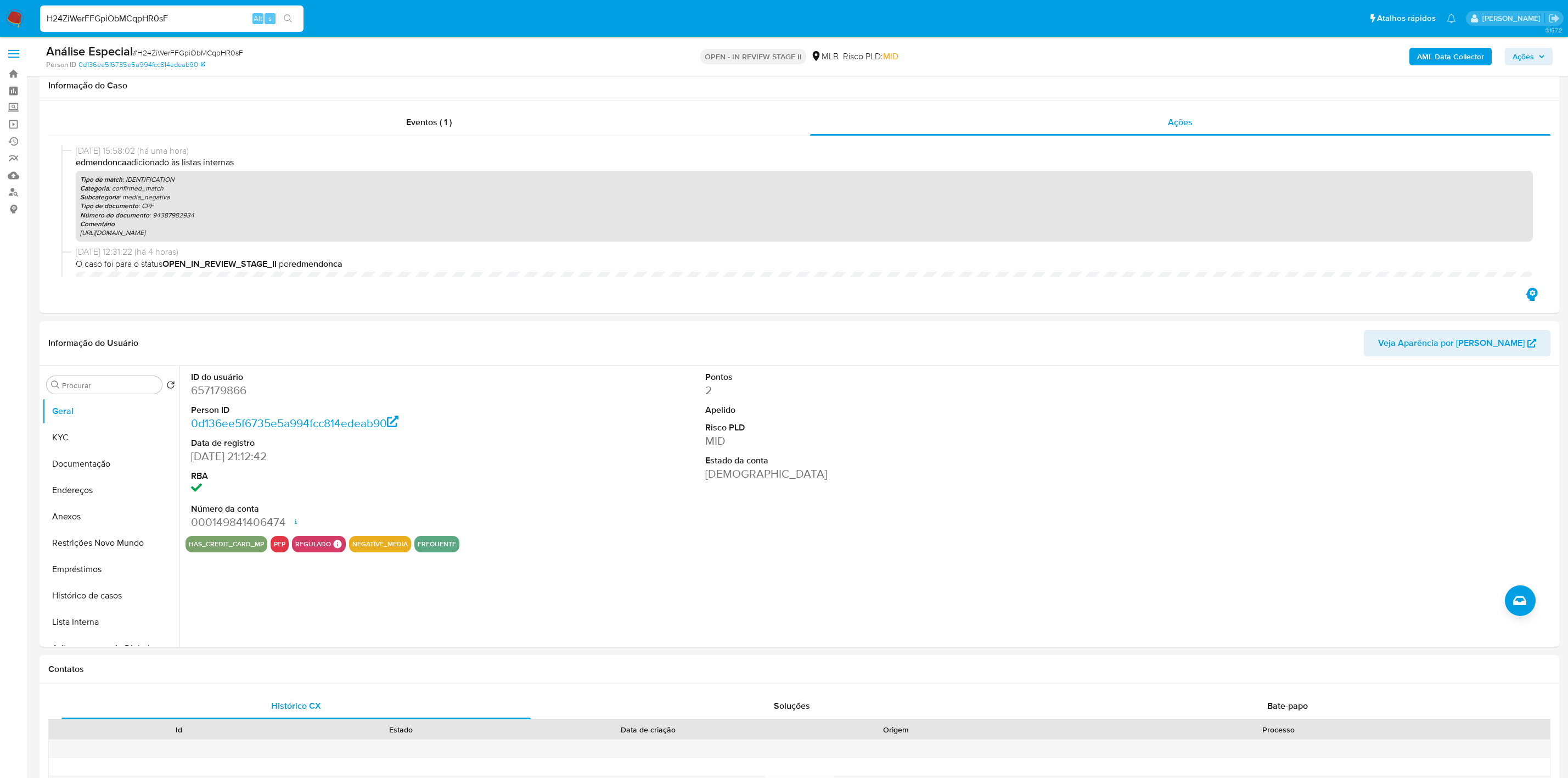
select select "10"
click at [184, 12] on input "H24ZiWerFFGpiObMCqpHR0sF" at bounding box center [172, 19] width 263 height 14
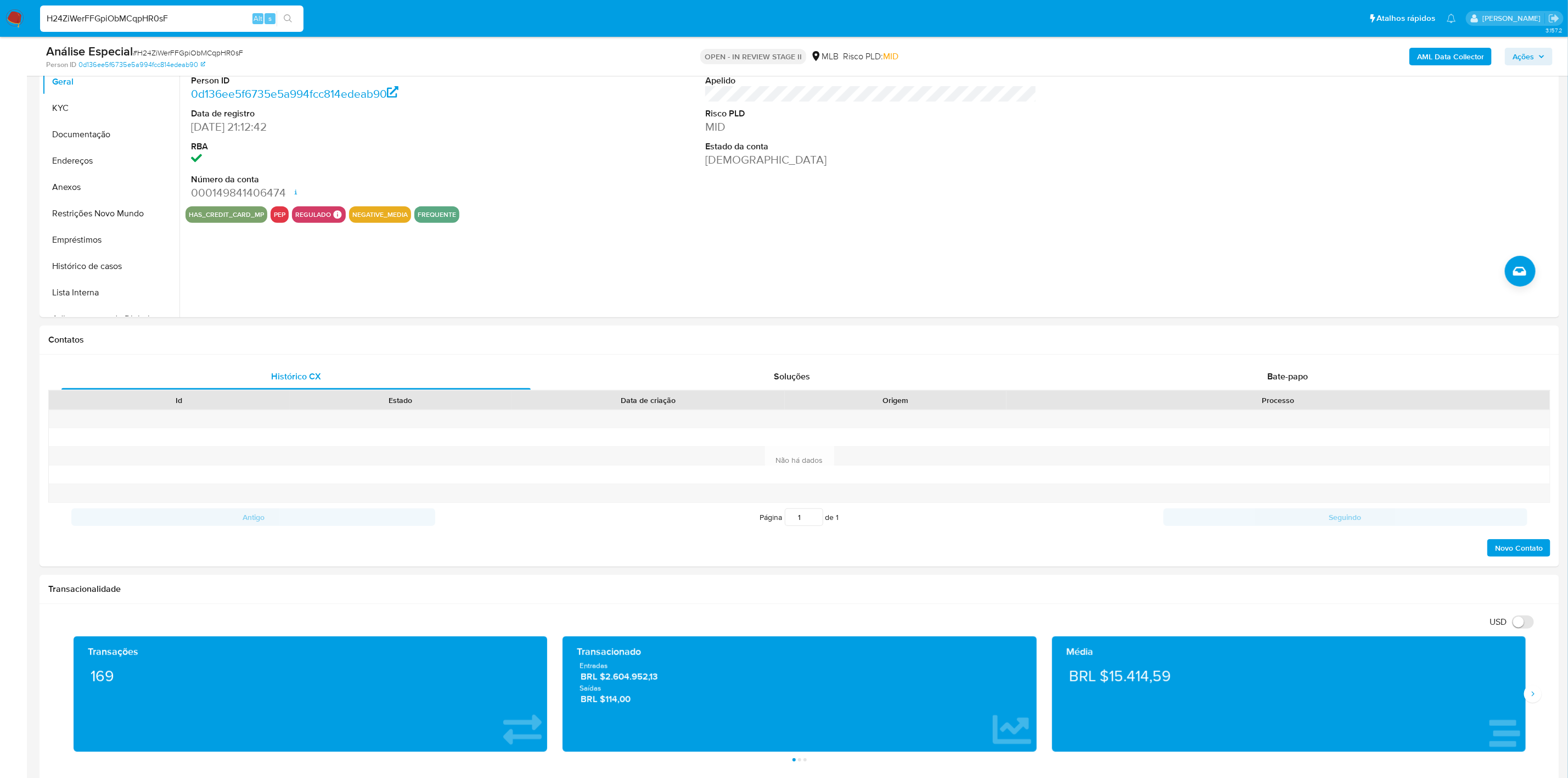
scroll to position [851, 0]
click at [184, 12] on input "H24ZiWerFFGpiObMCqpHR0sF" at bounding box center [172, 19] width 263 height 14
type input "gv2GkITpat0cVjbkqDmNPYSs"
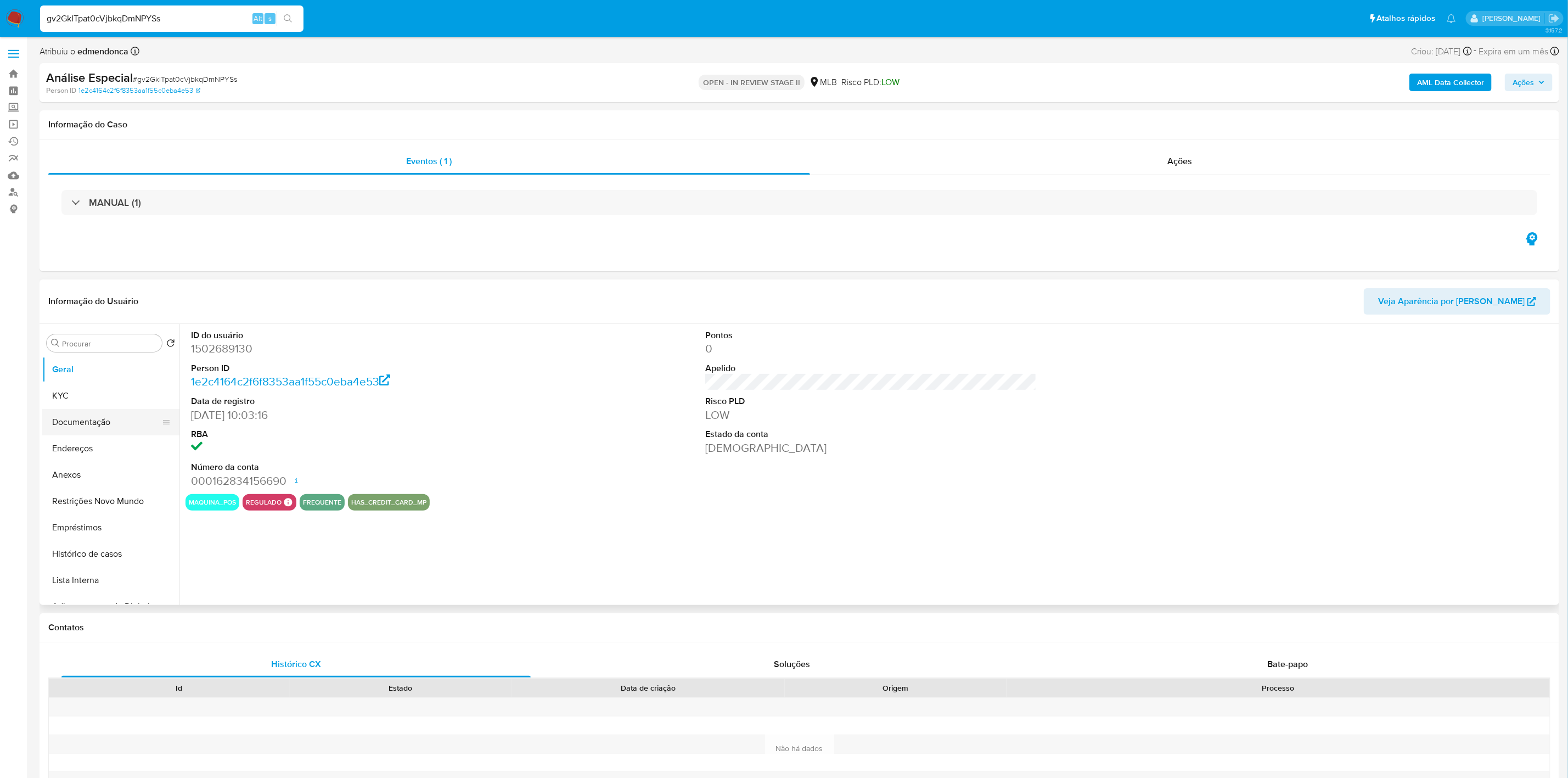
click at [94, 422] on button "Documentação" at bounding box center [106, 422] width 129 height 26
select select "10"
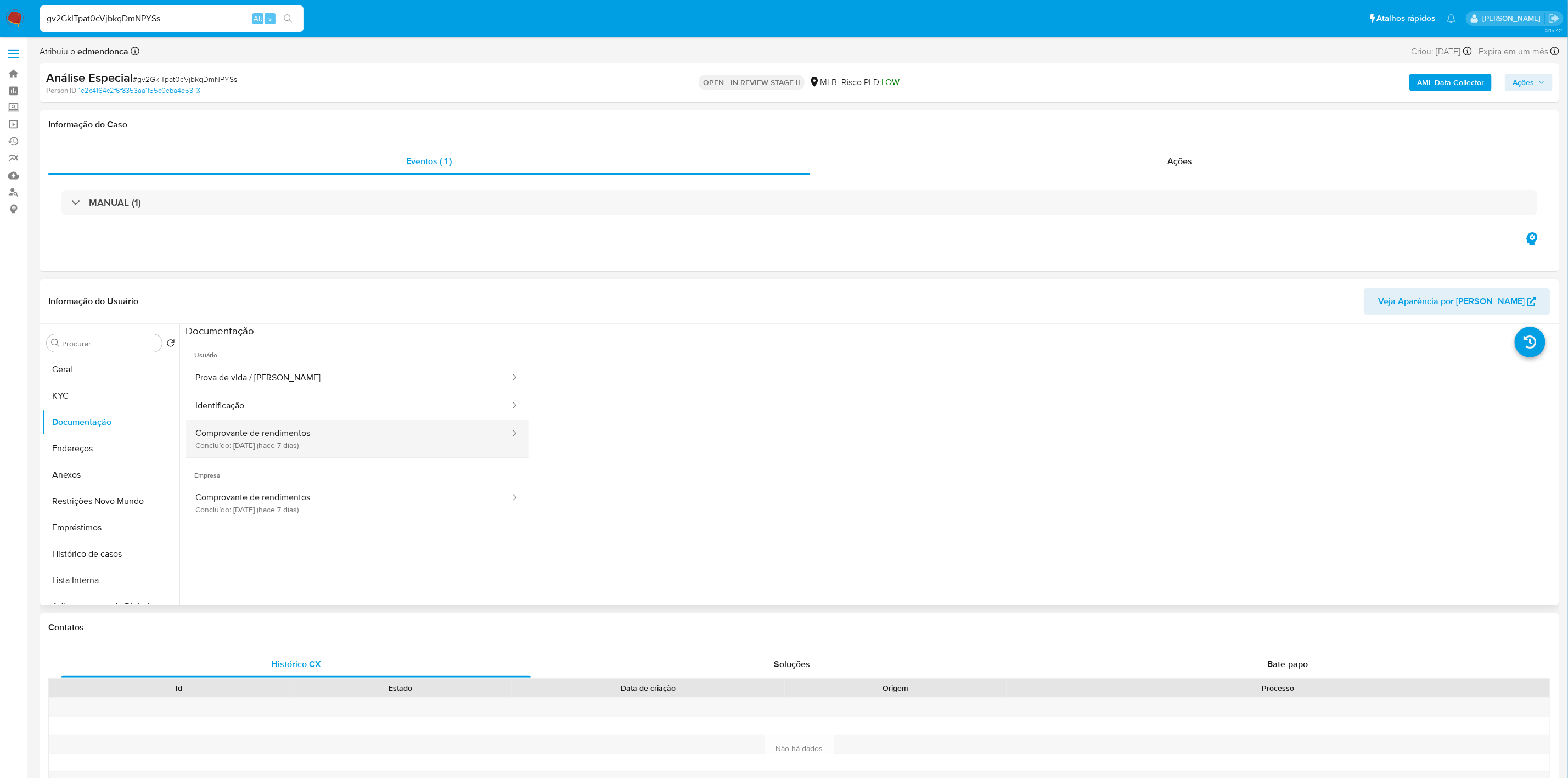
click at [265, 428] on button "Comprovante de rendimentos Concluído: 26/08/2025 (hace 7 días)" at bounding box center [348, 439] width 325 height 38
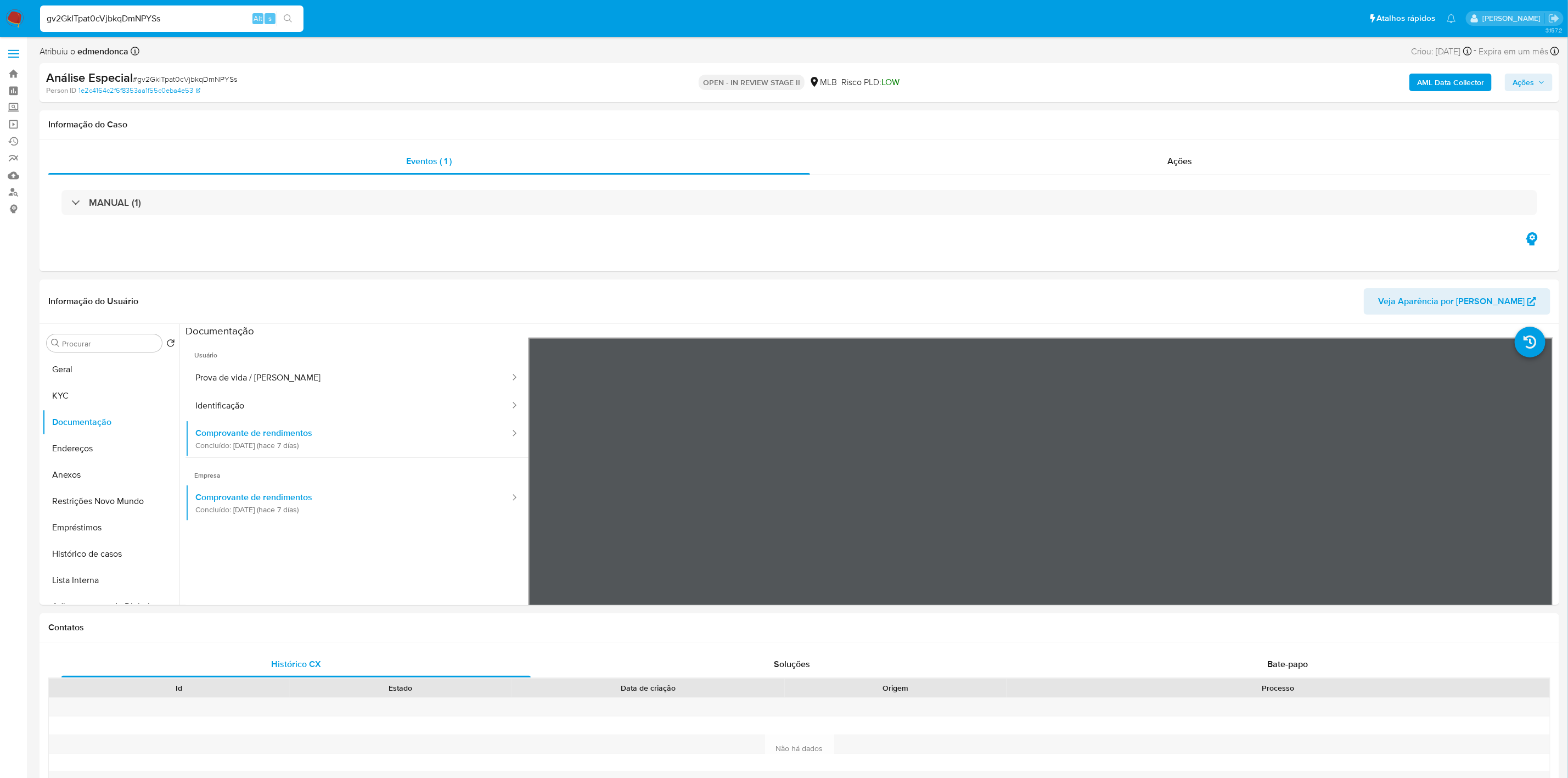
click at [204, 12] on input "gv2GkITpat0cVjbkqDmNPYSs" at bounding box center [172, 19] width 263 height 14
paste input "kDse1gKJTUkw8FF3R9fWMyGX"
type input "kDse1gKJTUkw8FF3R9fWMyGX"
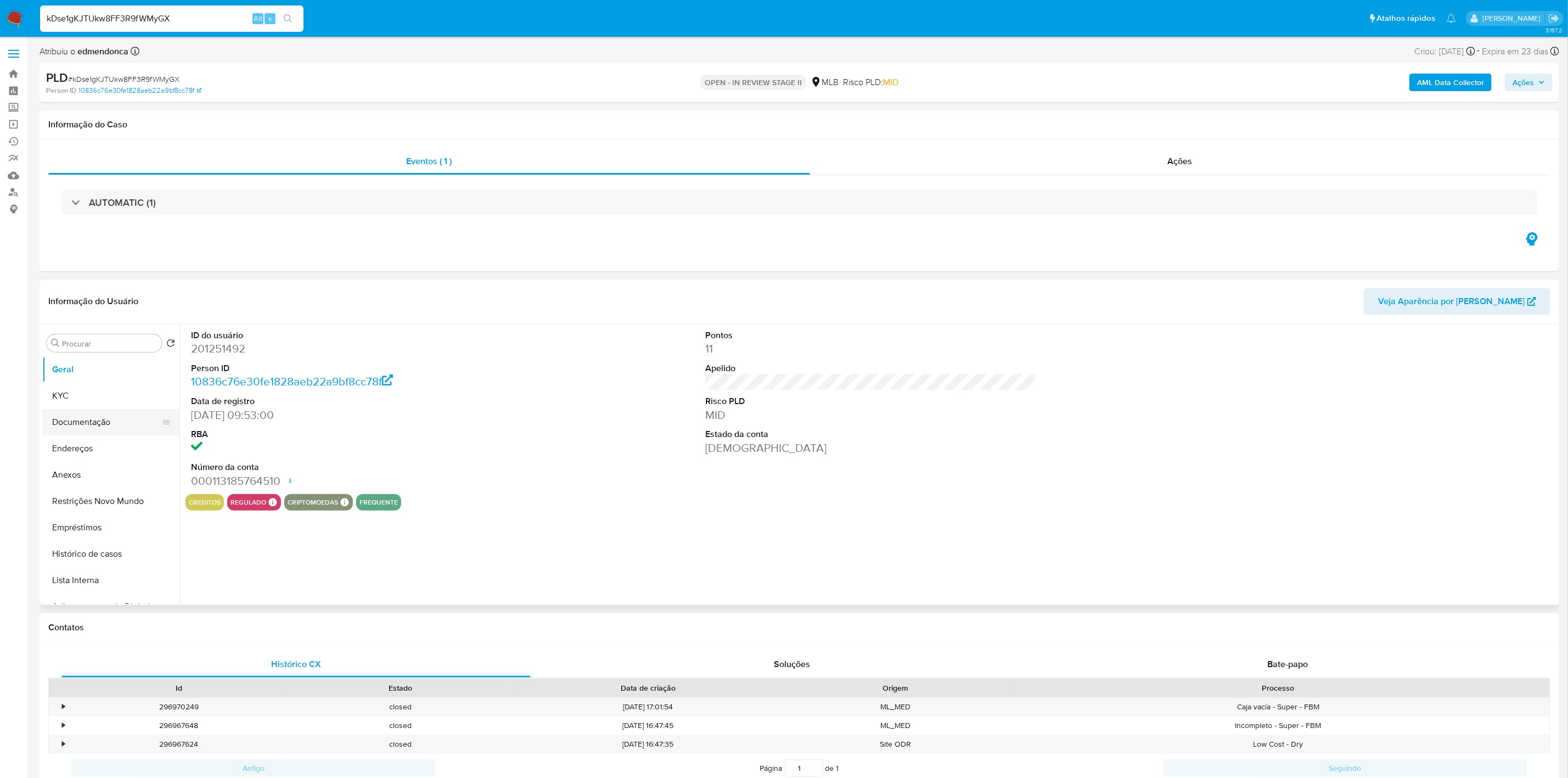
click at [68, 422] on button "Documentação" at bounding box center [106, 422] width 129 height 26
select select "10"
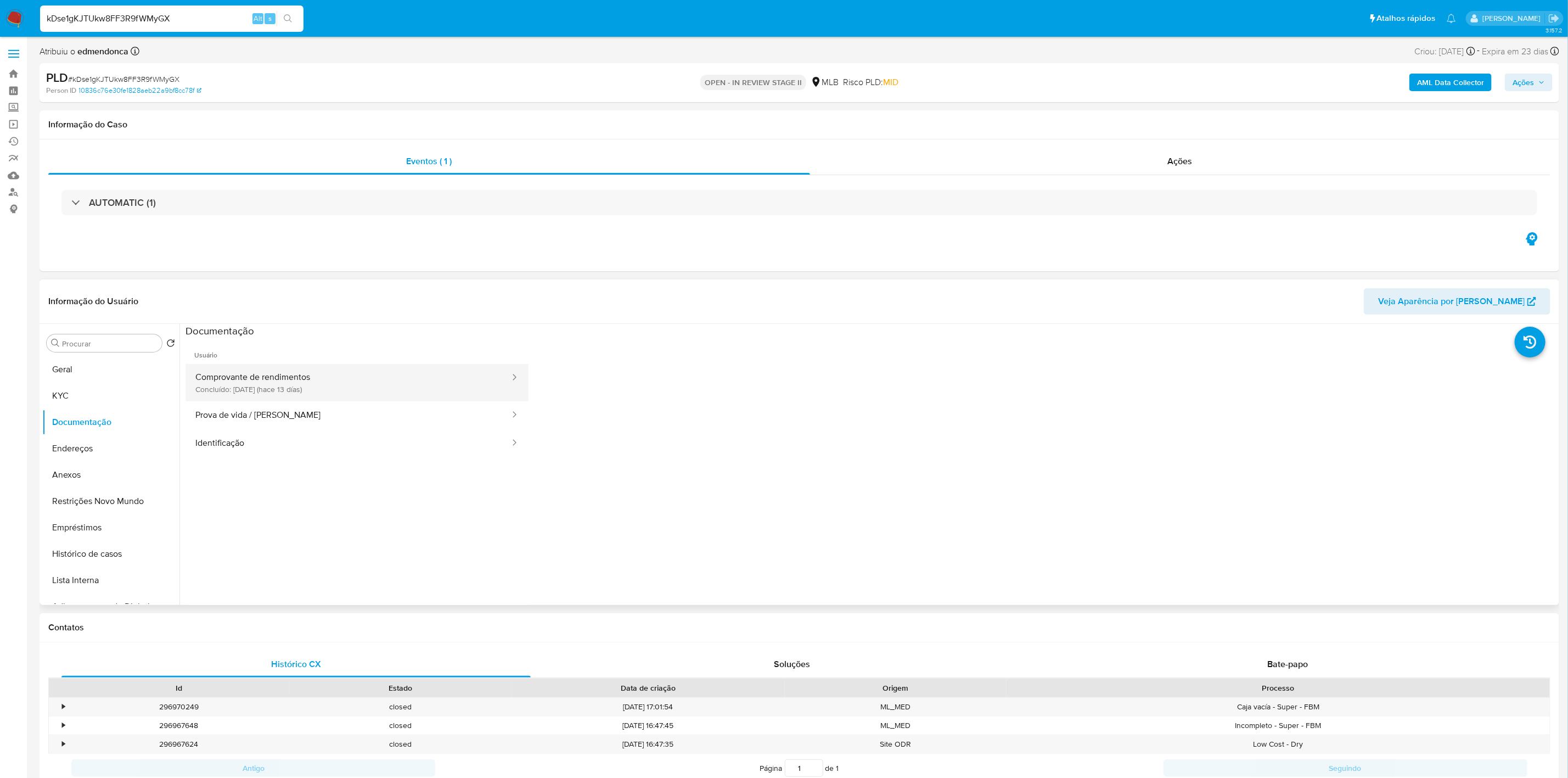
click at [257, 387] on button "Comprovante de rendimentos Concluído: 20/08/2025 (hace 13 días)" at bounding box center [348, 383] width 325 height 38
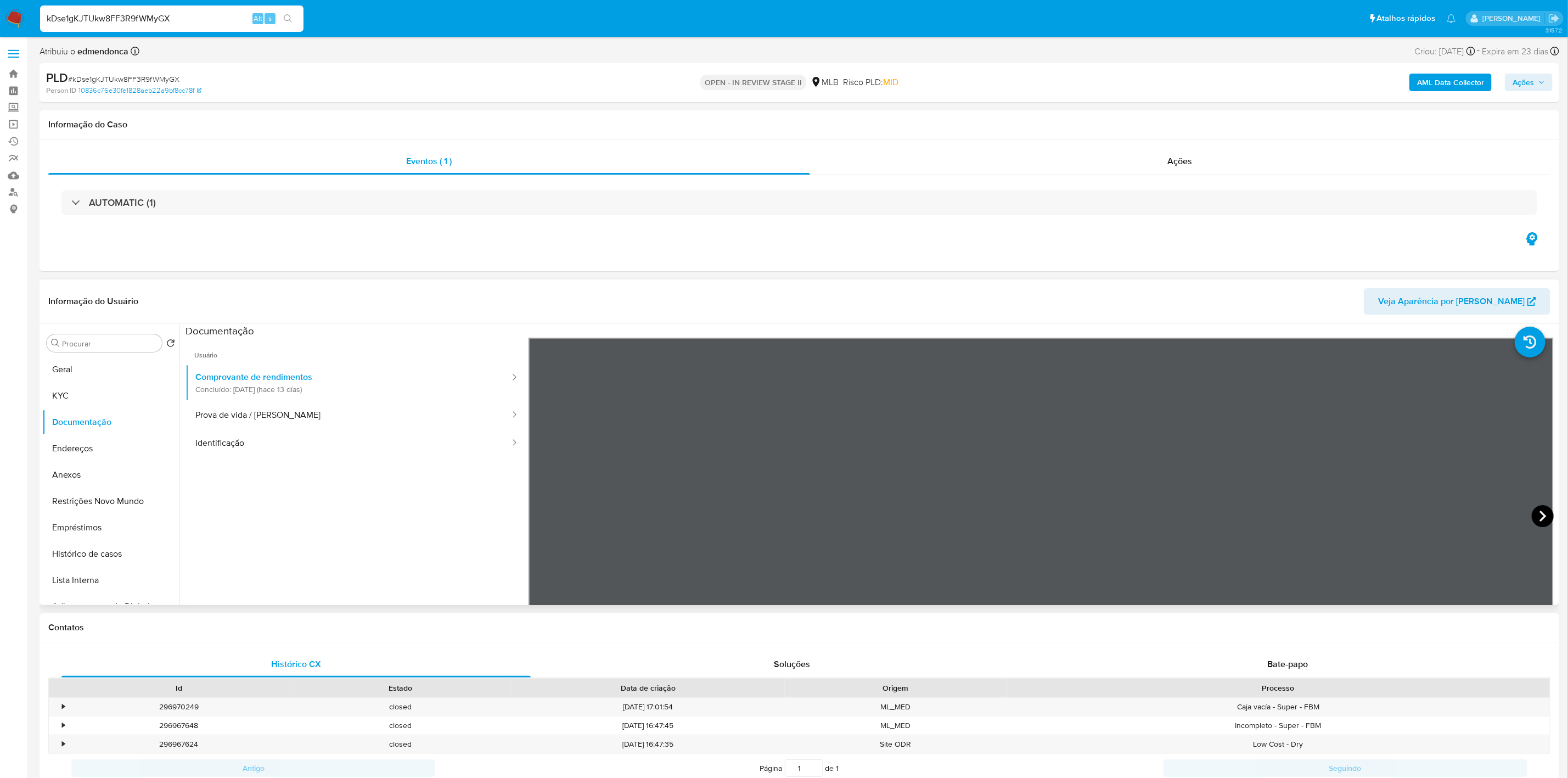
click at [1537, 514] on icon at bounding box center [1543, 516] width 22 height 22
click at [84, 389] on button "KYC" at bounding box center [106, 396] width 129 height 26
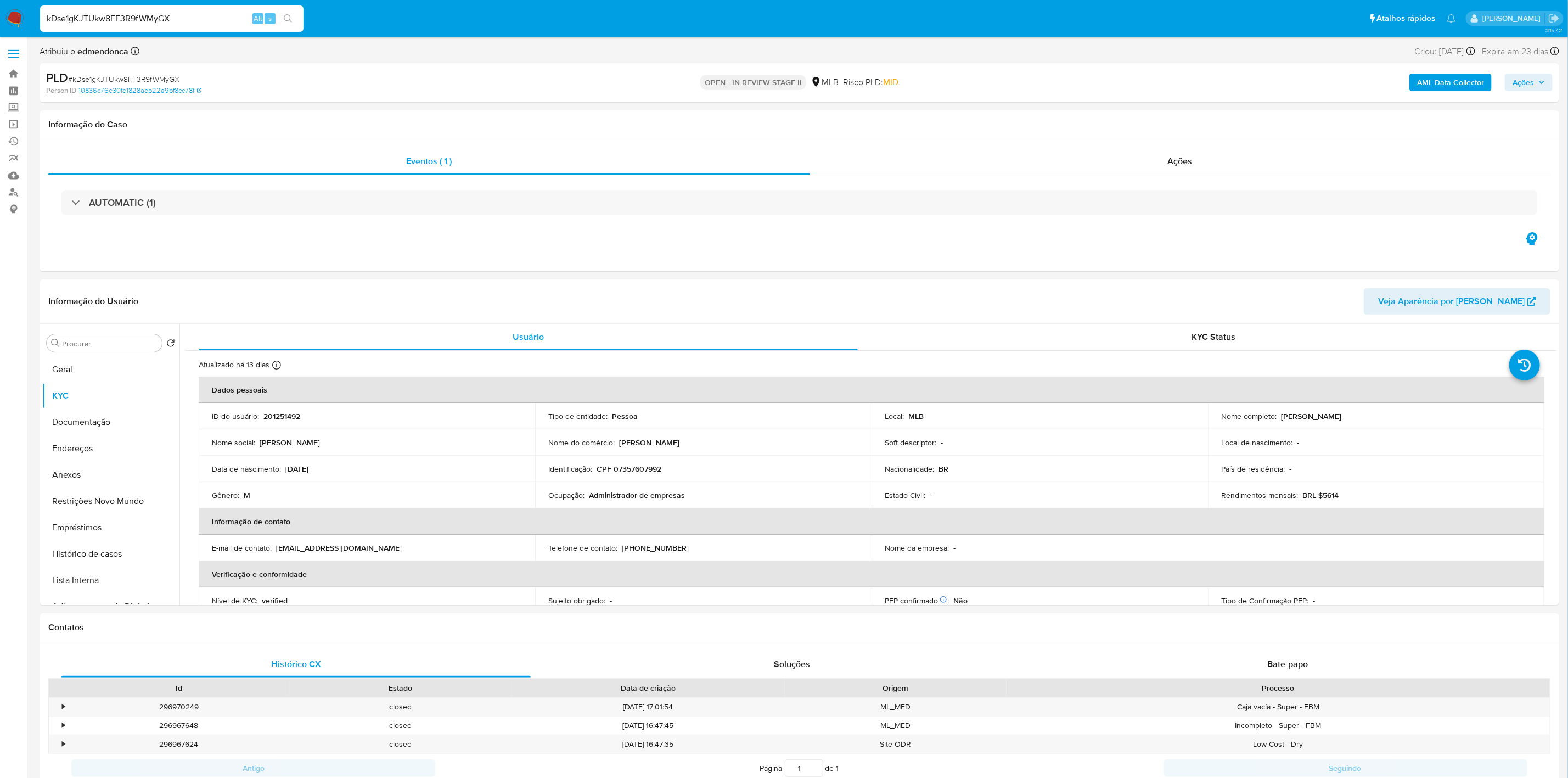
click at [140, 19] on input "kDse1gKJTUkw8FF3R9fWMyGX" at bounding box center [172, 19] width 263 height 14
paste input "97yVB7GR6QwFSCDSQWKMqrOZ"
type input "97yVB7GR6QwFSCDSQWKMqrOZ"
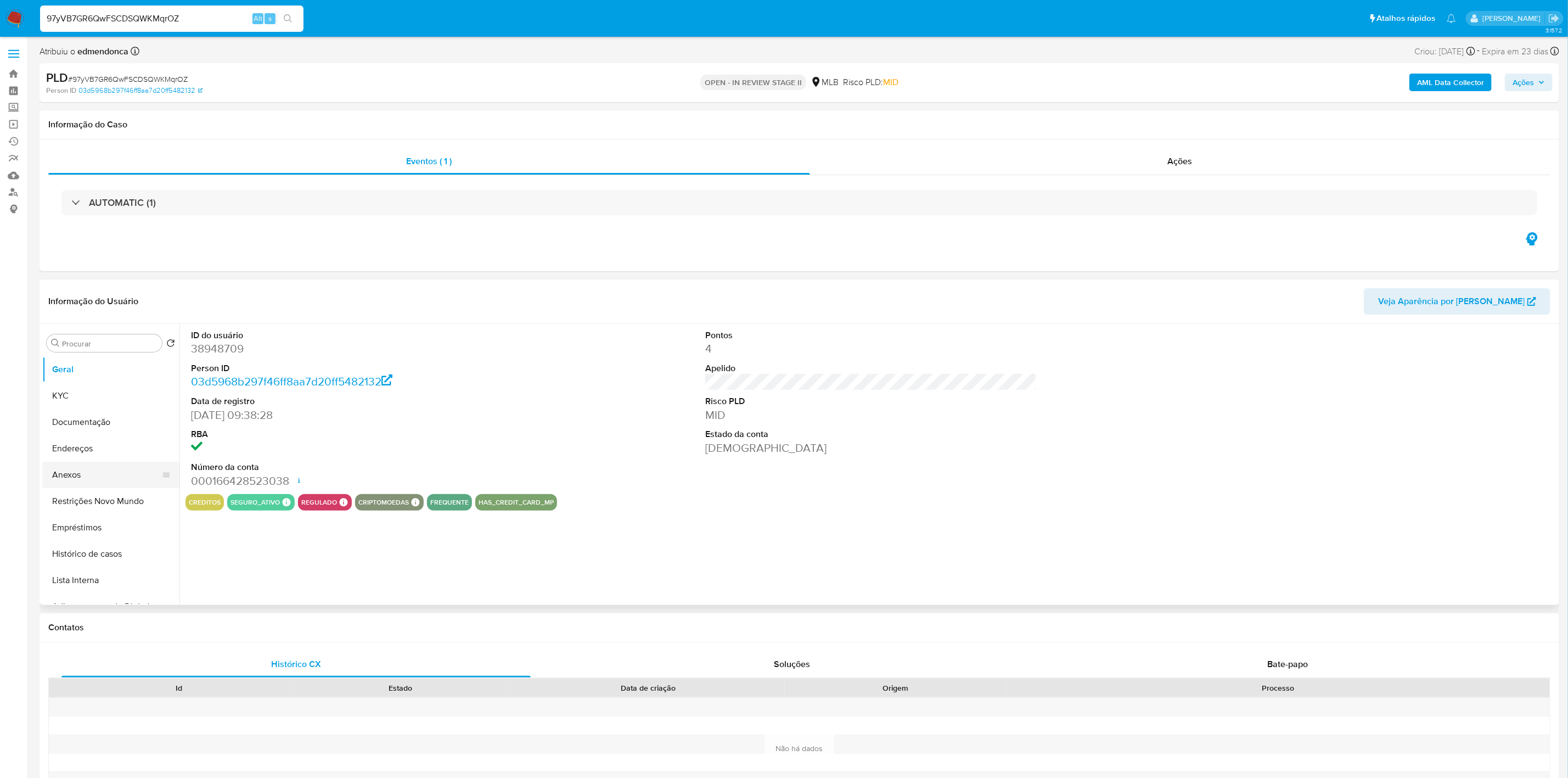
select select "10"
click at [95, 426] on button "Documentação" at bounding box center [106, 422] width 129 height 26
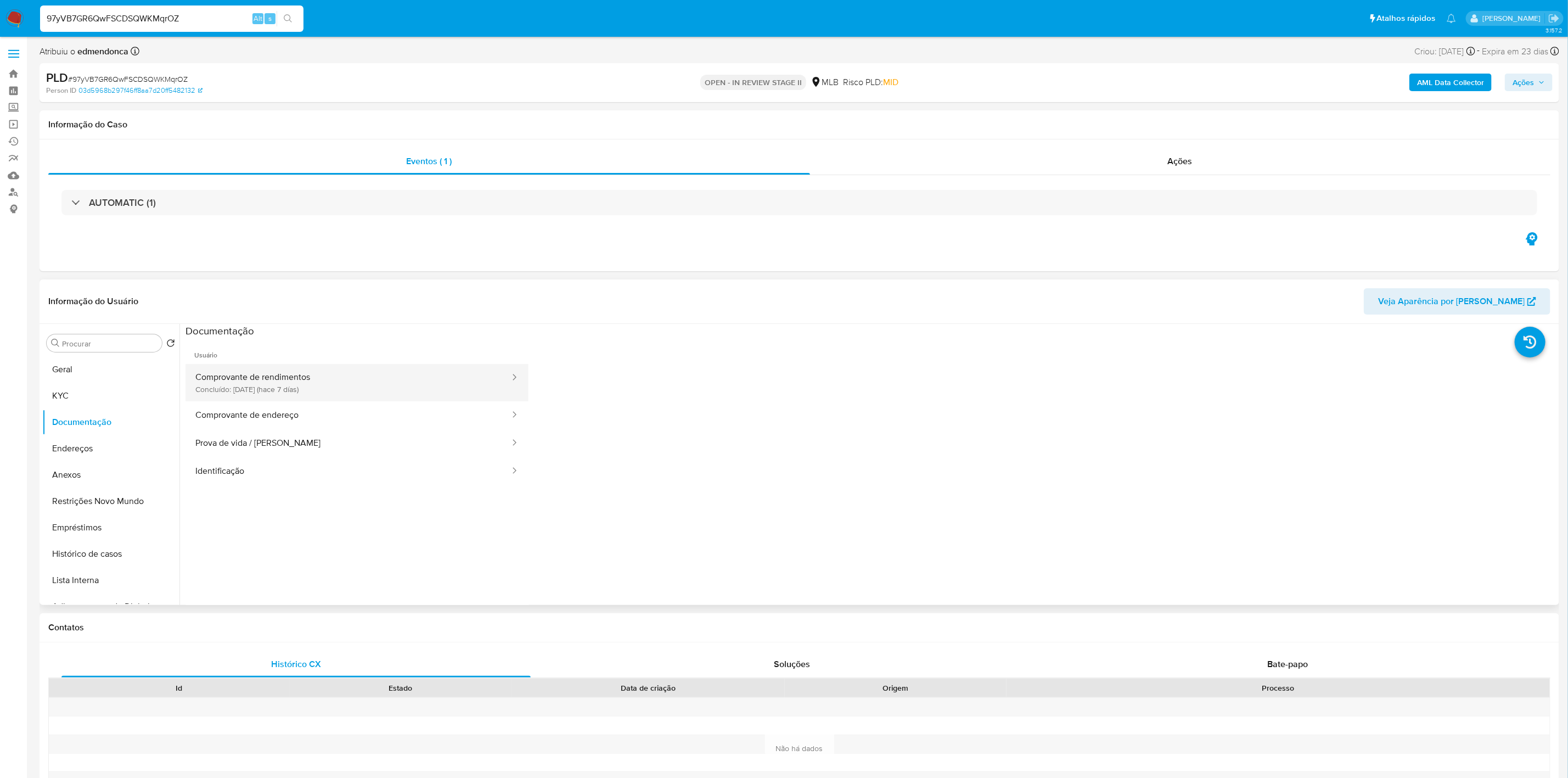
click at [299, 384] on button "Comprovante de rendimentos Concluído: 26/08/2025 (hace 7 días)" at bounding box center [348, 383] width 325 height 38
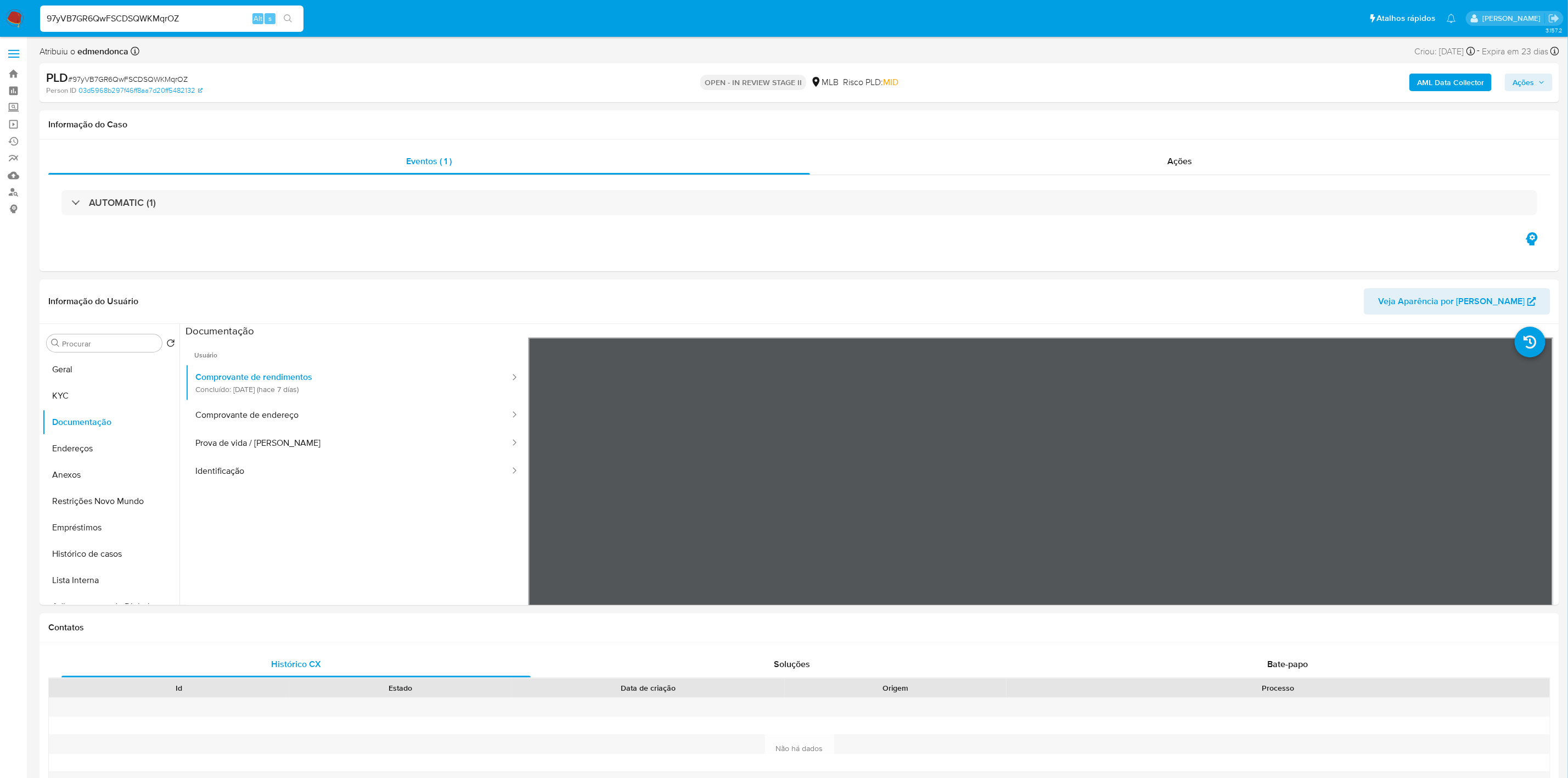
click at [147, 18] on input "97yVB7GR6QwFSCDSQWKMqrOZ" at bounding box center [172, 19] width 263 height 14
paste input "QgwaCfwF08ly8EmGxQjQz1R1"
type input "QgwaCfwF08ly8EmGxQjQz1R1"
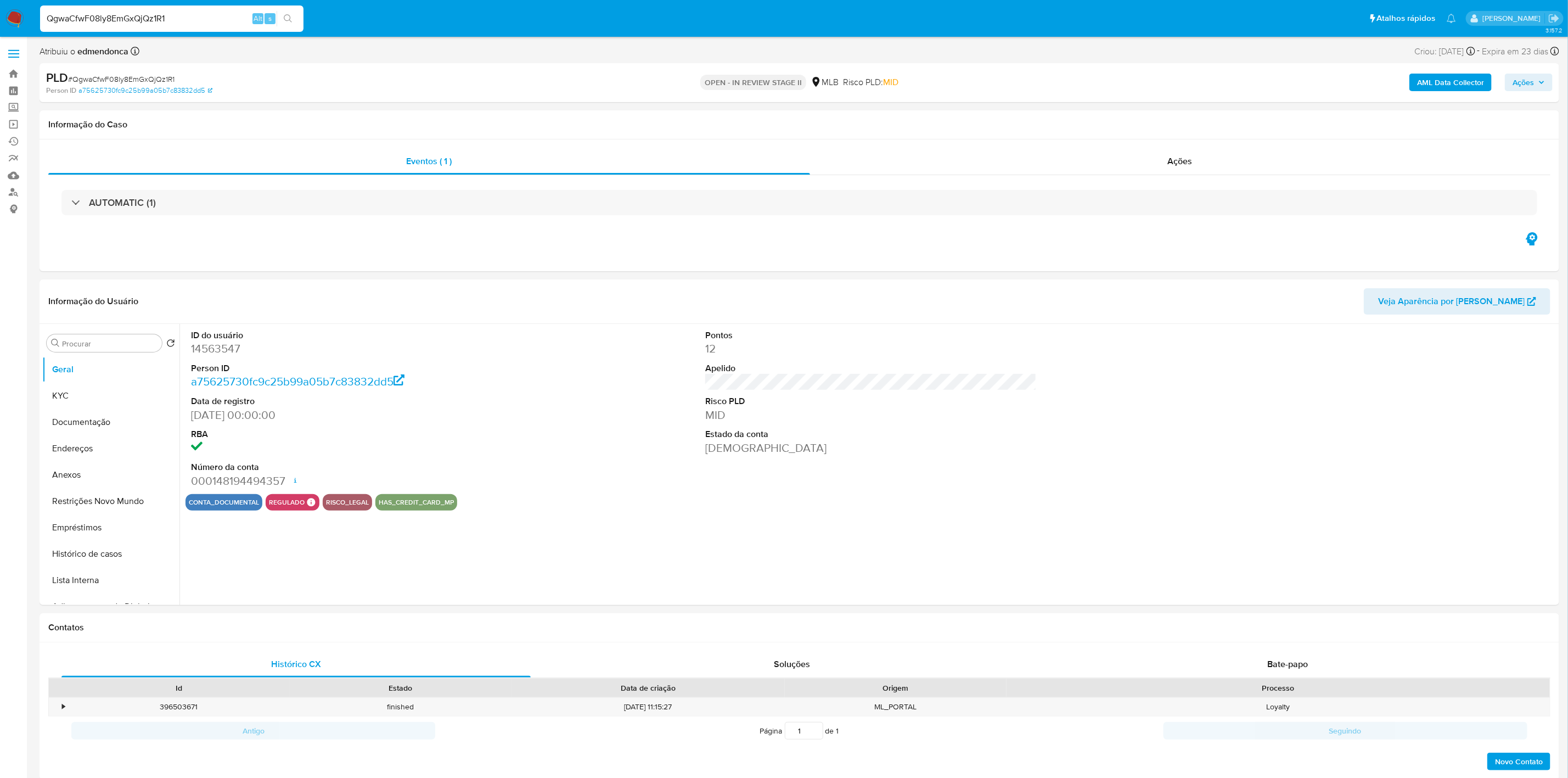
select select "10"
click at [708, 402] on dt "Risco PLD" at bounding box center [870, 401] width 332 height 12
click at [66, 424] on button "Documentação" at bounding box center [106, 422] width 129 height 26
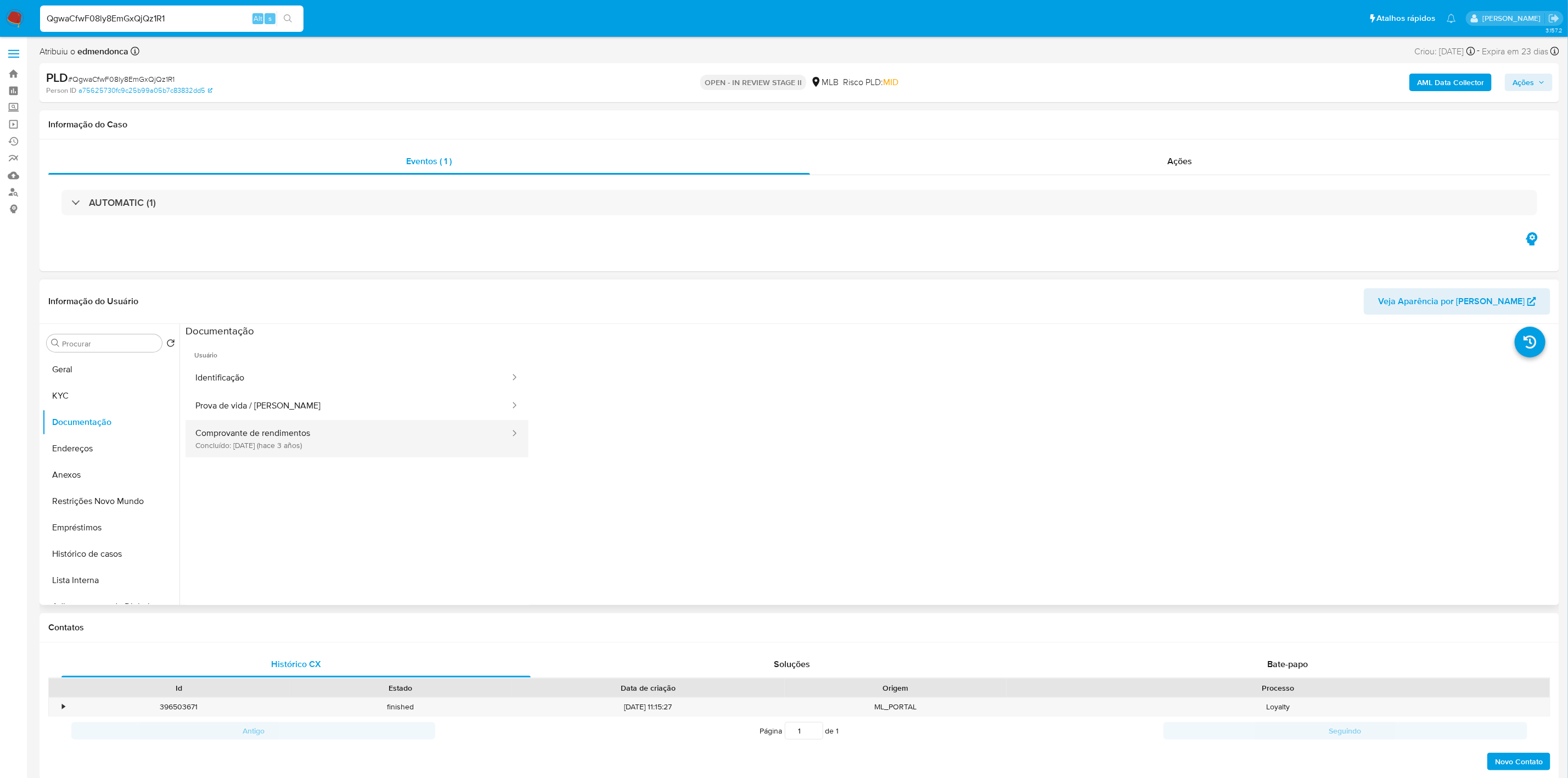
click at [295, 440] on button "Comprovante de rendimentos Concluído: 26/06/2022 (hace 3 años)" at bounding box center [348, 439] width 325 height 38
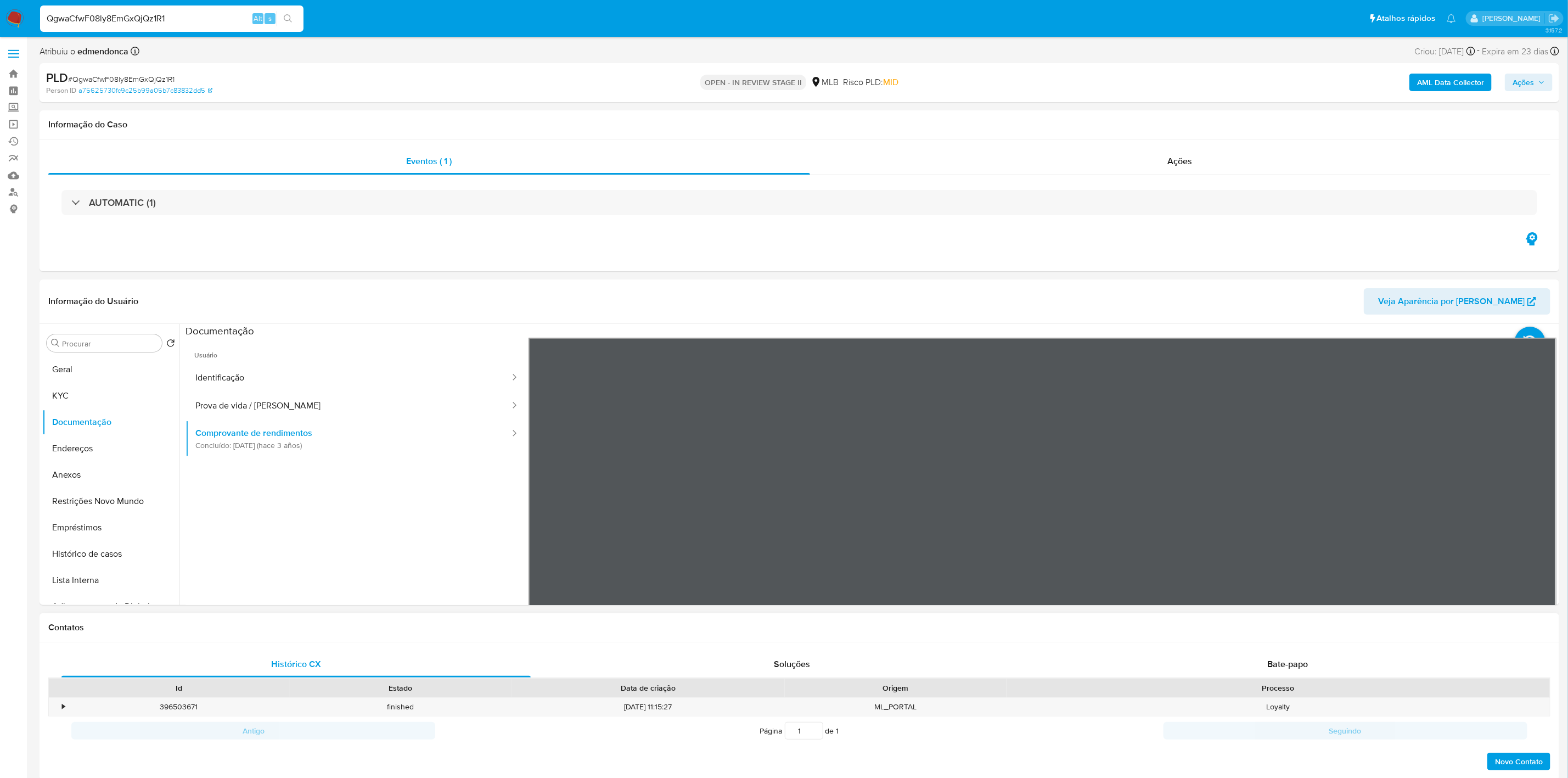
click at [1100, 301] on div "Informação do Usuário Veja Aparência por Pessoa Procurar Retornar ao pedido pad…" at bounding box center [799, 443] width 1519 height 326
click at [198, 18] on input "QgwaCfwF08ly8EmGxQjQz1R1" at bounding box center [172, 19] width 263 height 14
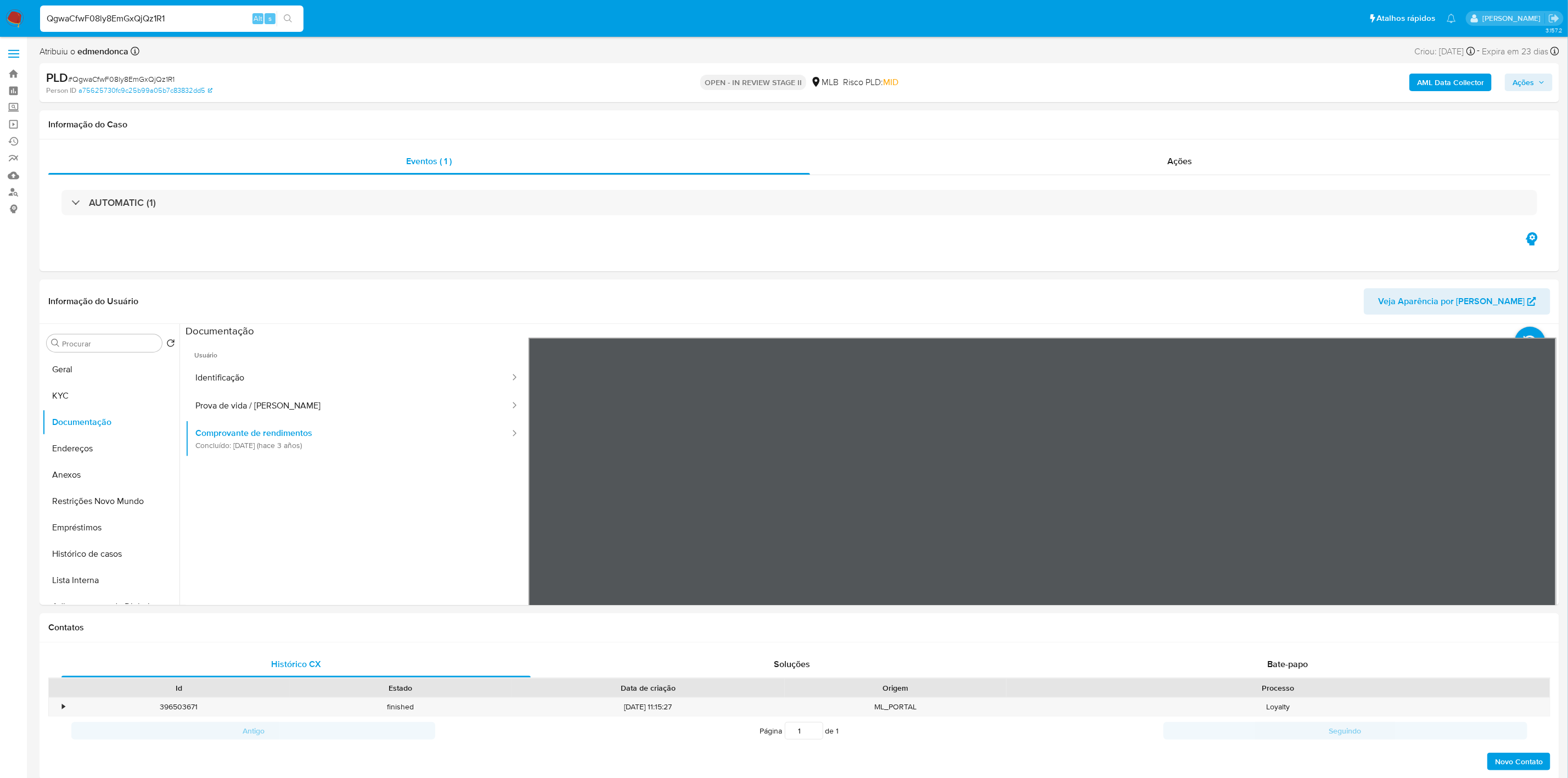
click at [198, 18] on input "QgwaCfwF08ly8EmGxQjQz1R1" at bounding box center [172, 19] width 263 height 14
paste input "h28fLHLPsqDvFt3cnCLEeYYg"
type input "h28fLHLPsqDvFt3cnCLEeYYg"
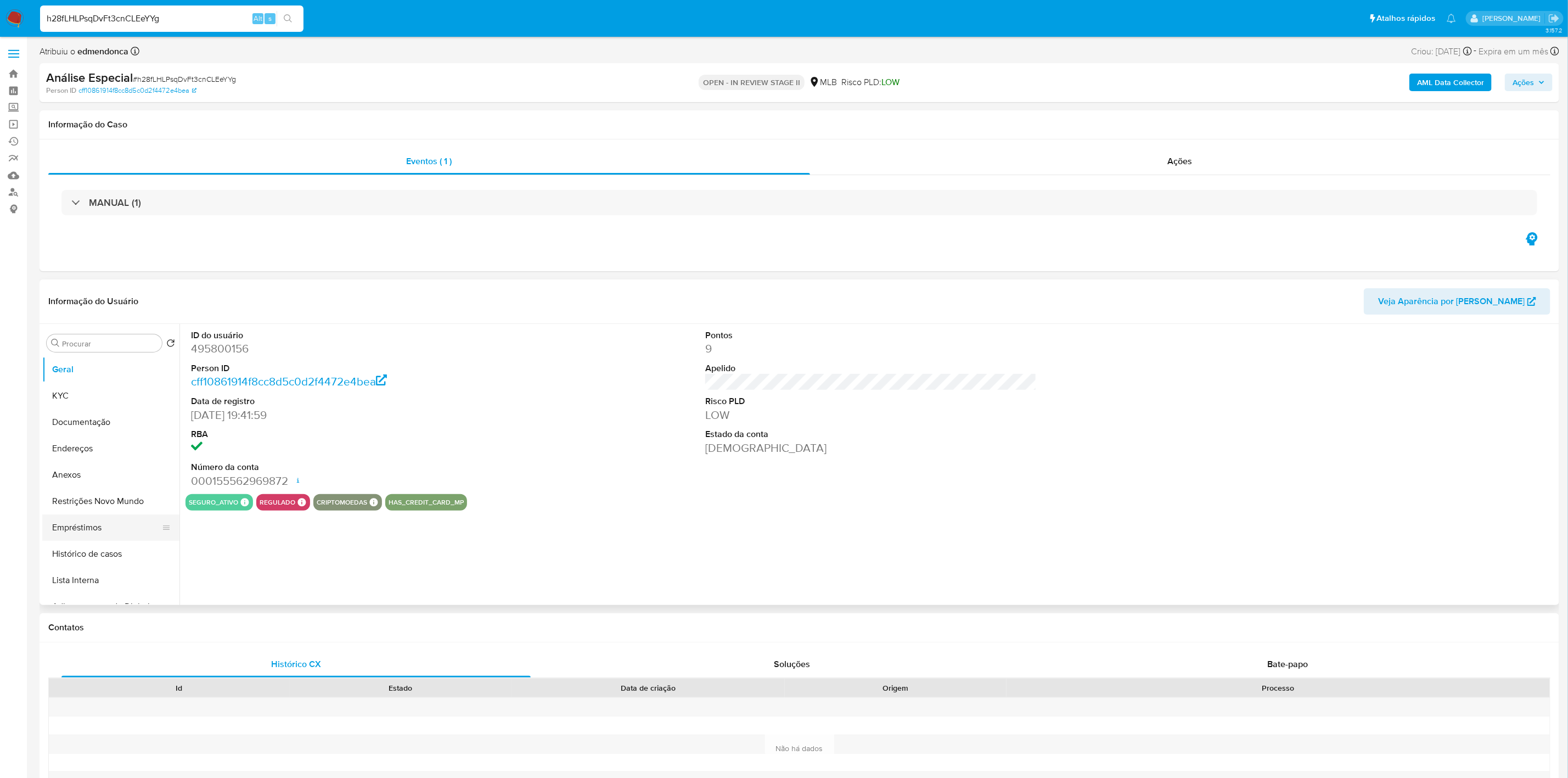
select select "10"
click at [83, 578] on button "Lista Interna" at bounding box center [106, 580] width 129 height 26
click at [85, 585] on button "Lista Interna" at bounding box center [106, 580] width 129 height 26
click at [85, 585] on button "Lista Interna" at bounding box center [106, 580] width 129 height 26
click at [83, 583] on button "Lista Interna" at bounding box center [106, 580] width 129 height 26
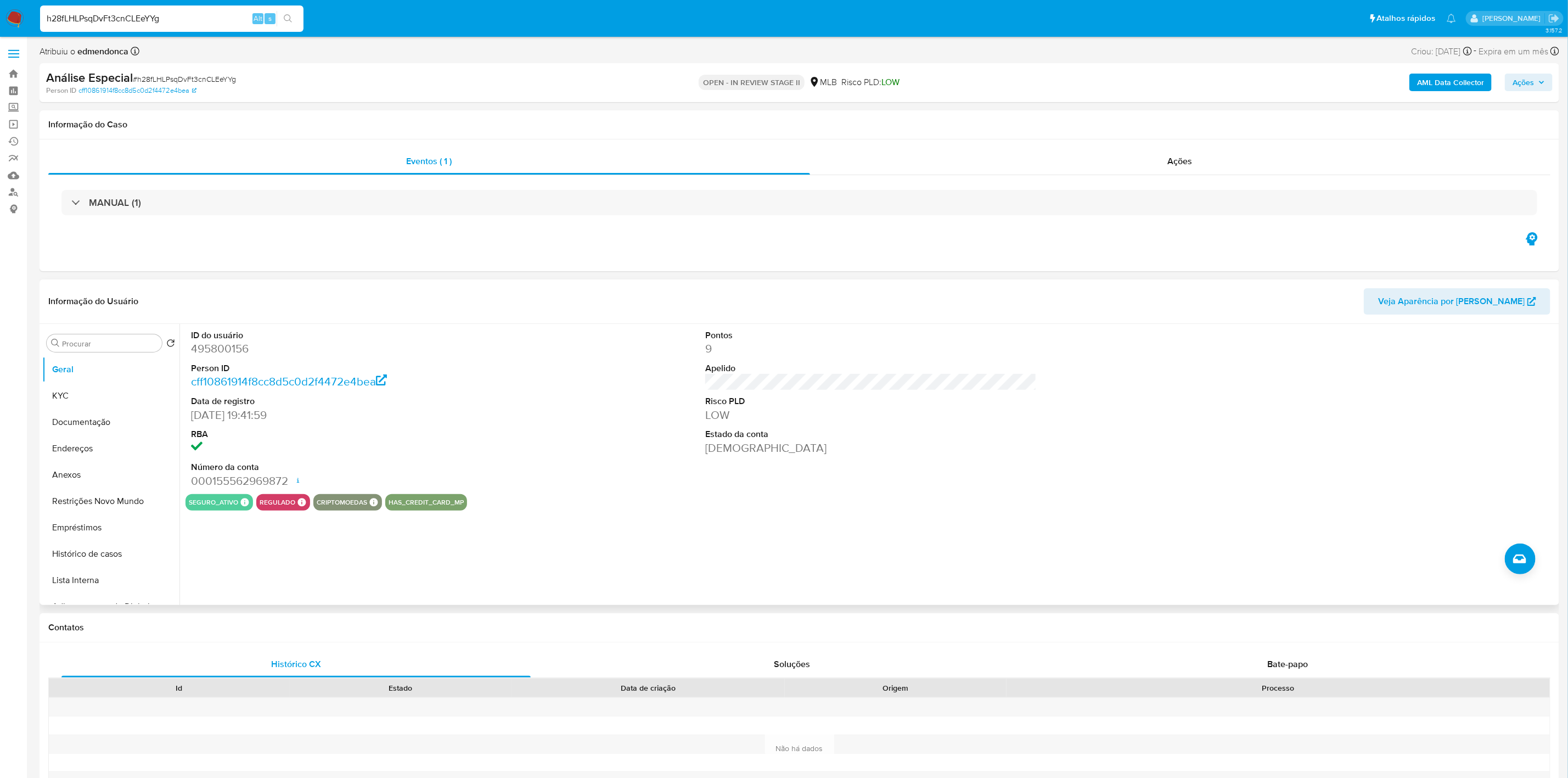
drag, startPoint x: 580, startPoint y: 436, endPoint x: 516, endPoint y: 434, distance: 64.0
click at [580, 437] on div "ID do usuário 495800156 Person ID cff10861914f8cc8d5c0d2f4472e4bea Data de regi…" at bounding box center [870, 408] width 1371 height 170
click at [89, 461] on button "Anexos" at bounding box center [106, 474] width 129 height 26
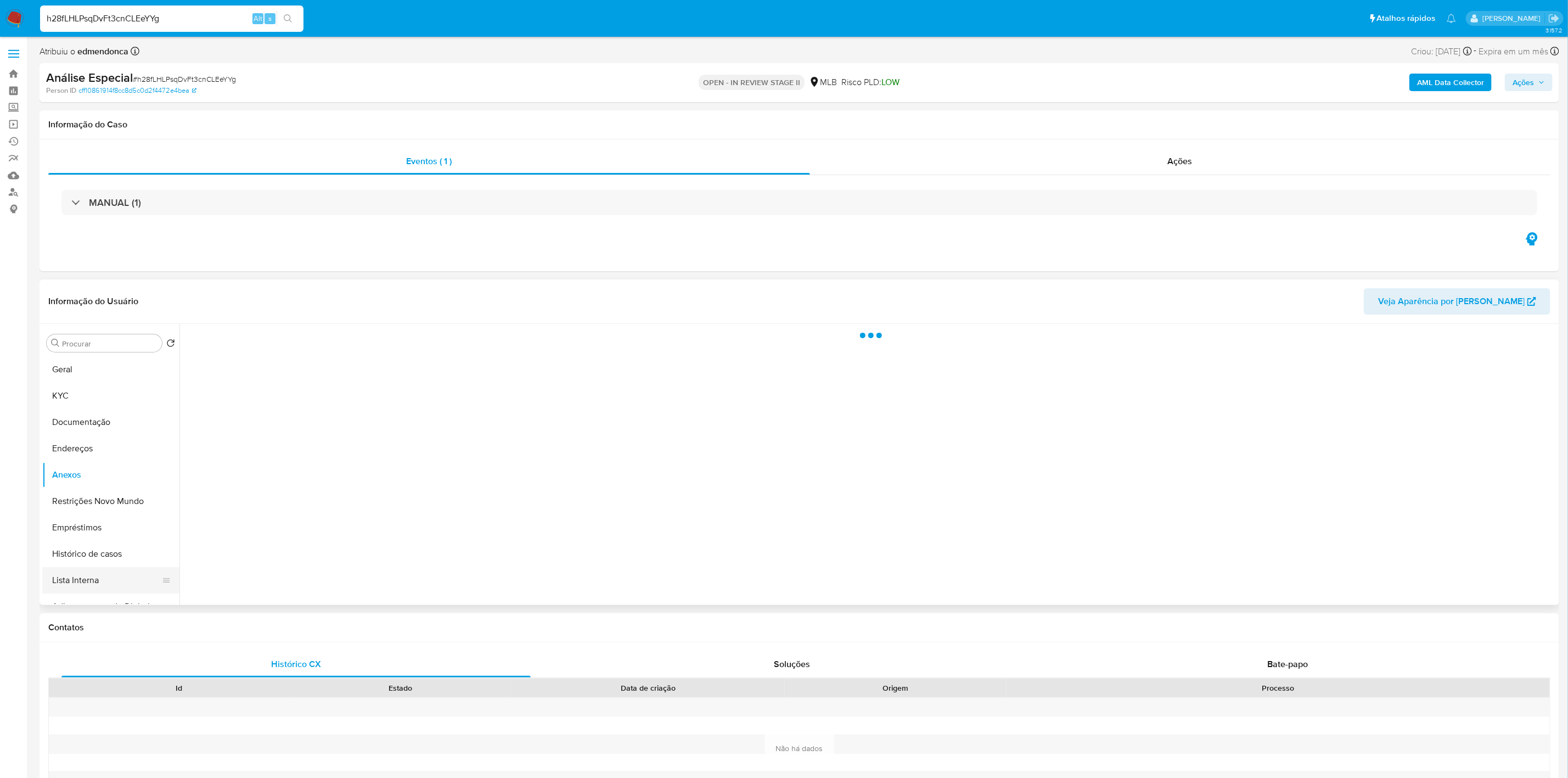
click at [90, 576] on button "Lista Interna" at bounding box center [106, 580] width 129 height 26
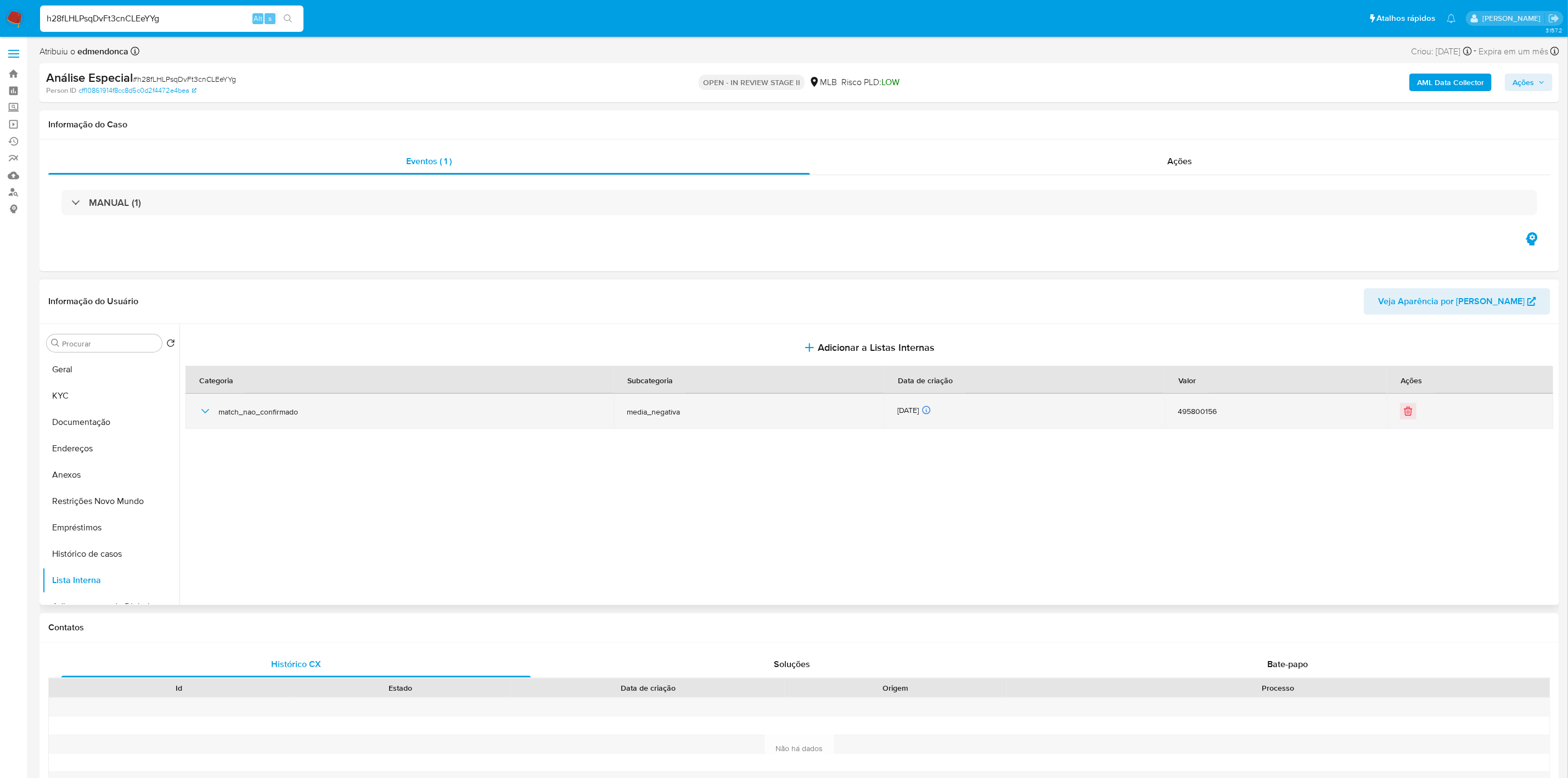
click at [203, 411] on icon "button" at bounding box center [205, 411] width 8 height 4
click at [205, 408] on icon "button" at bounding box center [205, 411] width 13 height 13
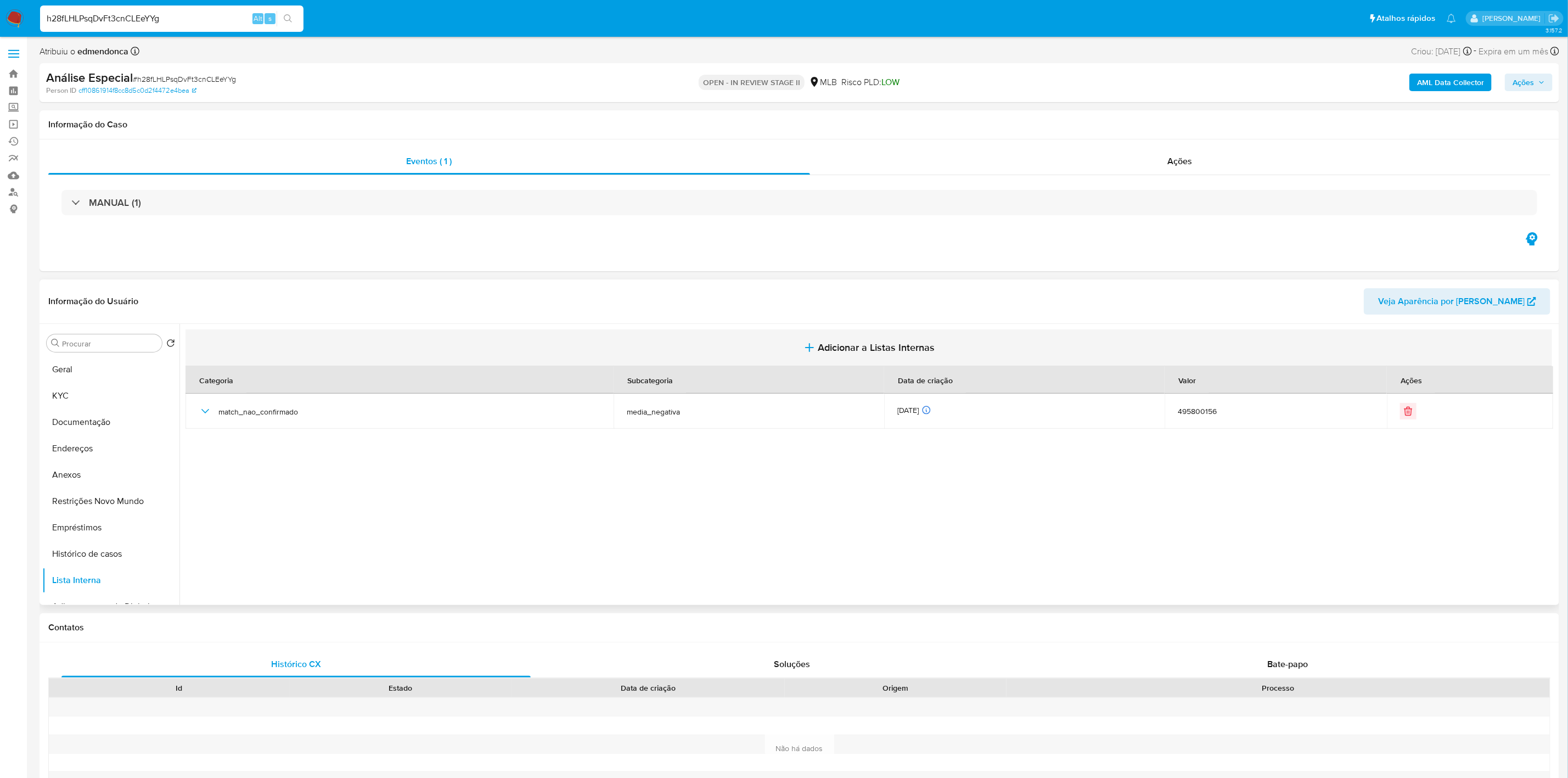
click at [828, 356] on button "Adicionar a Listas Internas" at bounding box center [869, 347] width 1367 height 37
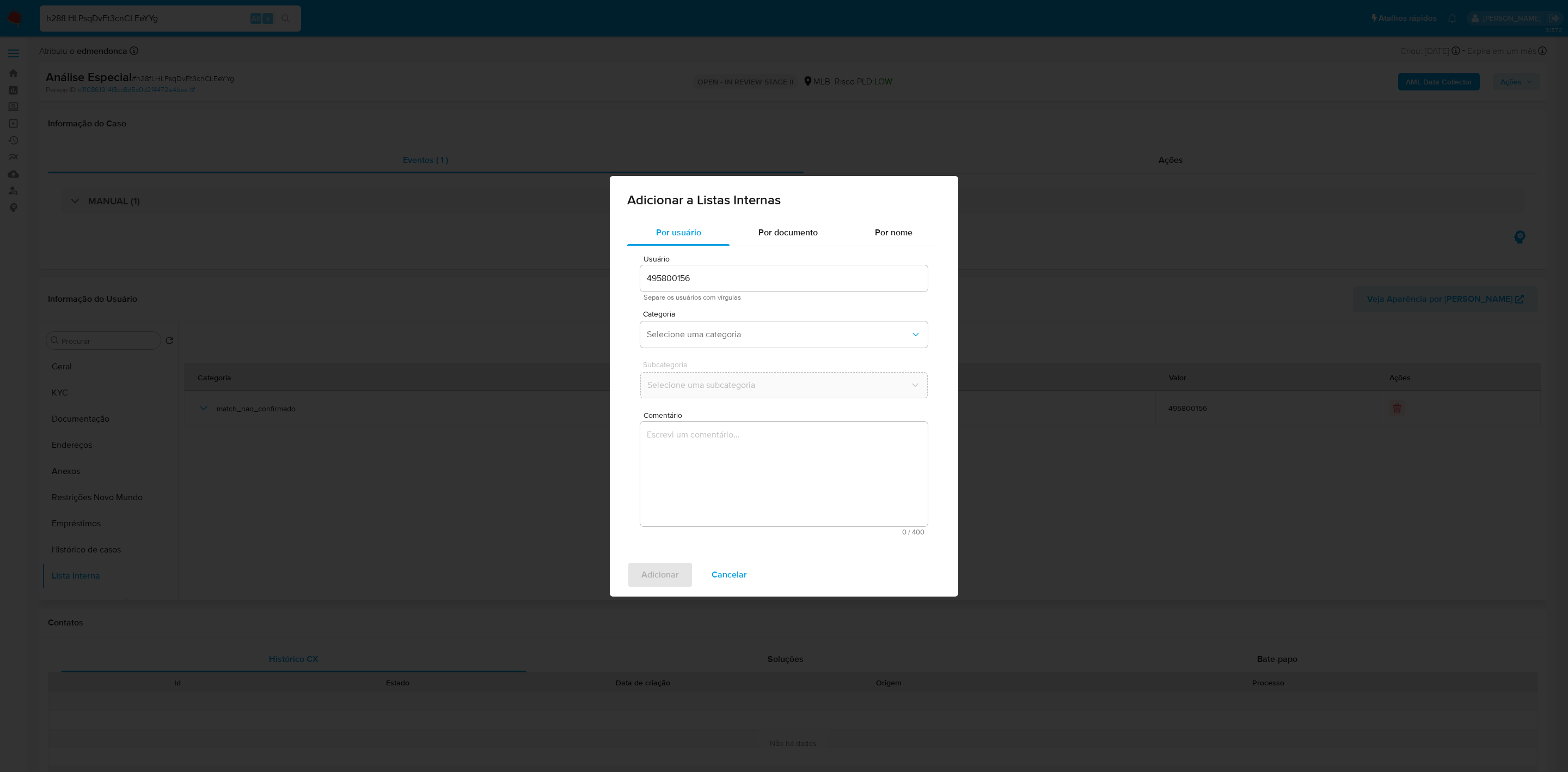
click at [763, 237] on span "Por documento" at bounding box center [788, 232] width 60 height 12
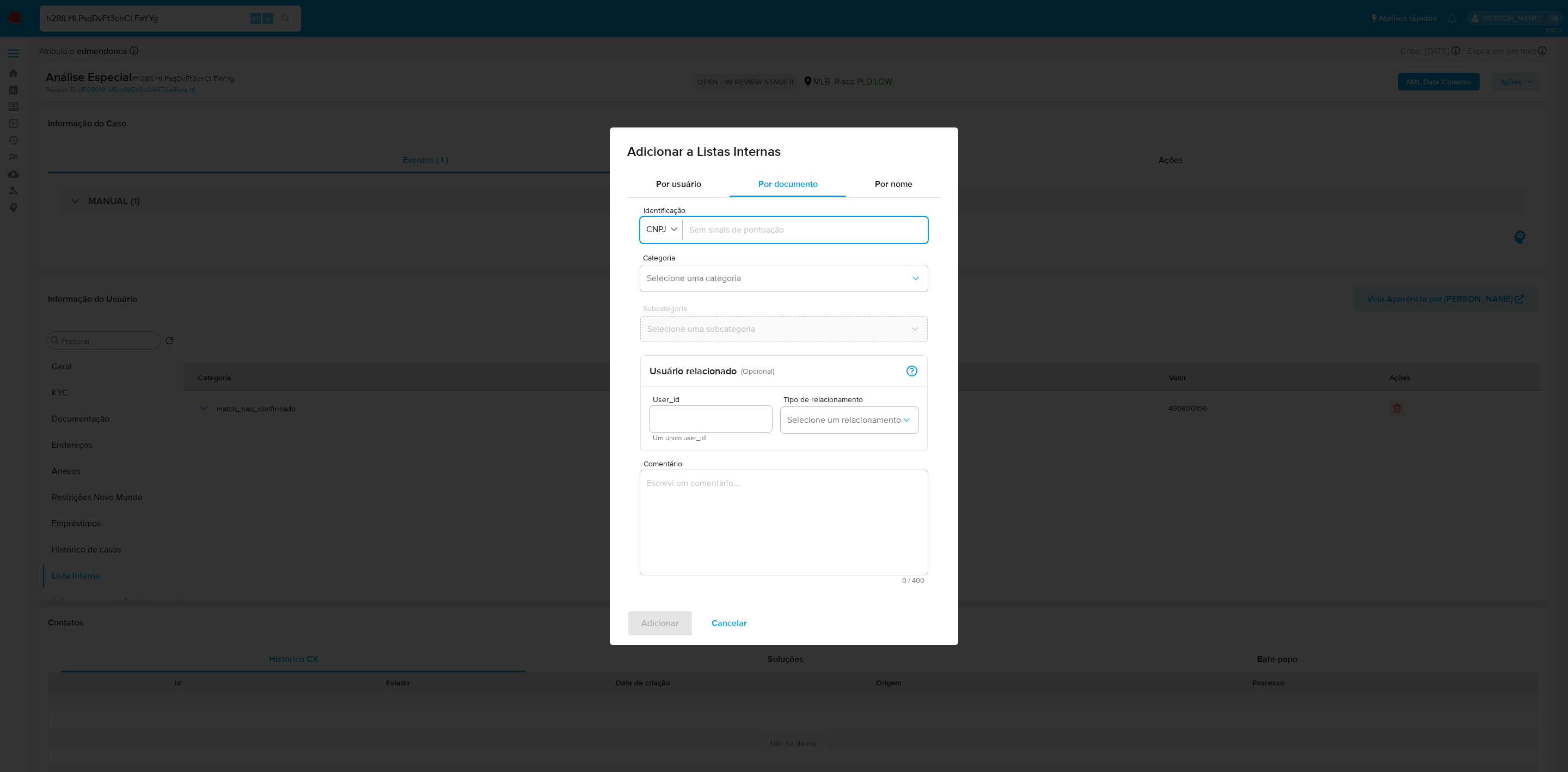
click at [672, 240] on div "Identificação CNPJ" at bounding box center [784, 229] width 287 height 26
click at [670, 240] on div "Identificação CNPJ" at bounding box center [784, 229] width 287 height 26
click at [664, 228] on span "CNPJ" at bounding box center [656, 229] width 22 height 11
click at [664, 271] on div "CPF" at bounding box center [658, 276] width 21 height 26
click at [714, 233] on input "Identificação" at bounding box center [803, 229] width 236 height 12
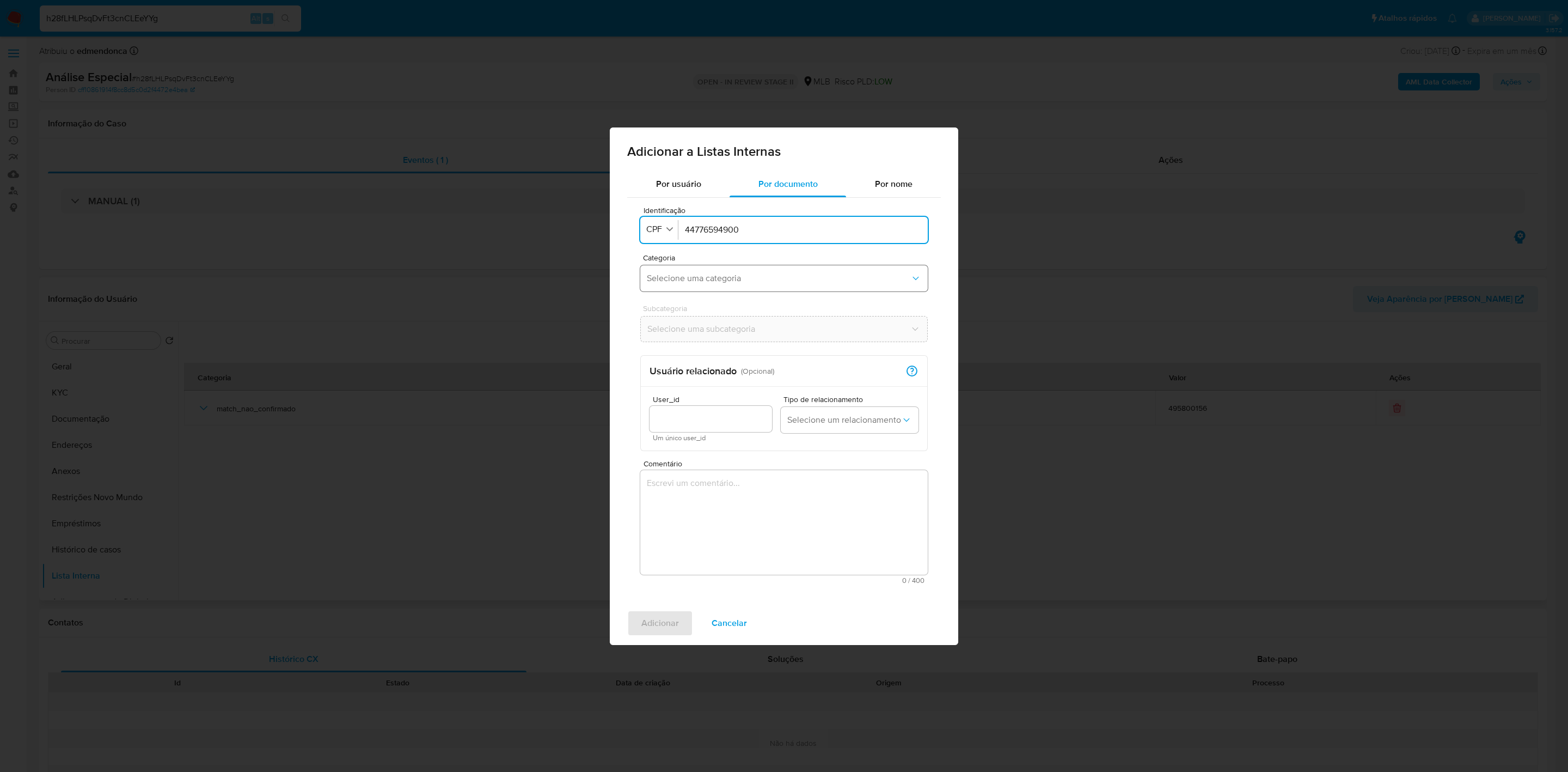
type input "44776594900"
click at [713, 273] on span "Selecione uma categoria" at bounding box center [778, 278] width 263 height 11
click at [719, 389] on div "match_confirmado" at bounding box center [780, 386] width 268 height 26
click at [716, 329] on span "Selecione uma subcategoria" at bounding box center [778, 329] width 263 height 11
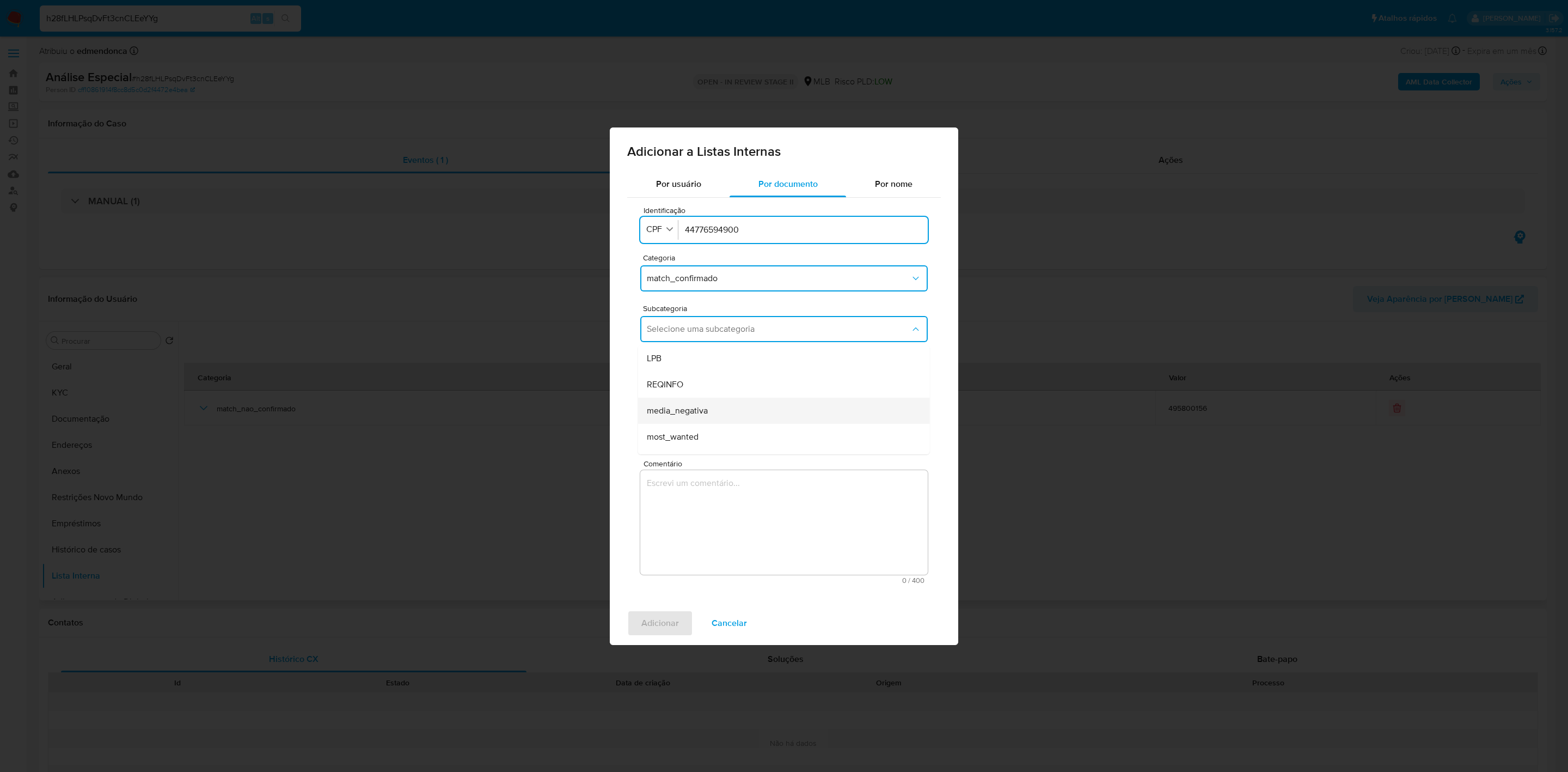
click at [740, 411] on div "media_negativa" at bounding box center [780, 411] width 268 height 26
click at [705, 528] on textarea "Comentário" at bounding box center [784, 522] width 287 height 104
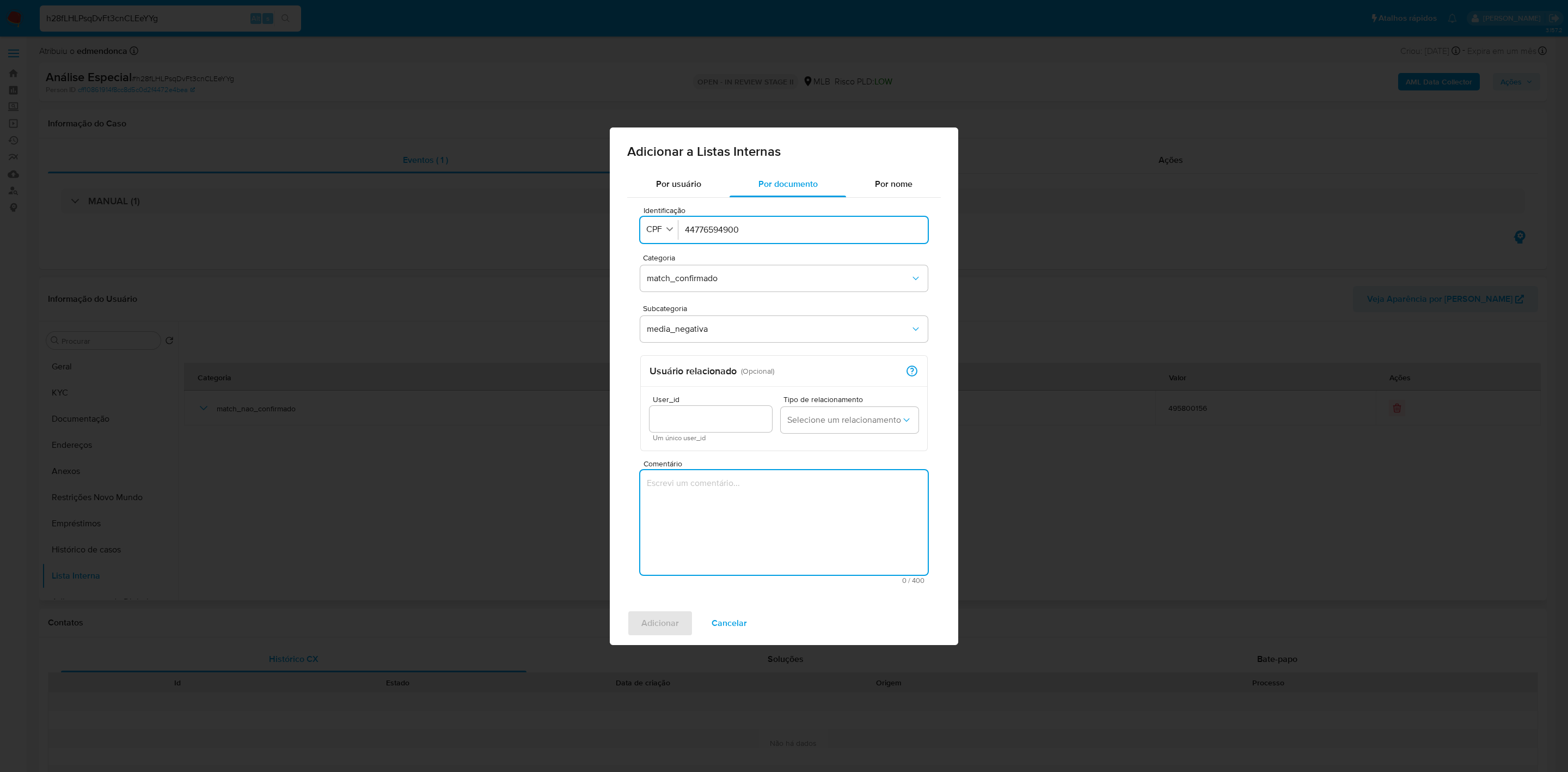
click at [736, 521] on textarea "Comentário" at bounding box center [784, 522] width 287 height 104
paste textarea "https://www.nexojornal.com.br/externo/2025/07/21/guro-yoga-preso-ubero-gama-den…"
type textarea "https://www.nexojornal.com.br/externo/2025/07/21/guro-yoga-preso-ubero-gama-den…"
click at [644, 629] on span "Adicionar" at bounding box center [660, 623] width 37 height 24
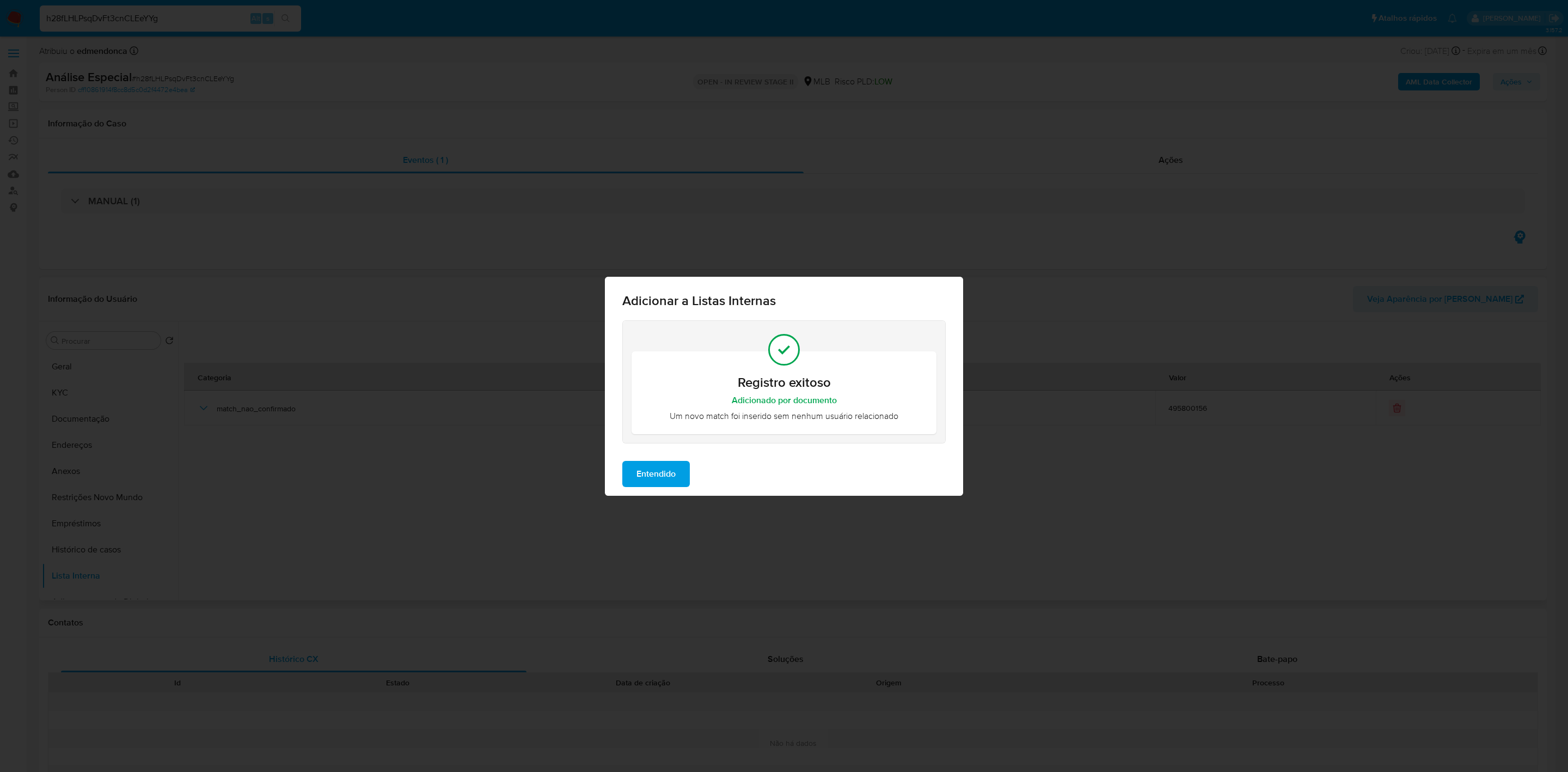
click at [681, 485] on button "Entendido" at bounding box center [656, 473] width 68 height 26
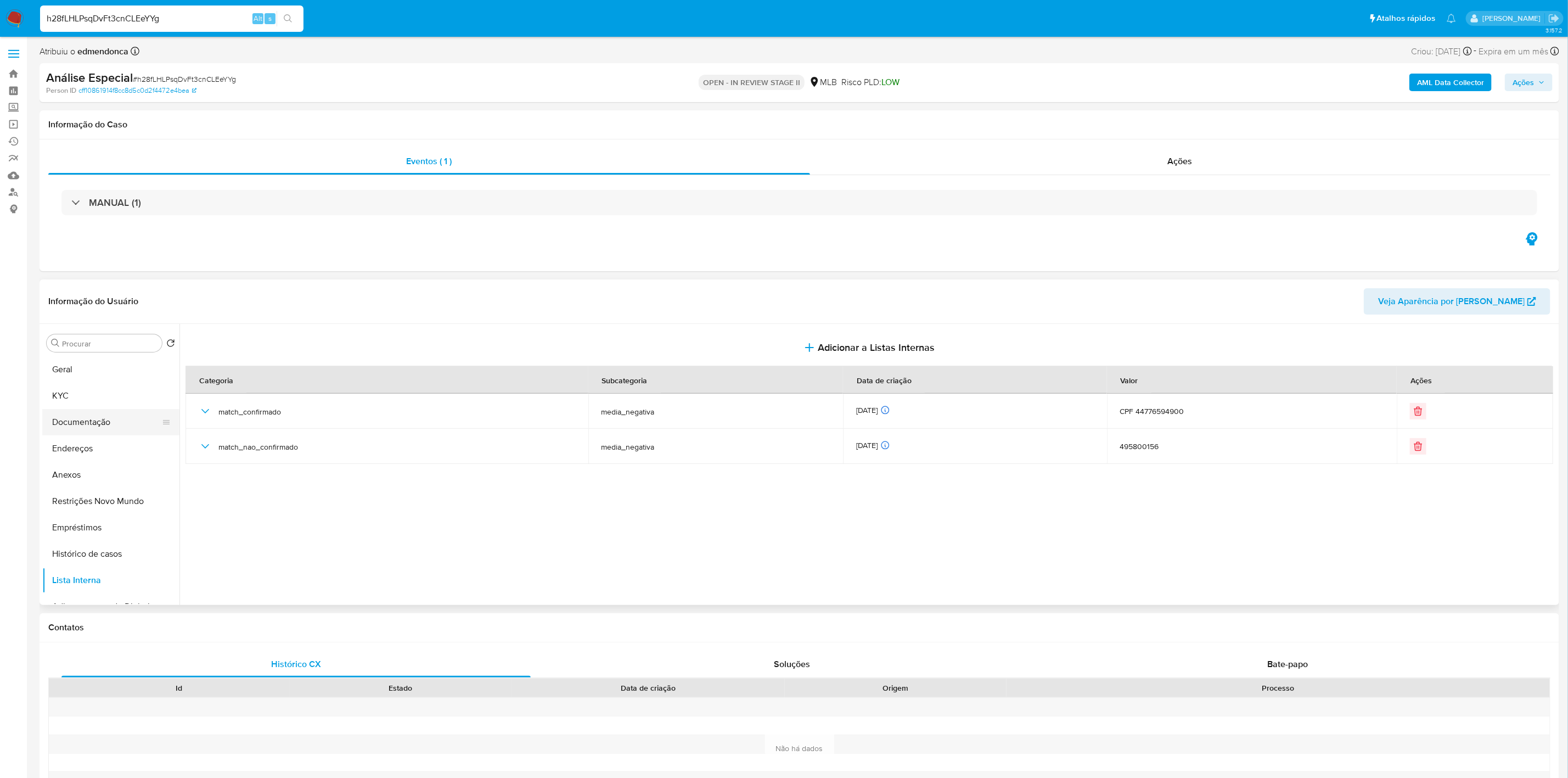
click at [81, 422] on button "Documentação" at bounding box center [106, 422] width 129 height 26
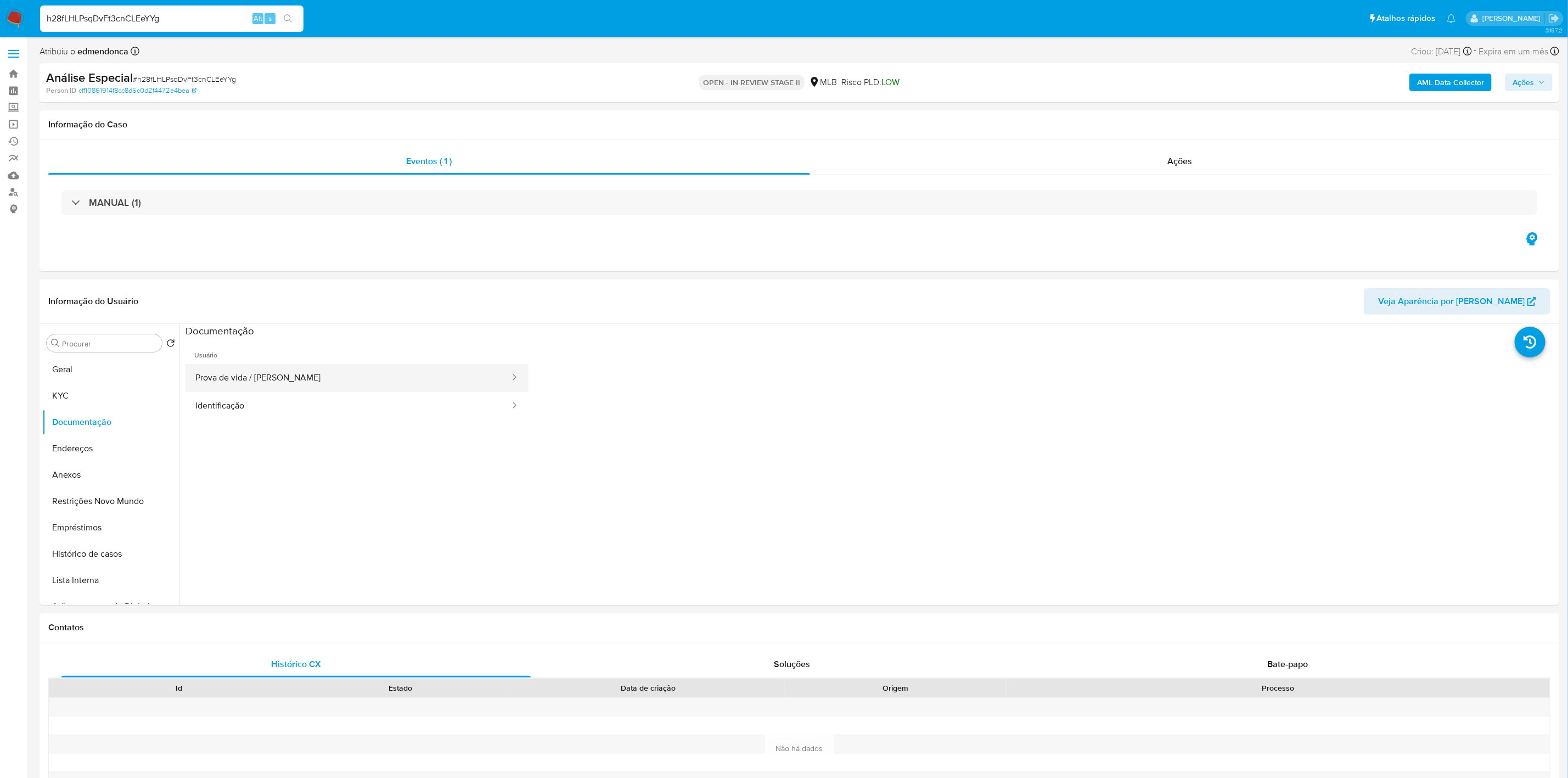
click at [319, 380] on button "Prova de vida / Selfie" at bounding box center [348, 378] width 325 height 28
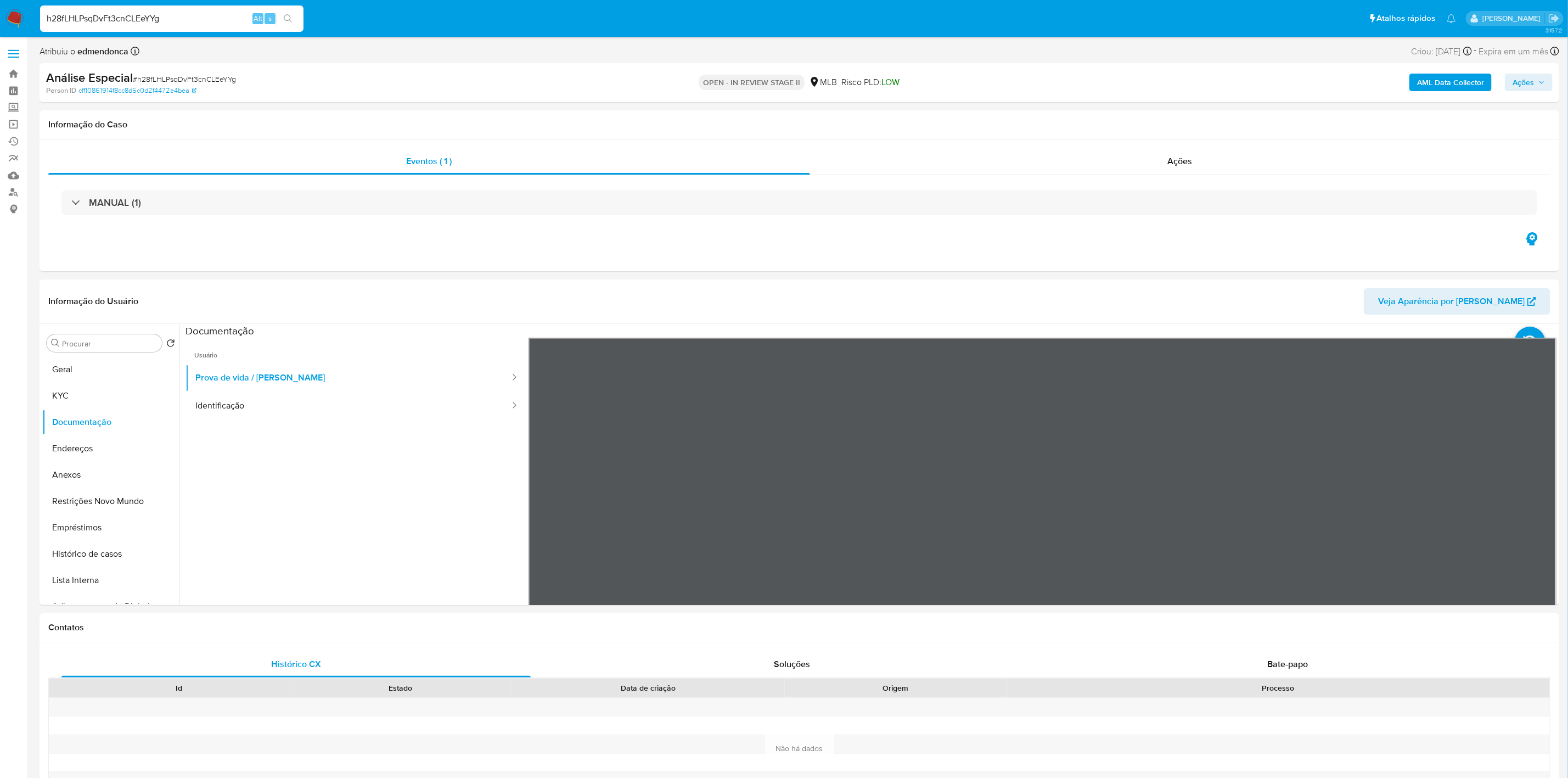
click at [1532, 75] on span "Ações" at bounding box center [1523, 83] width 22 height 18
click at [1194, 106] on div "Resolução do caso Alt r" at bounding box center [1224, 118] width 101 height 29
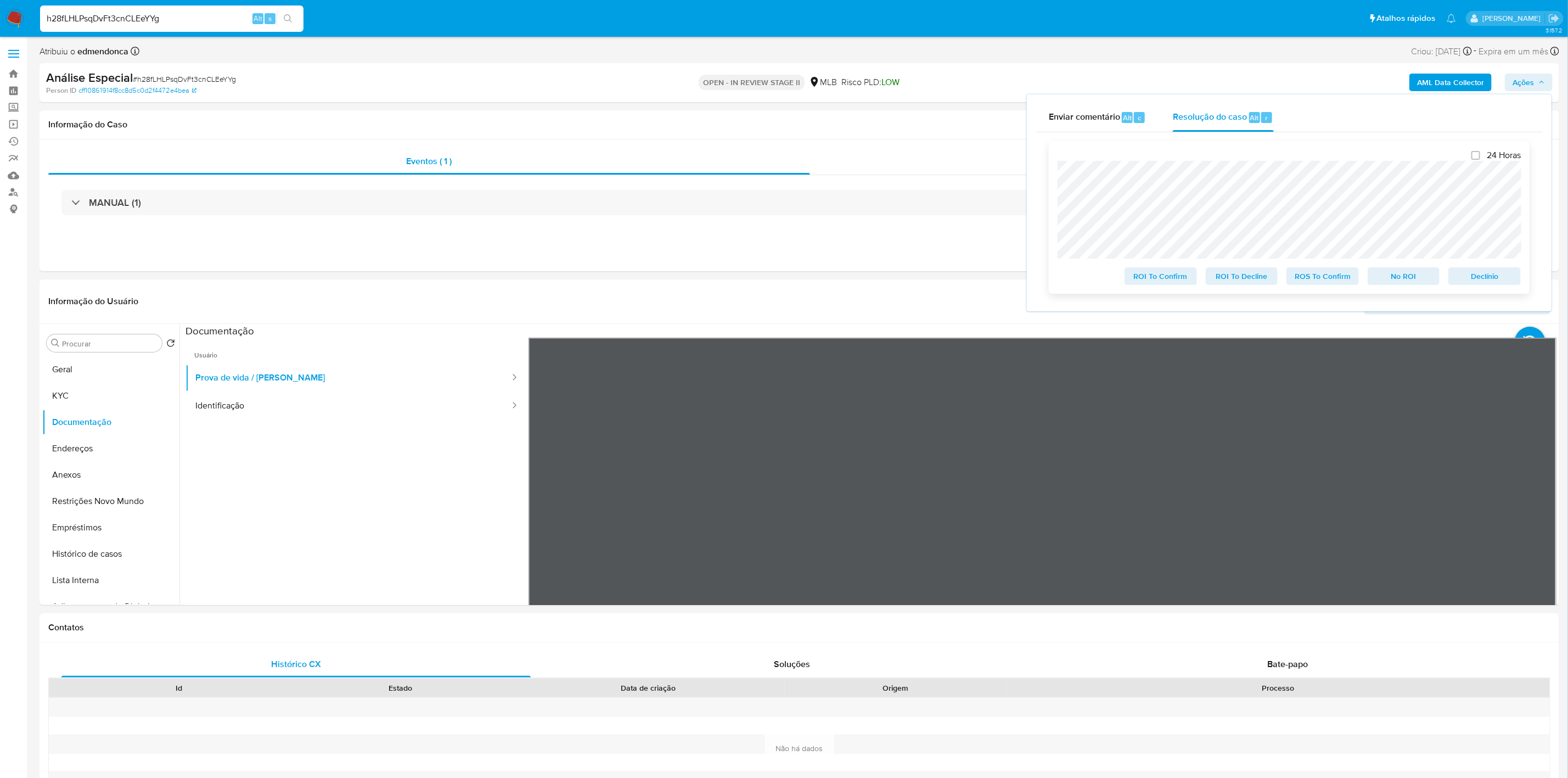
click at [1259, 282] on span "ROI To Decline" at bounding box center [1242, 276] width 57 height 15
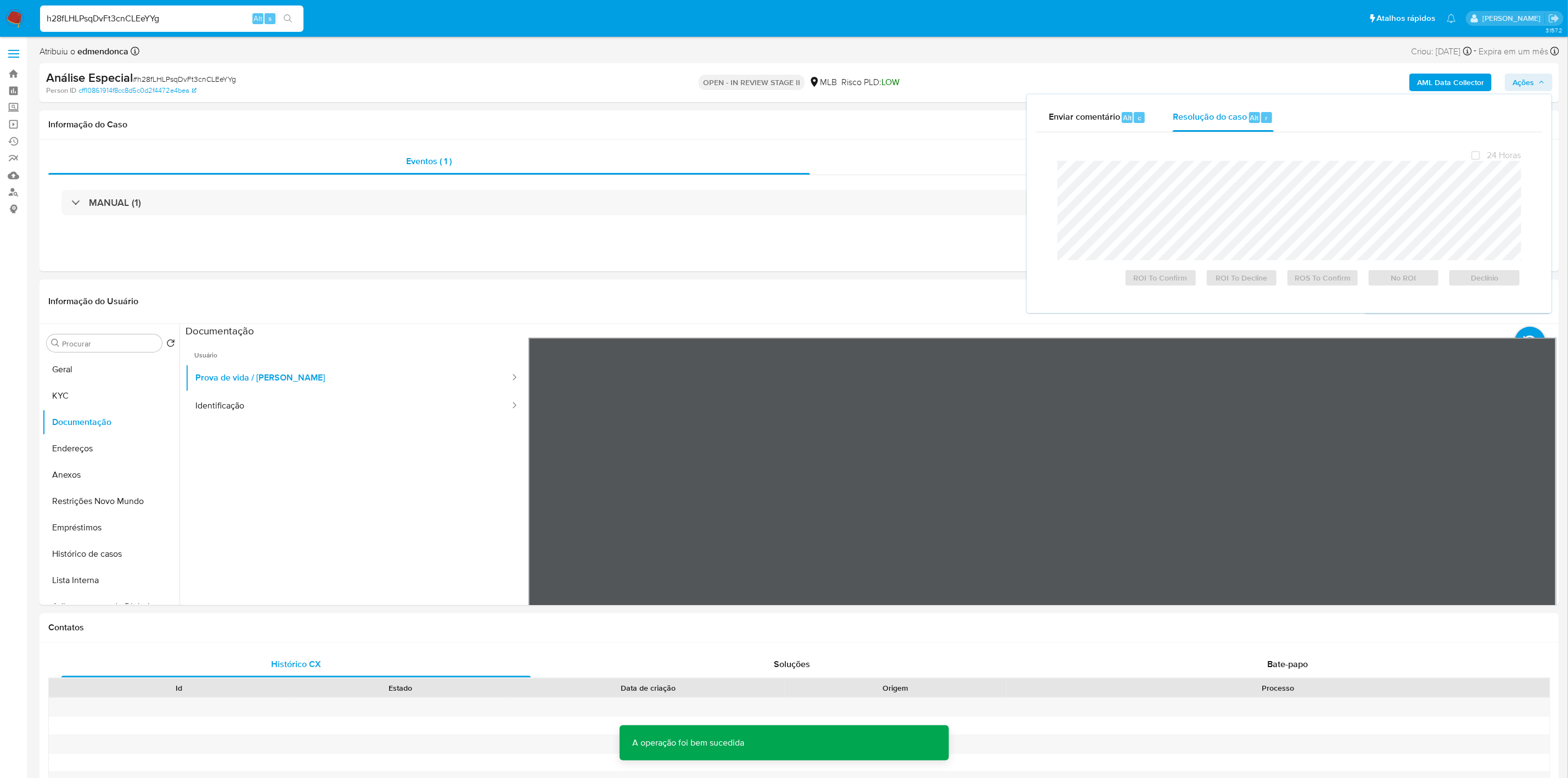
click at [227, 78] on span "# h28fLHLPsqDvFt3cnCLEeYYg" at bounding box center [184, 79] width 103 height 11
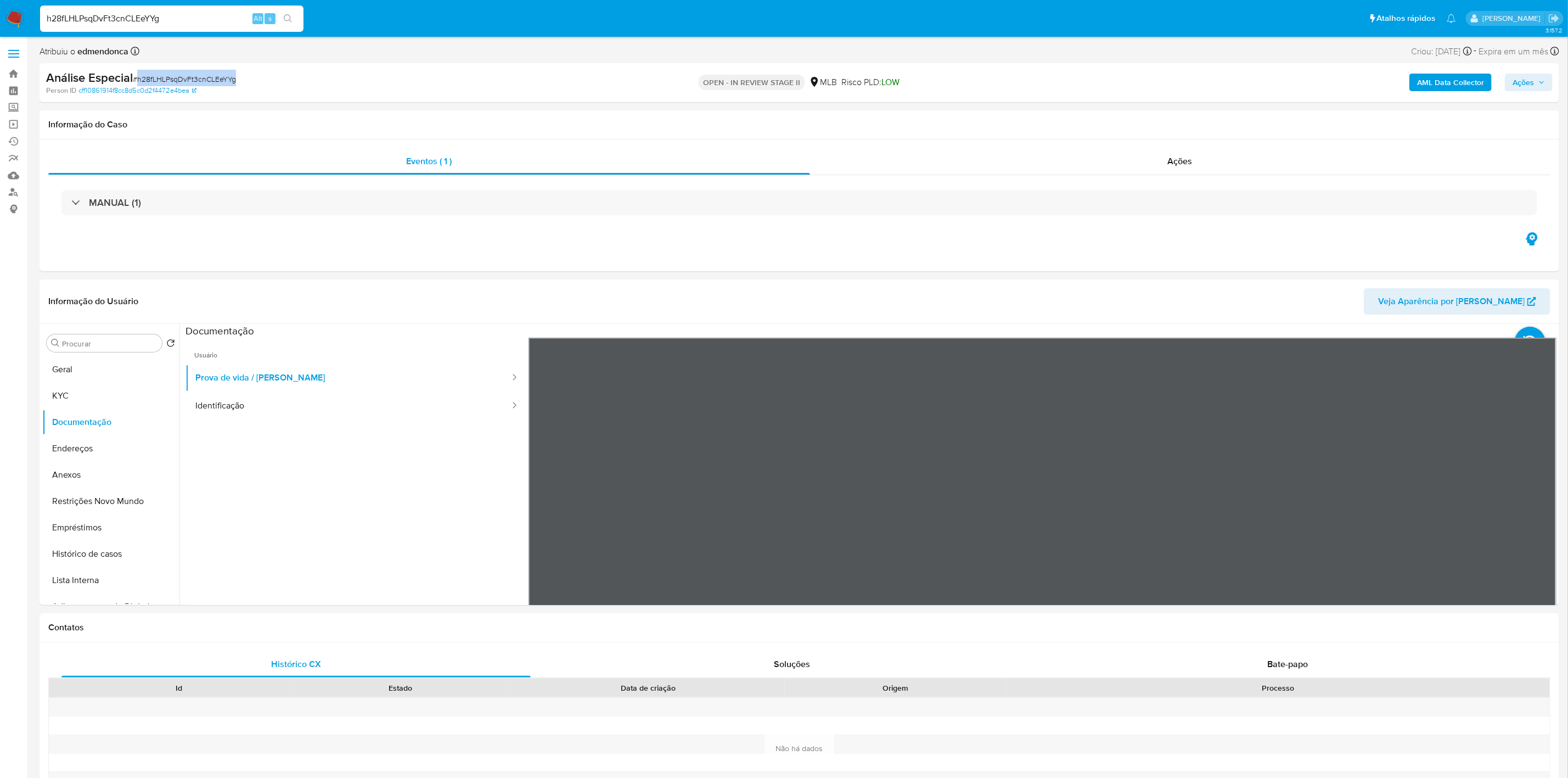
click at [227, 78] on span "# h28fLHLPsqDvFt3cnCLEeYYg" at bounding box center [184, 79] width 103 height 11
copy span "h28fLHLPsqDvFt3cnCLEeYYg"
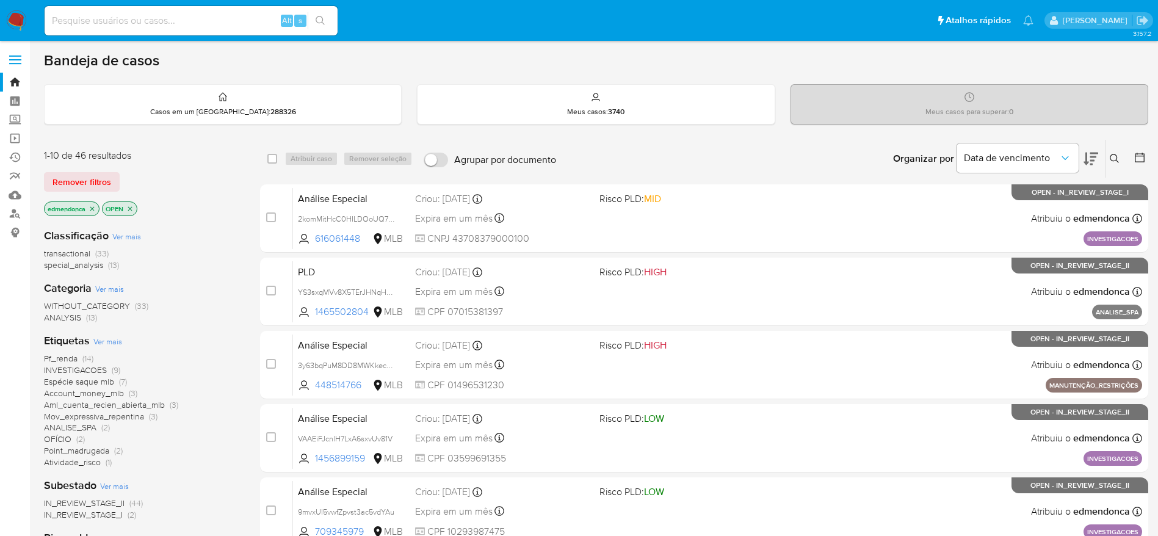
click at [95, 189] on span "Remover filtros" at bounding box center [82, 181] width 59 height 17
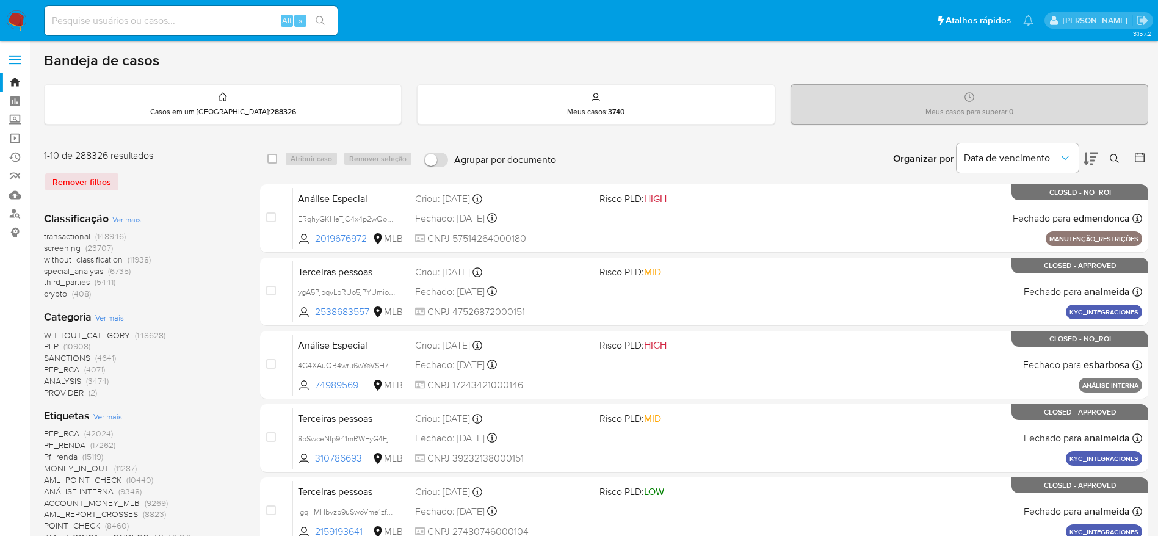
click at [1117, 154] on icon at bounding box center [1115, 159] width 10 height 10
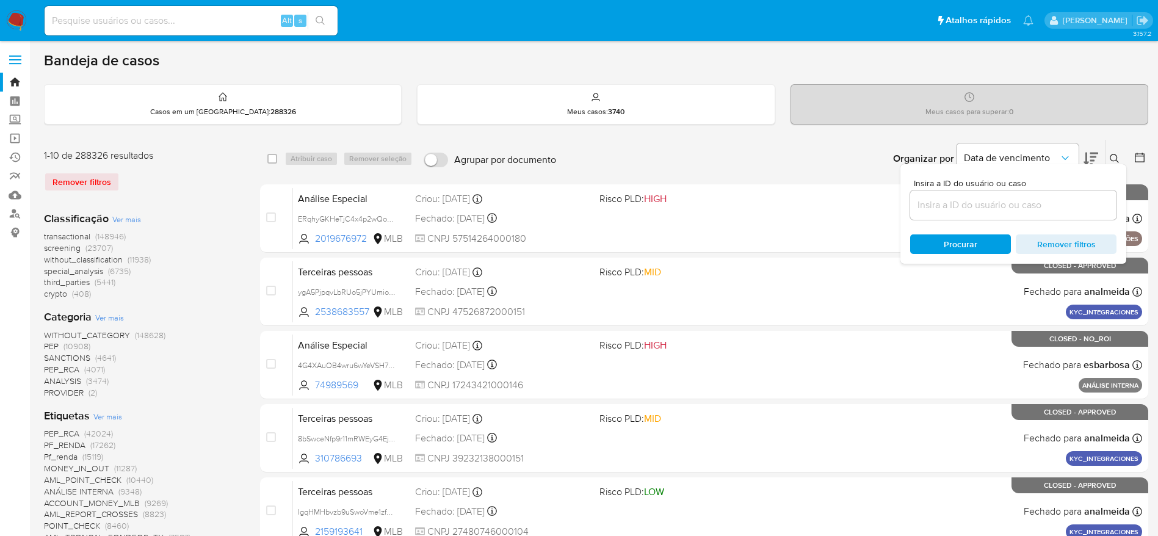
click at [957, 201] on input at bounding box center [1013, 205] width 206 height 16
type input "h28fLHLPsqDvFt3cnCLEeYYg"
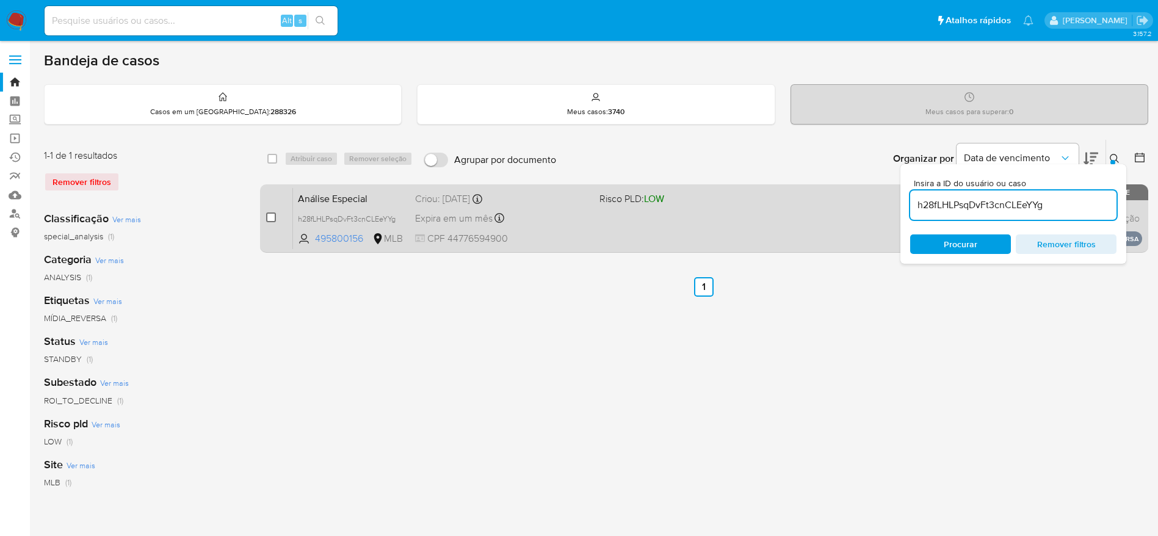
click at [270, 216] on input "checkbox" at bounding box center [271, 217] width 10 height 10
checkbox input "true"
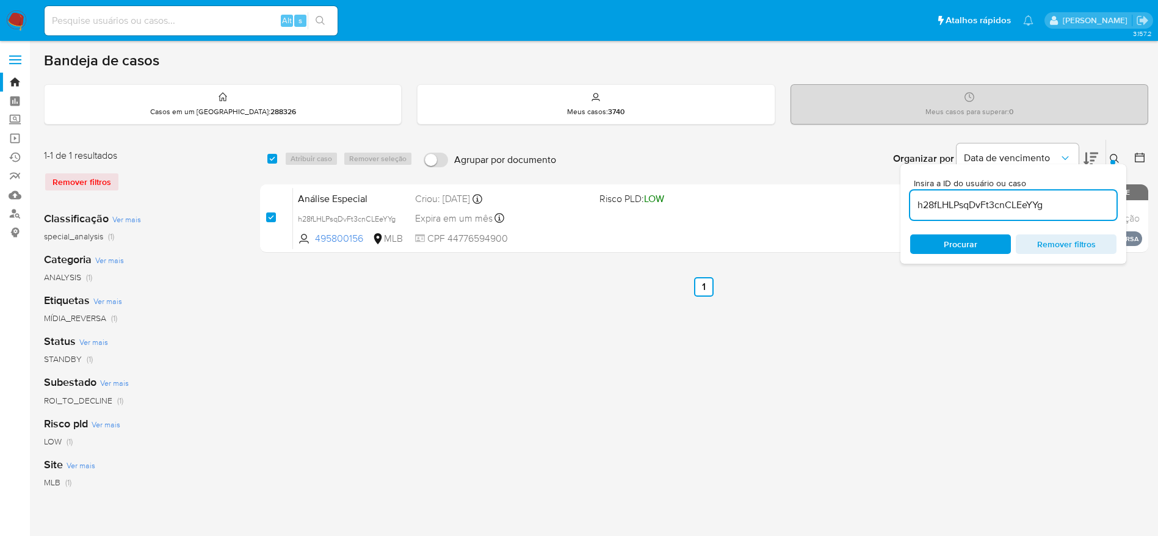
checkbox input "true"
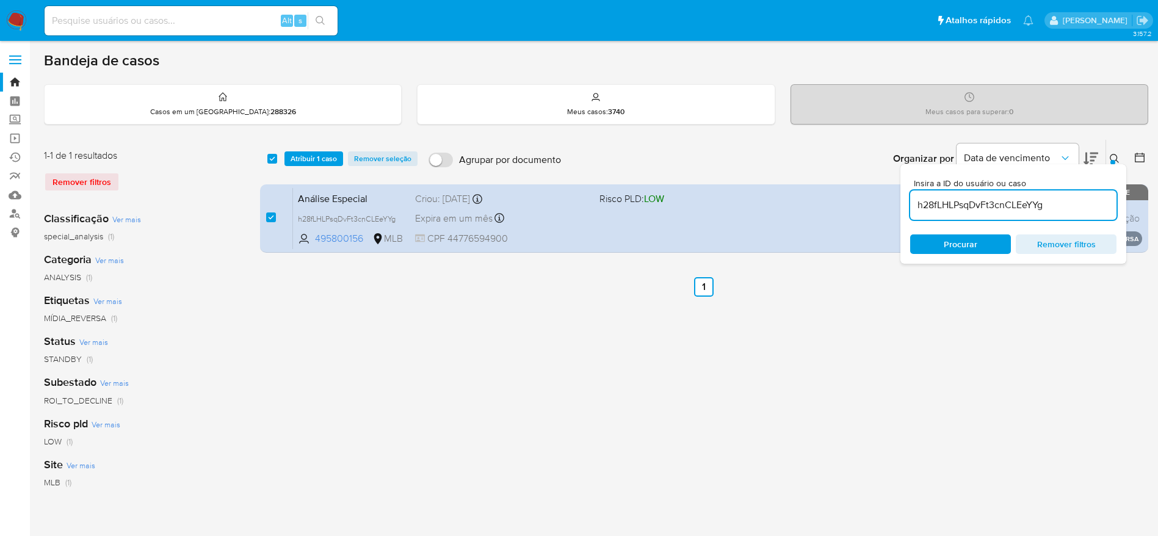
click at [303, 168] on div "select-all-cases-checkbox Atribuir 1 caso Remover seleção Agrupar por documento…" at bounding box center [704, 159] width 888 height 38
click at [306, 159] on span "Atribuir 1 caso" at bounding box center [314, 159] width 46 height 12
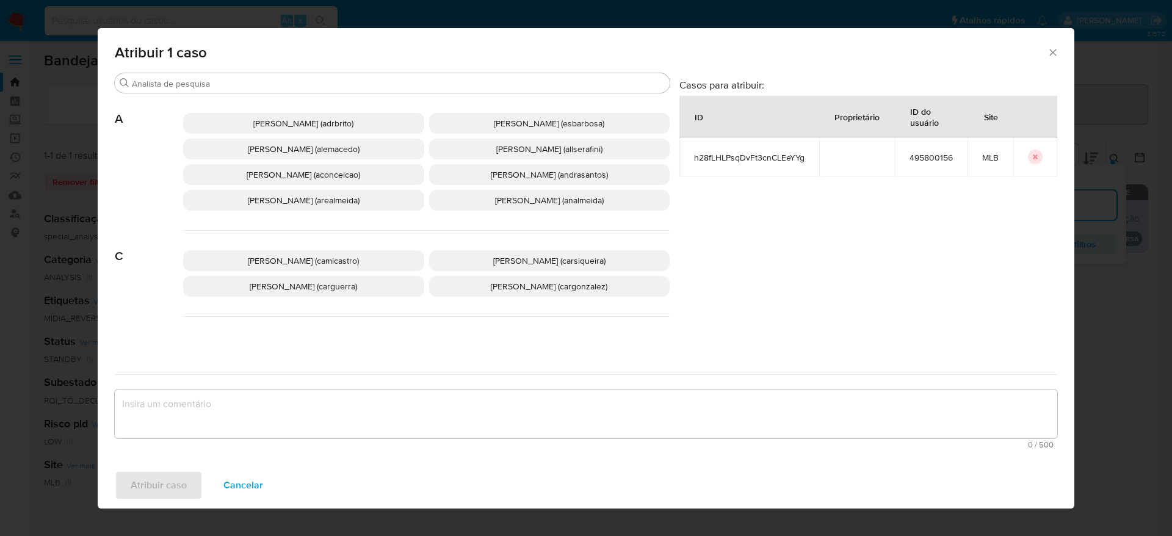
click at [283, 119] on span "[PERSON_NAME] (adrbrito)" at bounding box center [303, 123] width 100 height 12
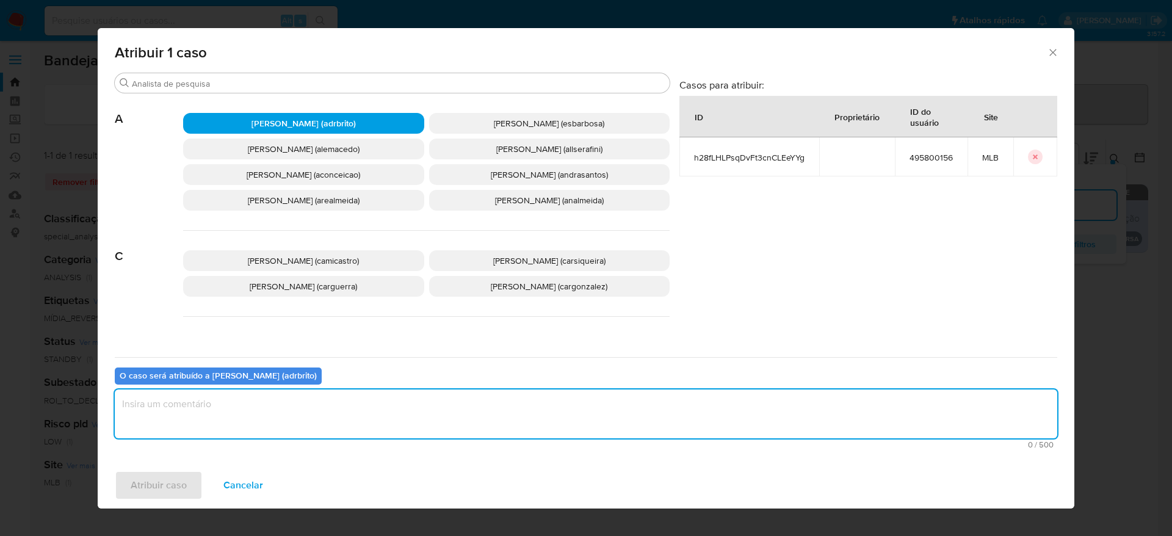
click at [389, 407] on textarea "assign-modal" at bounding box center [586, 413] width 943 height 49
type textarea "."
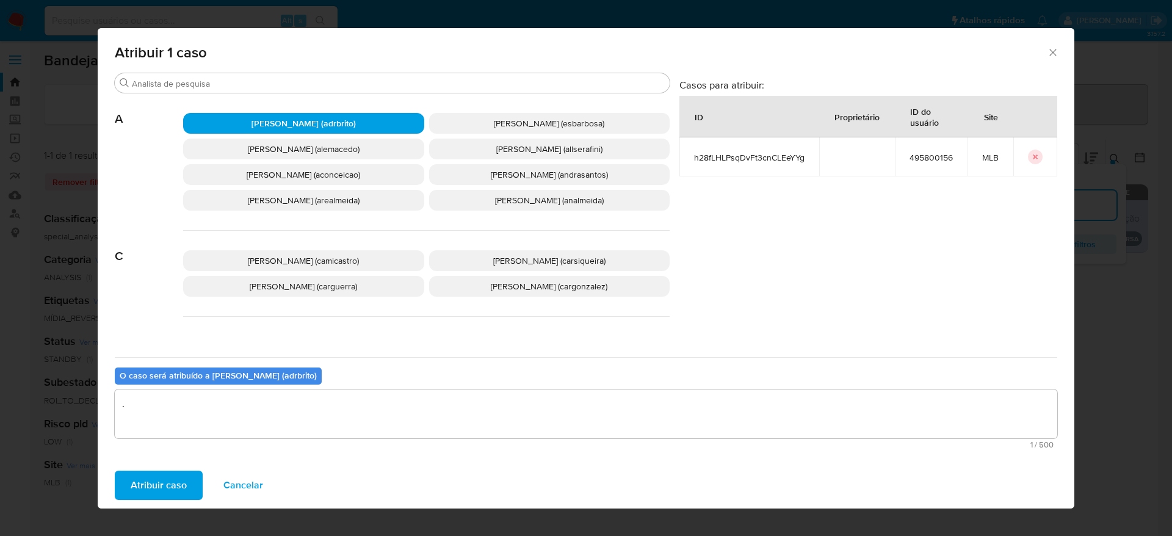
click at [179, 480] on span "Atribuir caso" at bounding box center [159, 485] width 56 height 27
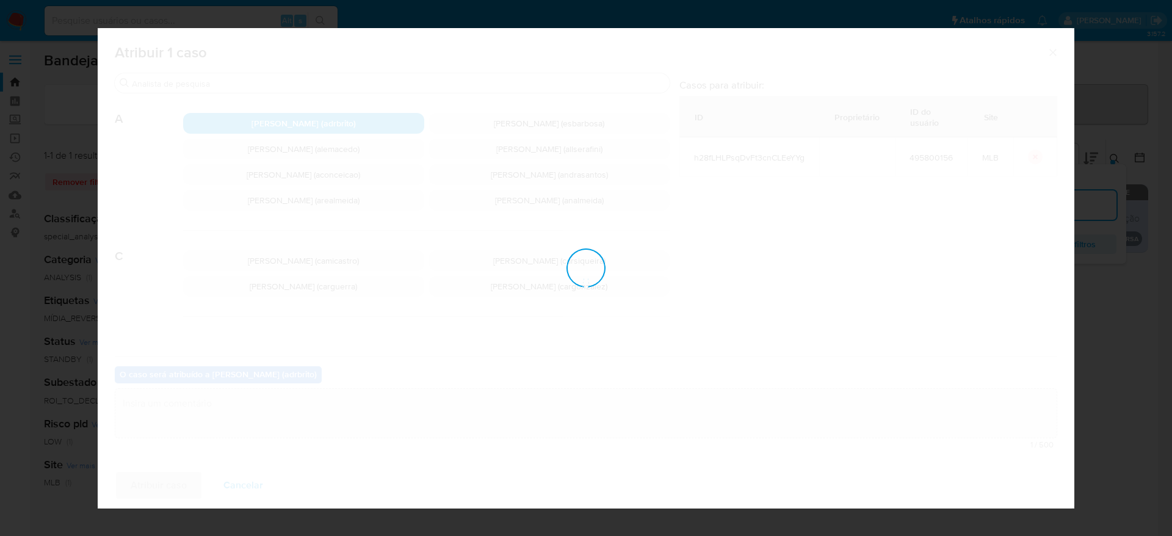
checkbox input "false"
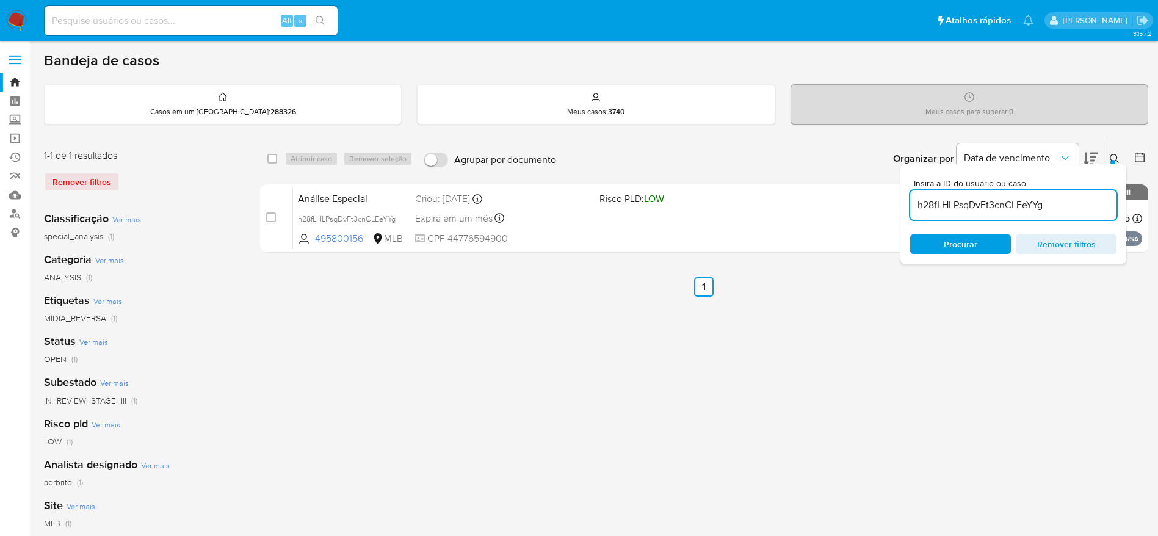
click at [1010, 214] on div "h28fLHLPsqDvFt3cnCLEeYYg" at bounding box center [1013, 204] width 206 height 29
click at [1002, 201] on input "h28fLHLPsqDvFt3cnCLEeYYg" at bounding box center [1013, 205] width 206 height 16
paste input "xMOjafI8oR9RBImiv81vbQVS"
type input "xMOjafI8oR9RBImiv81vbQVS"
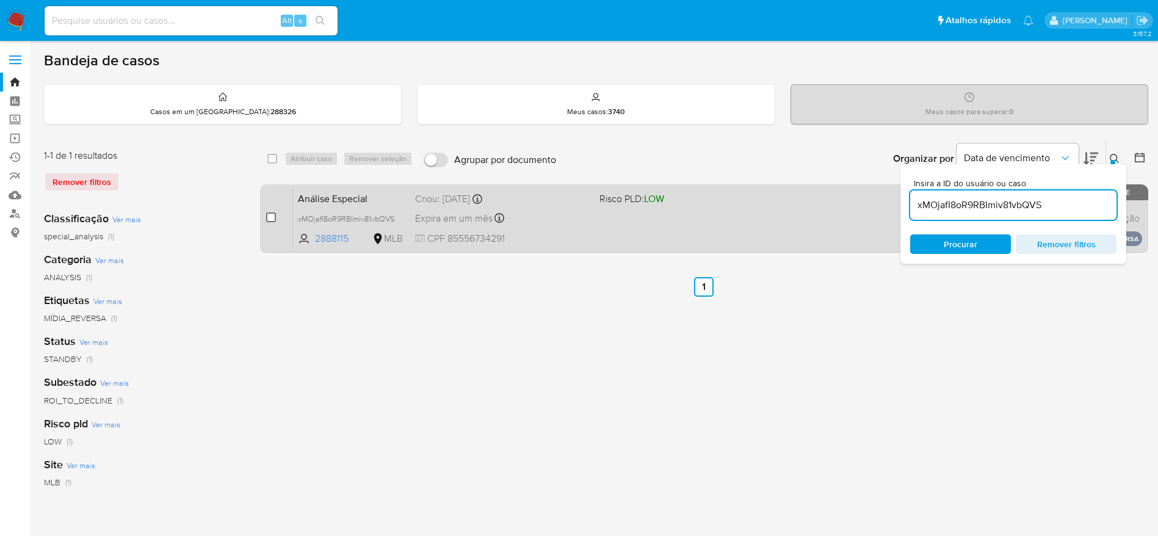
click at [270, 221] on input "checkbox" at bounding box center [271, 217] width 10 height 10
checkbox input "true"
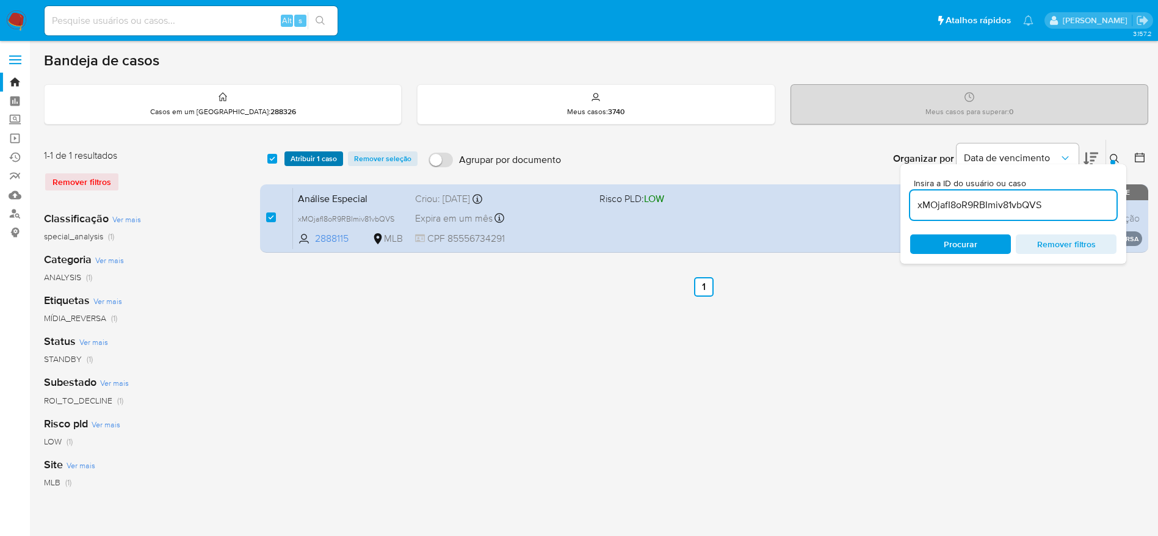
click at [327, 159] on span "Atribuir 1 caso" at bounding box center [314, 159] width 46 height 12
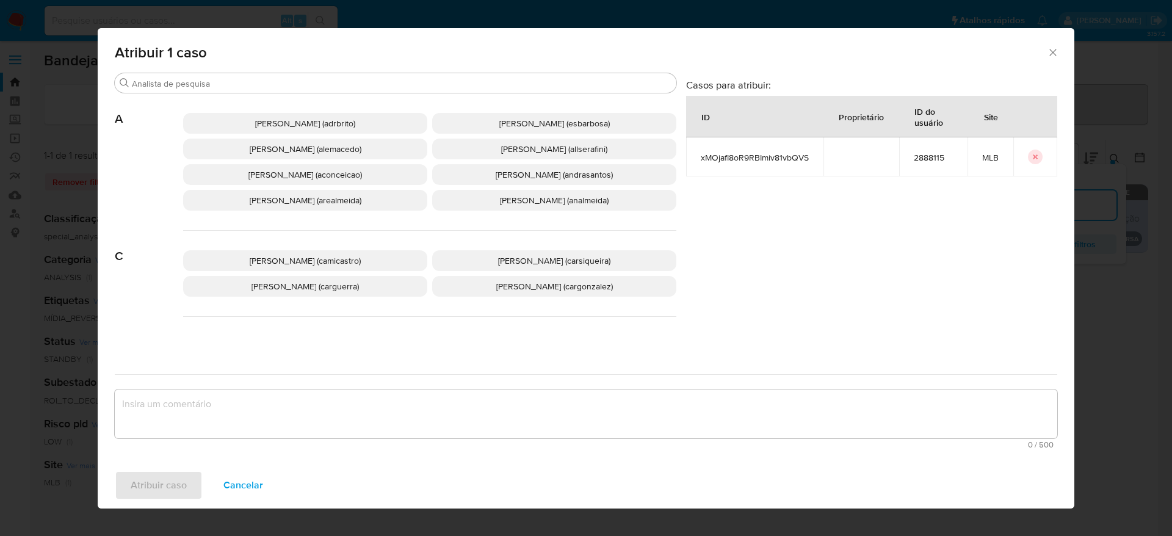
click at [316, 124] on span "[PERSON_NAME] (adrbrito)" at bounding box center [305, 123] width 100 height 12
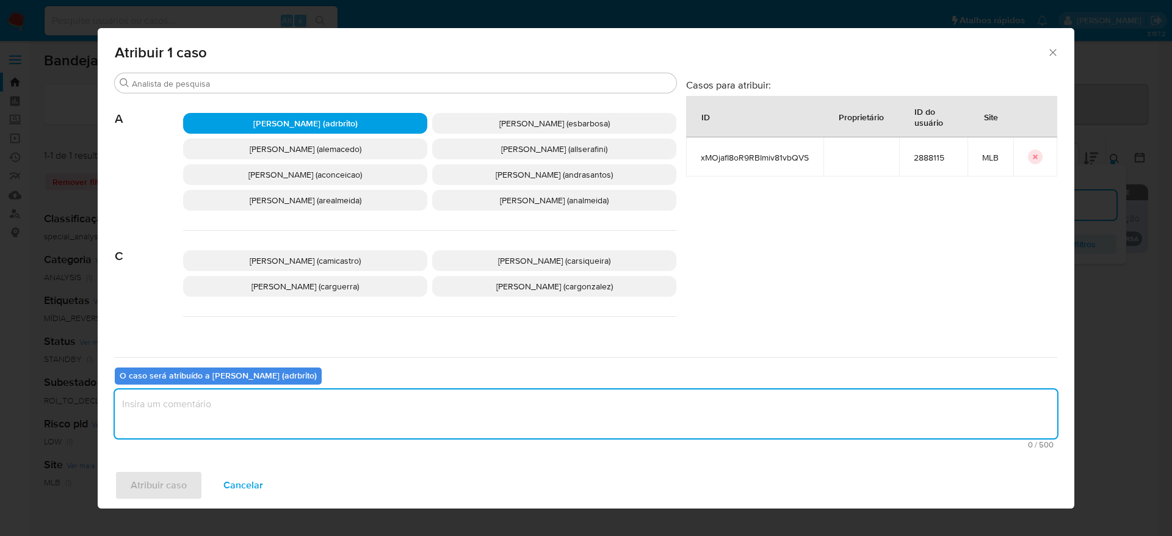
click at [357, 410] on textarea "assign-modal" at bounding box center [586, 413] width 943 height 49
type textarea "."
click at [172, 481] on span "Atribuir caso" at bounding box center [159, 485] width 56 height 27
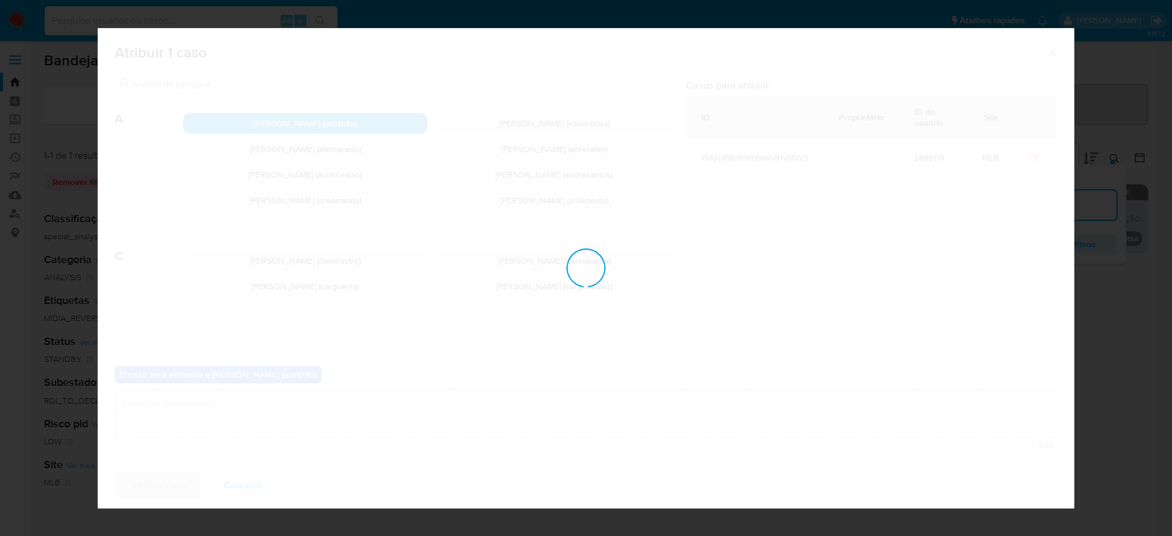
checkbox input "false"
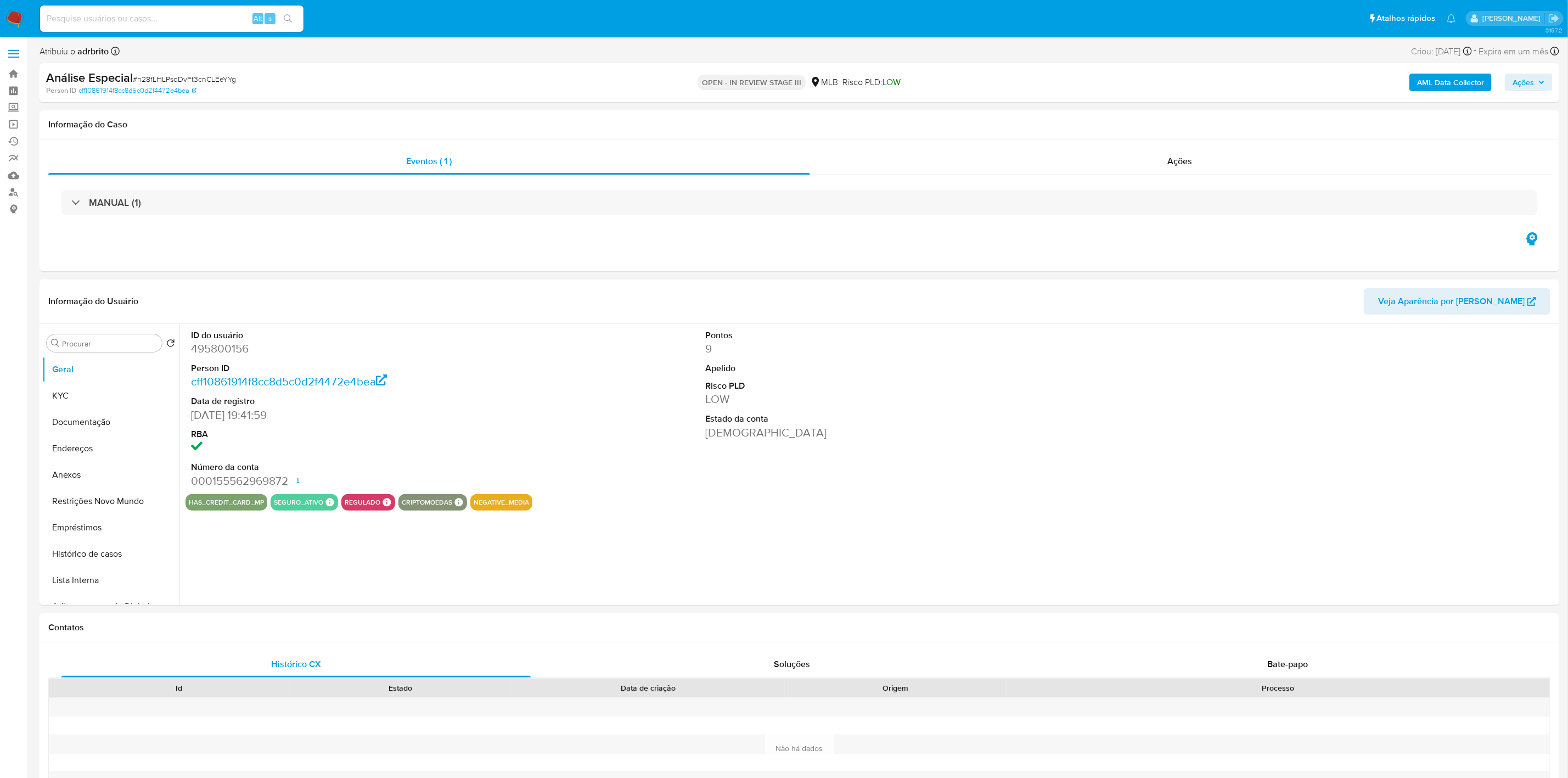
select select "10"
click at [14, 122] on link "Operações em massa" at bounding box center [65, 124] width 130 height 17
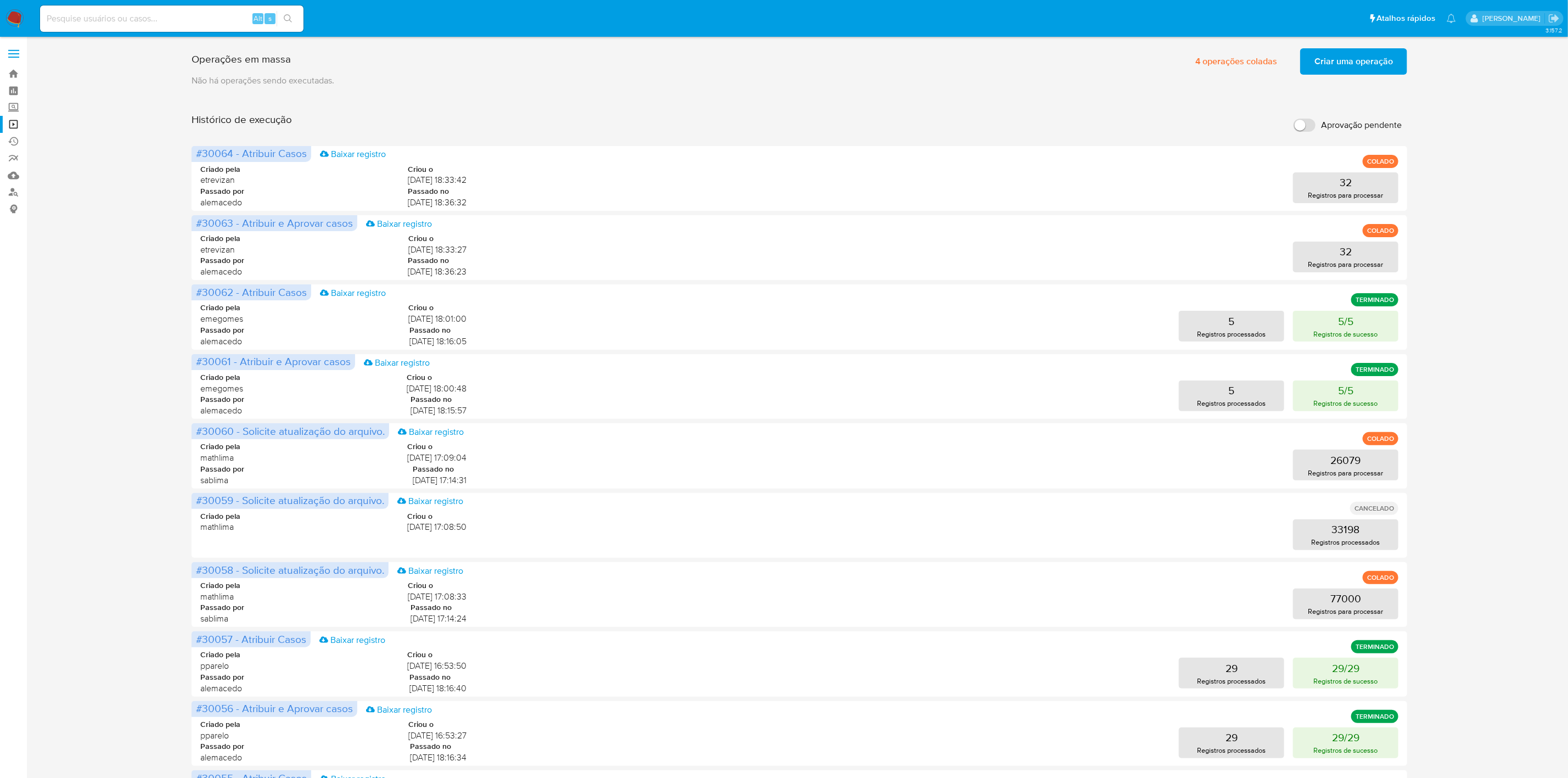
click at [1350, 61] on span "Criar uma operação" at bounding box center [1353, 61] width 78 height 24
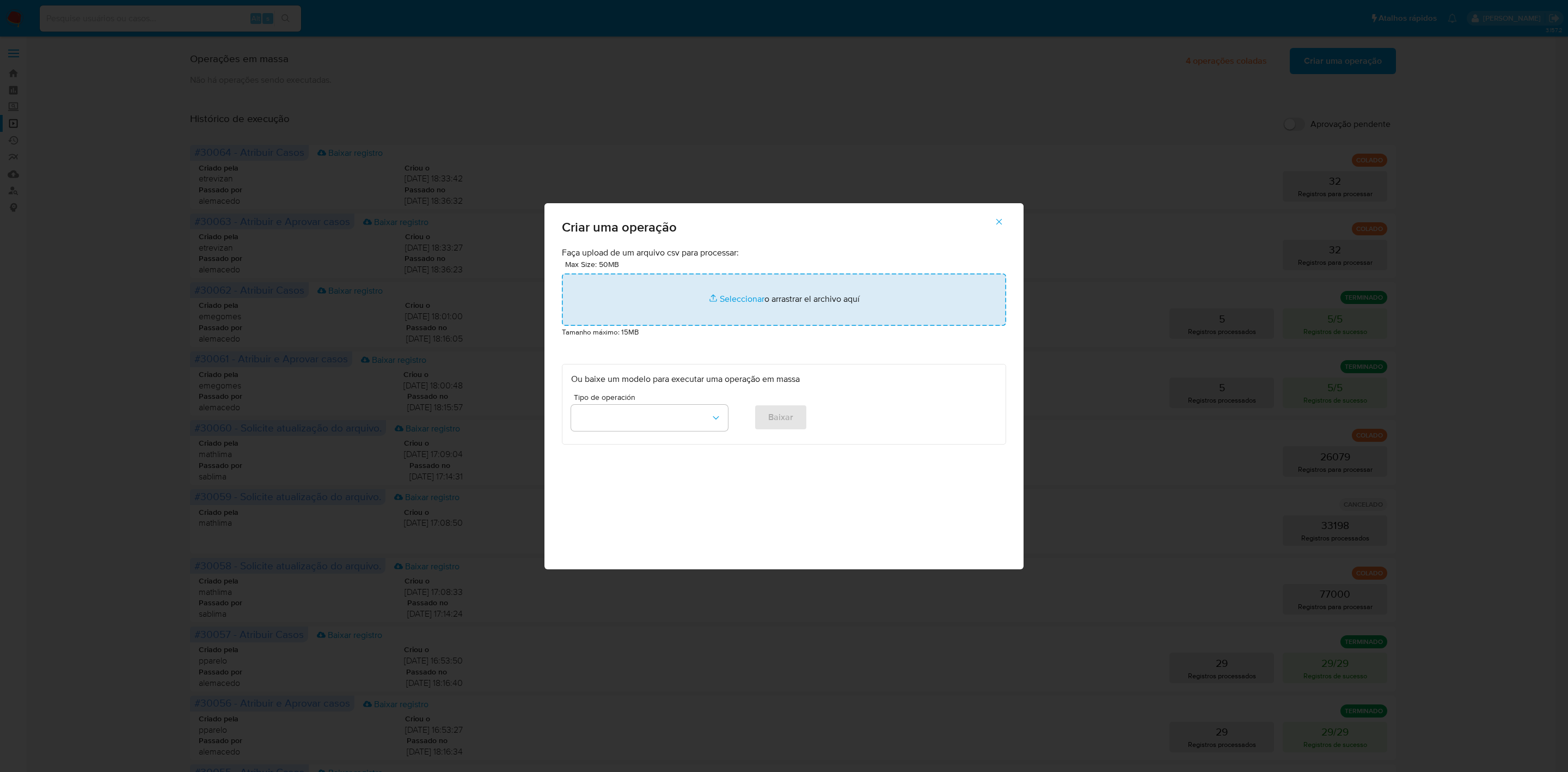
click at [728, 310] on input "file" at bounding box center [784, 299] width 444 height 53
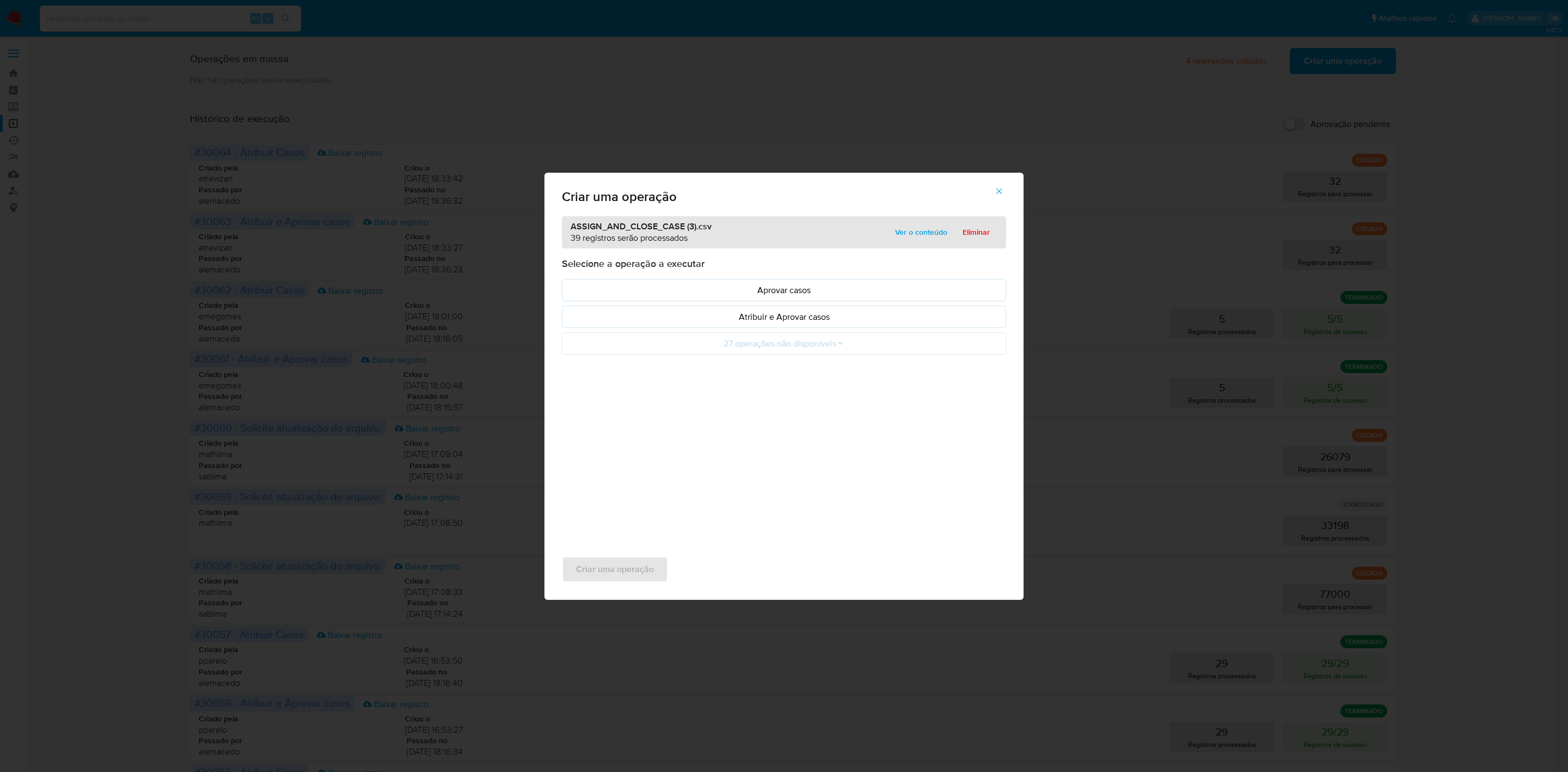
click at [919, 233] on span "Ver o conteúdo" at bounding box center [921, 232] width 53 height 15
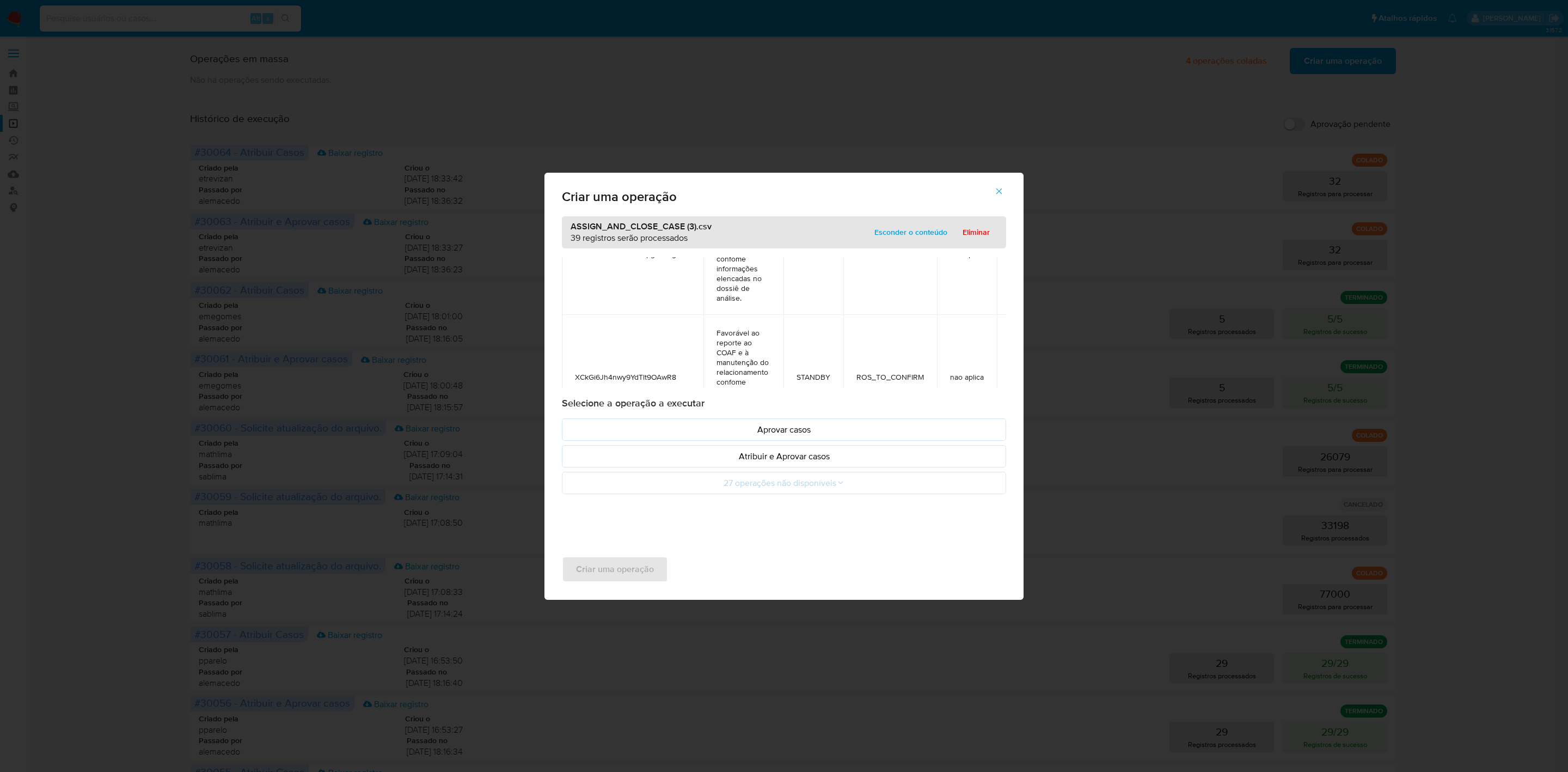
scroll to position [3350, 0]
click at [806, 454] on p "Atribuir e Aprovar casos" at bounding box center [783, 456] width 425 height 12
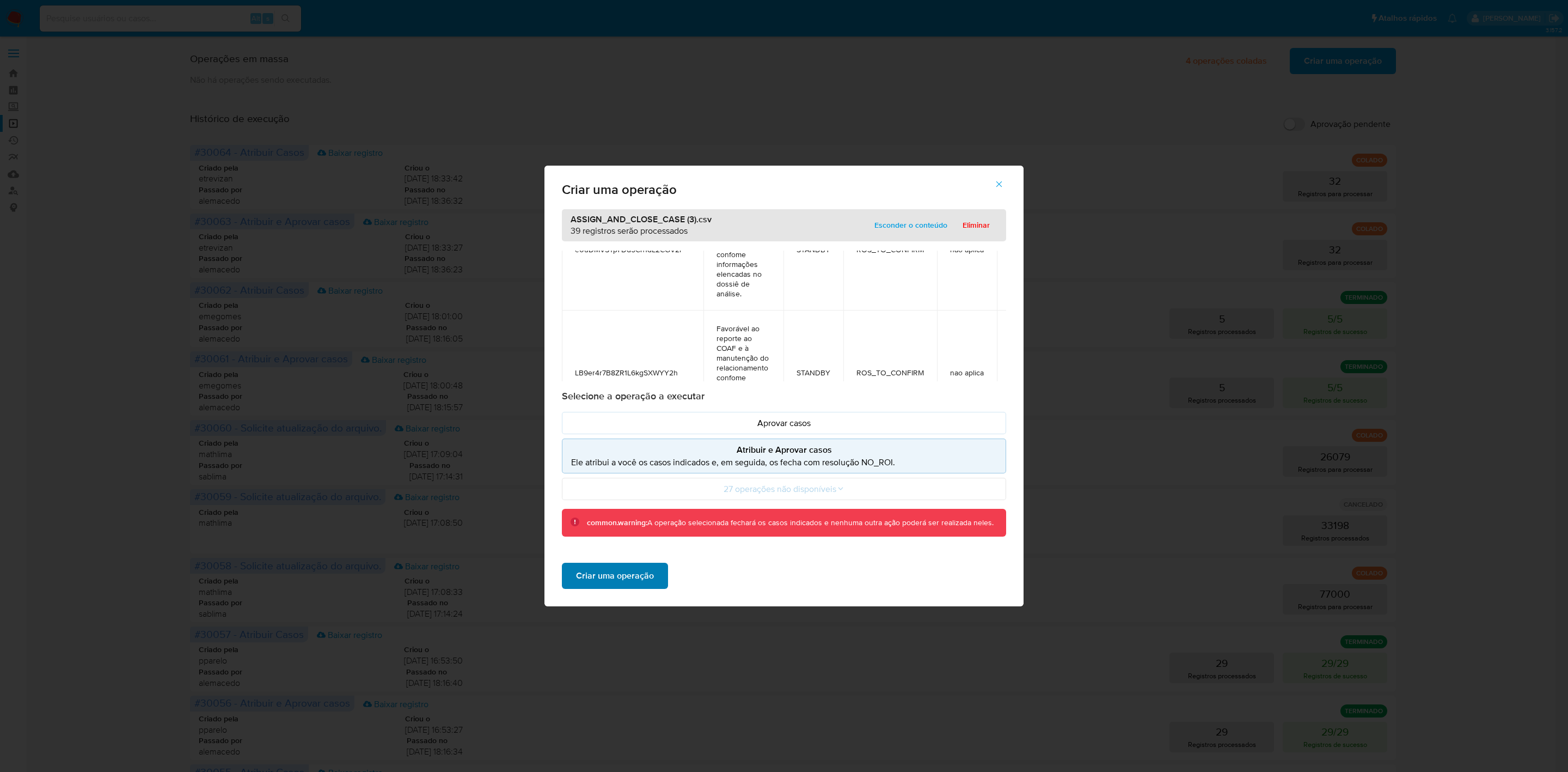
click at [637, 586] on span "Criar uma operação" at bounding box center [615, 576] width 78 height 24
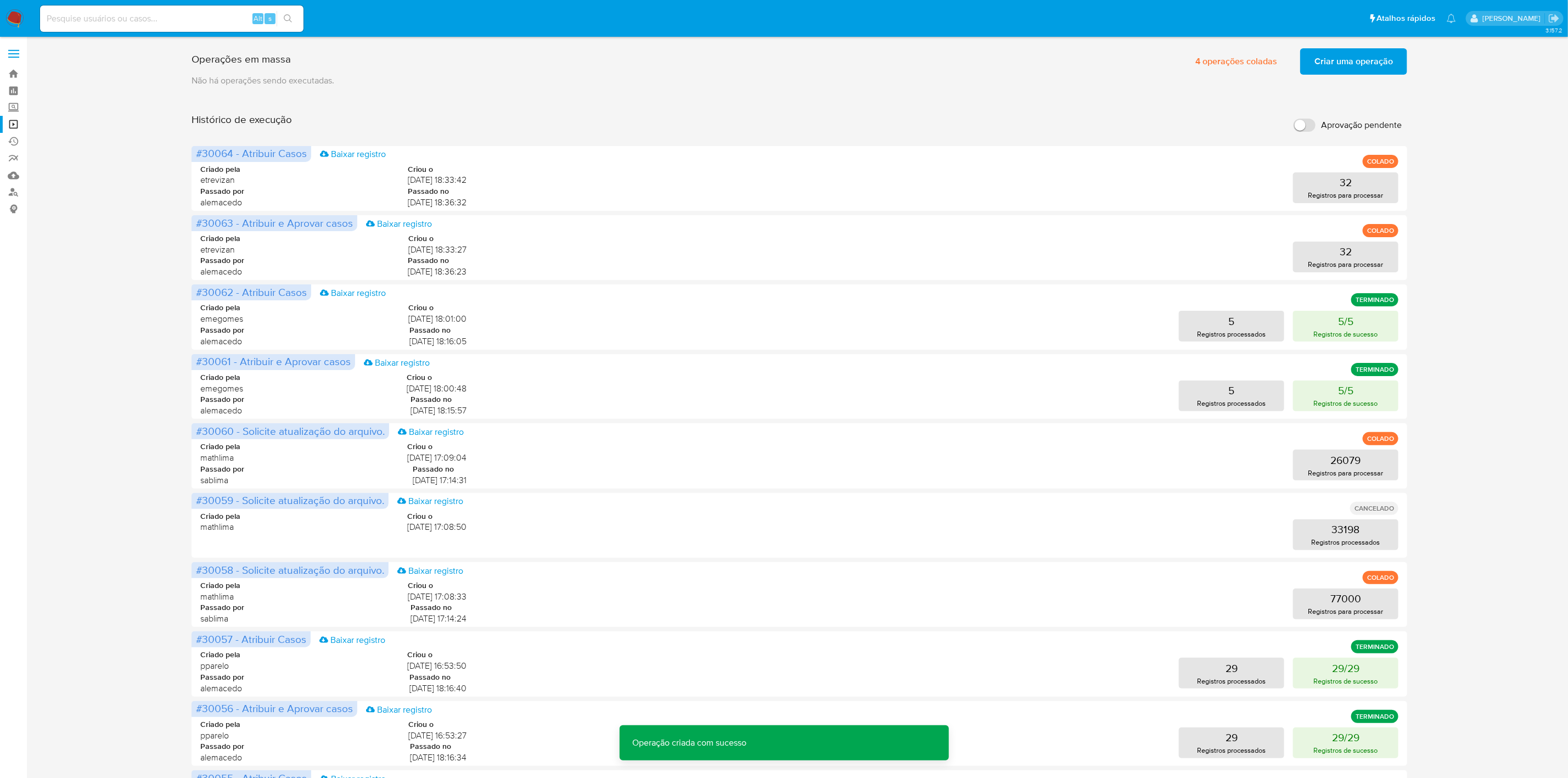
click at [1342, 53] on span "Criar uma operação" at bounding box center [1353, 61] width 78 height 24
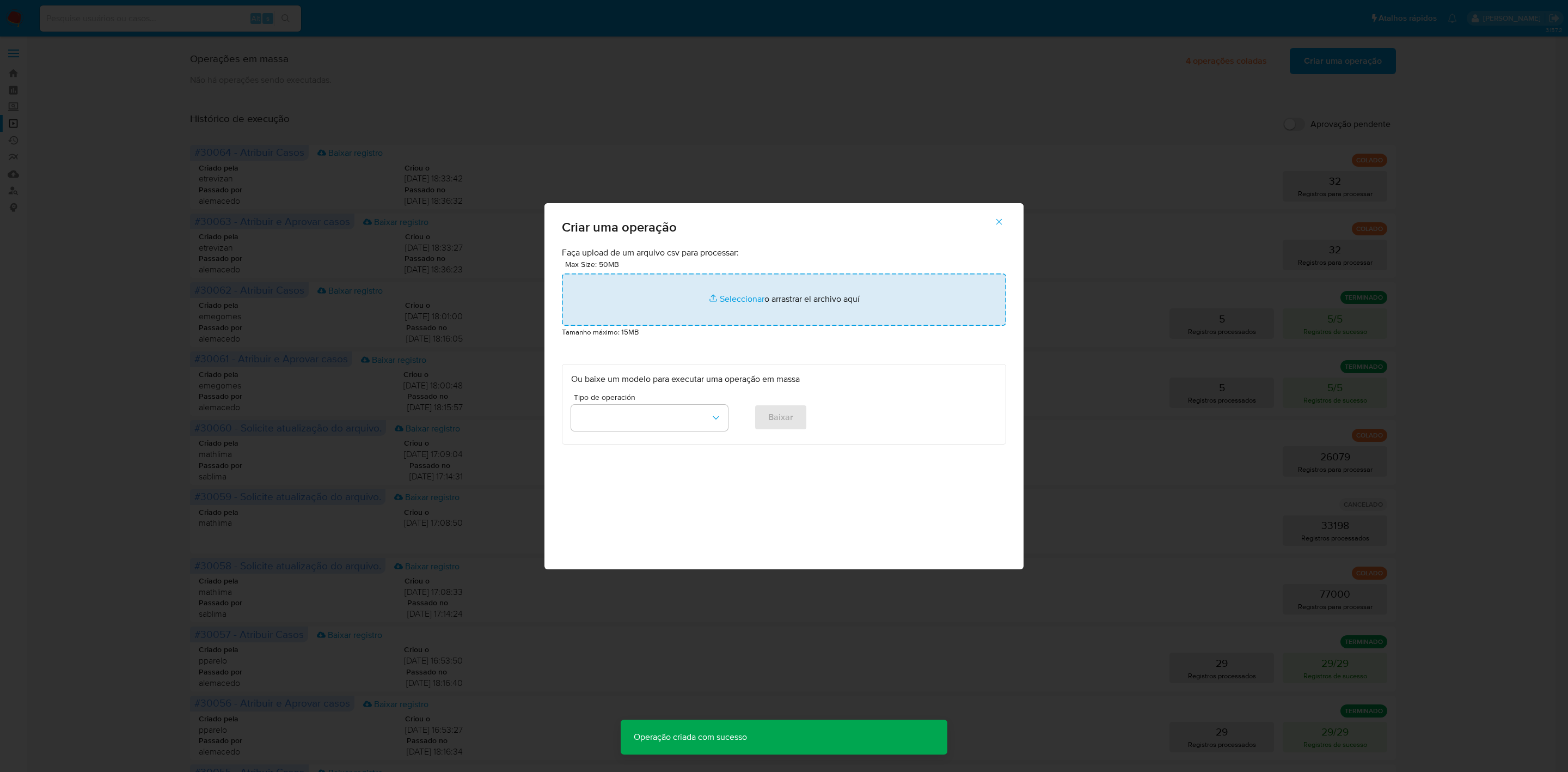
click at [789, 296] on input "file" at bounding box center [784, 299] width 444 height 53
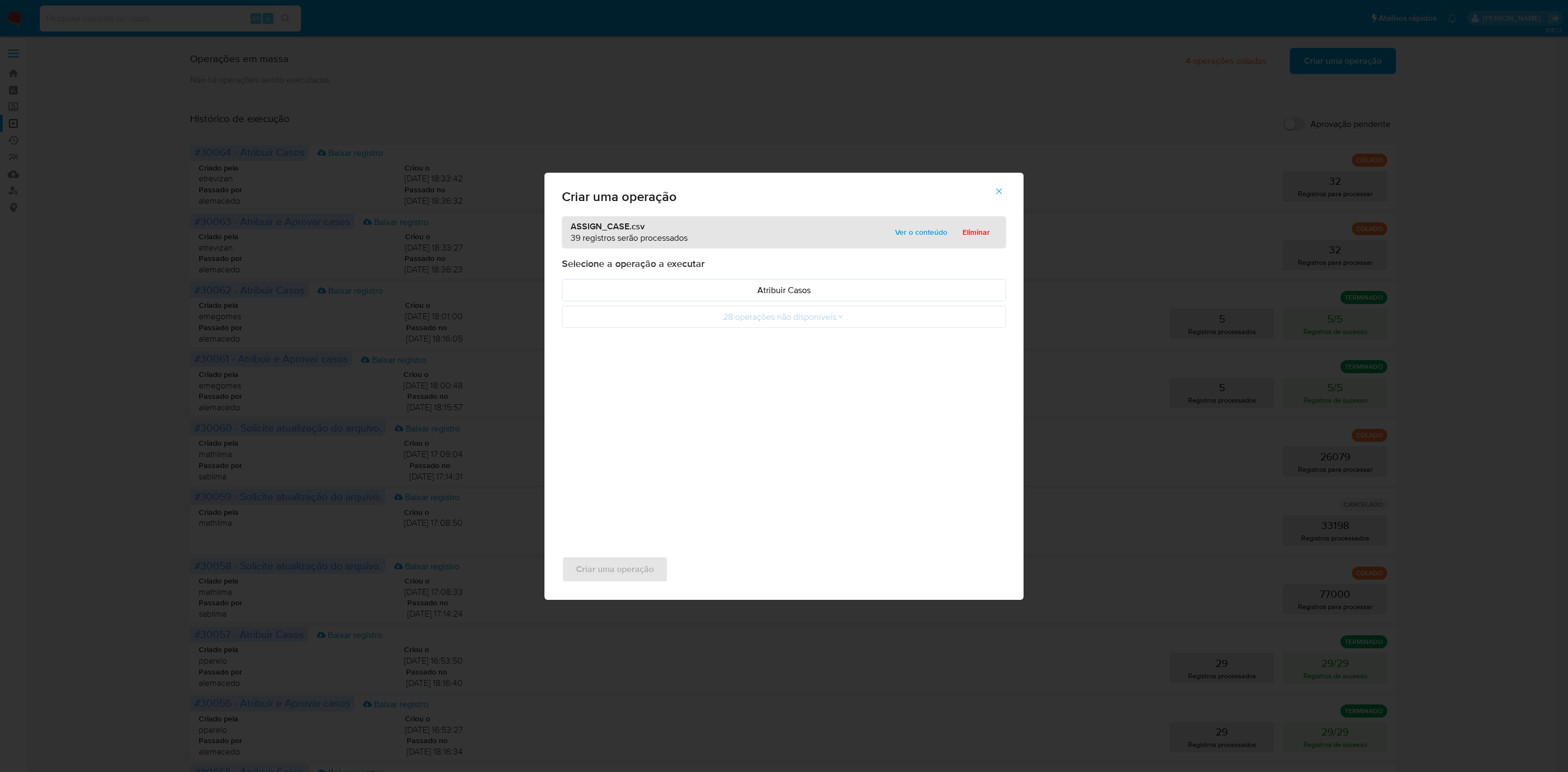
click at [912, 238] on span "Ver o conteúdo" at bounding box center [921, 232] width 53 height 15
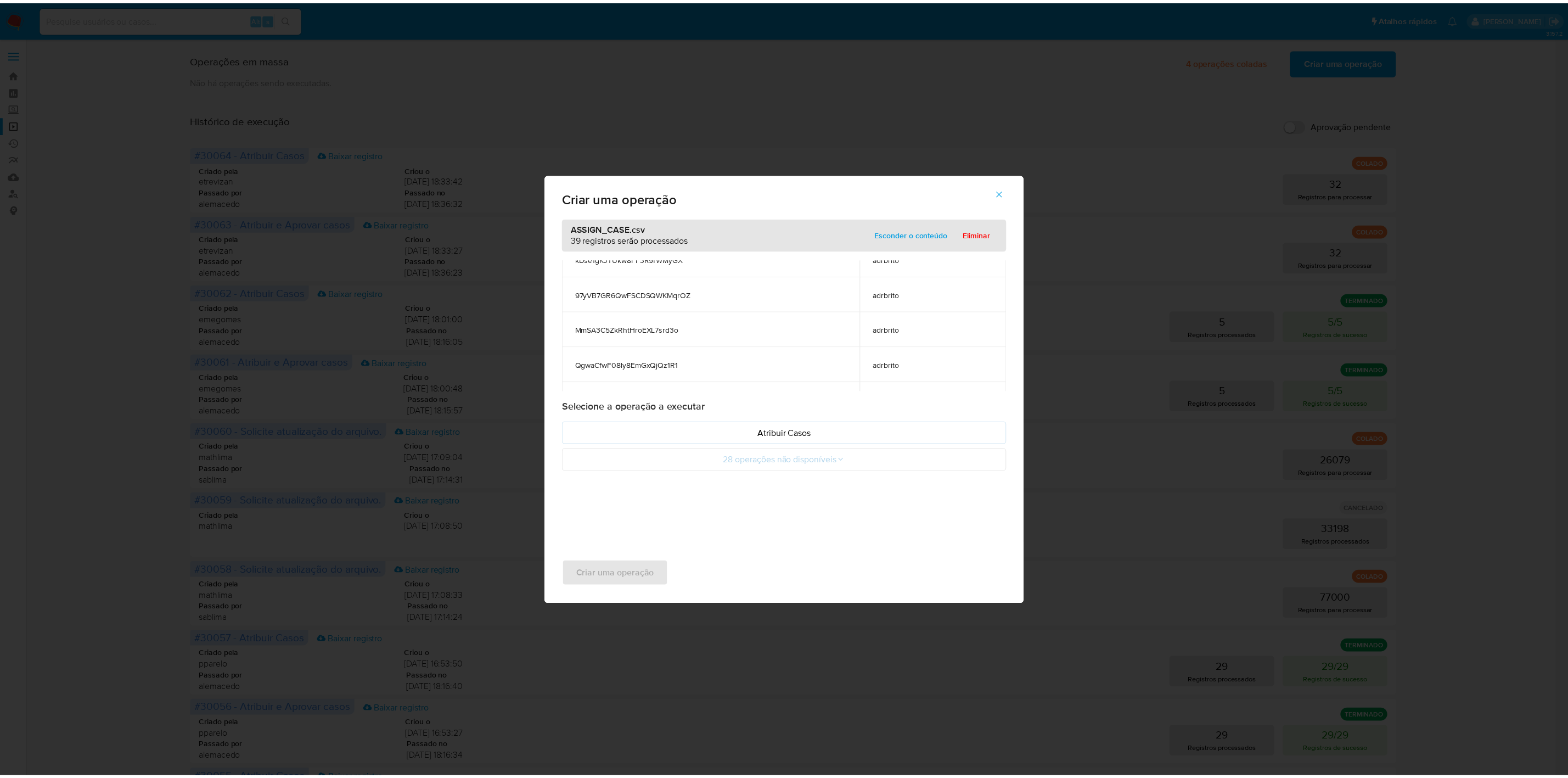
scroll to position [1265, 0]
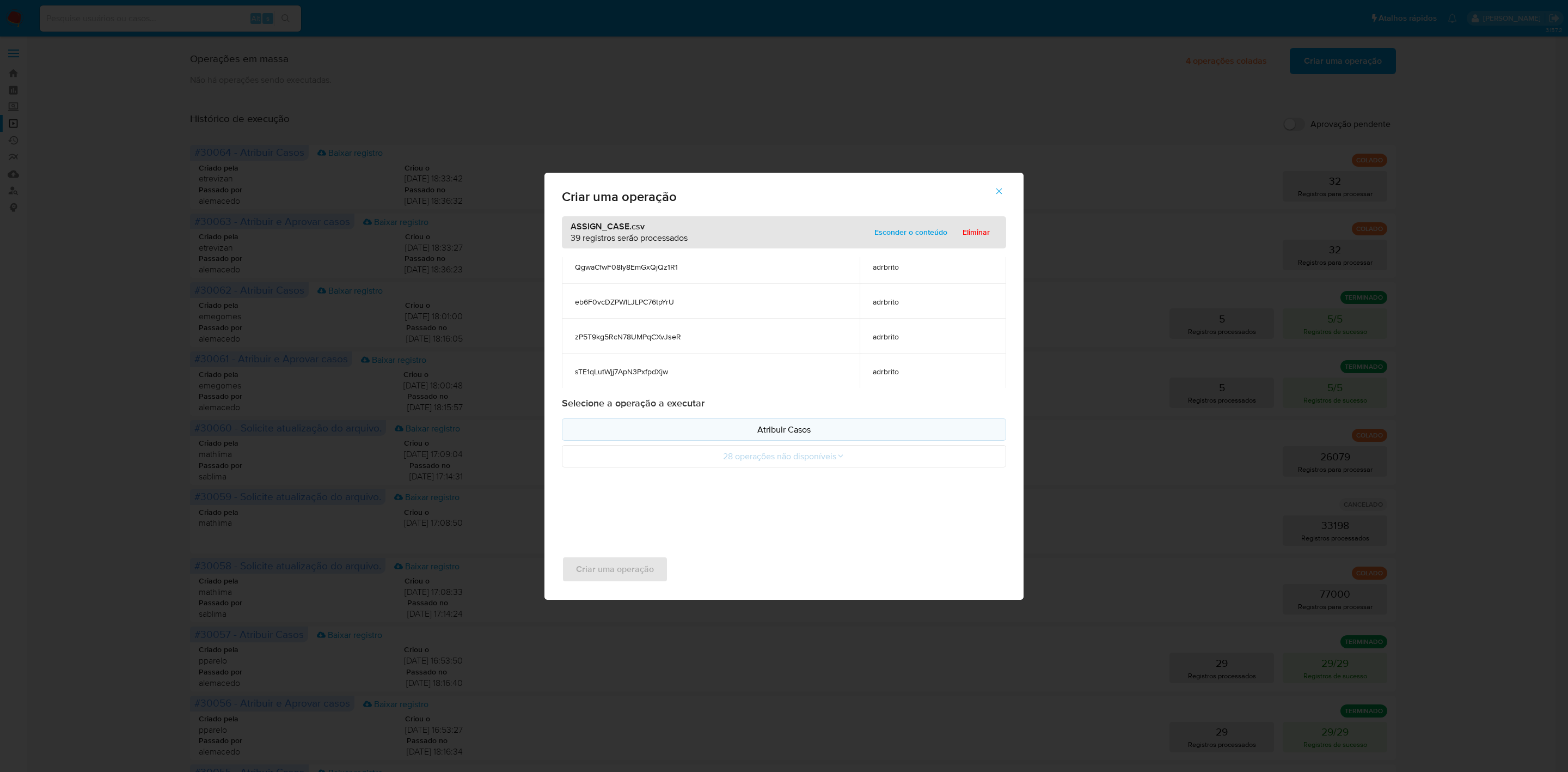
click at [771, 433] on p "Atribuir Casos" at bounding box center [783, 429] width 425 height 12
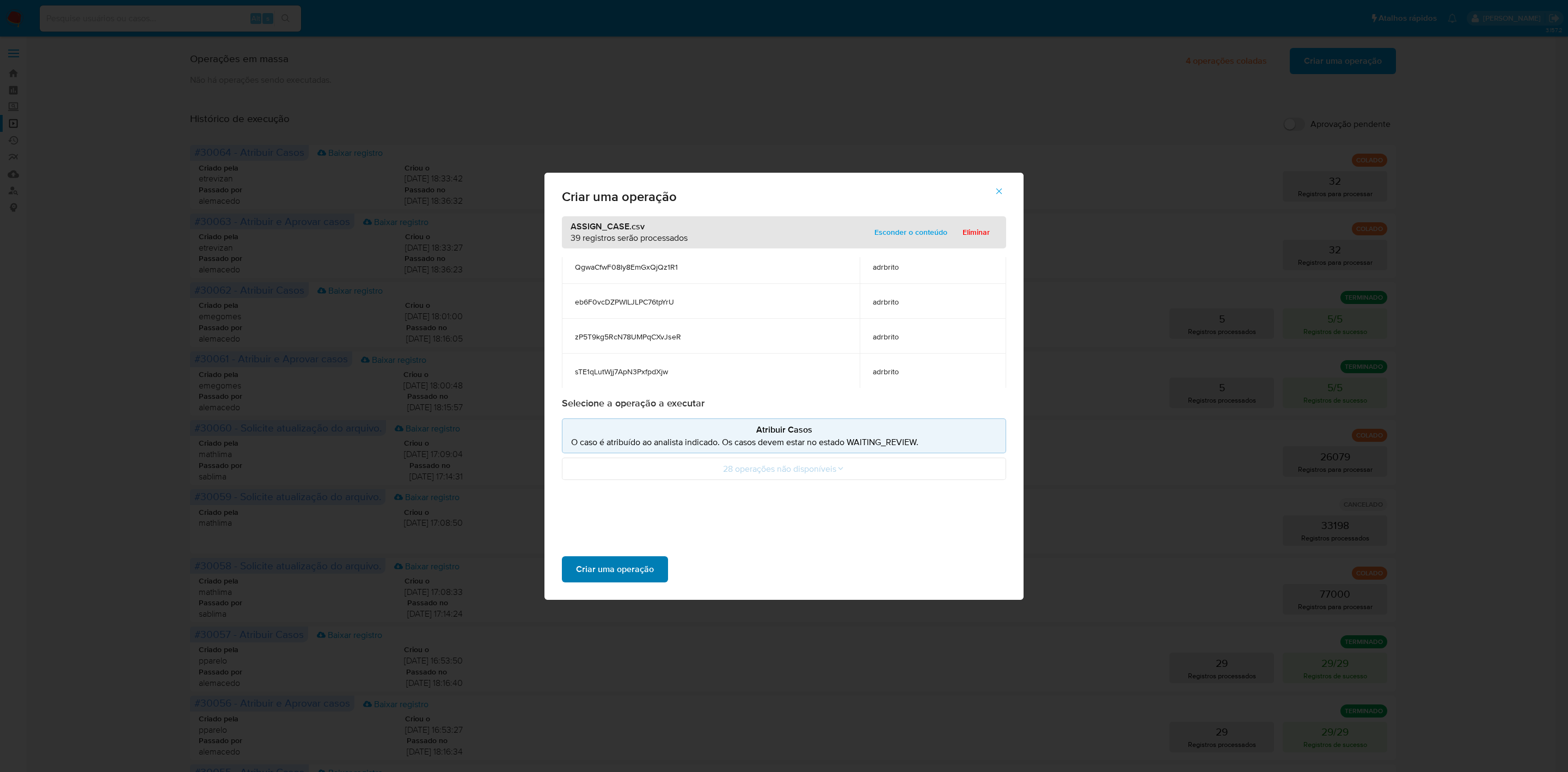
click at [611, 569] on span "Criar uma operação" at bounding box center [615, 569] width 78 height 24
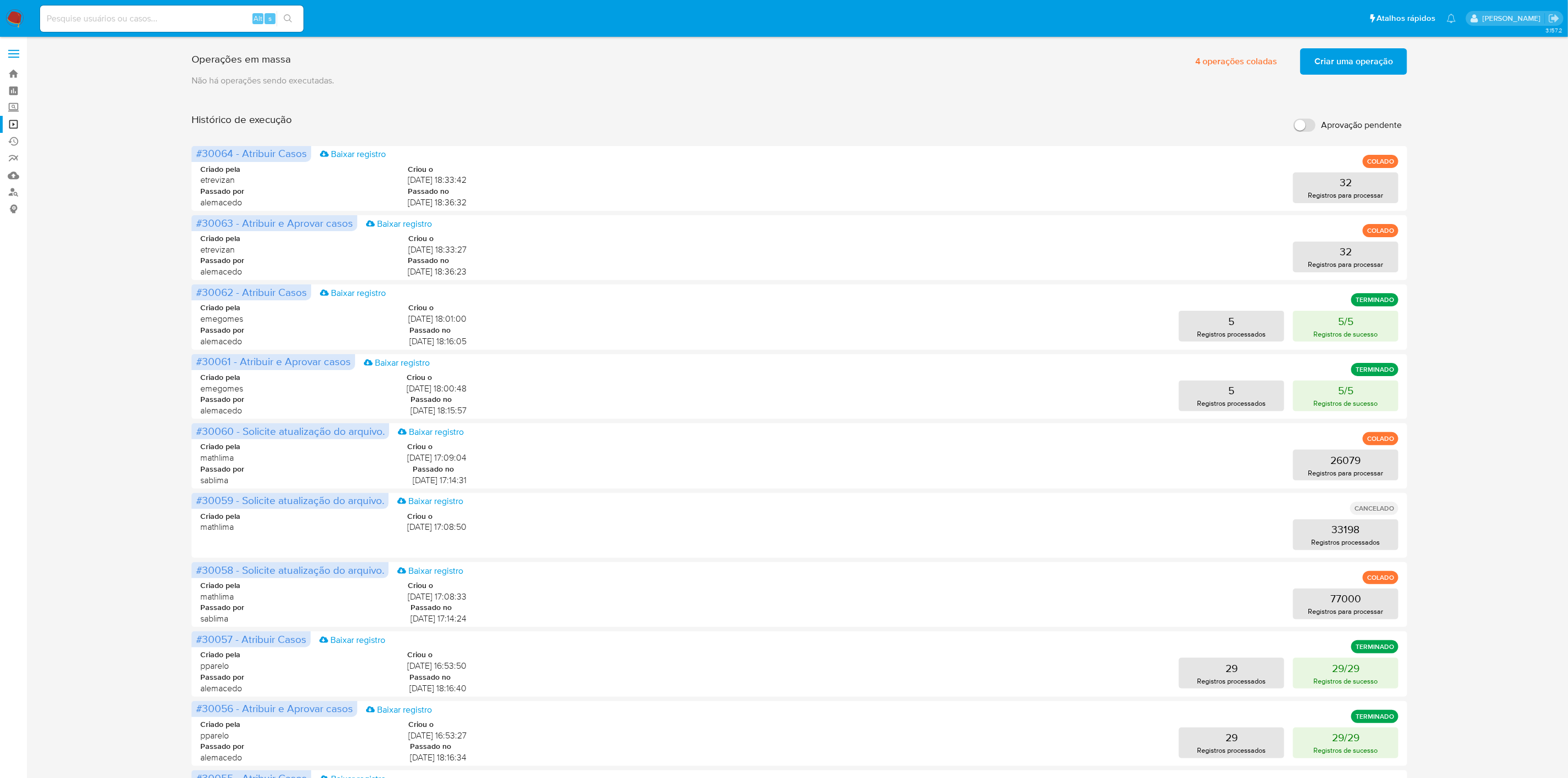
click at [150, 215] on div "Operações em massa 4 operações coladas Criar uma operação Só pode haver no máxi…" at bounding box center [799, 457] width 1519 height 827
click at [11, 128] on link "Operações em massa" at bounding box center [65, 124] width 130 height 17
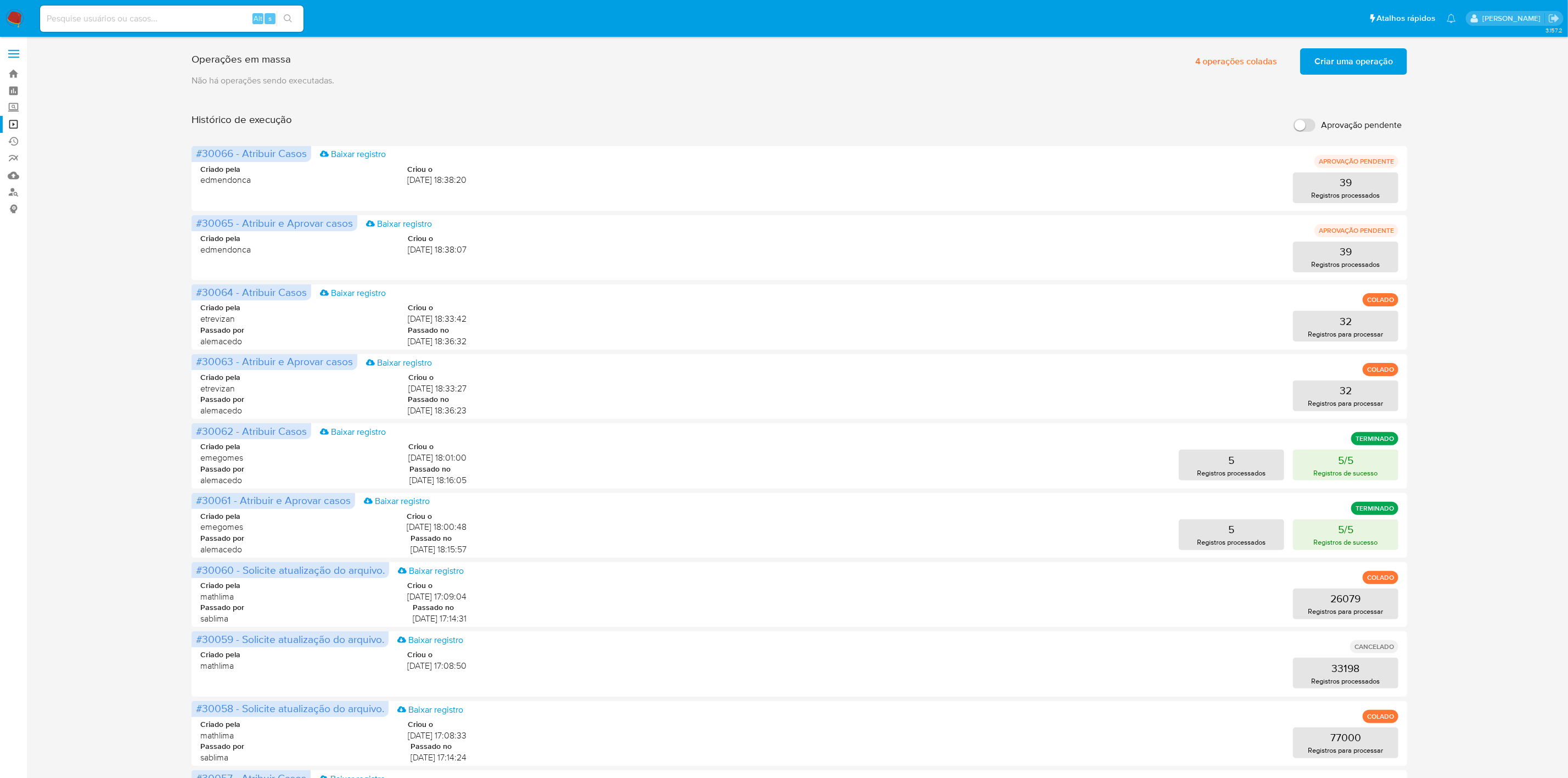
click at [119, 235] on div "Operações em massa 4 operações coladas Criar uma operação Só pode haver no máxi…" at bounding box center [799, 457] width 1519 height 827
click at [108, 16] on input at bounding box center [172, 19] width 263 height 14
paste input "xMOjafI8oR9RBImiv81vbQVS"
type input "xMOjafI8oR9RBImiv81vbQVS"
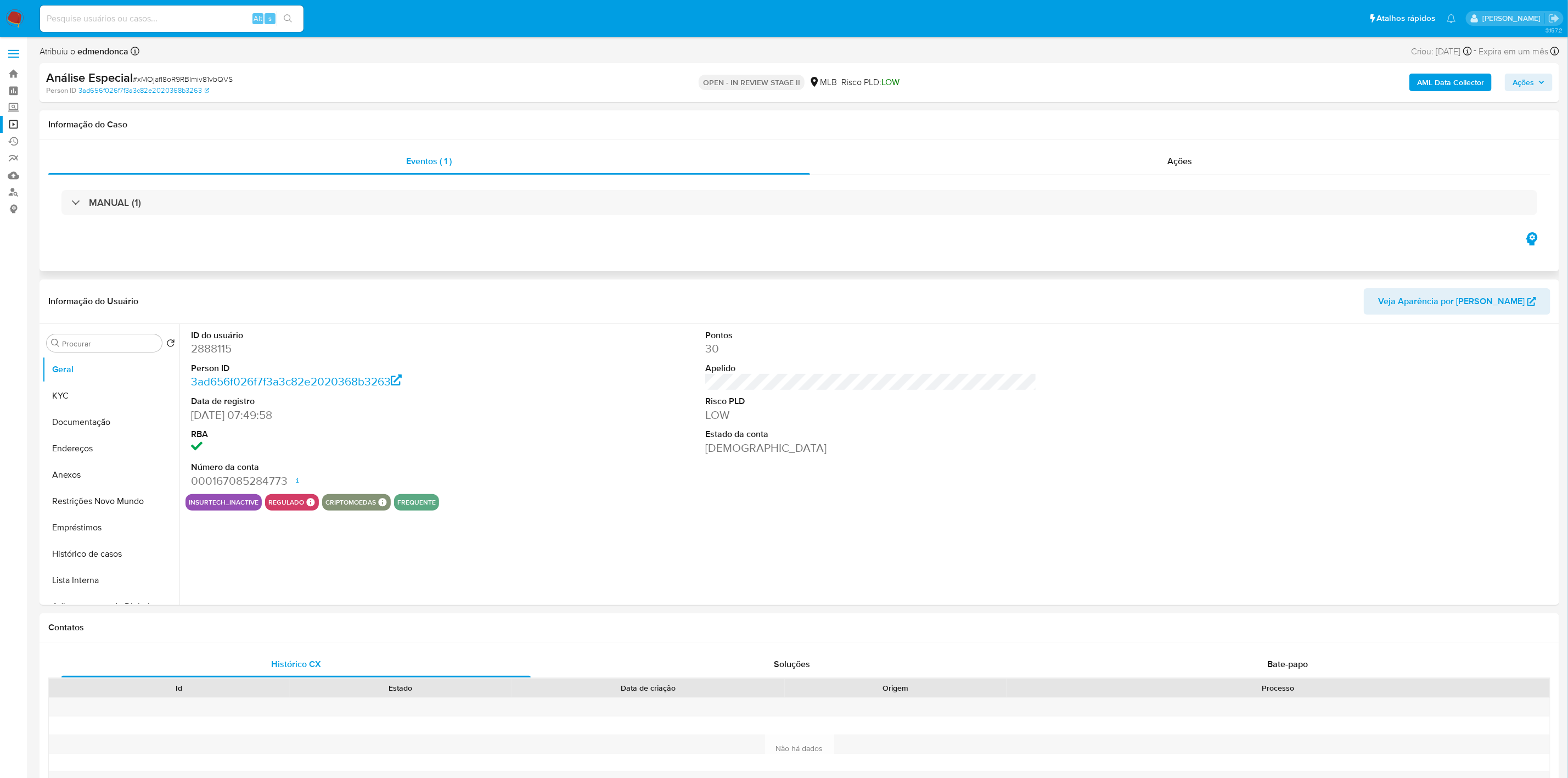
select select "10"
click at [109, 425] on button "Documentação" at bounding box center [106, 422] width 129 height 26
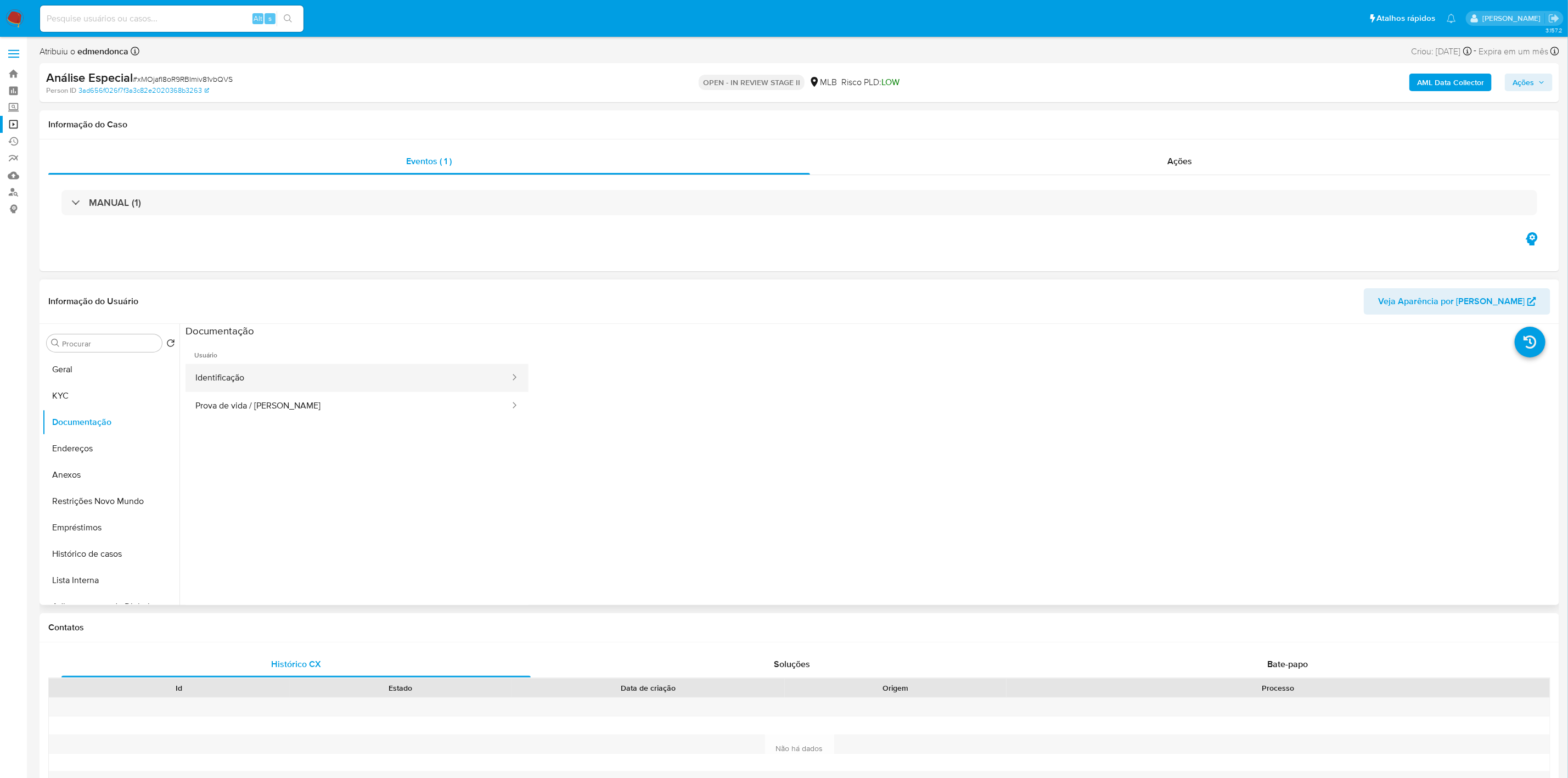
click at [273, 380] on button "Identificação" at bounding box center [348, 378] width 325 height 28
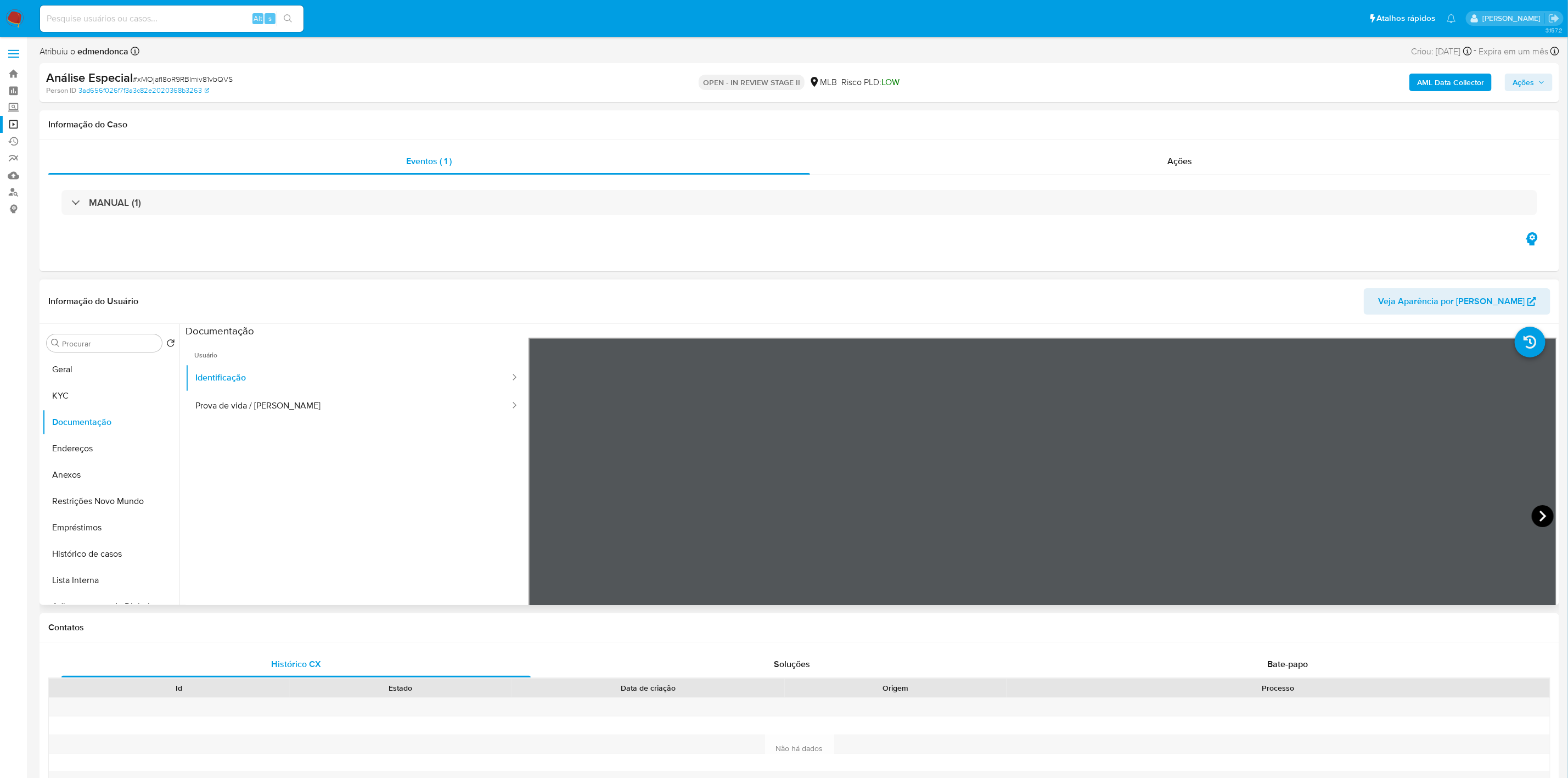
click at [1544, 510] on icon at bounding box center [1543, 516] width 22 height 22
click at [381, 407] on button "Prova de vida / Selfie" at bounding box center [348, 406] width 325 height 28
click at [412, 377] on button "Identificação" at bounding box center [348, 378] width 325 height 28
click at [122, 12] on input at bounding box center [172, 19] width 263 height 14
paste input "xMOjafI8oR9RBImiv81vbQVS"
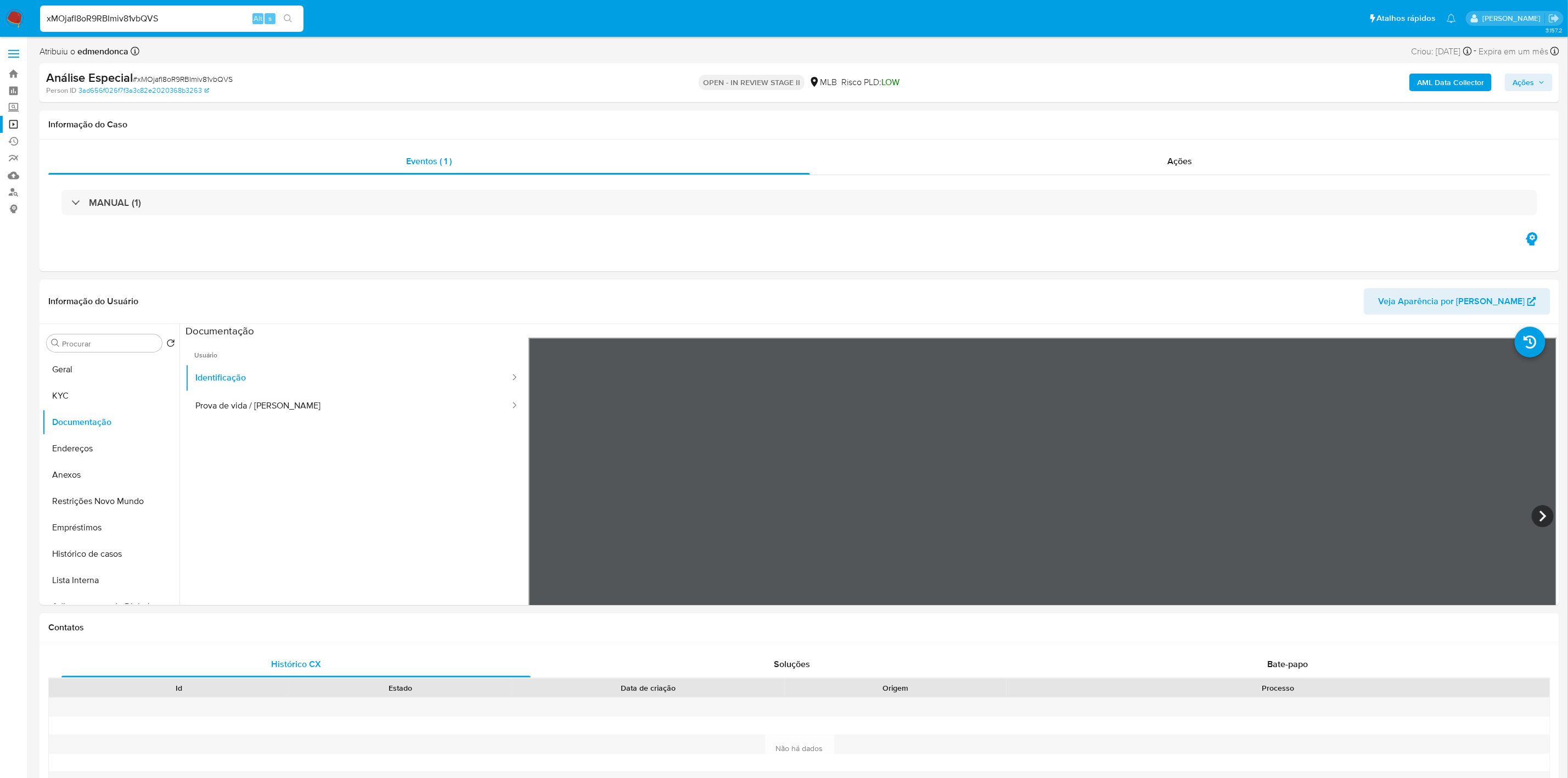
type input "xMOjafI8oR9RBImiv81vbQVS"
click at [68, 583] on button "Lista Interna" at bounding box center [106, 580] width 129 height 26
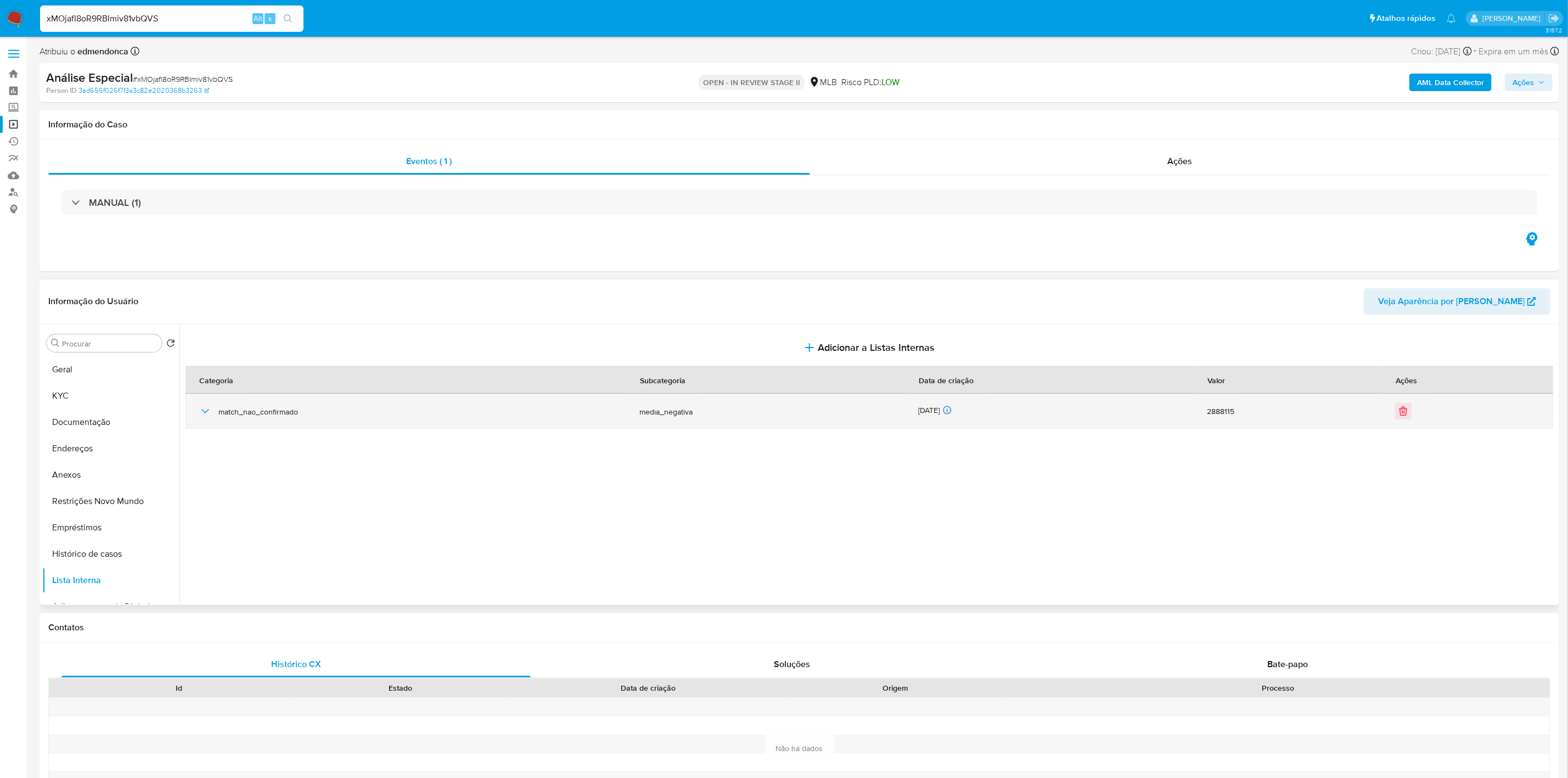
click at [240, 416] on span "match_nao_confirmado" at bounding box center [415, 411] width 395 height 10
click at [221, 416] on span "match_nao_confirmado" at bounding box center [415, 411] width 395 height 10
click at [185, 422] on td "match_nao_confirmado" at bounding box center [405, 411] width 441 height 35
click at [201, 421] on div "match_nao_confirmado" at bounding box center [405, 411] width 414 height 35
click at [206, 407] on icon "button" at bounding box center [205, 411] width 13 height 13
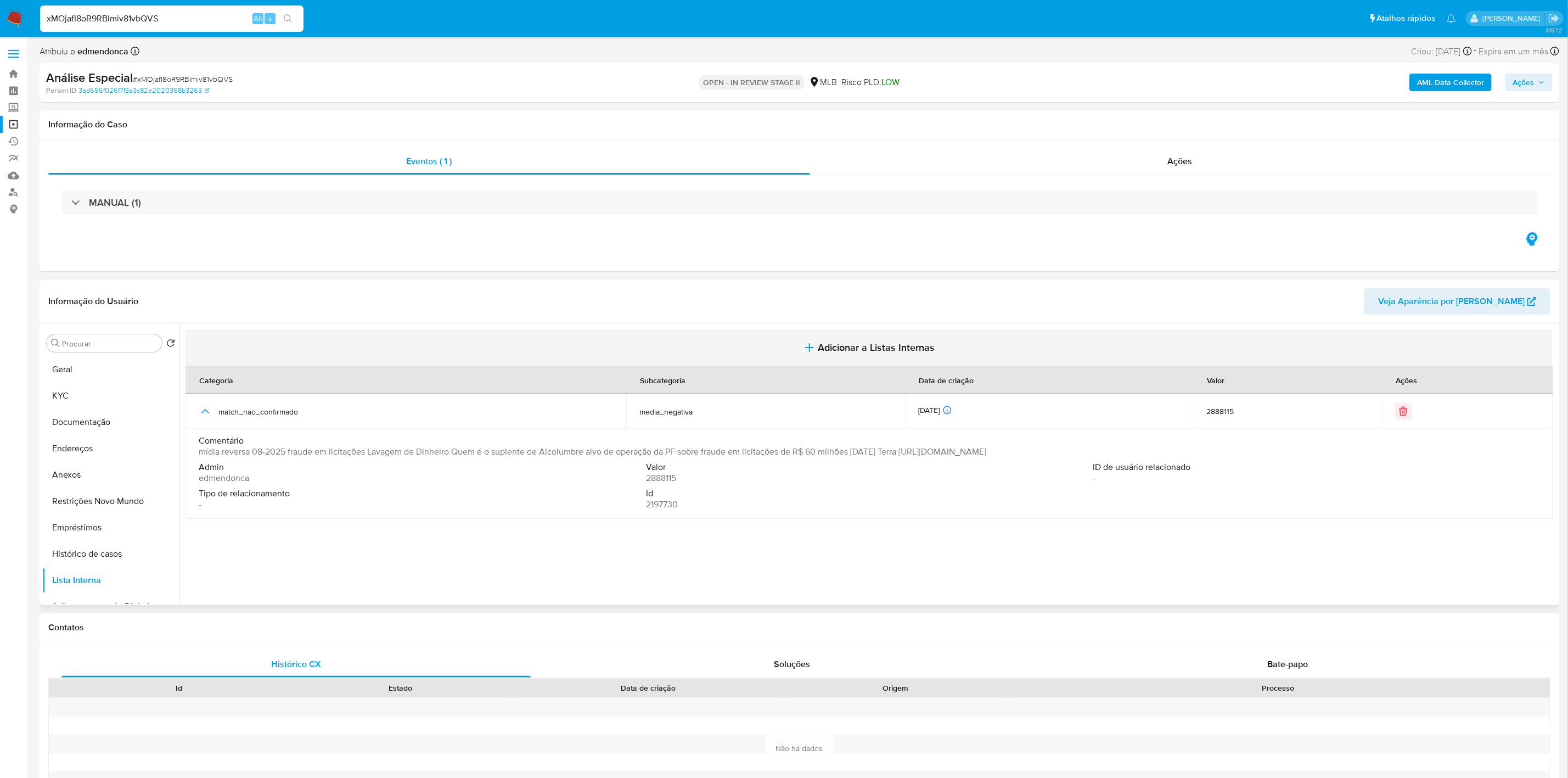
click at [911, 356] on button "Adicionar a Listas Internas" at bounding box center [869, 347] width 1367 height 37
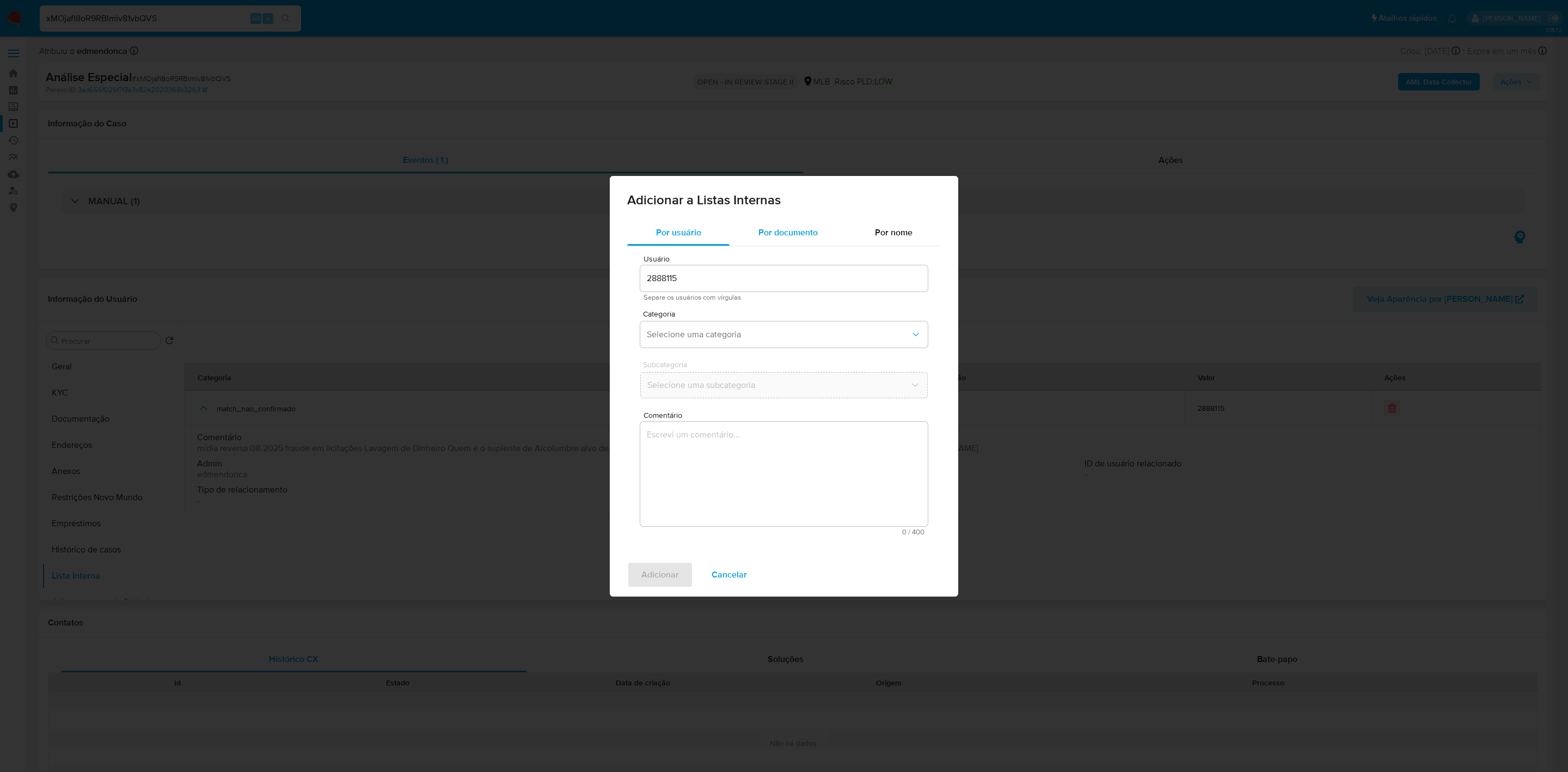
click at [770, 239] on div "Por documento" at bounding box center [788, 232] width 117 height 26
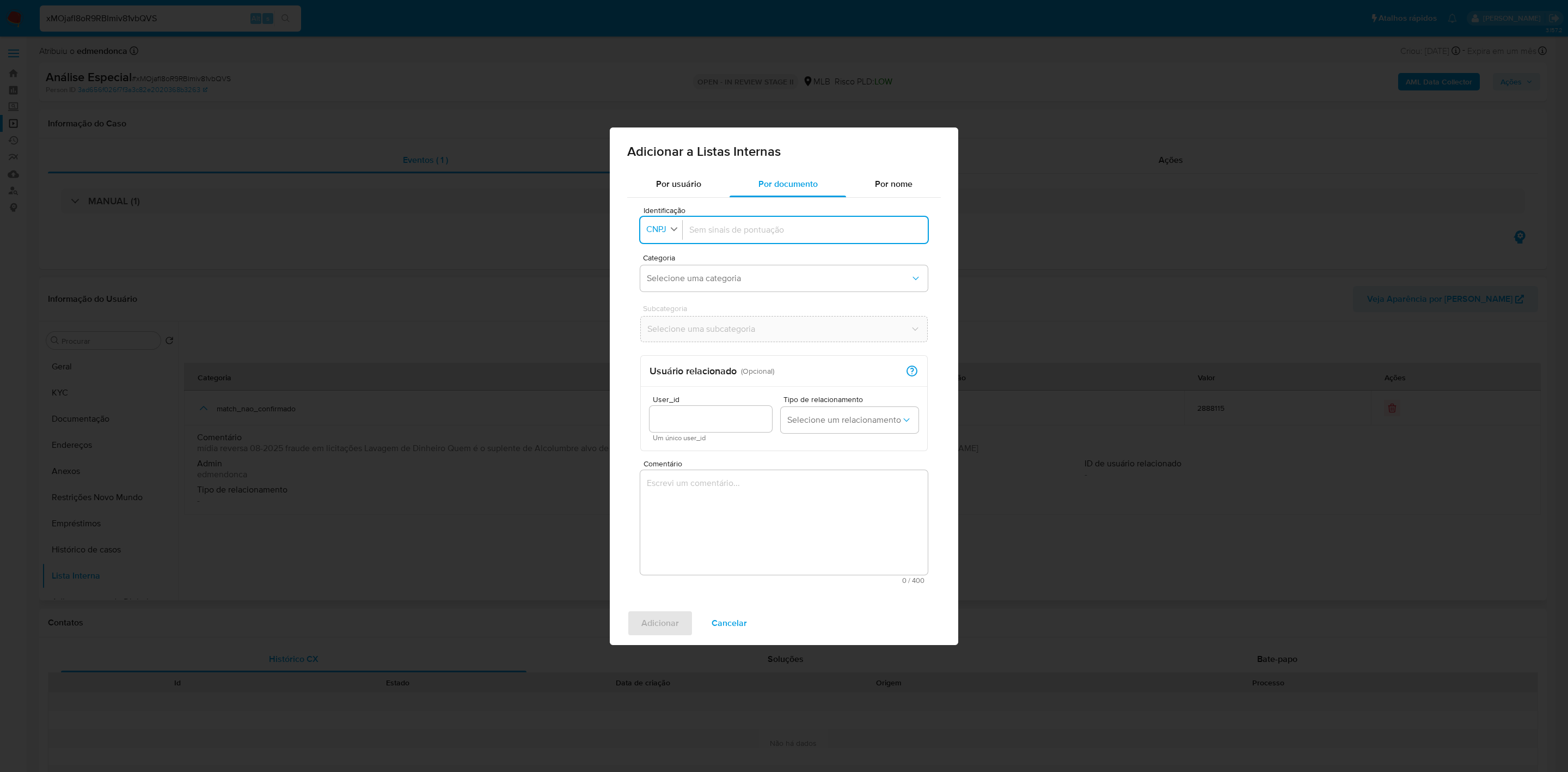
click at [667, 226] on span "CNPJ" at bounding box center [656, 229] width 22 height 11
click at [668, 278] on li "CPF" at bounding box center [661, 276] width 45 height 26
click at [776, 242] on div at bounding box center [803, 229] width 236 height 26
click at [775, 232] on input "Identificação" at bounding box center [803, 229] width 236 height 12
type input "85556734291"
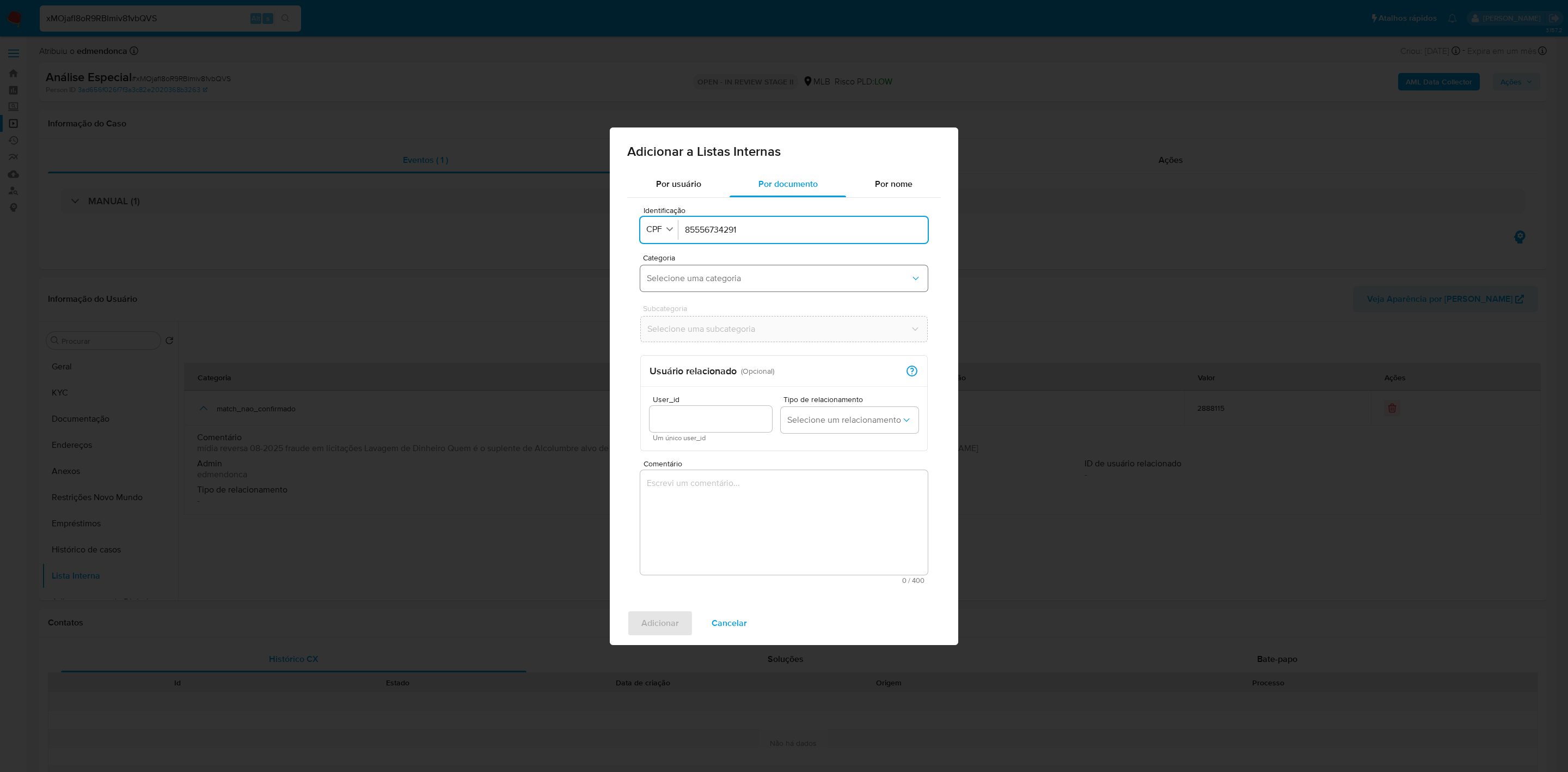
click at [730, 283] on button "Selecione uma categoria" at bounding box center [784, 278] width 287 height 26
click at [711, 383] on span "match_confirmado" at bounding box center [681, 386] width 70 height 11
click at [748, 324] on span "Selecione uma subcategoria" at bounding box center [778, 329] width 263 height 11
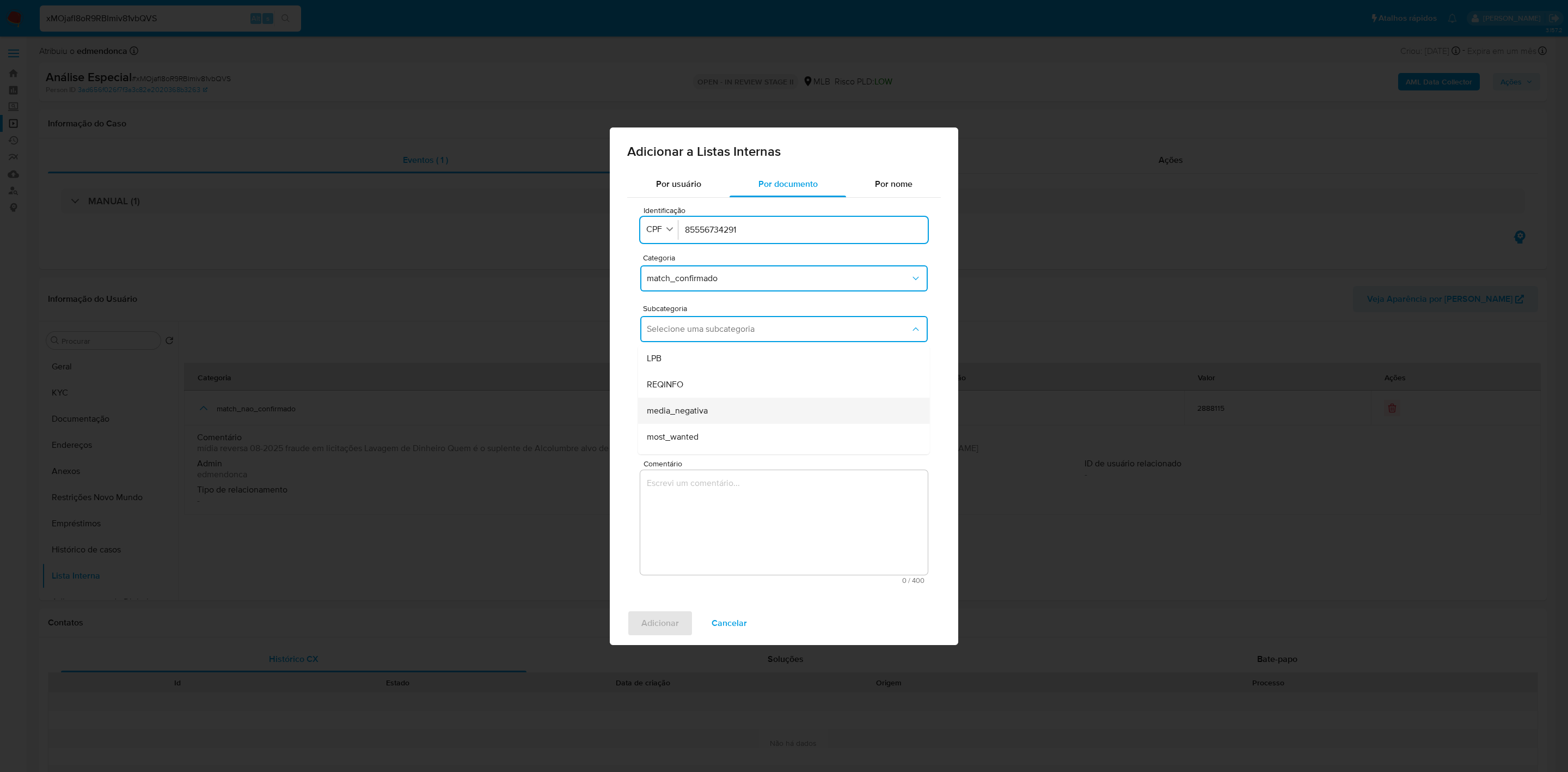
click at [775, 409] on div "media_negativa" at bounding box center [780, 411] width 268 height 26
click at [715, 533] on textarea "Comentário" at bounding box center [784, 522] width 287 height 104
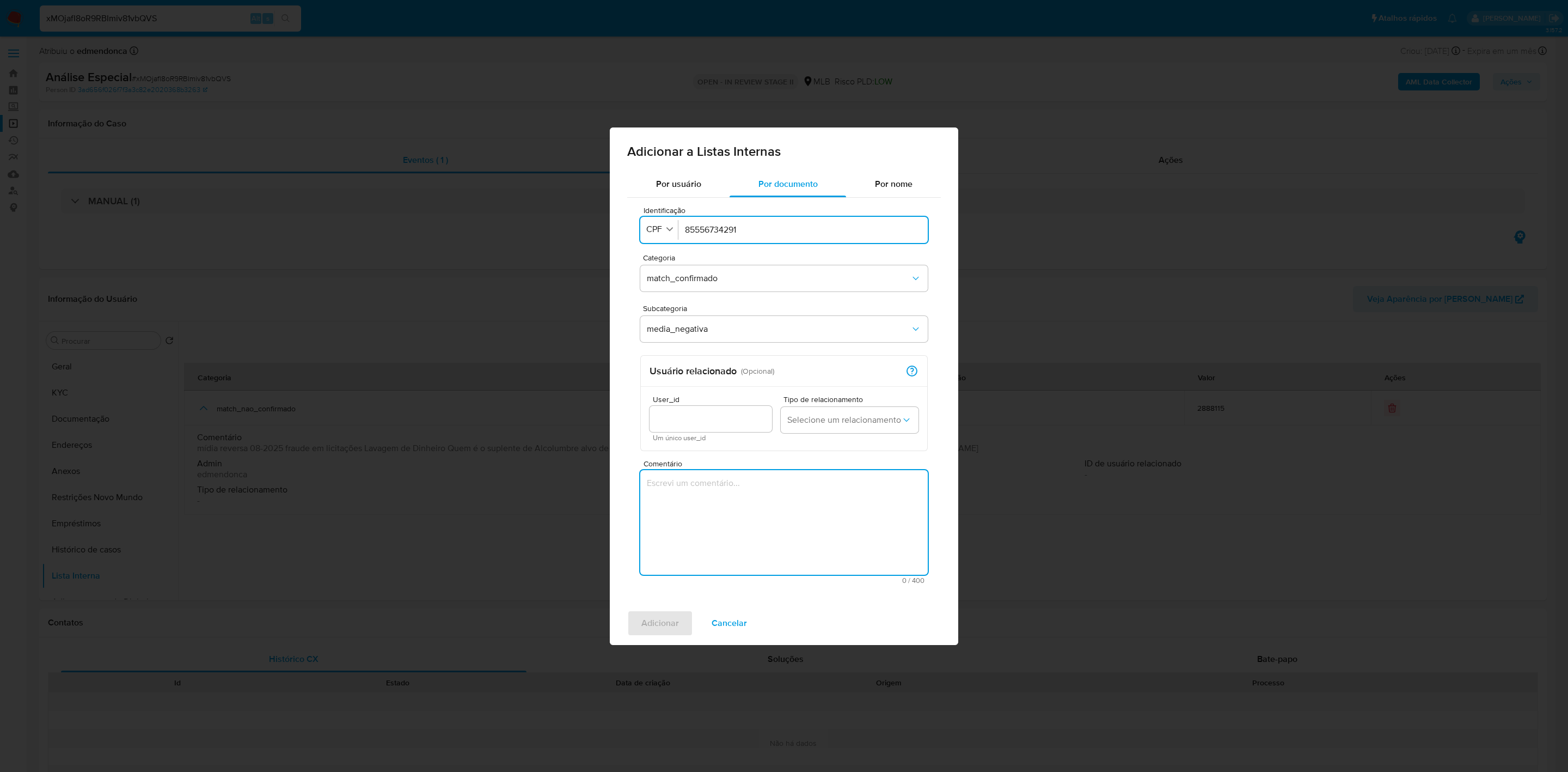
paste textarea "https://www.estadao.com.br/politica/suplente-davi-alcolumbre-alvo-operacao-pf-f…"
type textarea "https://www.estadao.com.br/politica/suplente-davi-alcolumbre-alvo-operacao-pf-f…"
click at [662, 613] on span "Adicionar" at bounding box center [660, 623] width 37 height 24
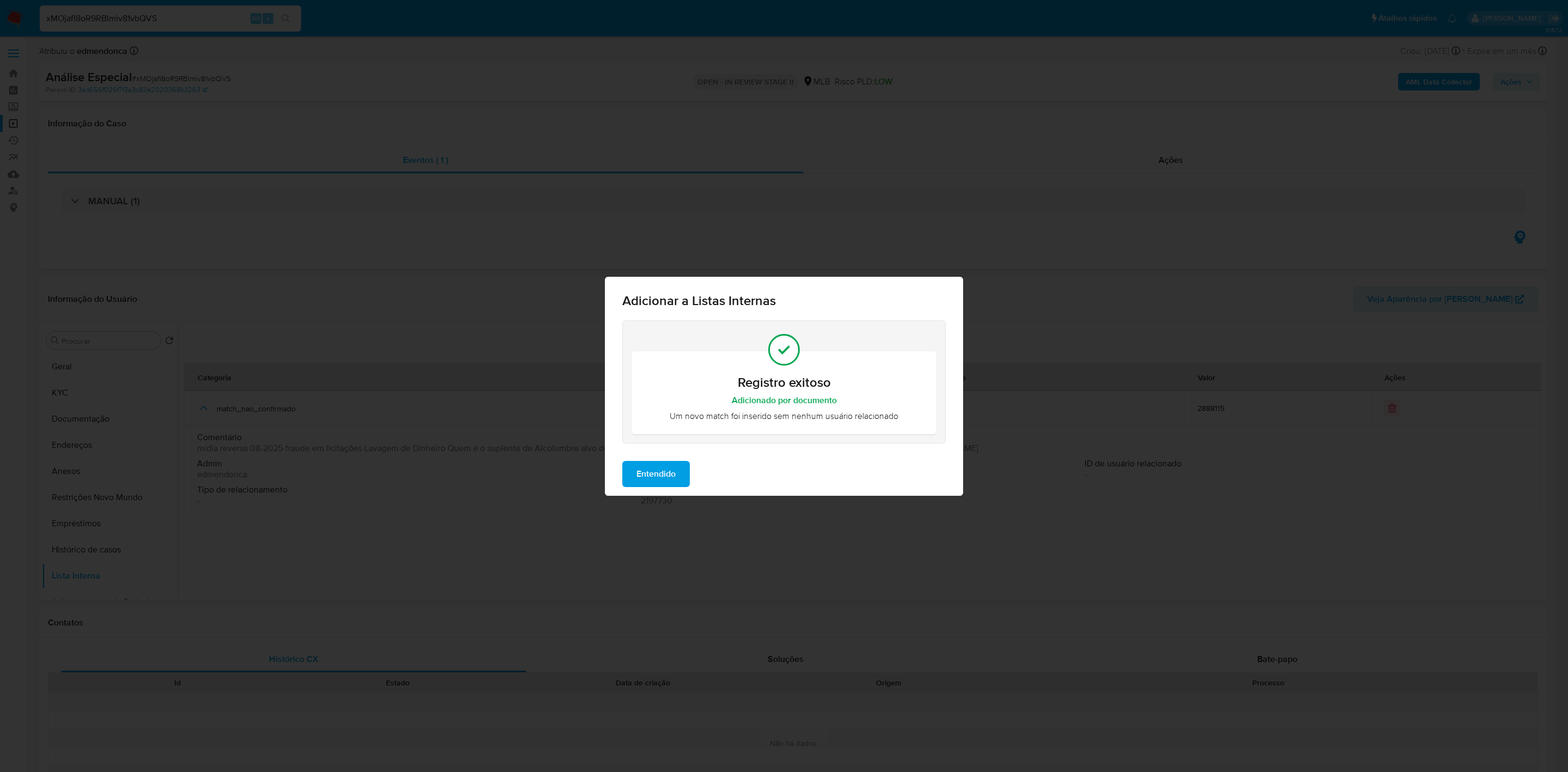
click at [668, 450] on div "Registro exitoso Adicionado por documento Um novo match foi inserido sem nenhum…" at bounding box center [784, 386] width 359 height 132
click at [664, 480] on span "Entendido" at bounding box center [656, 474] width 39 height 24
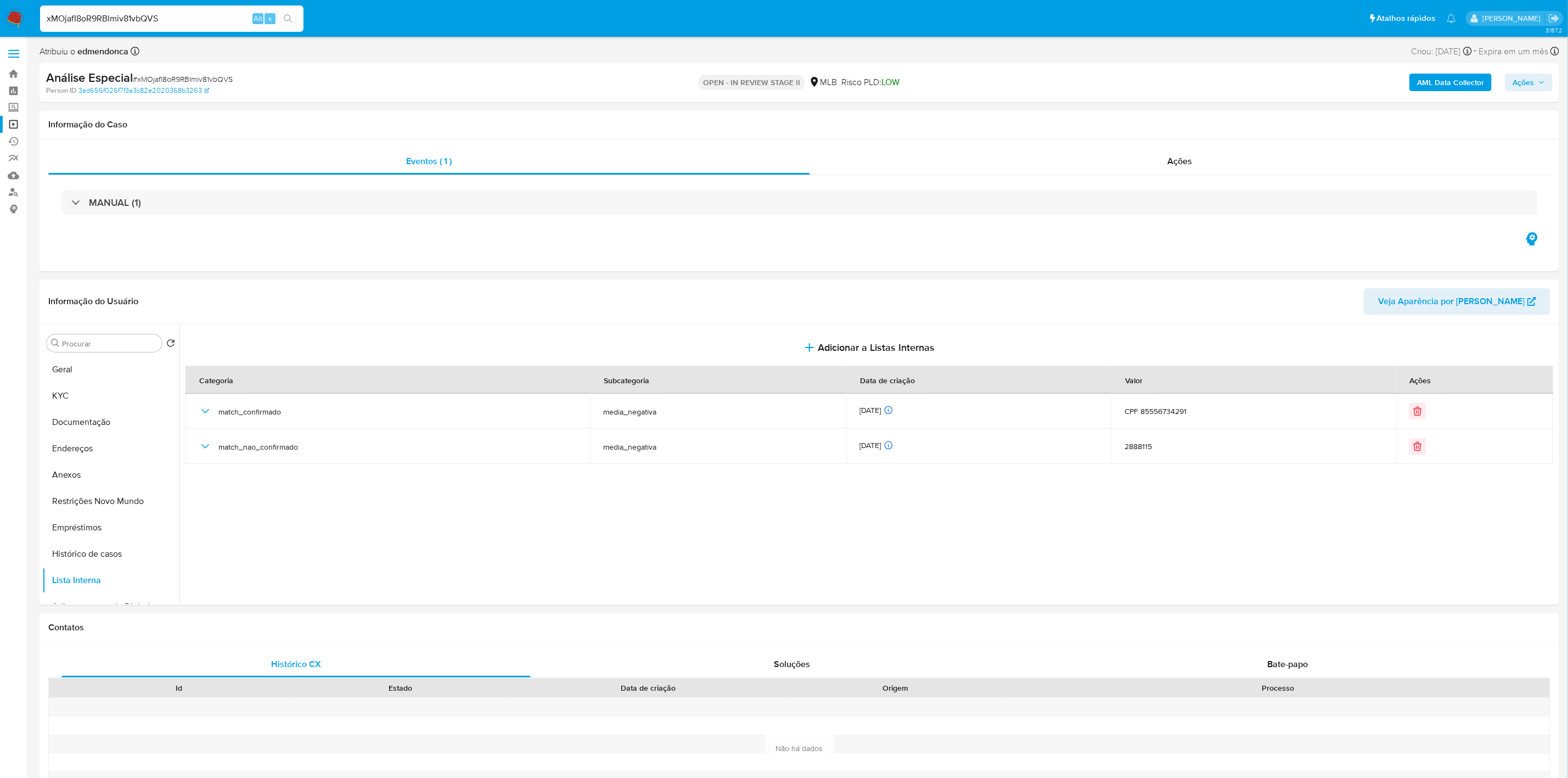
click at [1525, 84] on span "Ações" at bounding box center [1523, 83] width 22 height 18
click at [102, 367] on button "Geral" at bounding box center [106, 369] width 129 height 26
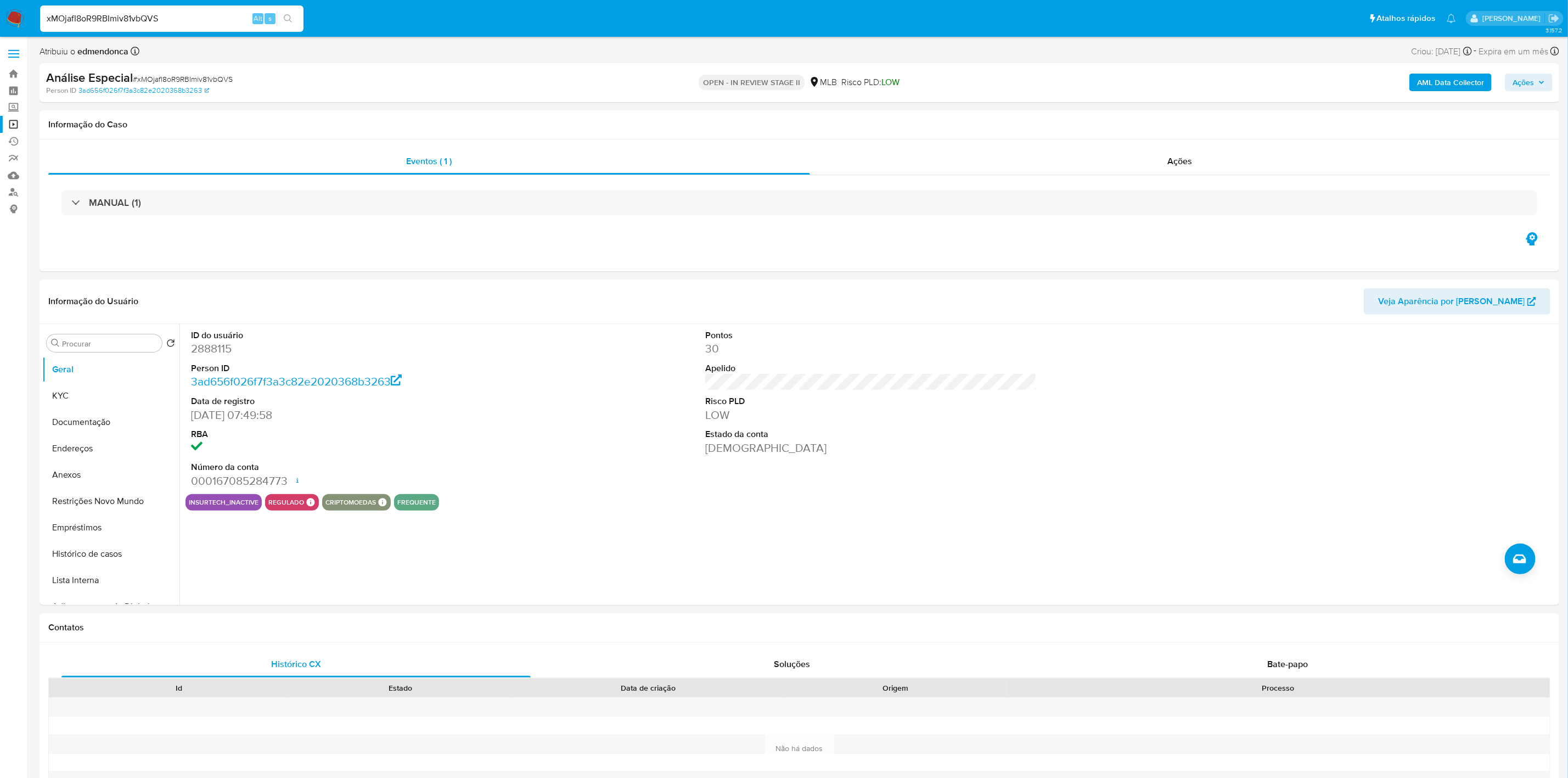
click at [1527, 85] on span "Ações" at bounding box center [1523, 83] width 22 height 18
click at [1235, 111] on span "Resolução do caso" at bounding box center [1210, 117] width 74 height 13
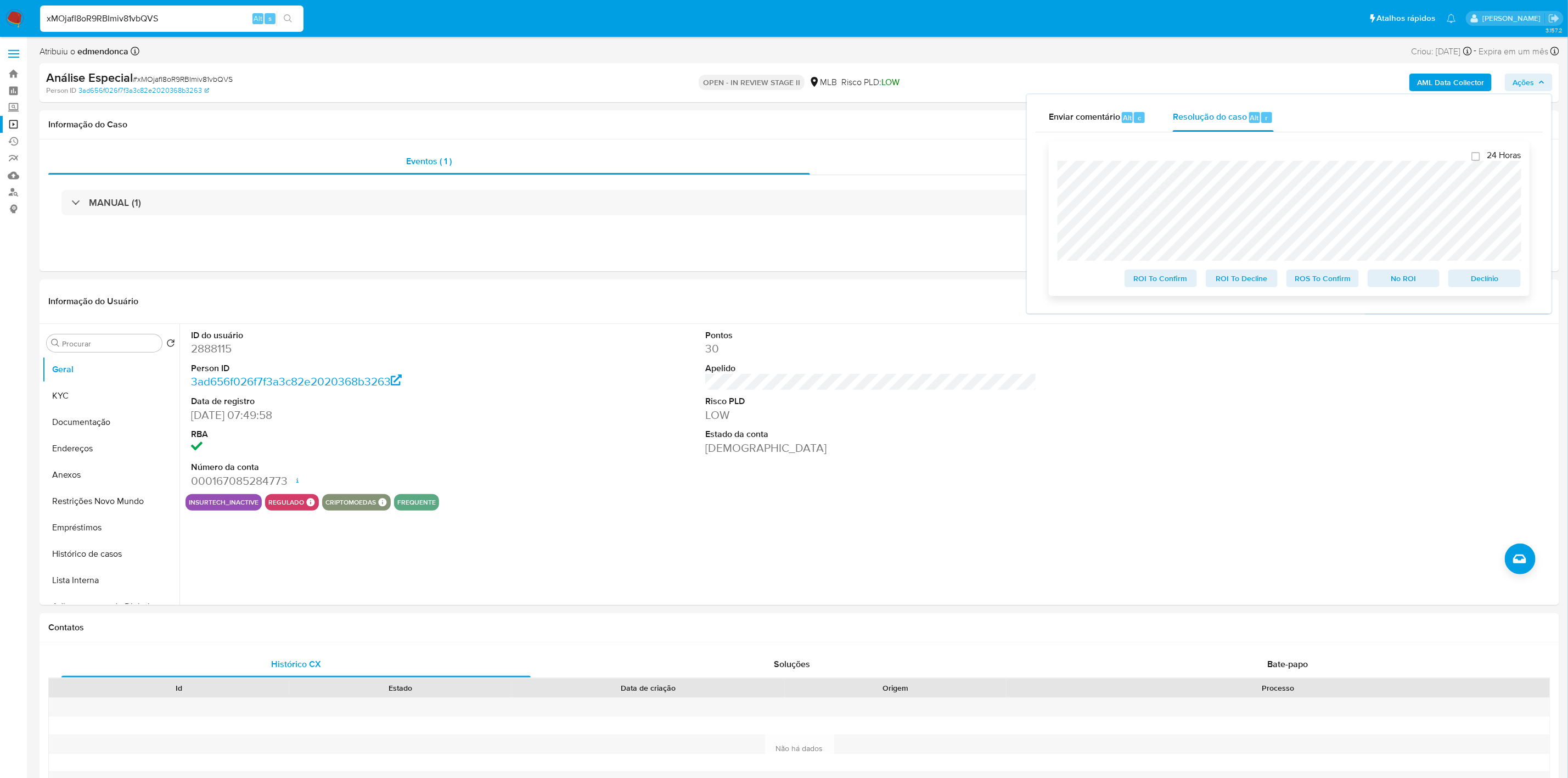
click at [1242, 277] on span "ROI To Decline" at bounding box center [1242, 278] width 57 height 15
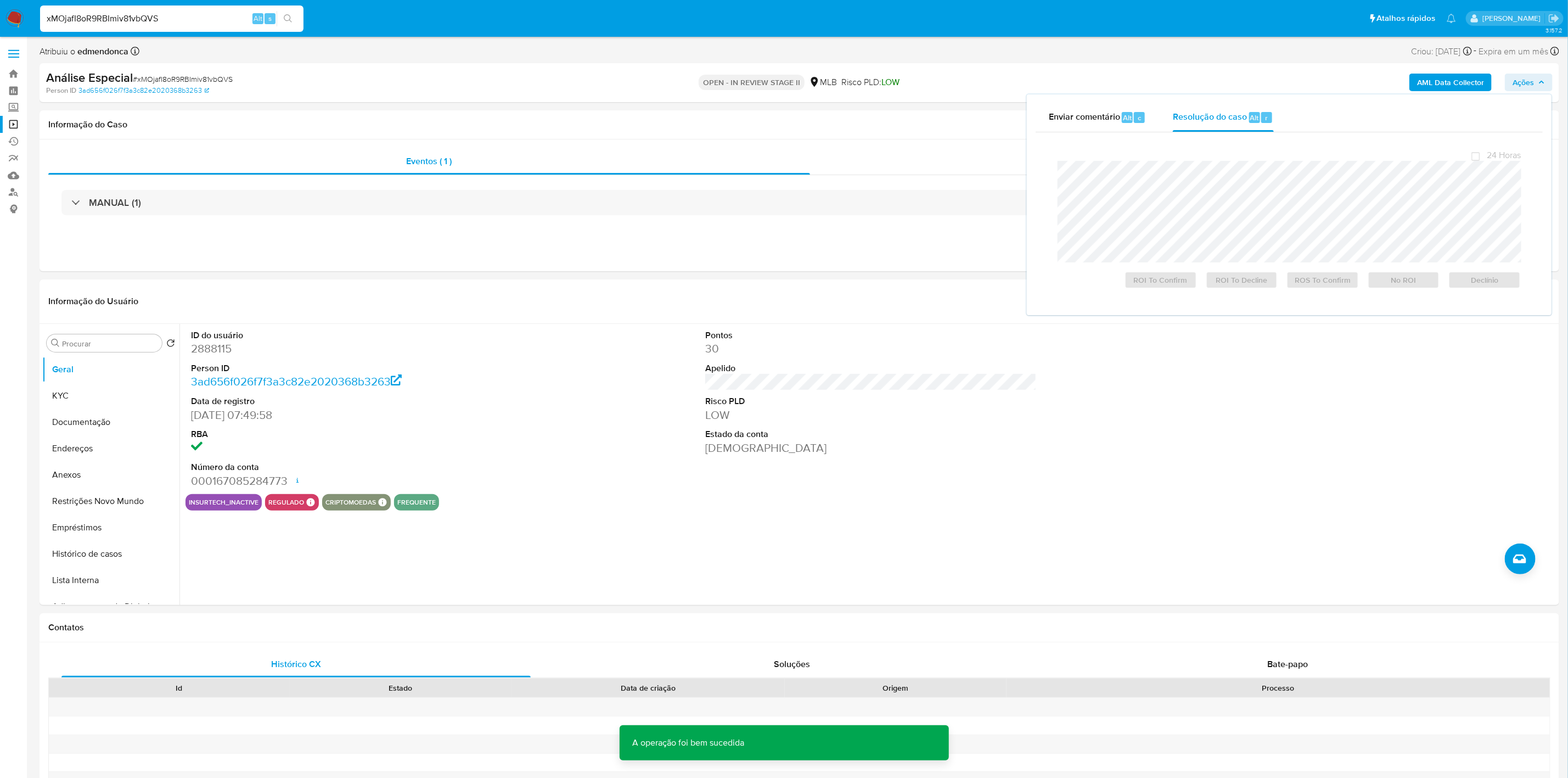
click at [174, 81] on span "# xMOjafI8oR9RBImiv81vbQVS" at bounding box center [183, 79] width 100 height 11
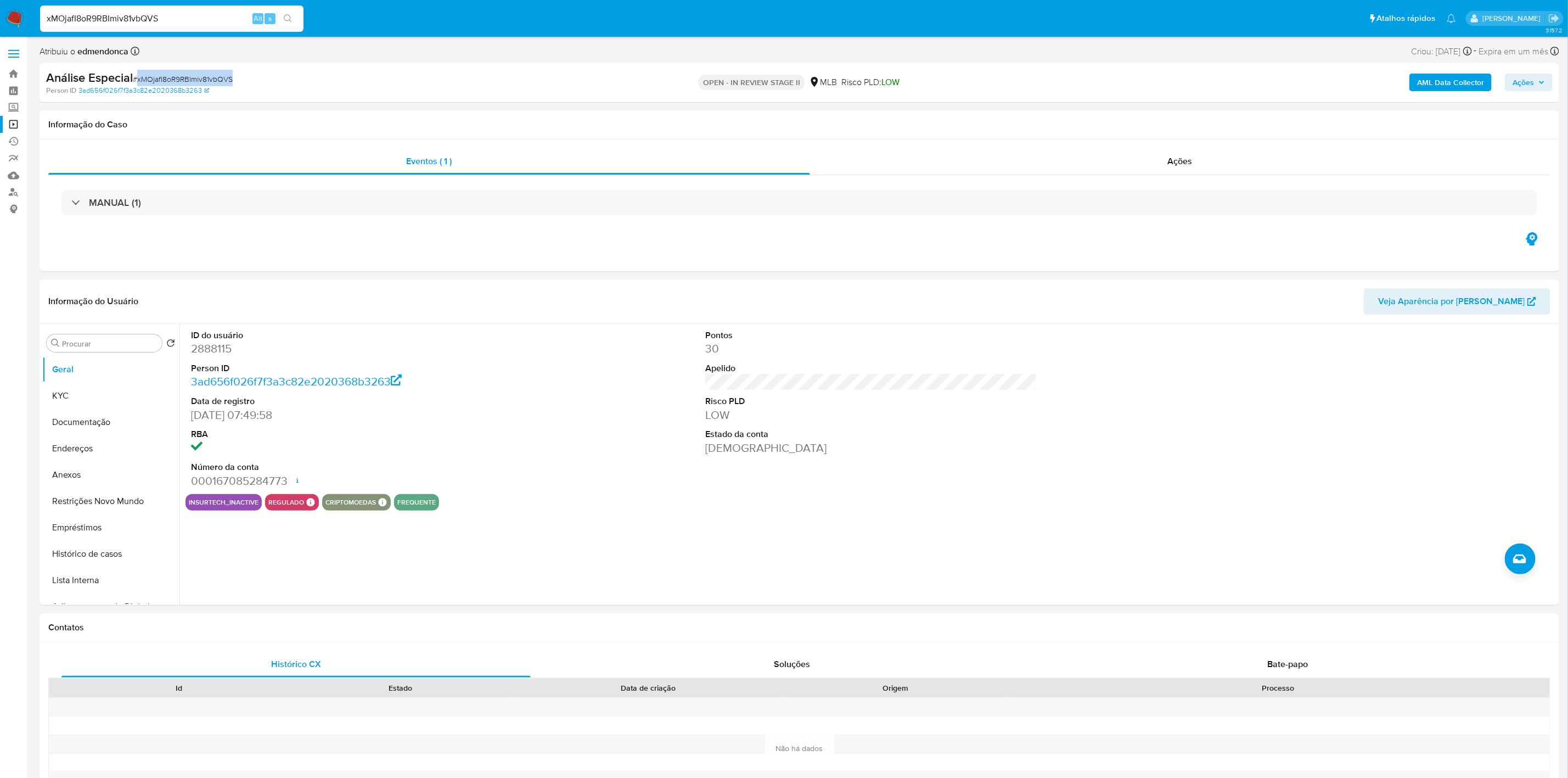
copy span "xMOjafI8oR9RBImiv81vbQVS"
click at [12, 16] on img at bounding box center [14, 18] width 19 height 19
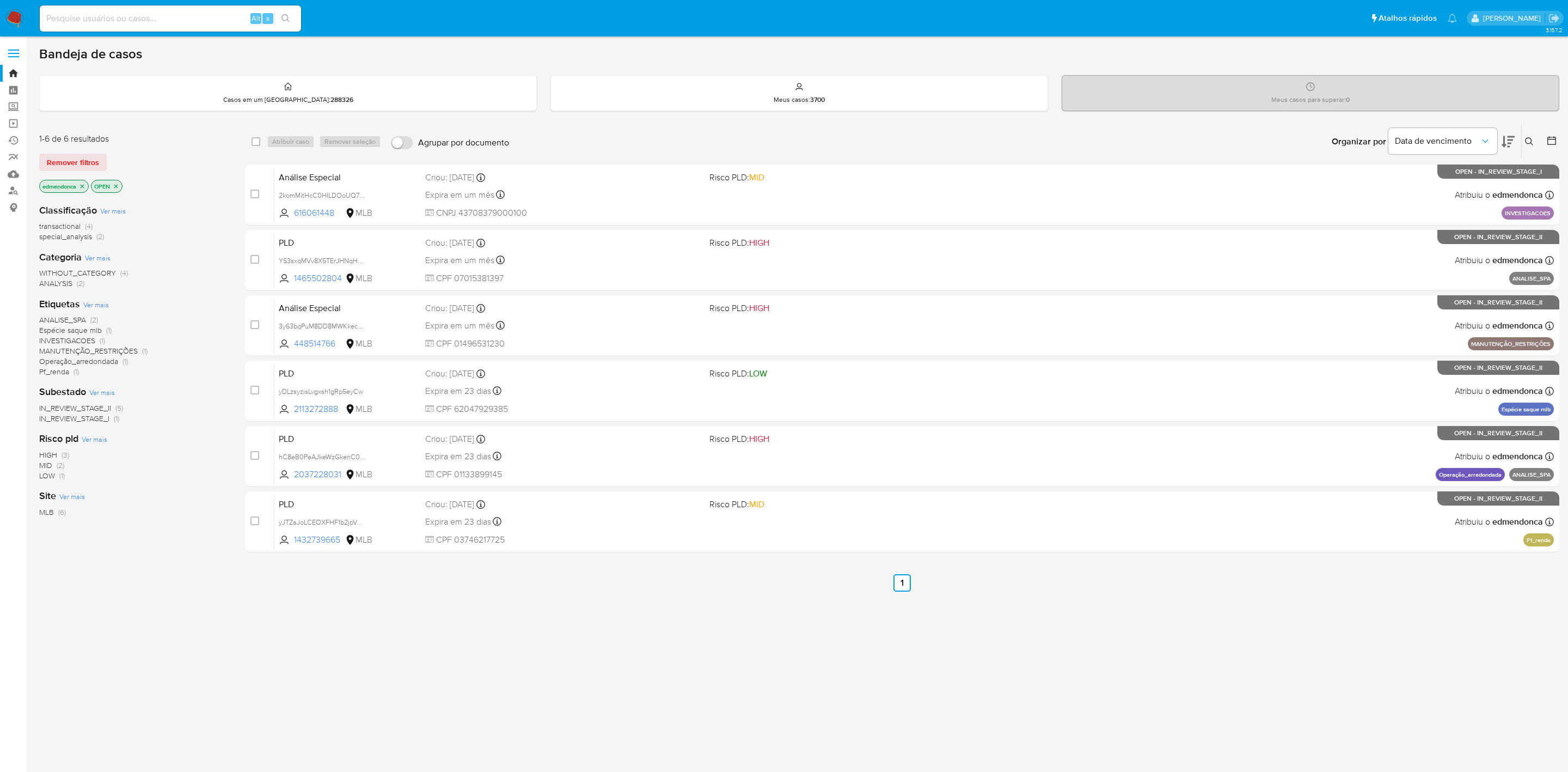
click at [1022, 581] on ul "Anterior 1 Seguinte" at bounding box center [903, 583] width 1315 height 18
